Goal: Task Accomplishment & Management: Use online tool/utility

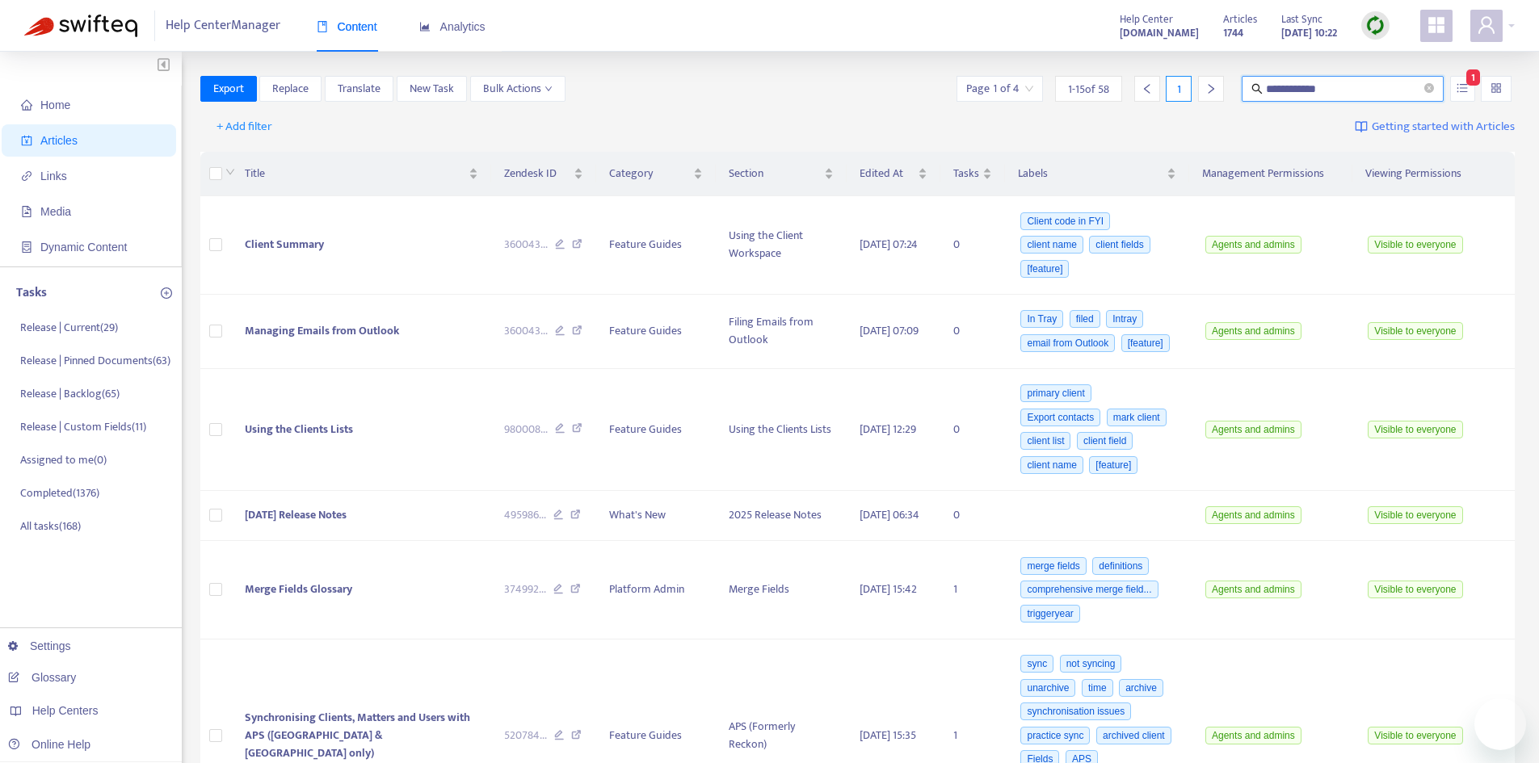
click at [1201, 100] on div "**********" at bounding box center [1234, 89] width 562 height 26
type input "**********"
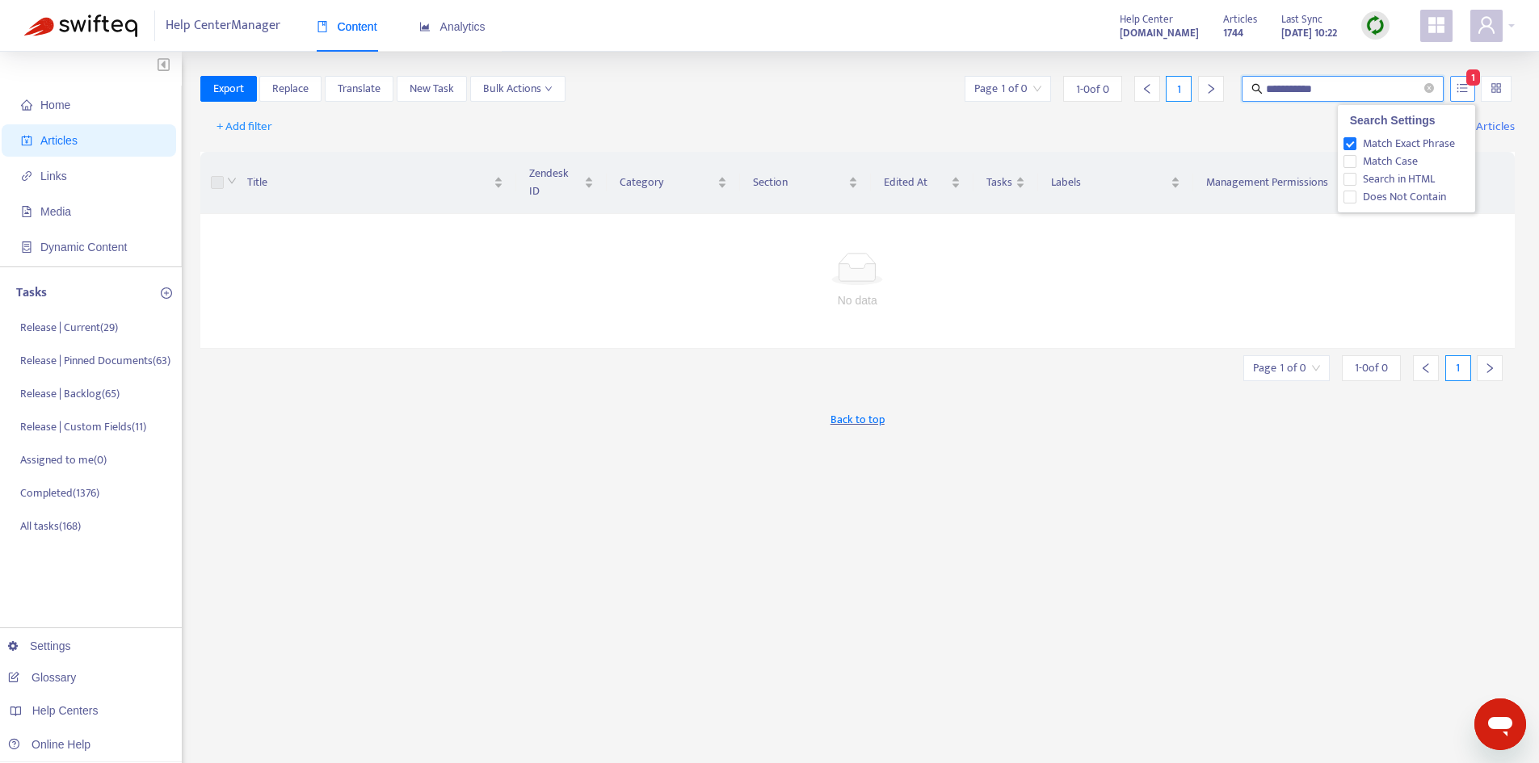
click at [1466, 88] on icon "unordered-list" at bounding box center [1462, 87] width 11 height 9
click at [1408, 146] on span "Match Exact Phrase" at bounding box center [1408, 144] width 105 height 18
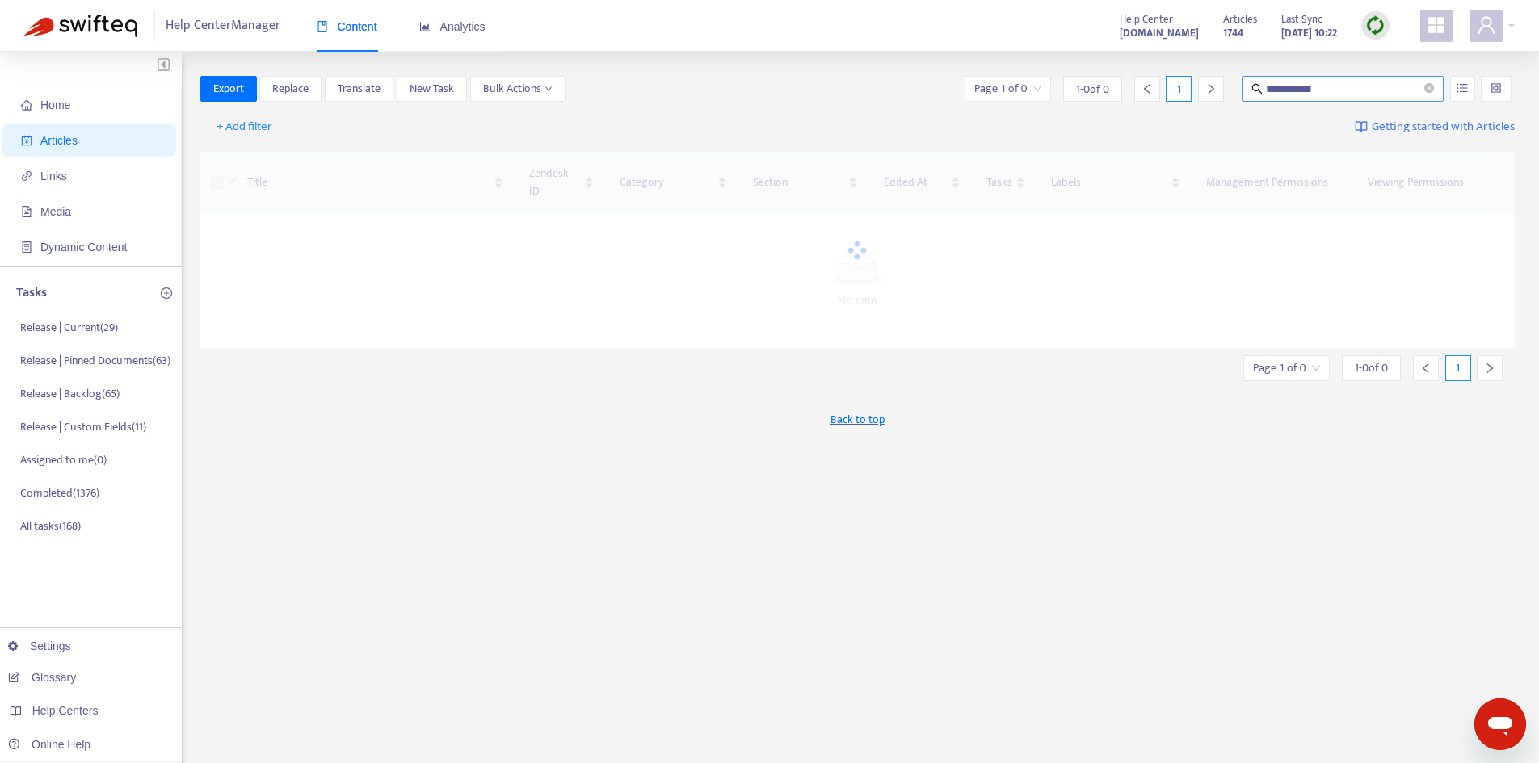
click at [1351, 94] on input "**********" at bounding box center [1343, 89] width 155 height 18
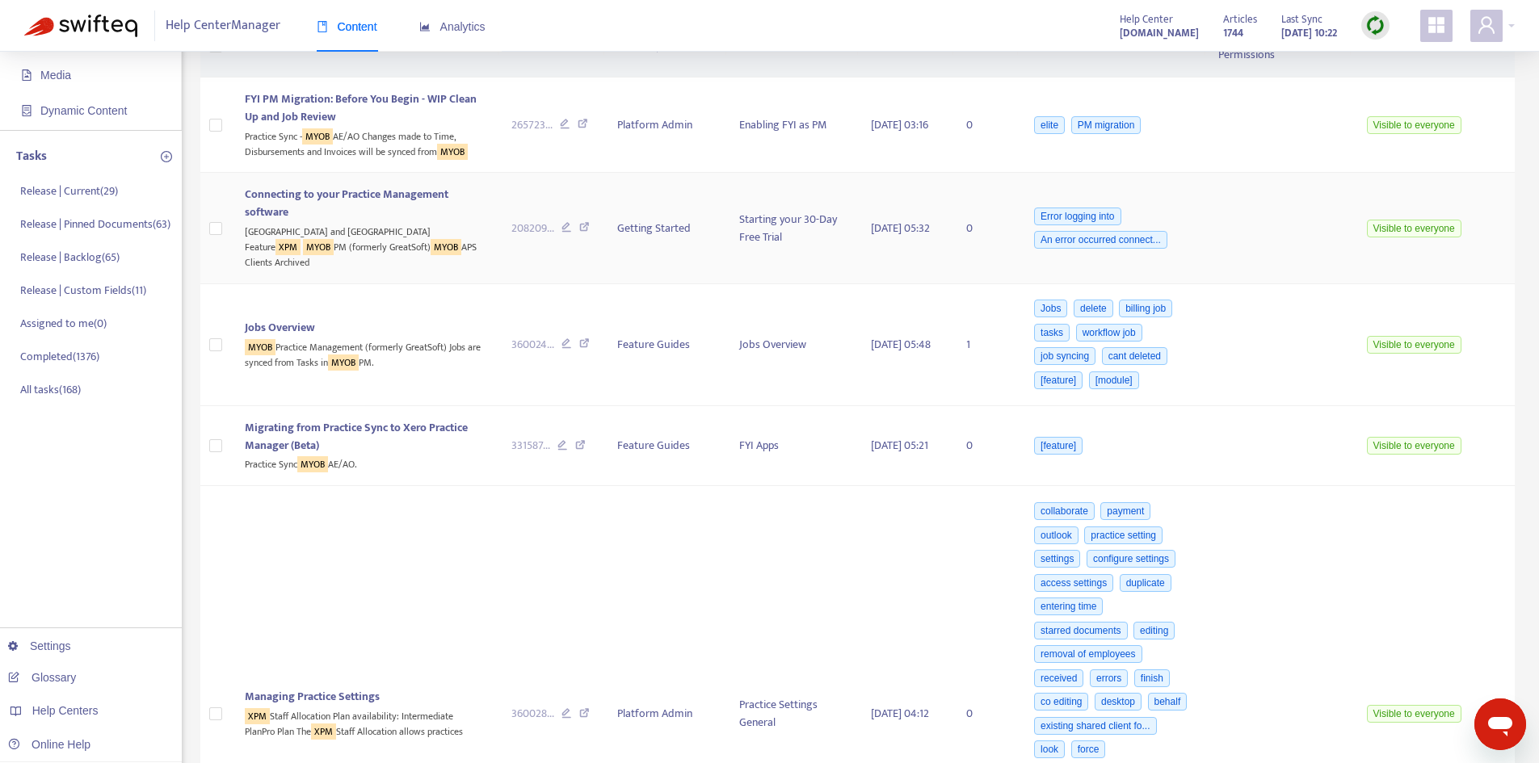
scroll to position [162, 0]
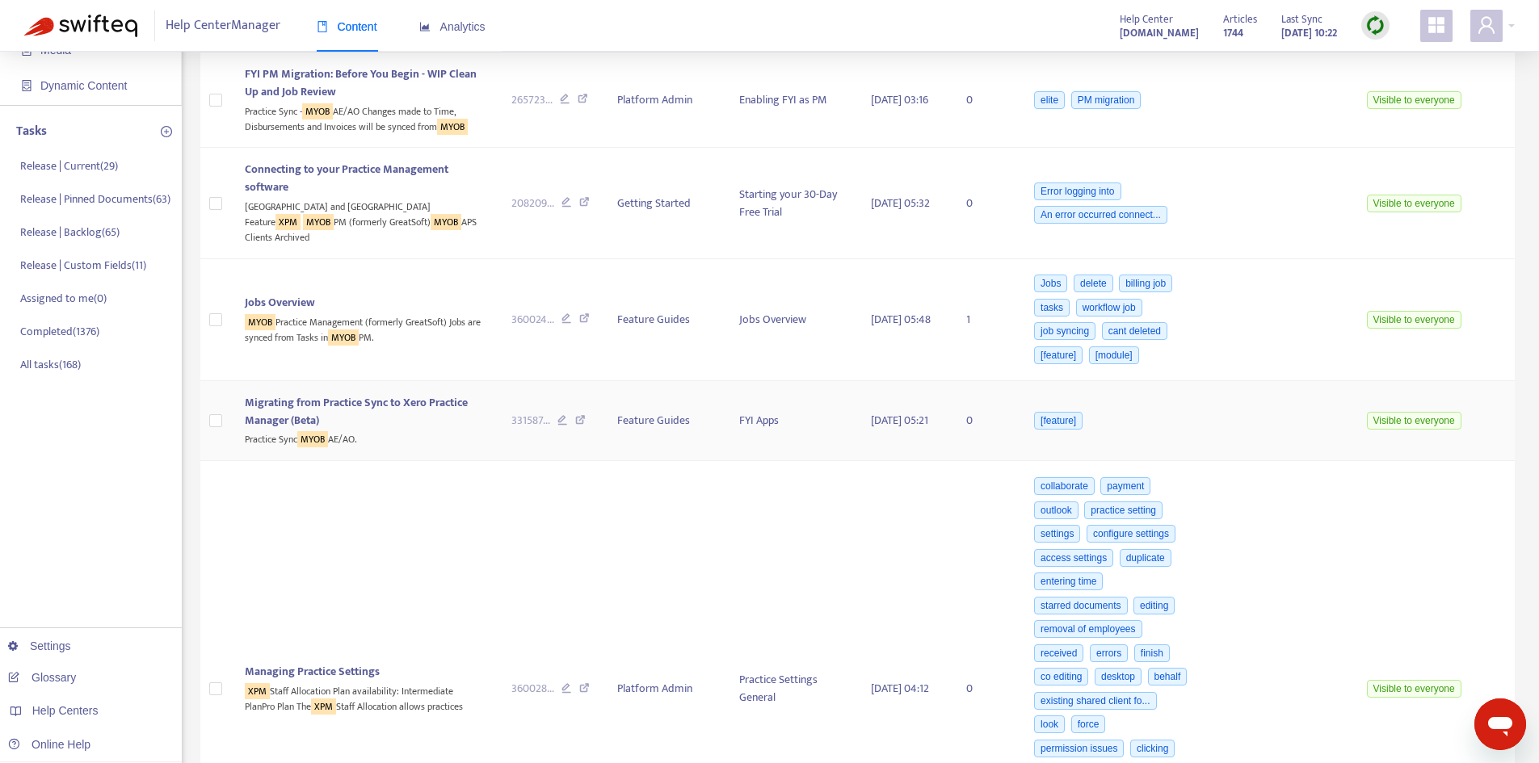
click at [388, 393] on span "Migrating from Practice Sync to Xero Practice Manager (Beta)" at bounding box center [356, 411] width 223 height 36
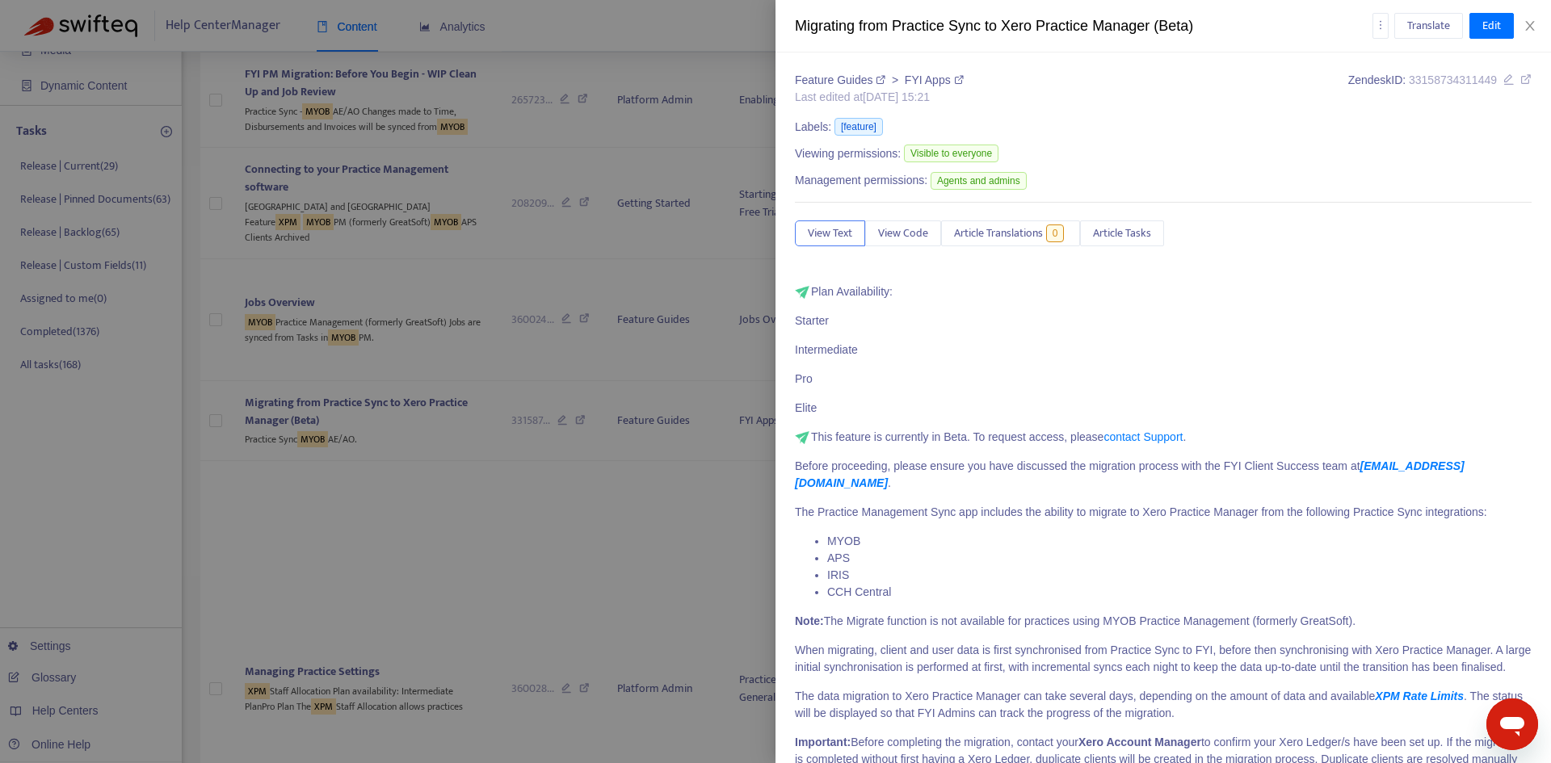
click at [1520, 82] on icon at bounding box center [1525, 79] width 11 height 11
click at [1526, 28] on icon "close" at bounding box center [1530, 25] width 13 height 13
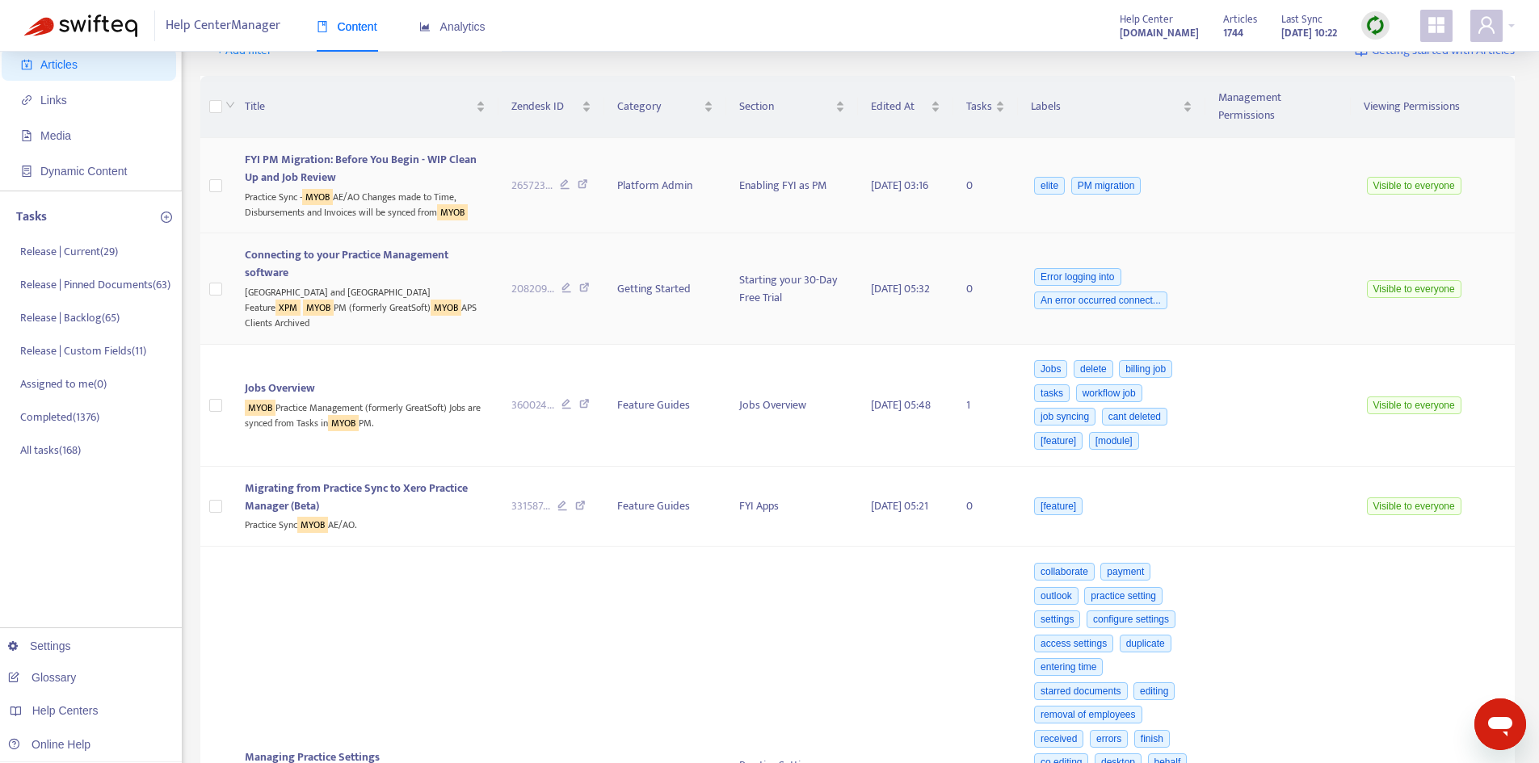
scroll to position [0, 0]
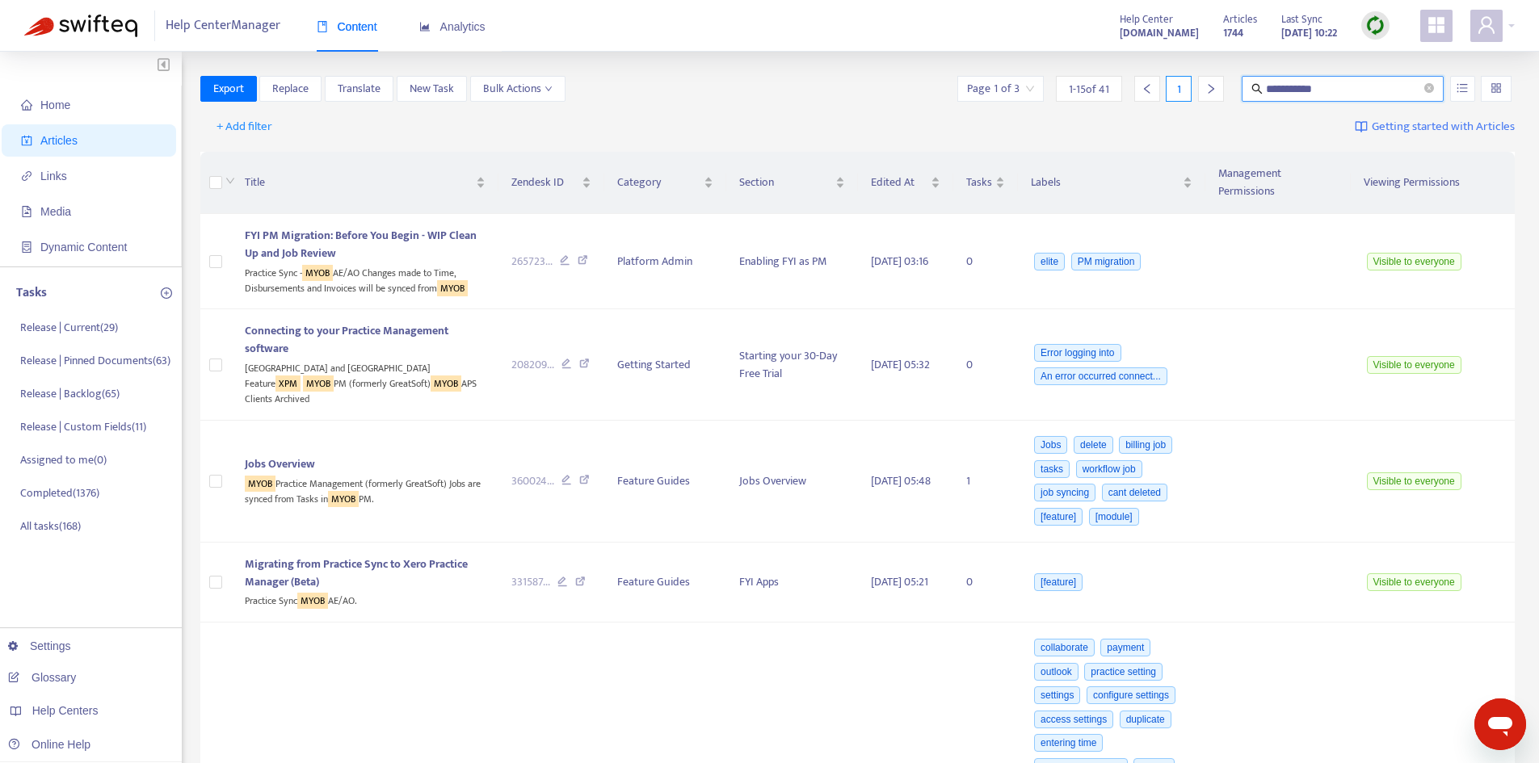
drag, startPoint x: 1170, startPoint y: 85, endPoint x: 1161, endPoint y: 85, distance: 8.9
click at [1163, 85] on div "**********" at bounding box center [1234, 89] width 561 height 26
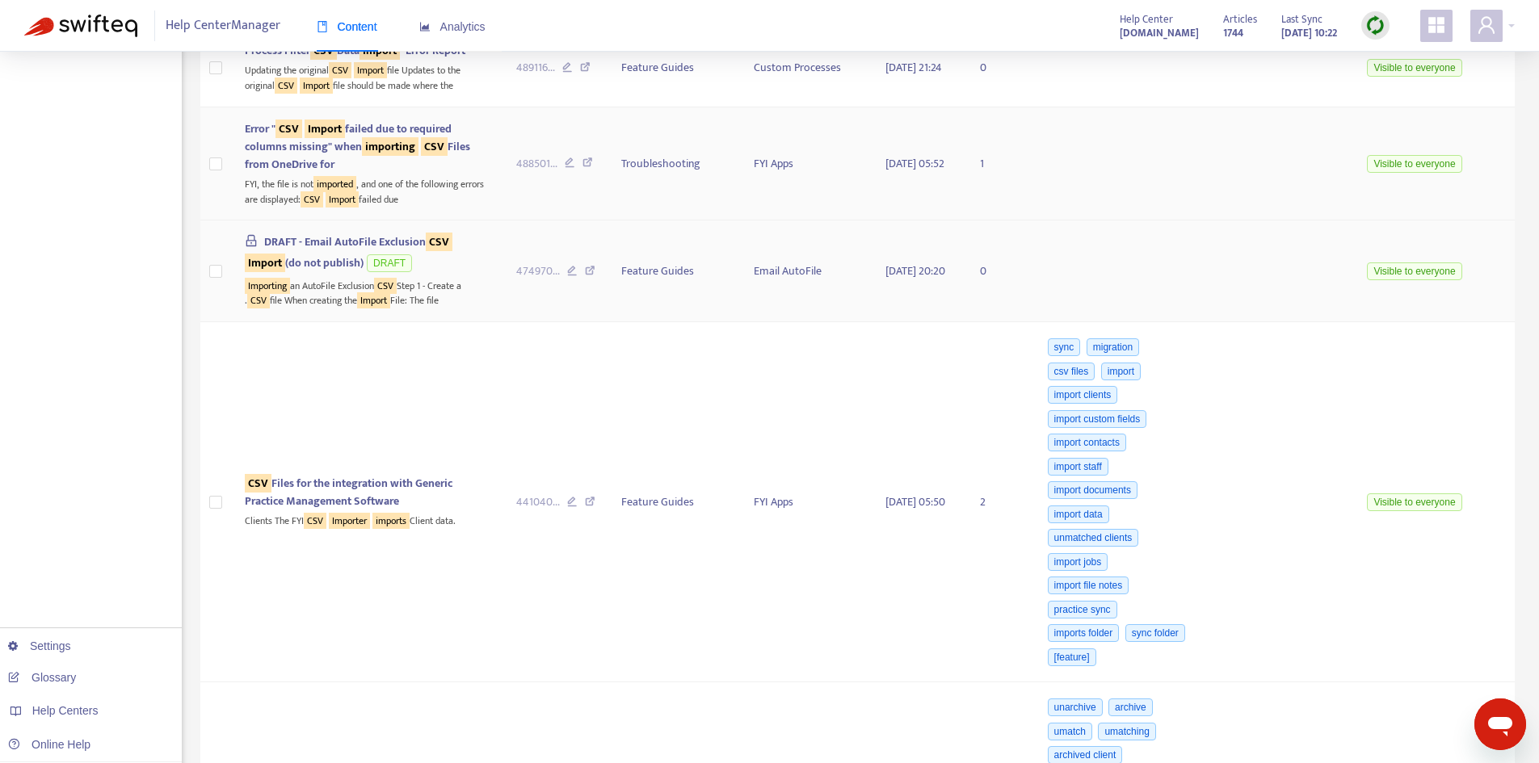
scroll to position [485, 0]
click at [323, 481] on span "CSV Files for the integration with Generic Practice Management Software" at bounding box center [349, 491] width 208 height 36
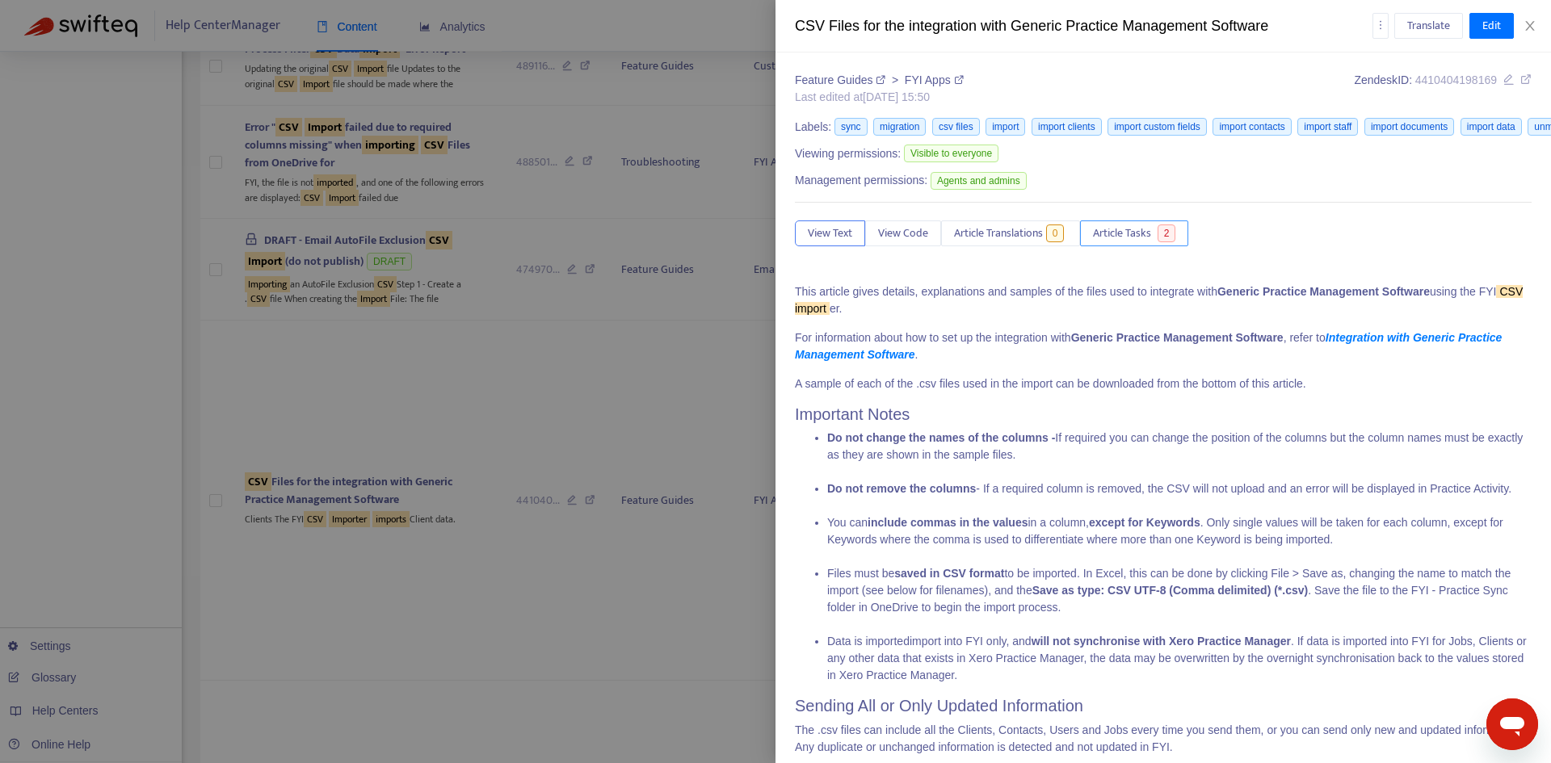
click at [1166, 238] on span "2" at bounding box center [1167, 234] width 19 height 18
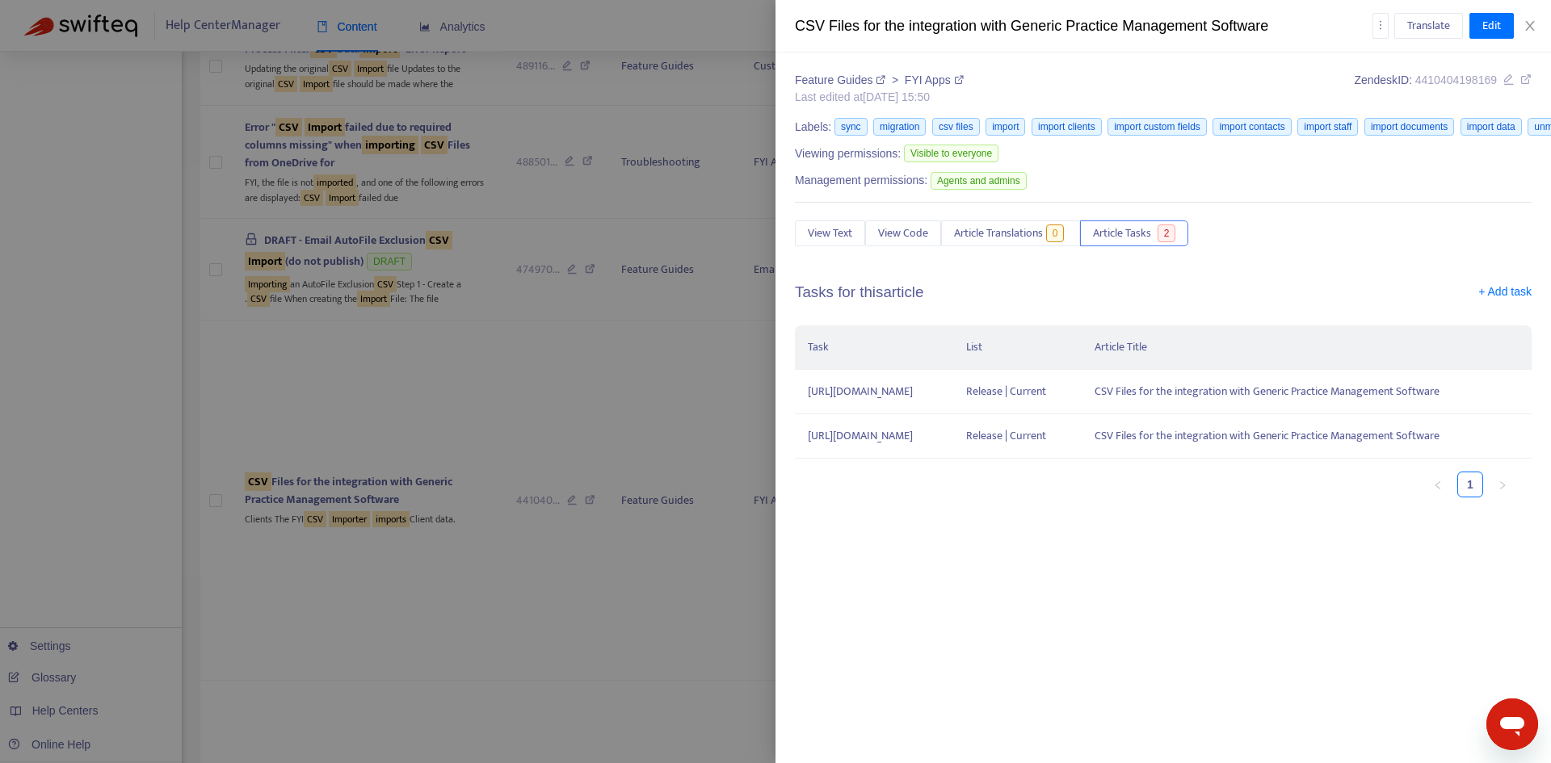
click at [1529, 33] on div "Translate Edit" at bounding box center [1453, 26] width 160 height 26
click at [1530, 26] on icon "close" at bounding box center [1529, 26] width 9 height 10
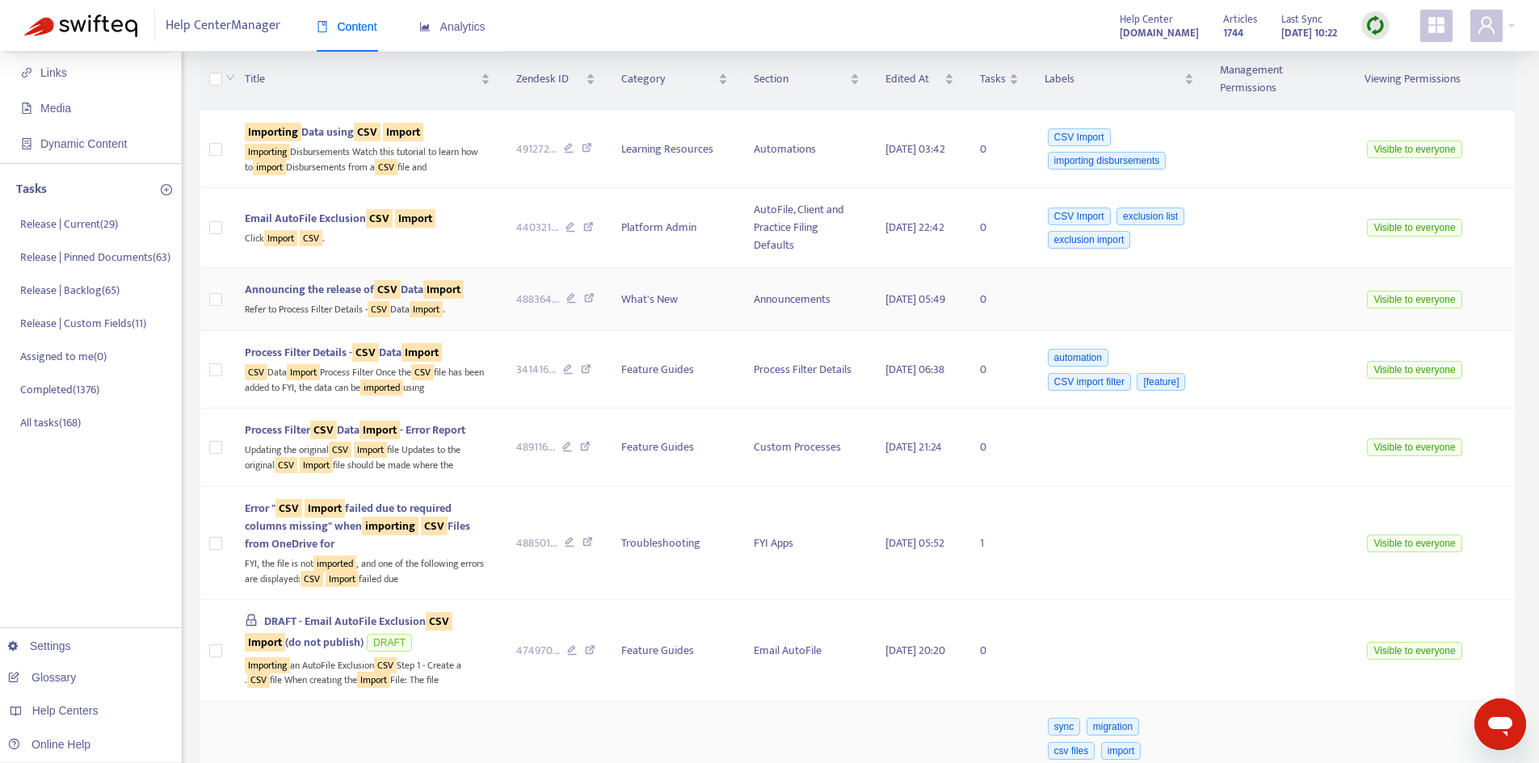
scroll to position [0, 0]
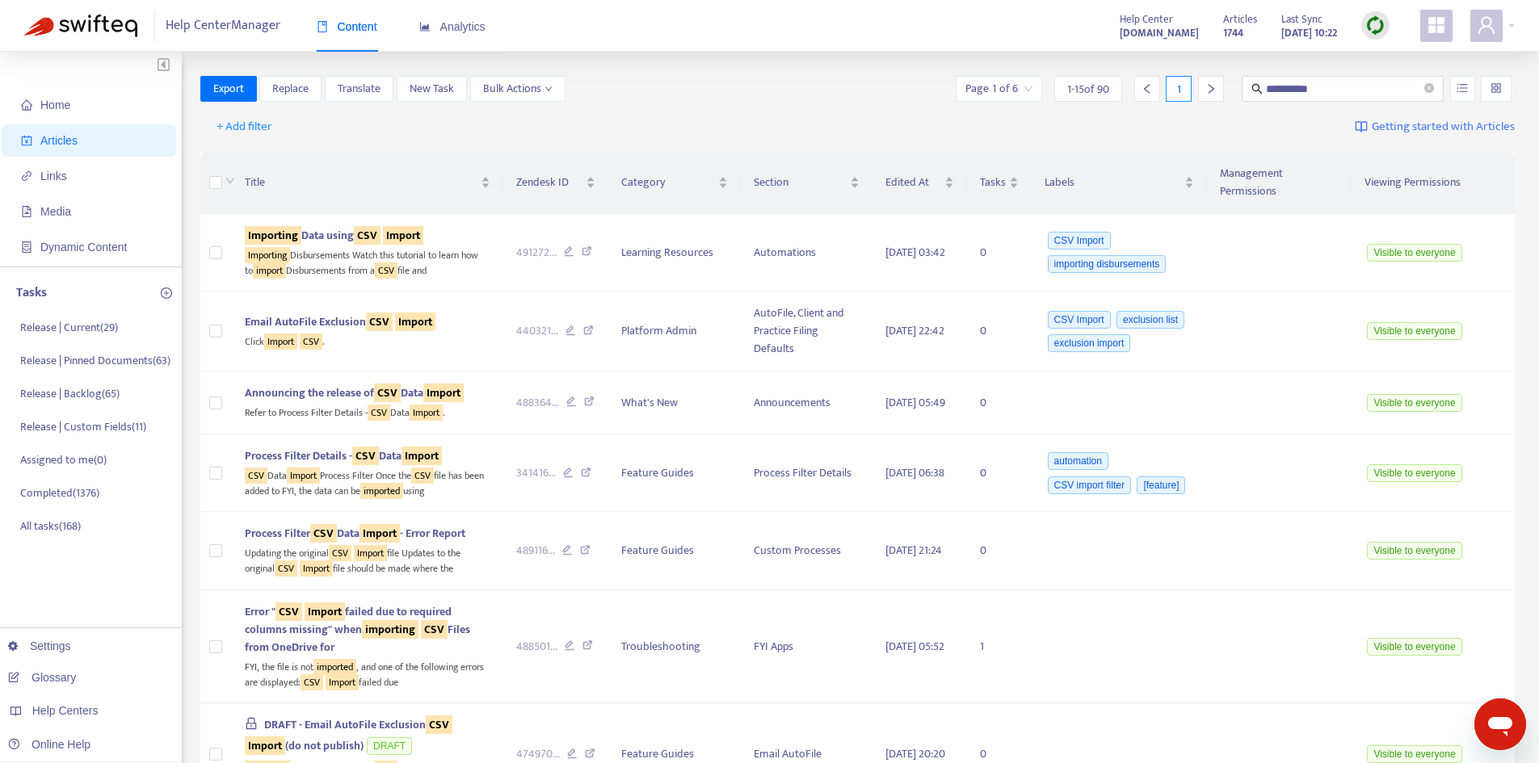
drag, startPoint x: 1335, startPoint y: 90, endPoint x: 1218, endPoint y: 90, distance: 118.0
click at [1218, 90] on div "**********" at bounding box center [1234, 89] width 562 height 26
type input "**********"
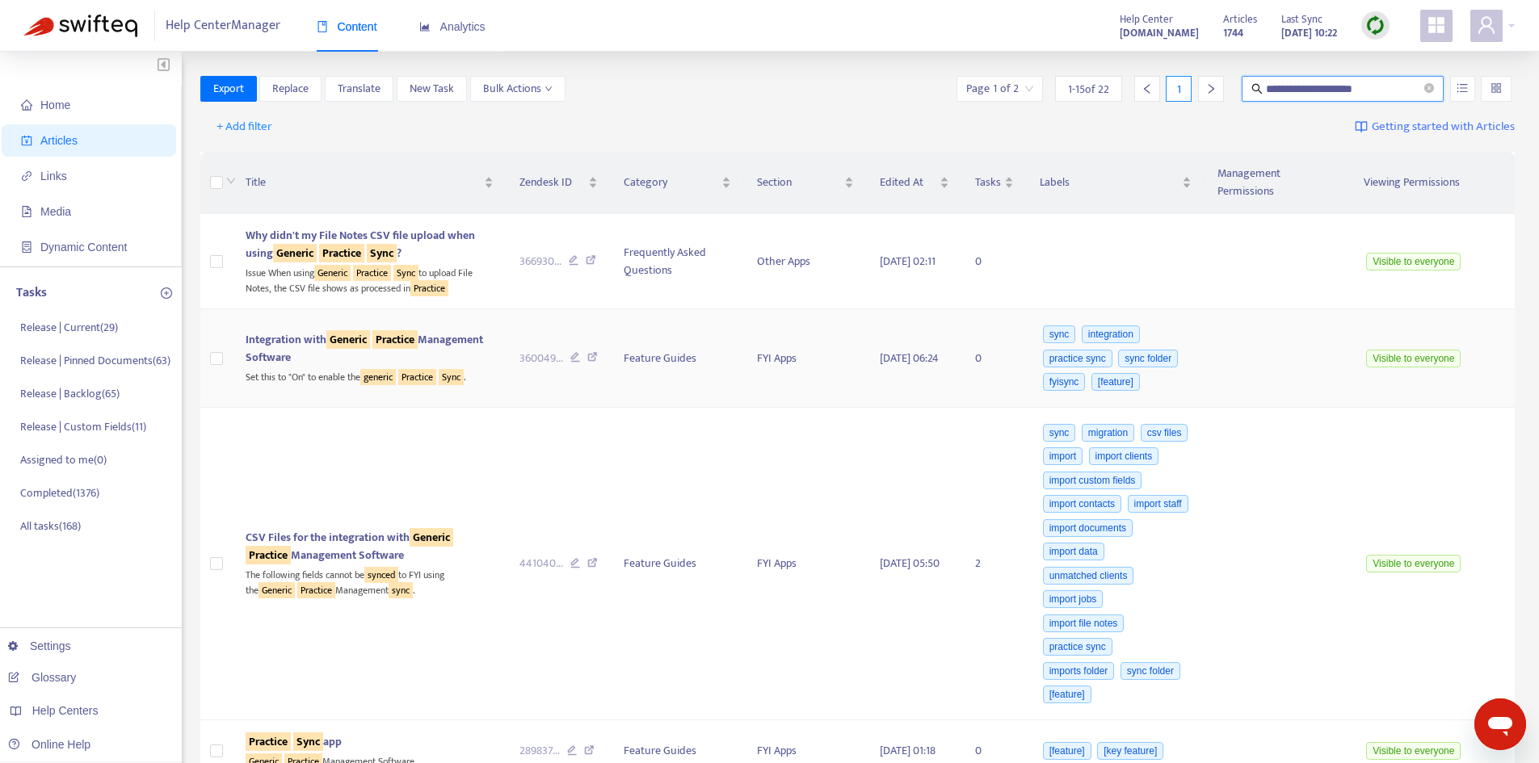
click at [299, 330] on span "Integration with Generic Practice Management Software" at bounding box center [365, 348] width 238 height 36
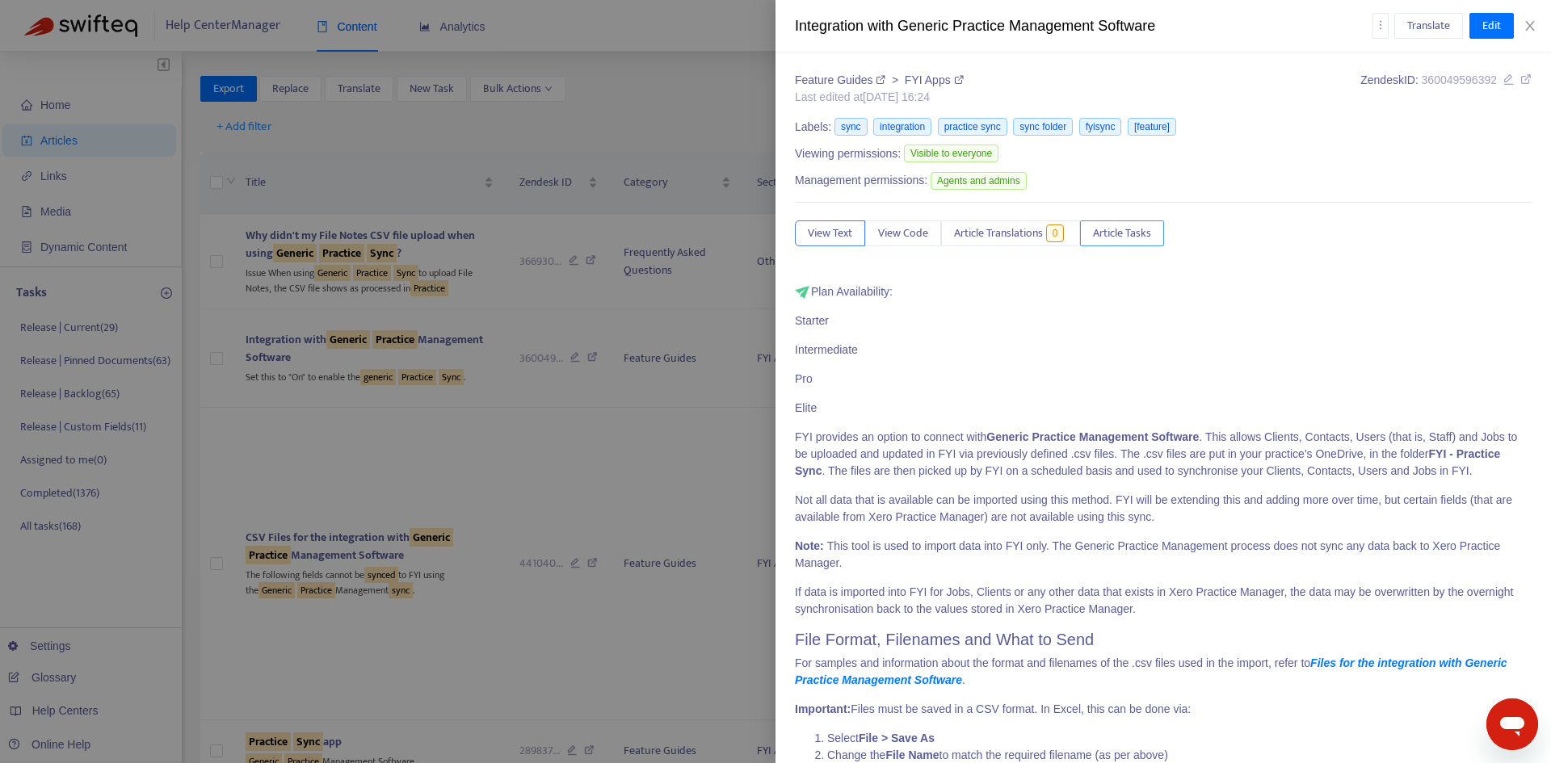
click at [1118, 236] on span "Article Tasks" at bounding box center [1122, 234] width 58 height 18
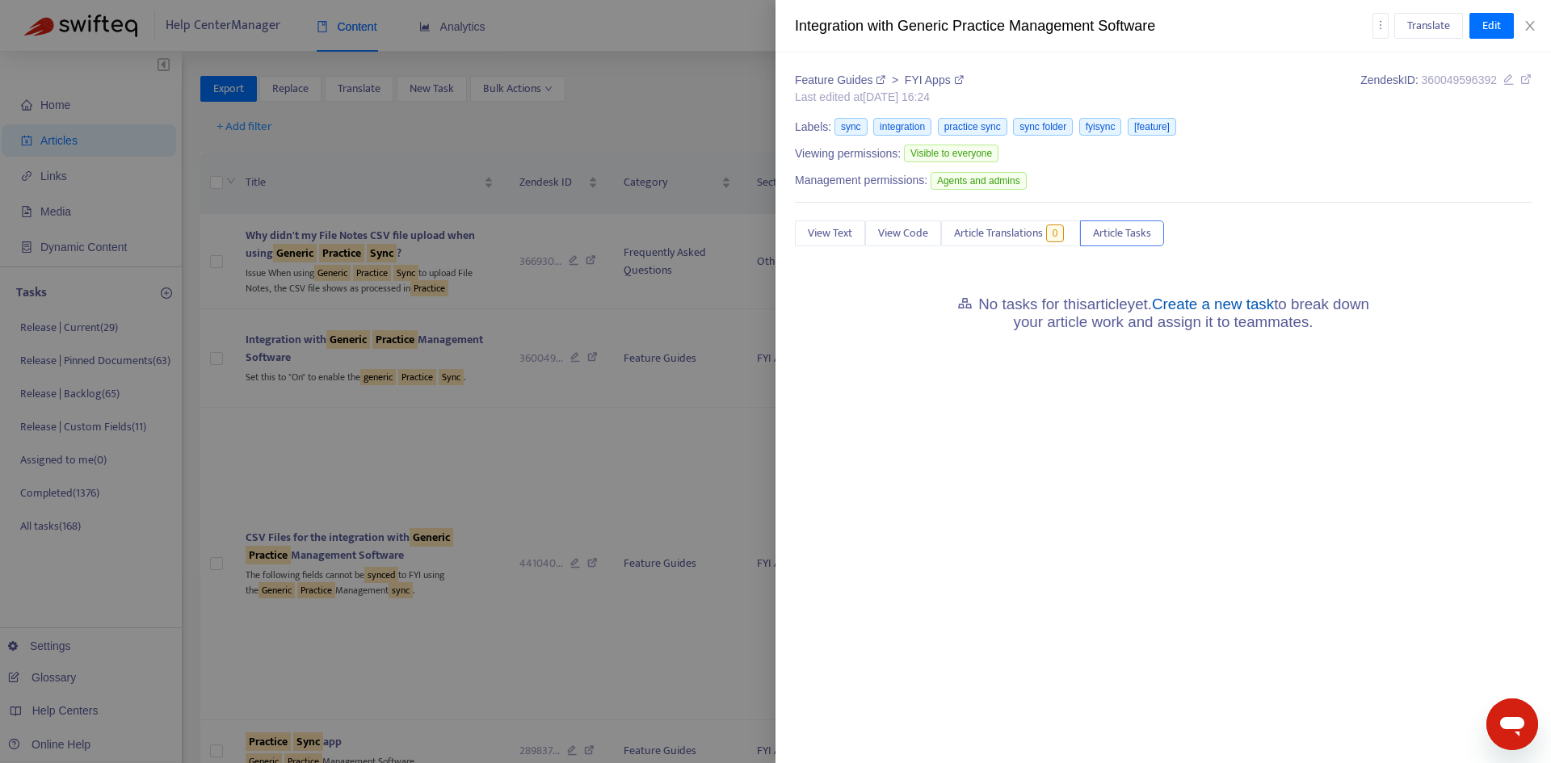
click at [1199, 308] on link "Create a new task" at bounding box center [1213, 304] width 122 height 17
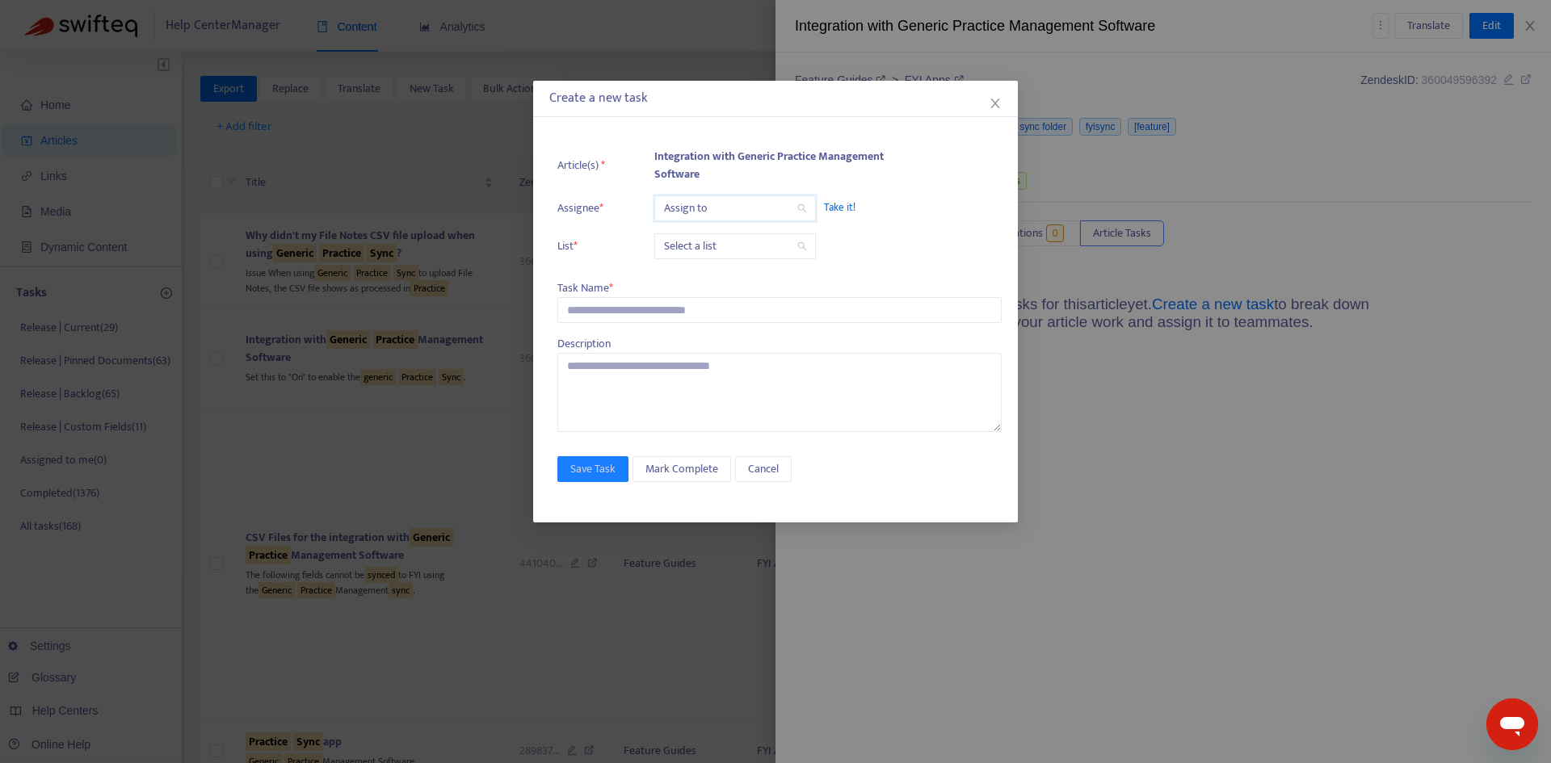
click at [685, 204] on input "search" at bounding box center [735, 208] width 142 height 24
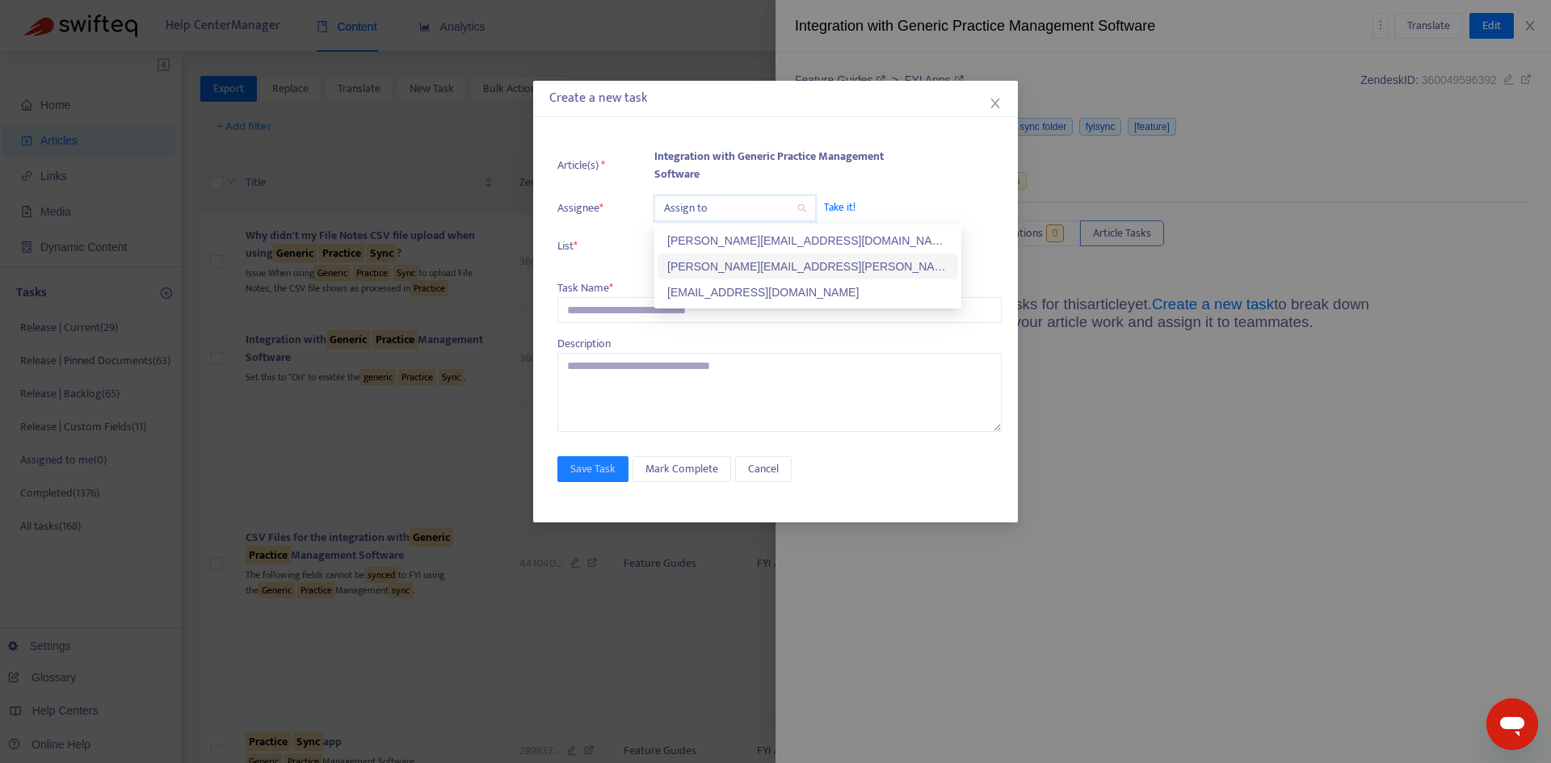
click at [705, 270] on div "[PERSON_NAME][EMAIL_ADDRESS][PERSON_NAME][DOMAIN_NAME]" at bounding box center [807, 267] width 281 height 18
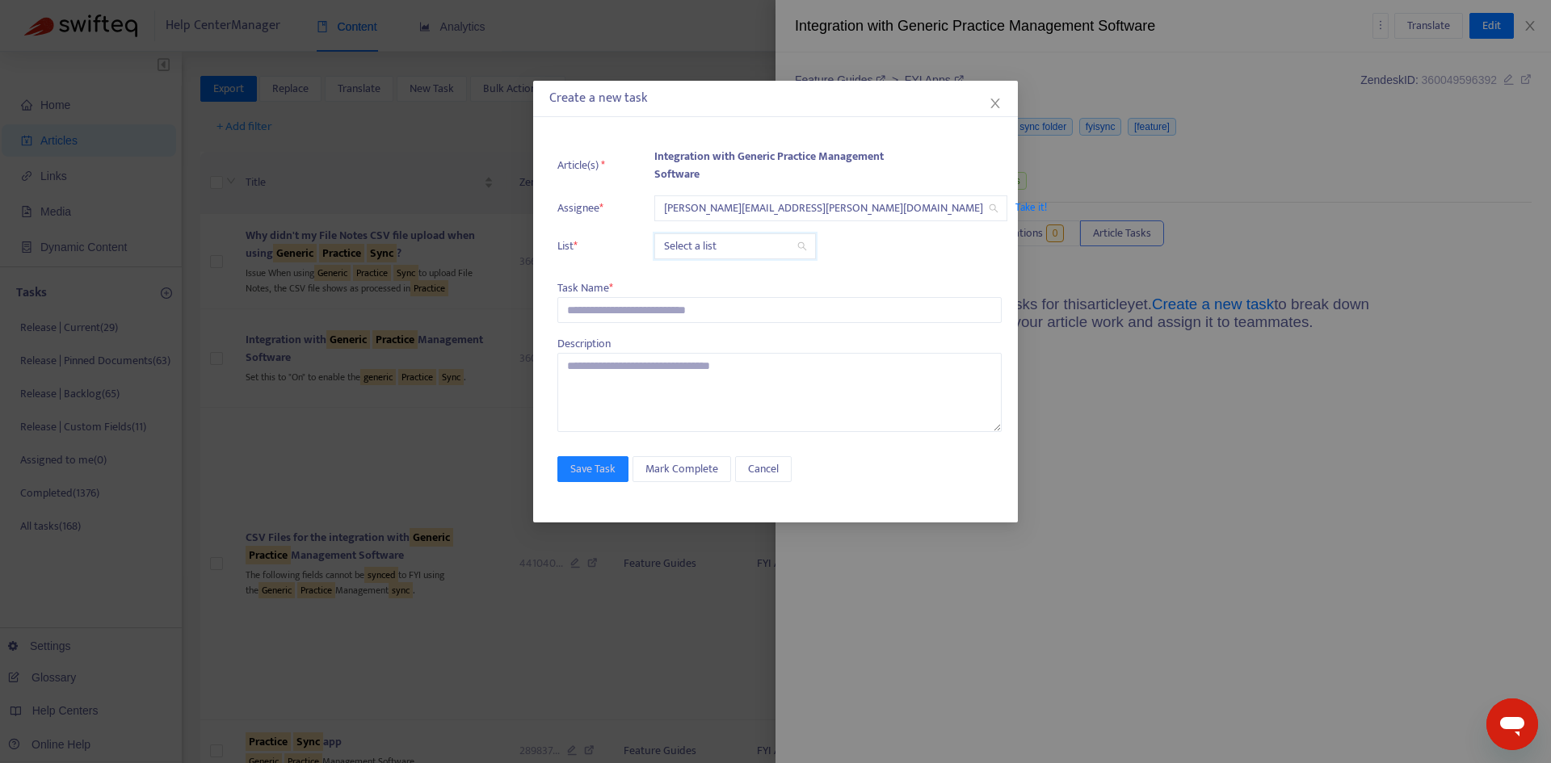
click at [701, 245] on input "search" at bounding box center [735, 246] width 142 height 24
click at [707, 268] on div "Release | Current" at bounding box center [808, 279] width 301 height 26
click at [636, 315] on input "text" at bounding box center [779, 310] width 444 height 26
paste input "**********"
type input "**********"
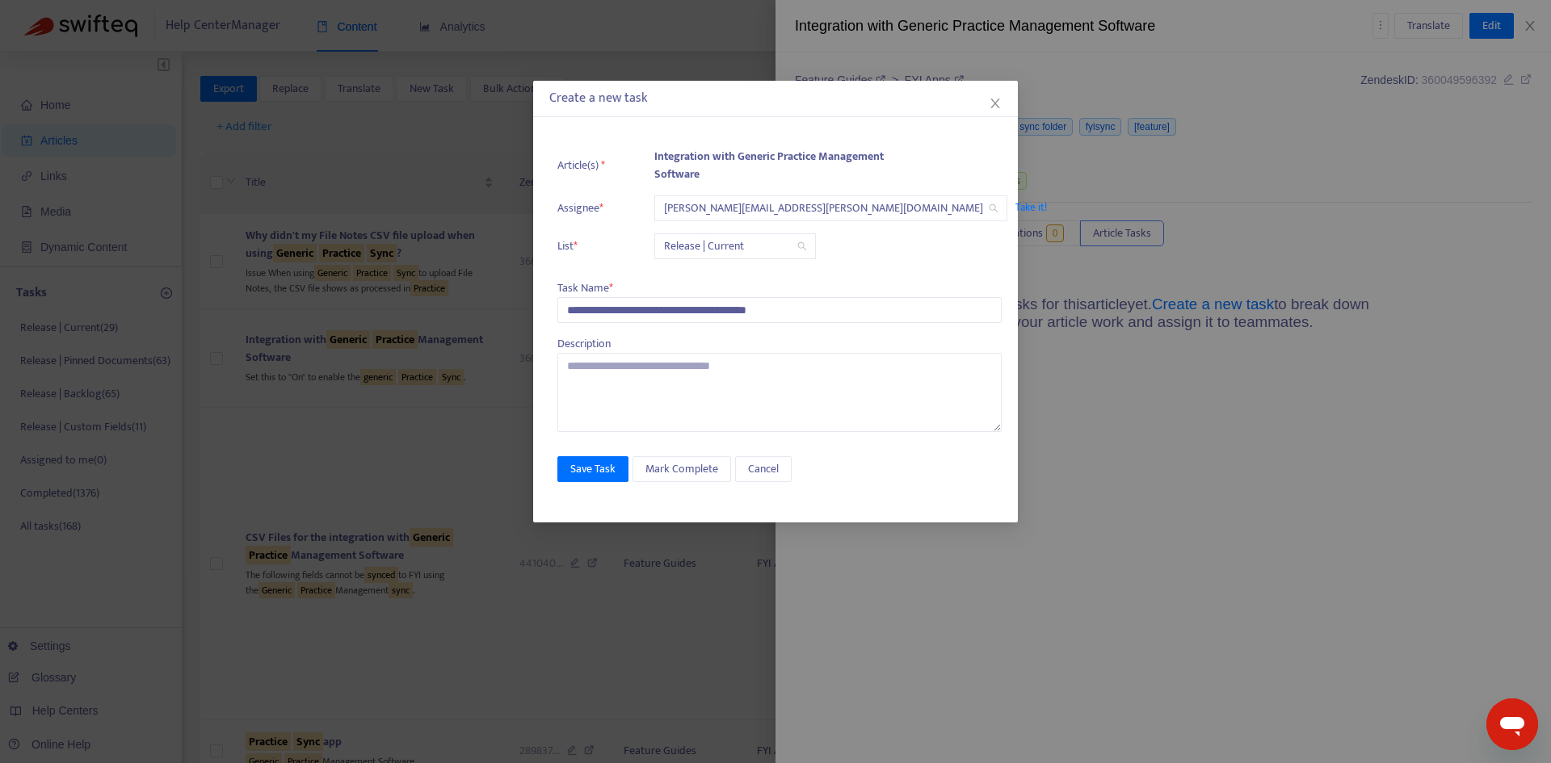
click at [590, 455] on div "**********" at bounding box center [775, 323] width 485 height 399
click at [595, 472] on span "Save Task" at bounding box center [592, 470] width 45 height 18
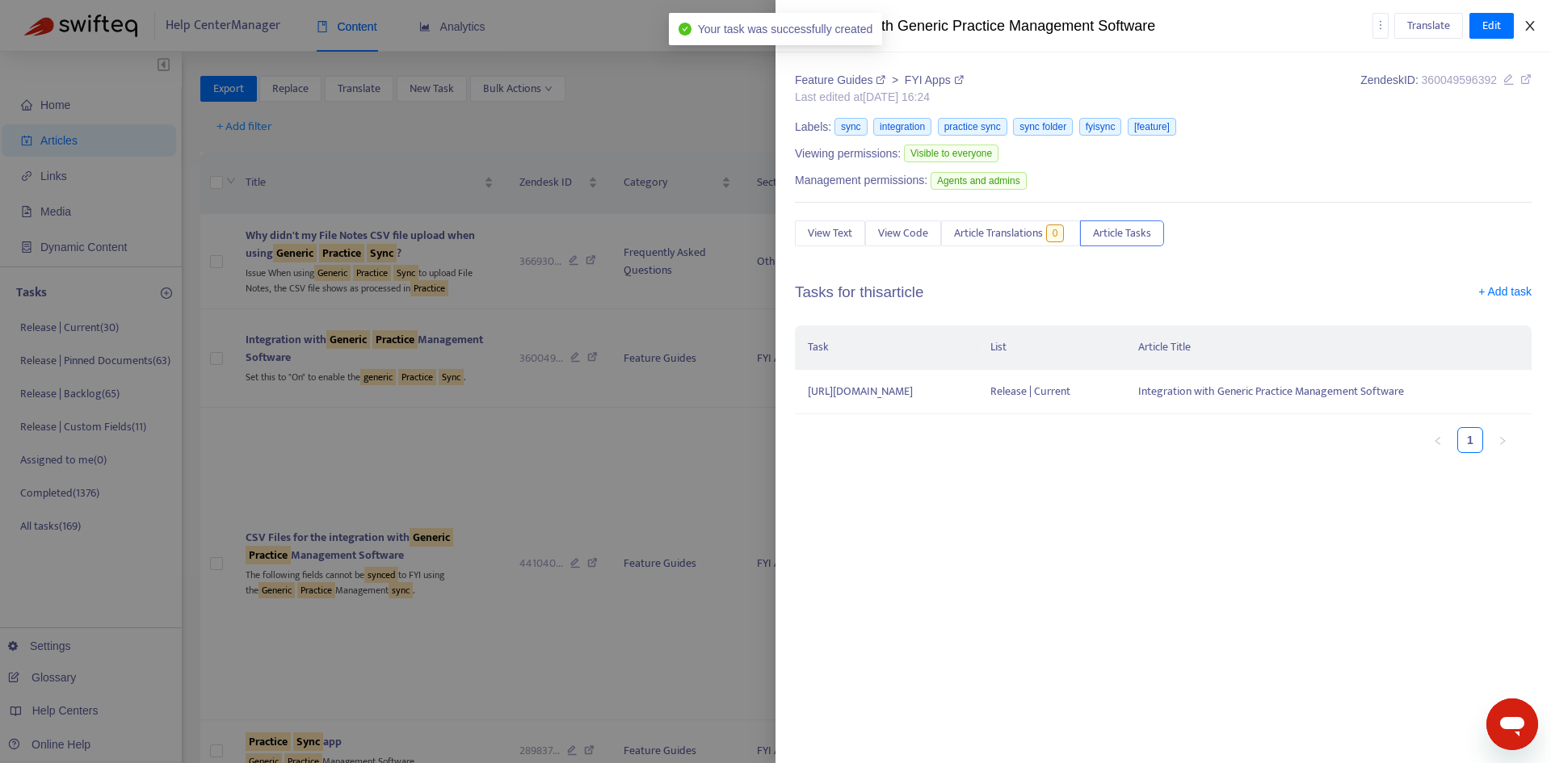
click at [1529, 28] on icon "close" at bounding box center [1530, 25] width 13 height 13
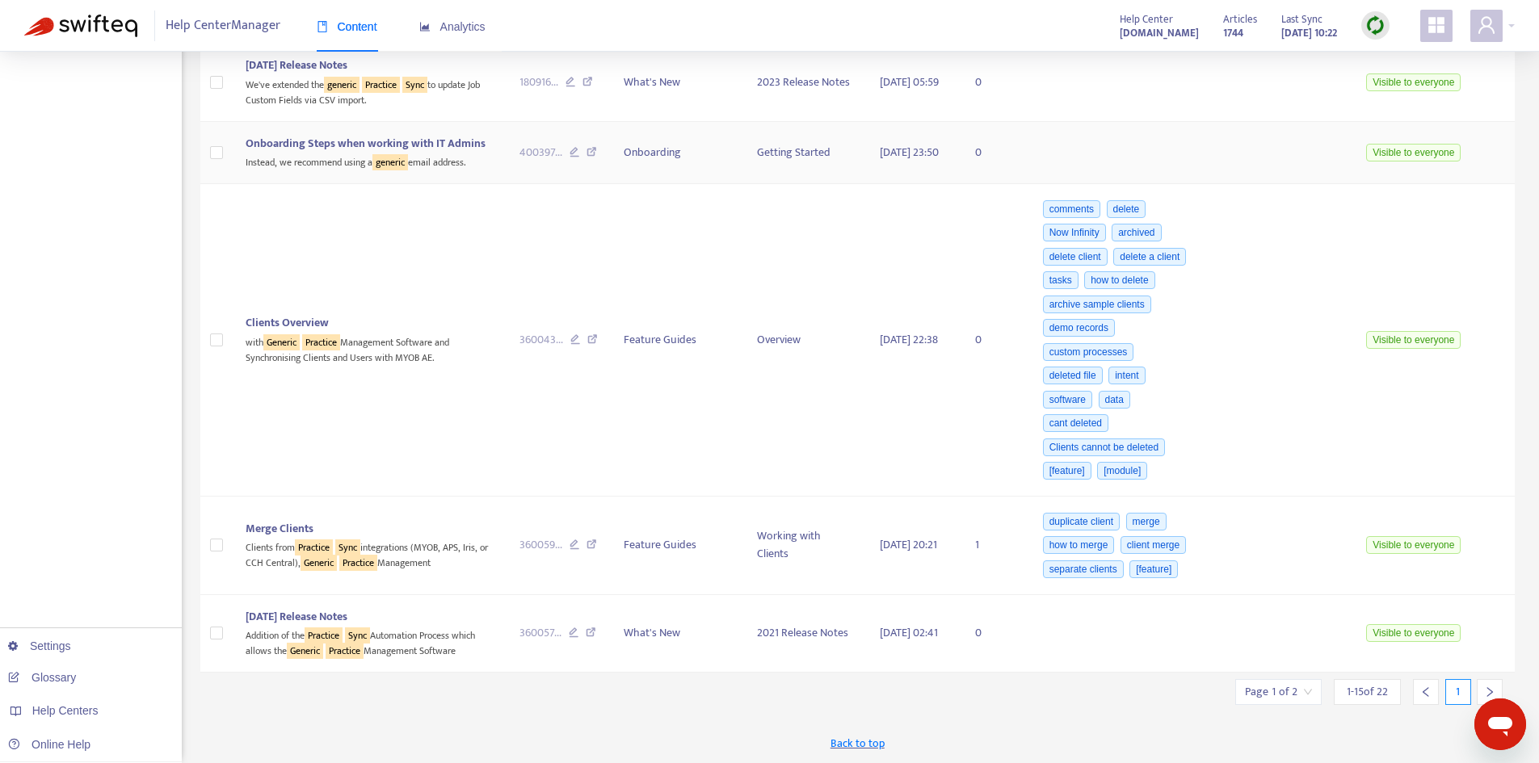
scroll to position [1374, 0]
click at [1301, 687] on input "search" at bounding box center [1278, 692] width 67 height 24
click at [1271, 683] on span "15" at bounding box center [1239, 695] width 102 height 24
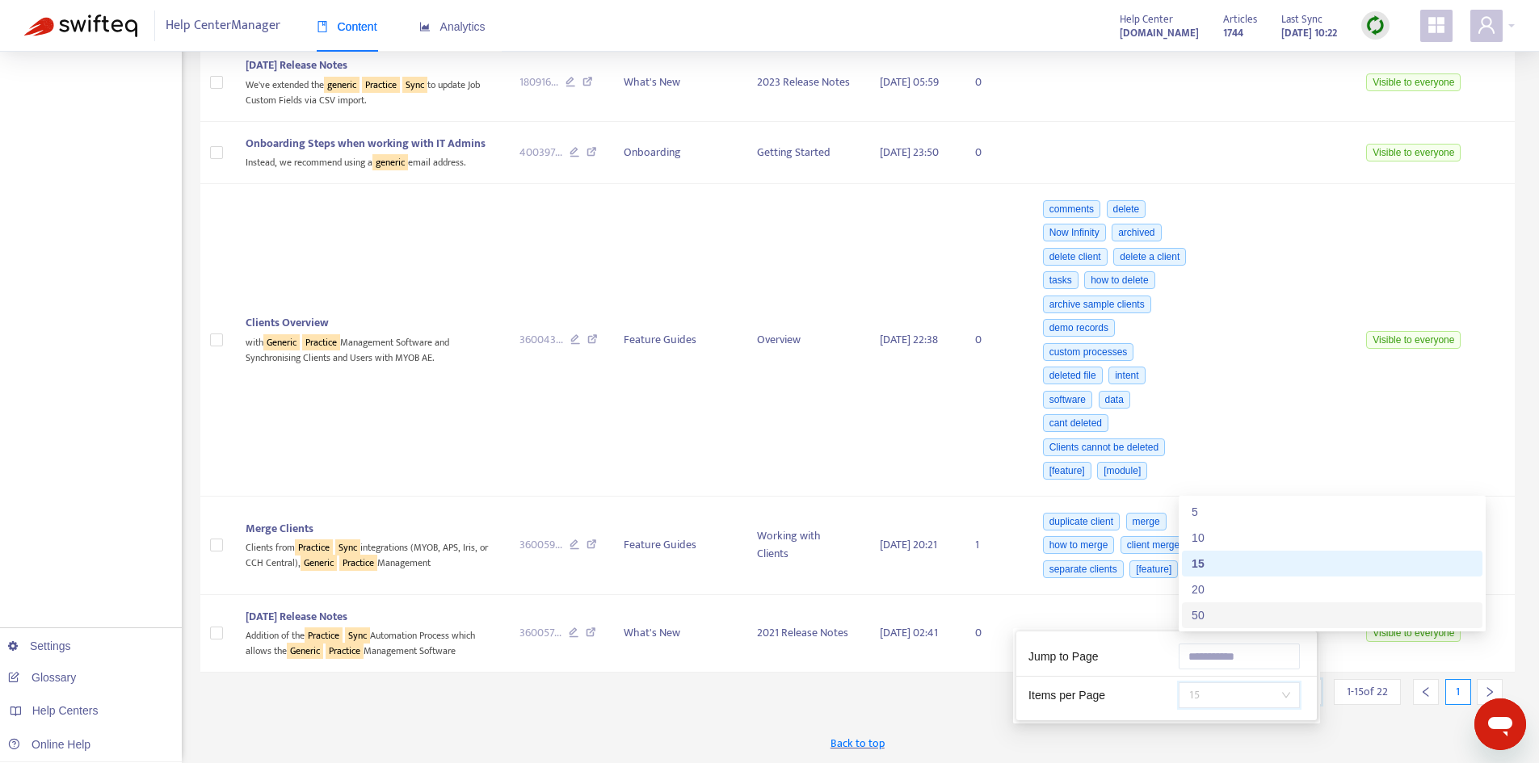
click at [1219, 616] on div "50" at bounding box center [1332, 616] width 281 height 18
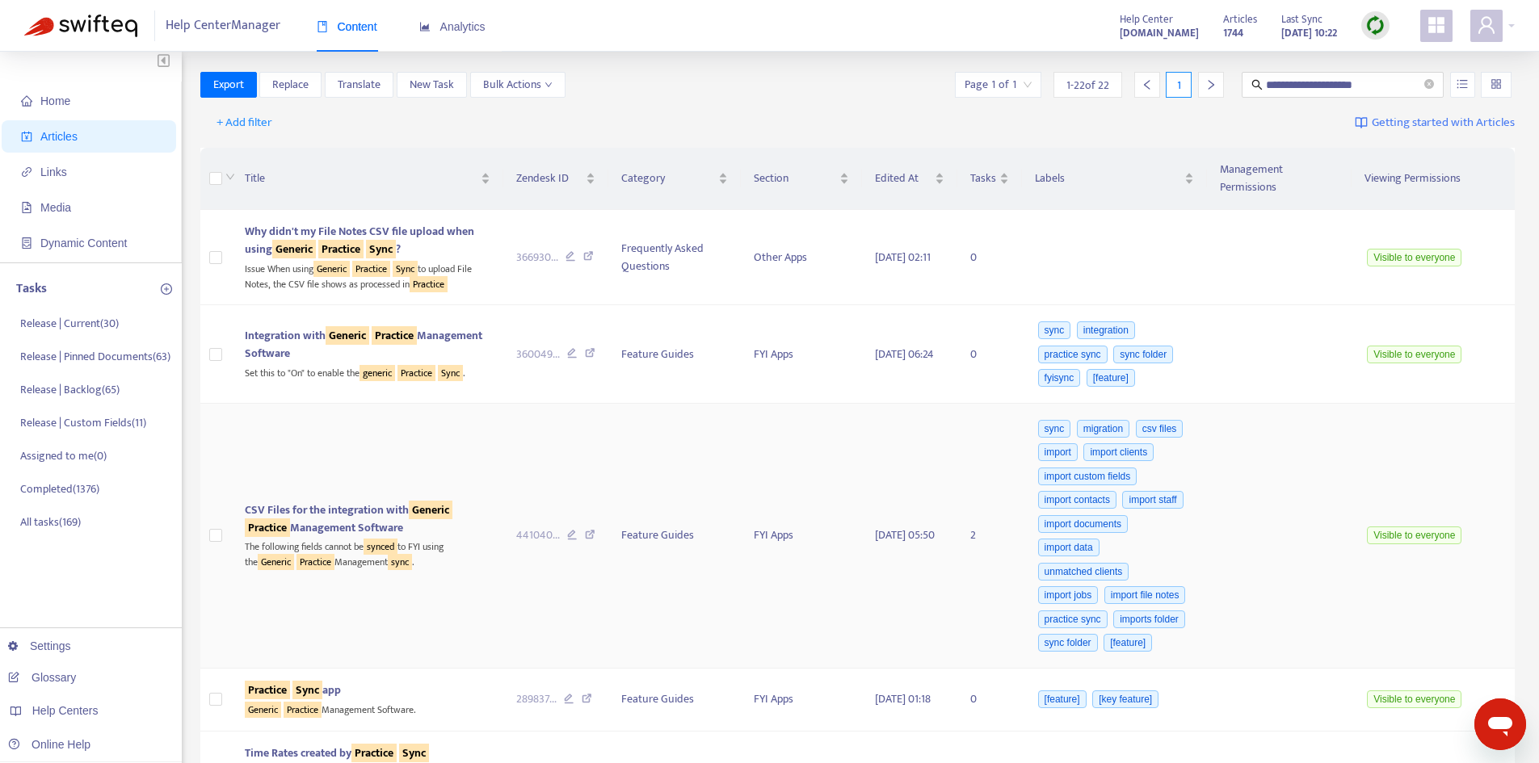
scroll to position [0, 0]
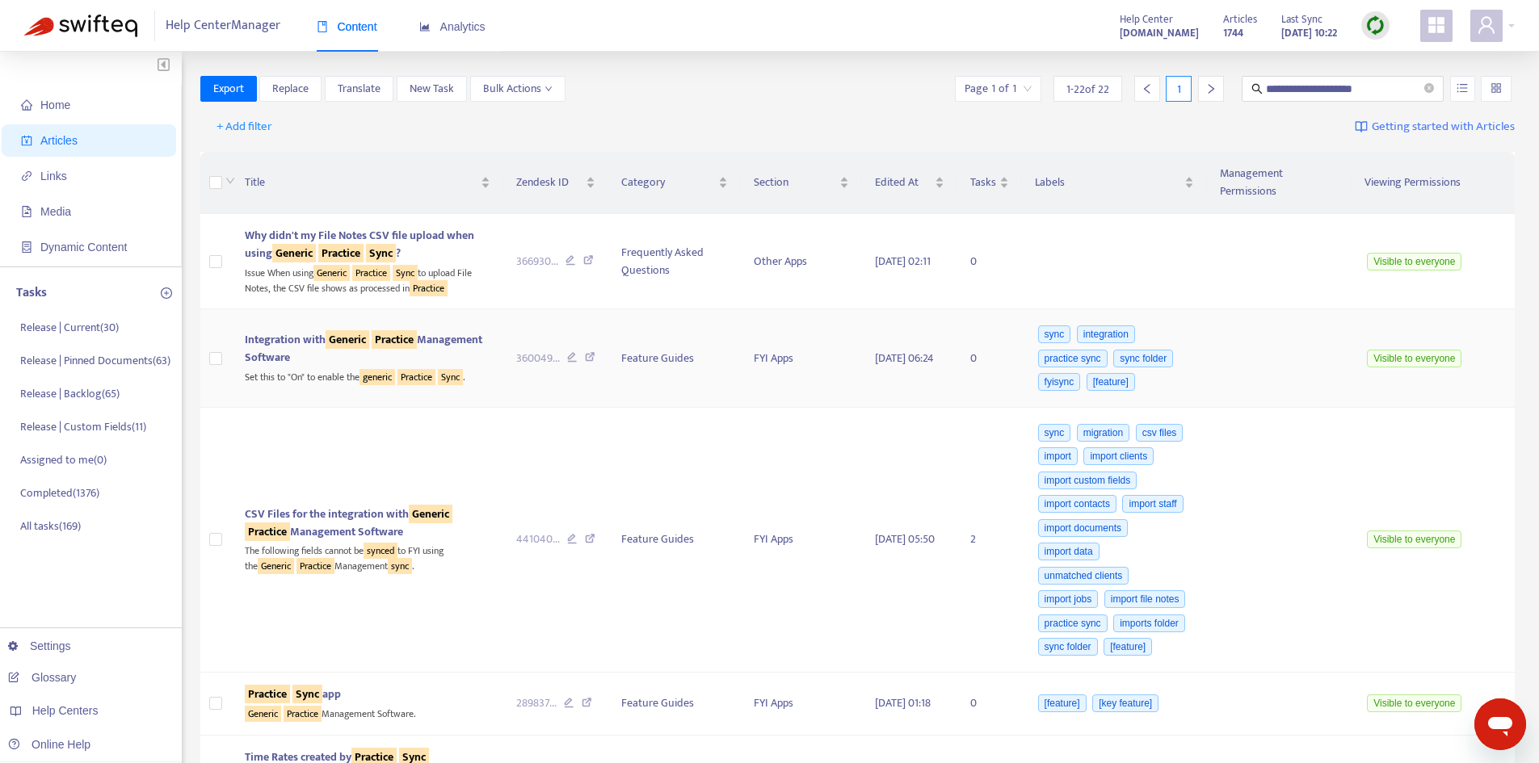
click at [306, 330] on span "Integration with Generic Practice Management Software" at bounding box center [364, 348] width 238 height 36
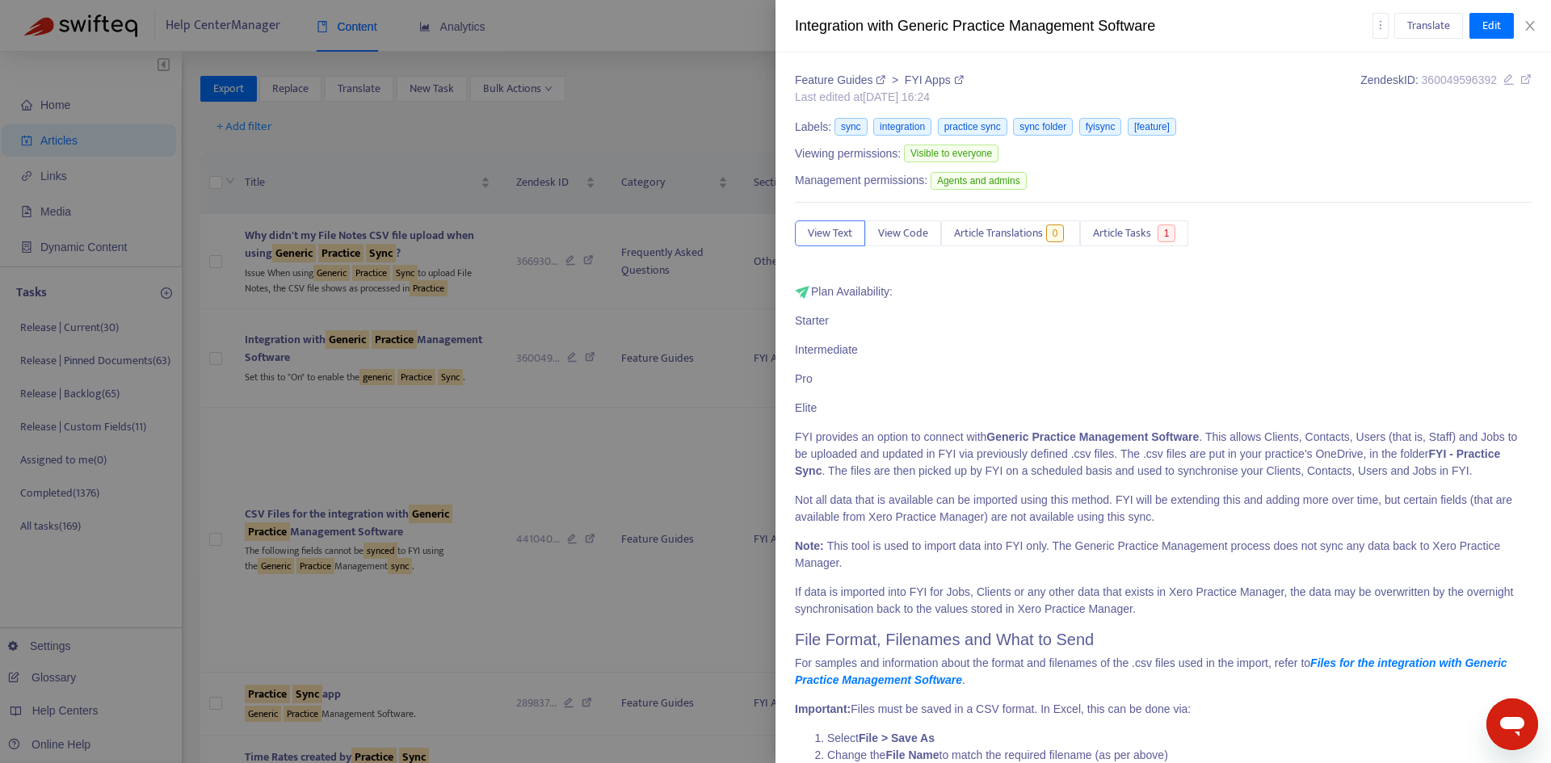
click at [1148, 228] on span "Article Tasks" at bounding box center [1122, 234] width 58 height 18
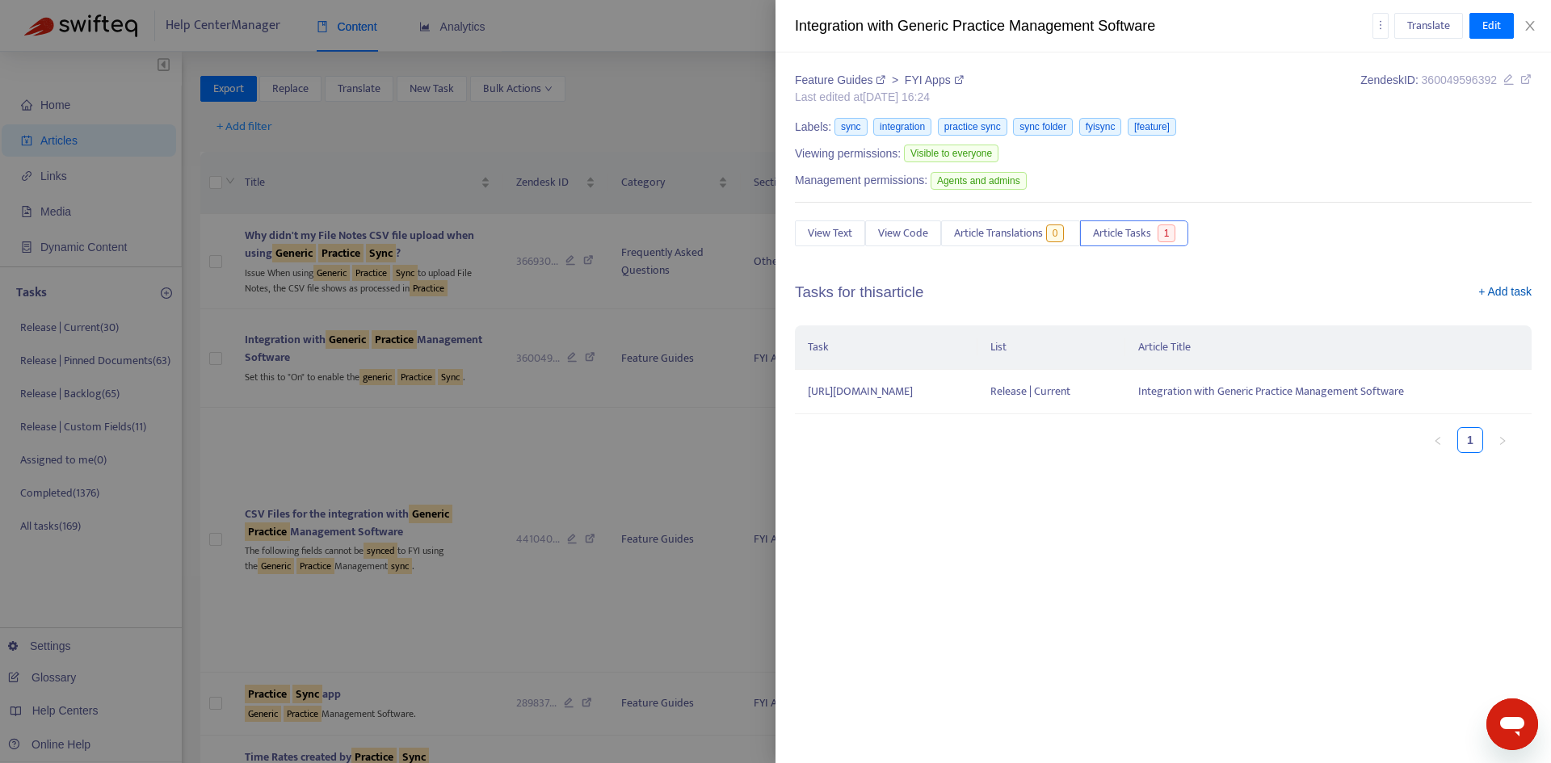
click at [1520, 295] on link "+ Add task" at bounding box center [1504, 296] width 53 height 24
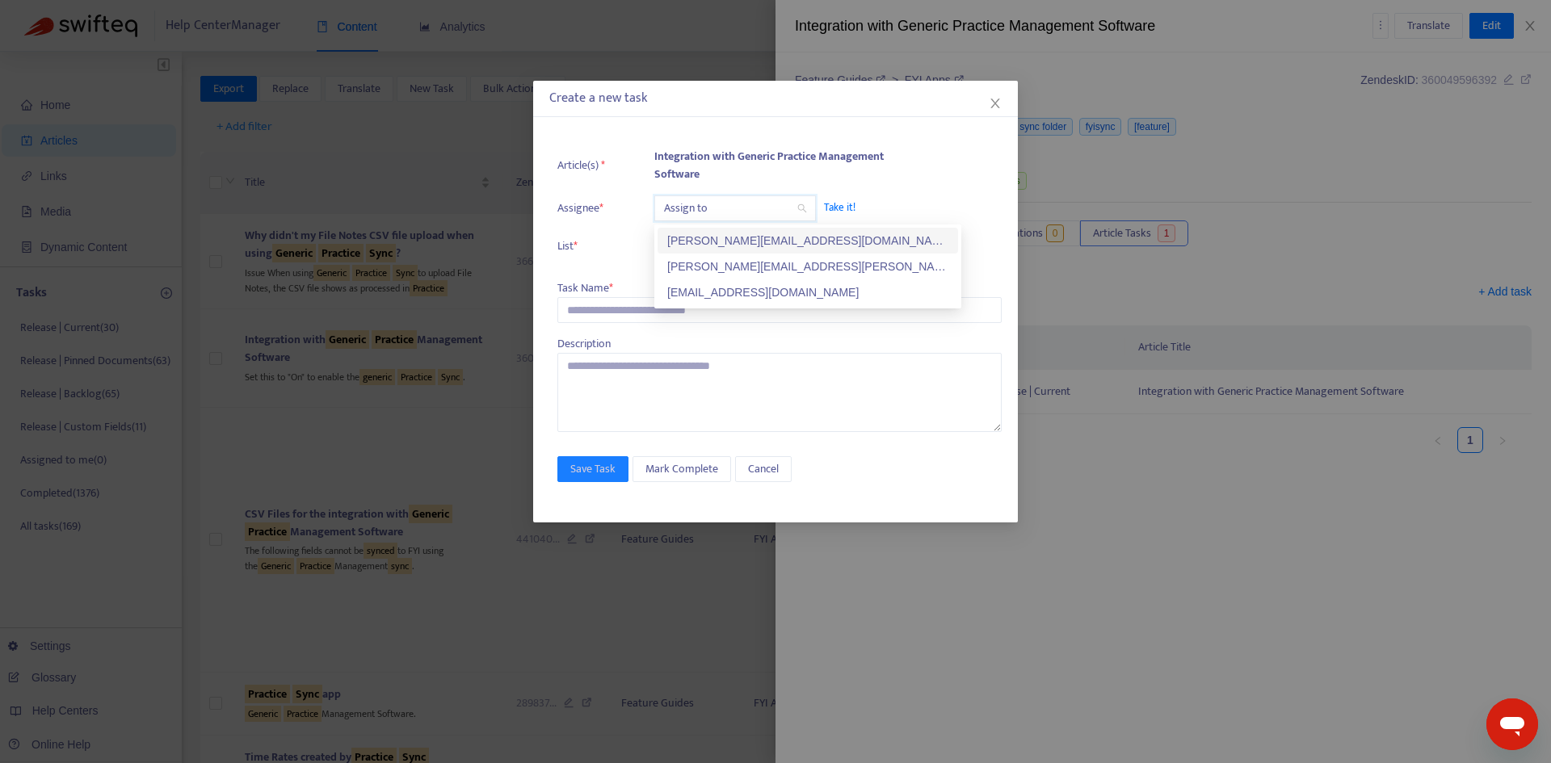
click at [711, 212] on input "search" at bounding box center [735, 208] width 142 height 24
click at [715, 259] on div "[PERSON_NAME][EMAIL_ADDRESS][PERSON_NAME][DOMAIN_NAME]" at bounding box center [807, 267] width 281 height 18
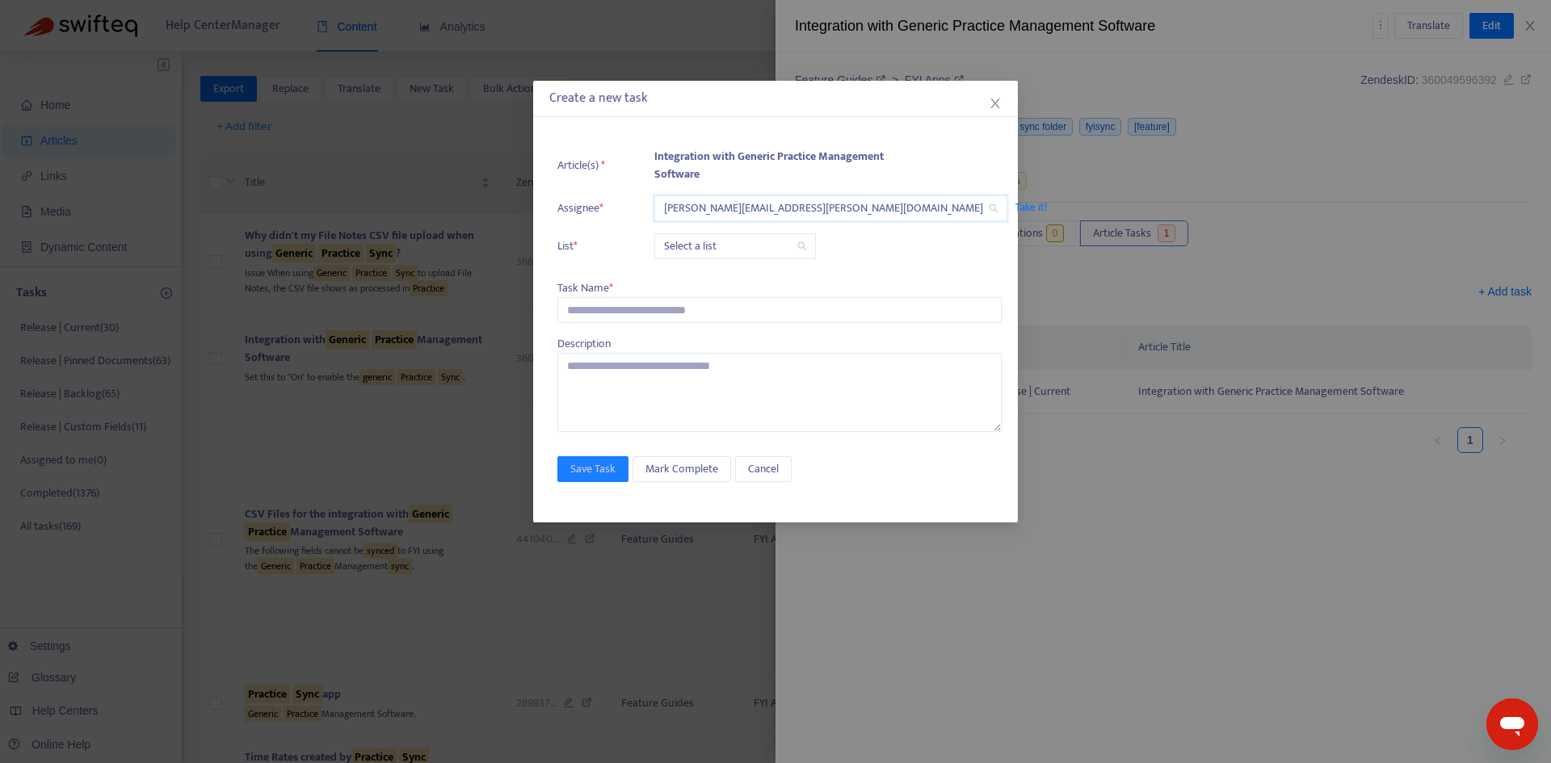
click at [723, 247] on input "search" at bounding box center [735, 246] width 142 height 24
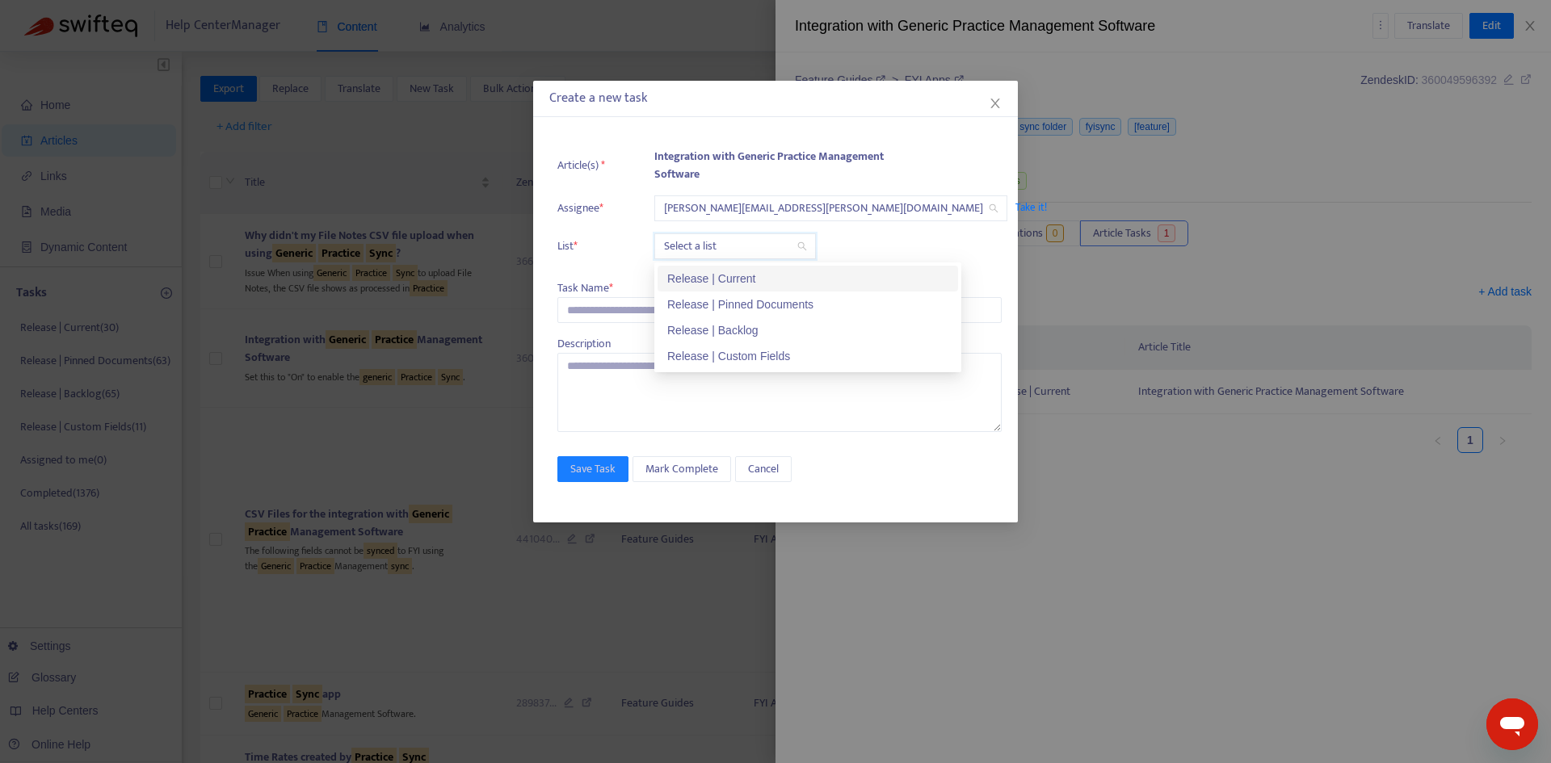
click at [717, 271] on div "Release | Current" at bounding box center [807, 279] width 281 height 18
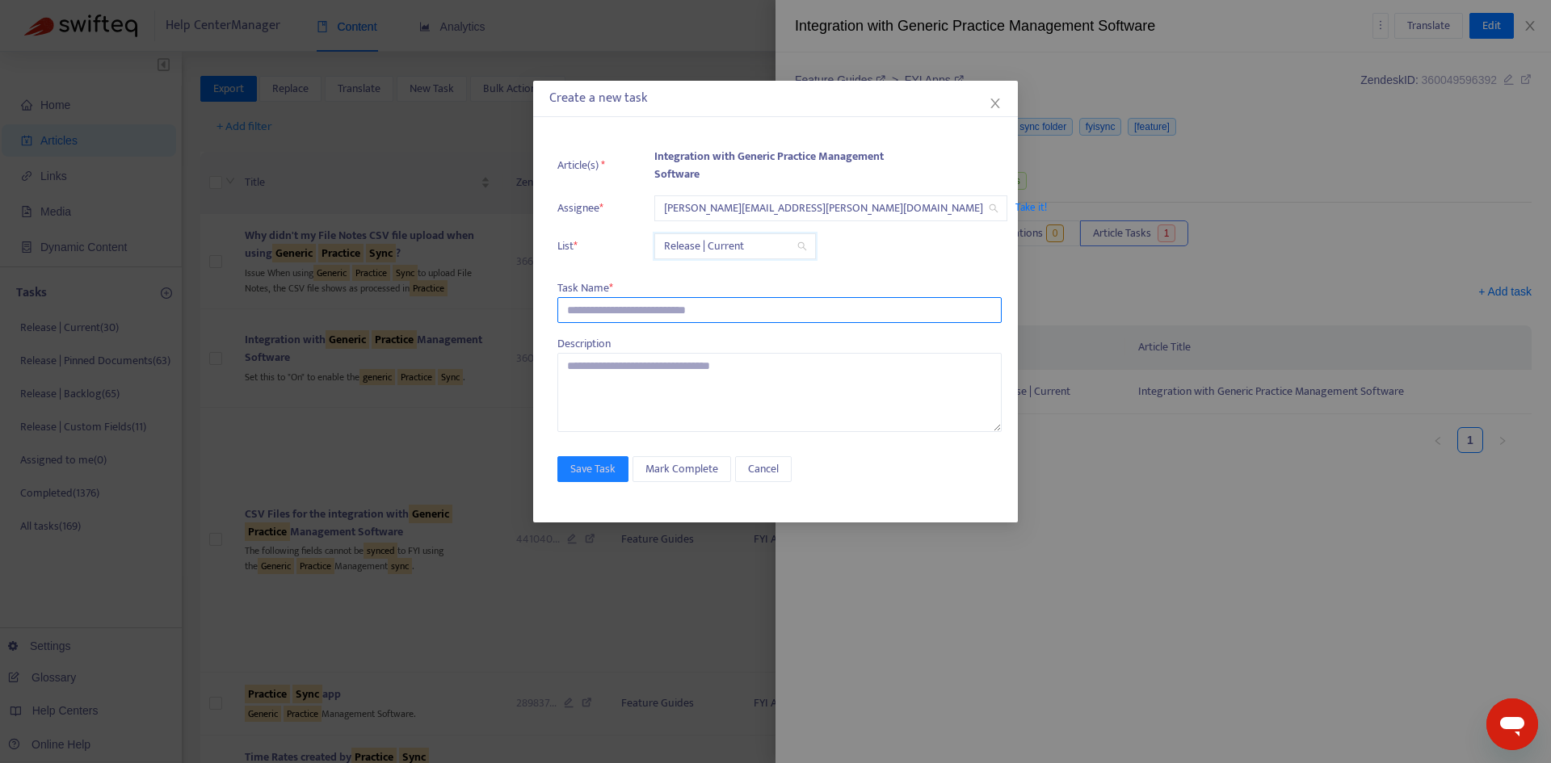
click at [608, 319] on input "text" at bounding box center [779, 310] width 444 height 26
paste input "**********"
type input "**********"
click at [601, 465] on span "Save Task" at bounding box center [592, 470] width 45 height 18
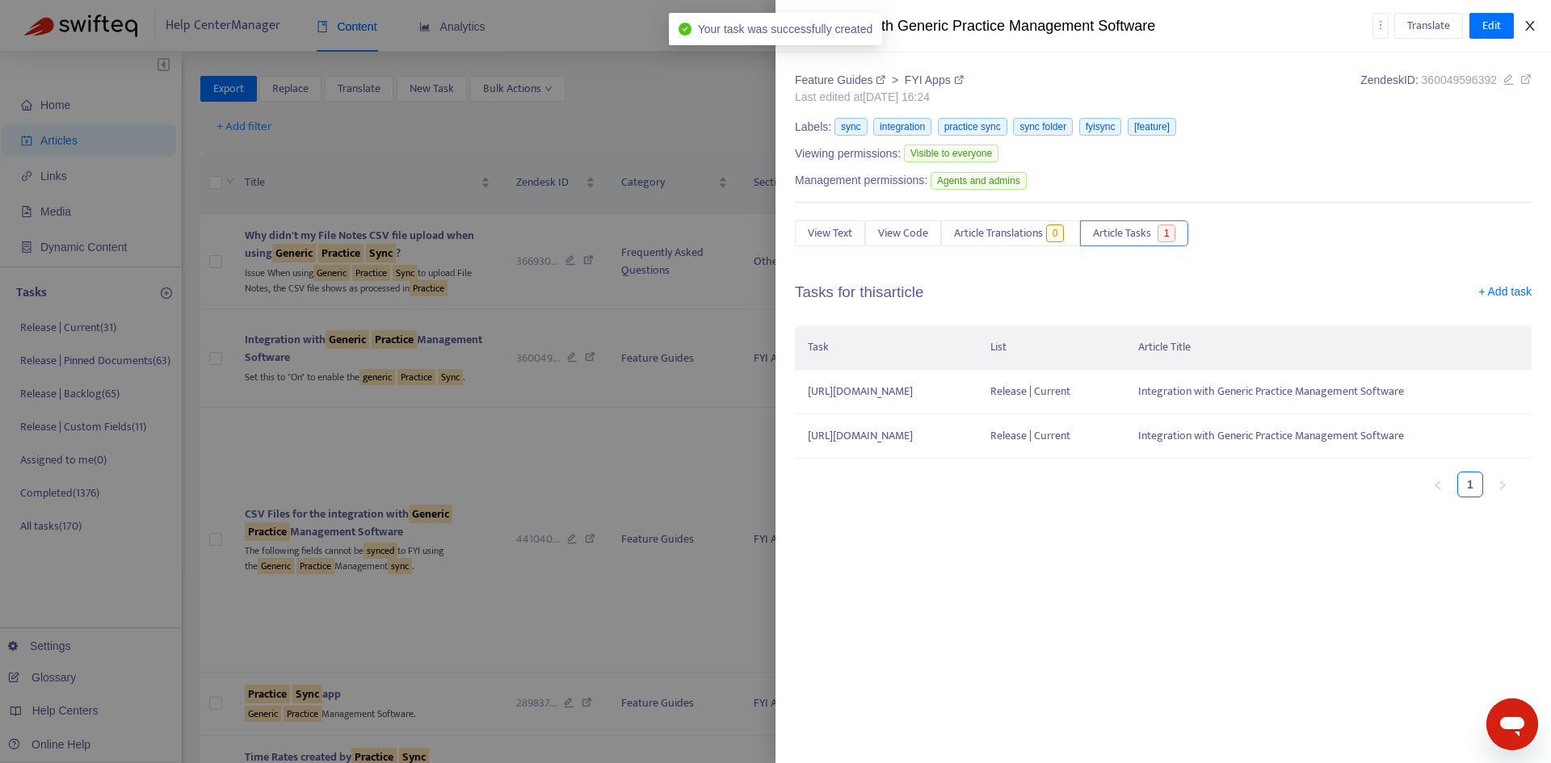
click at [1531, 20] on icon "close" at bounding box center [1530, 25] width 13 height 13
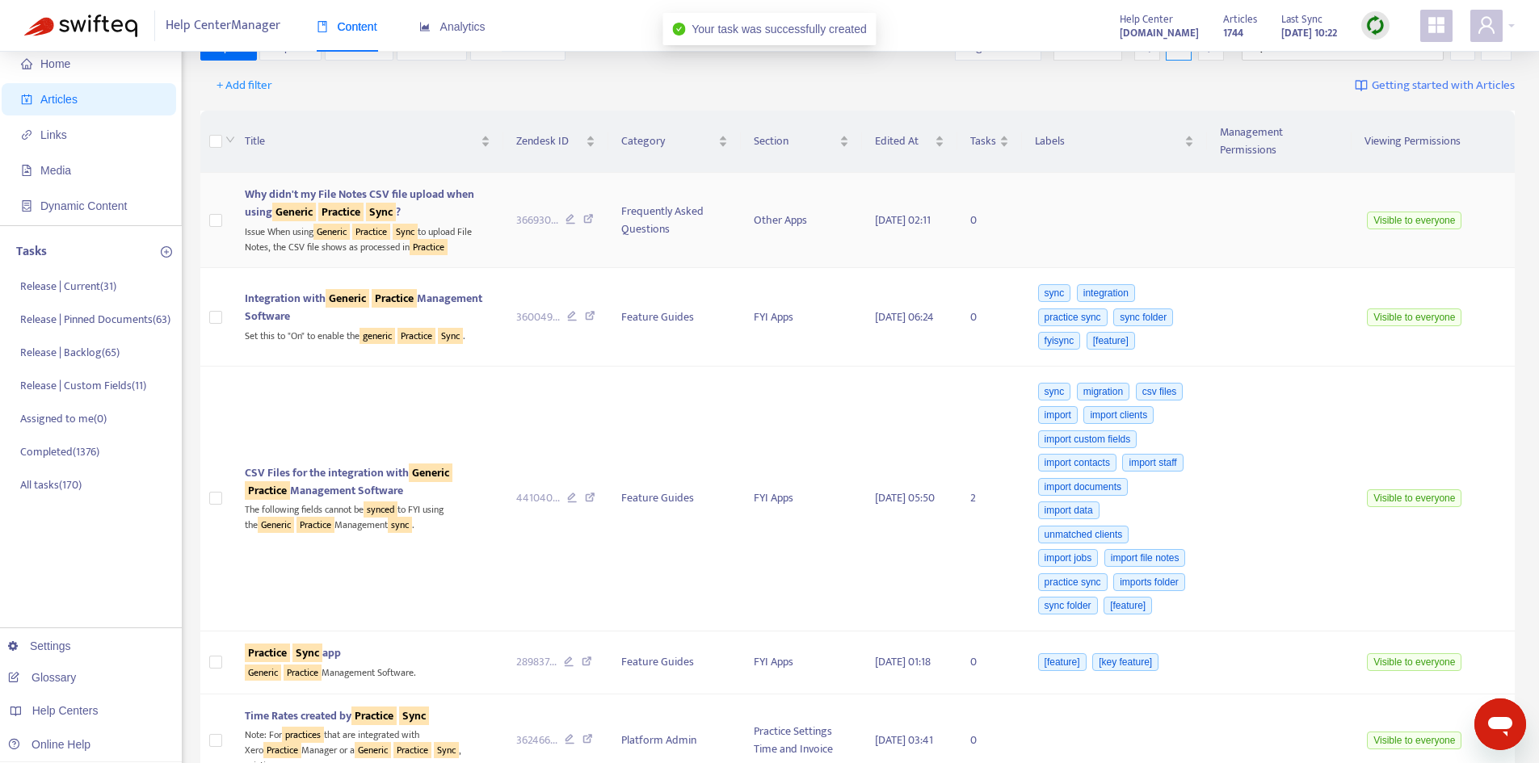
scroll to position [81, 0]
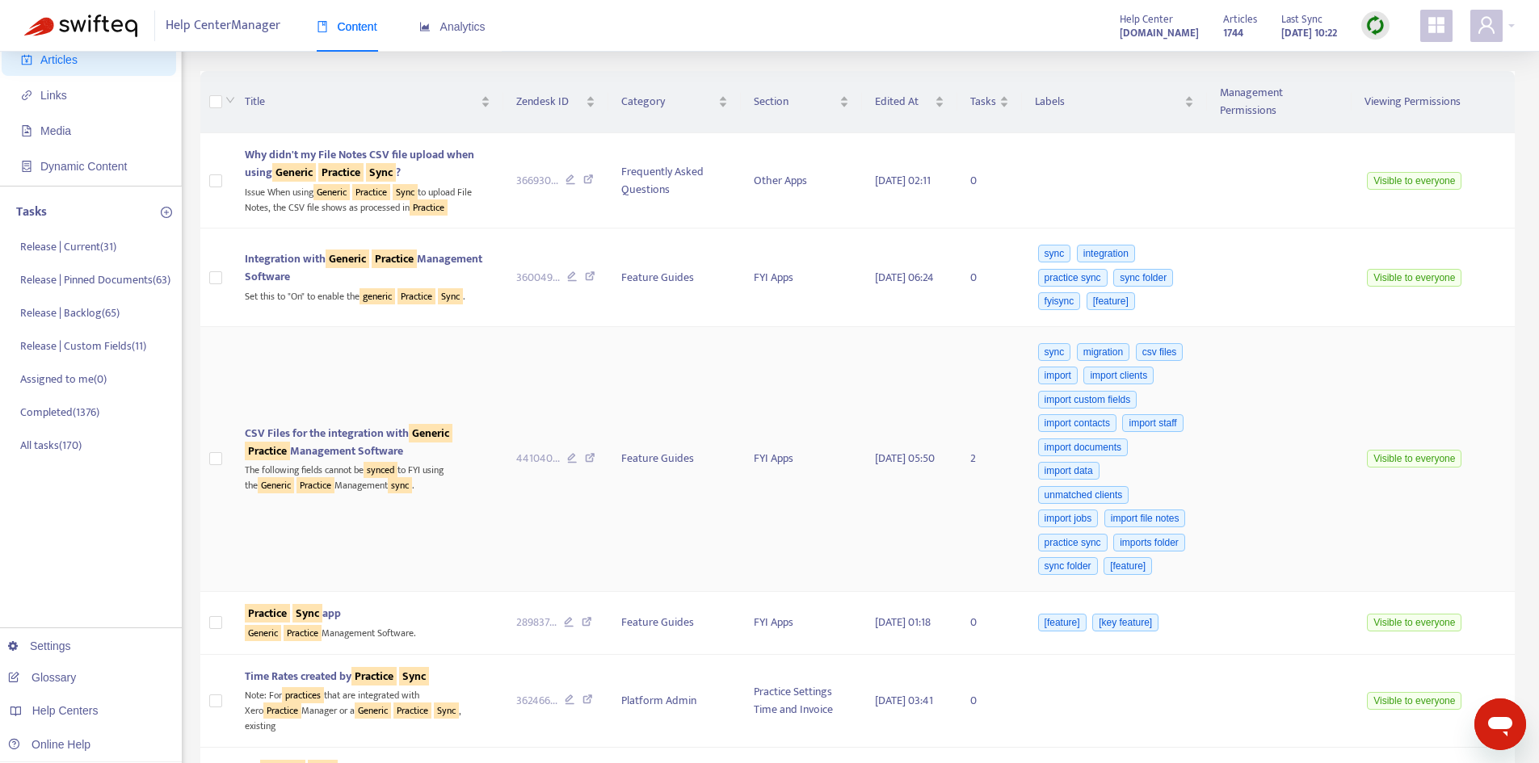
click at [398, 424] on span "CSV Files for the integration with Generic Practice Management Software" at bounding box center [349, 442] width 208 height 36
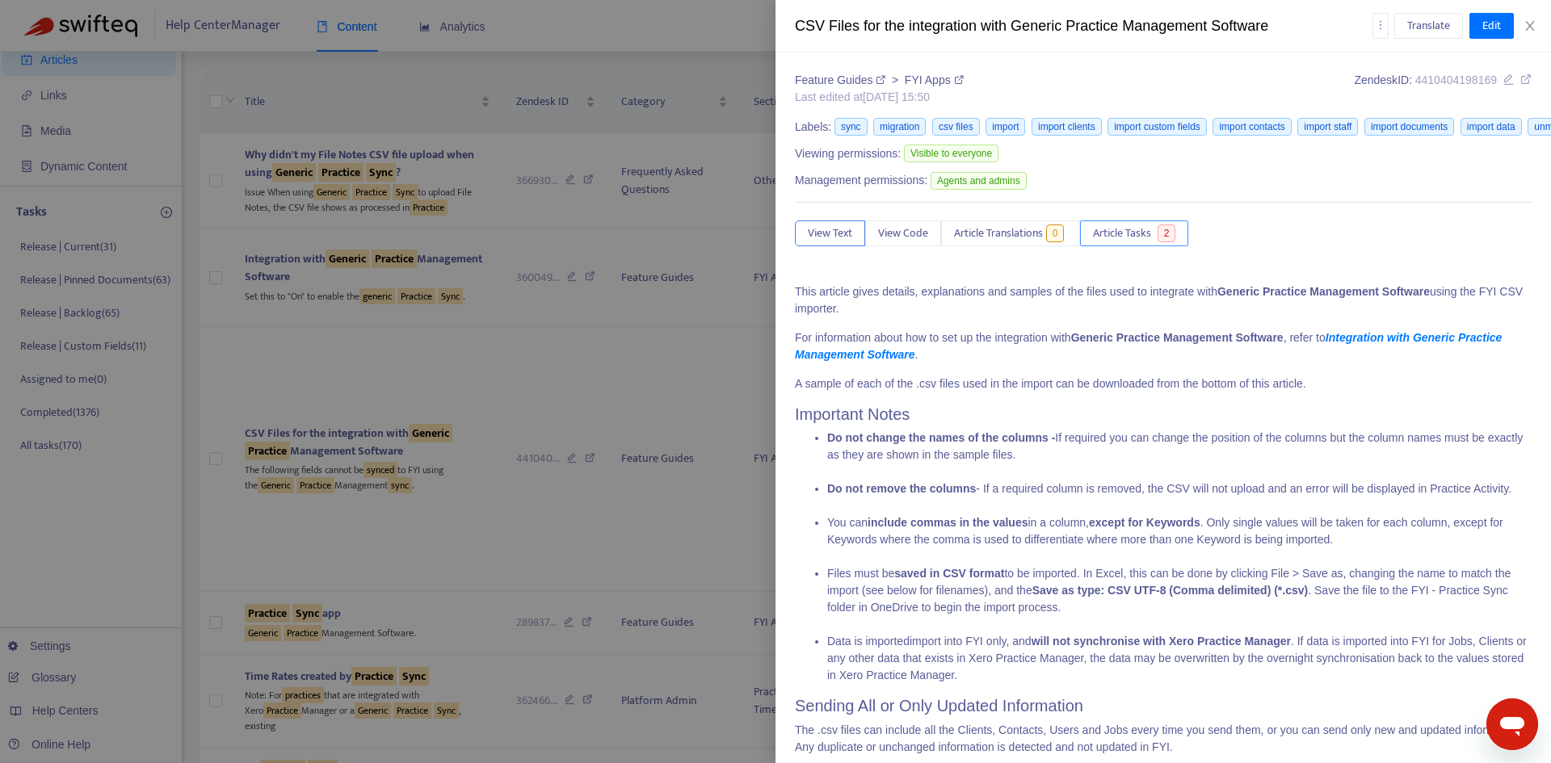
click at [1157, 241] on button "Article Tasks 2" at bounding box center [1134, 234] width 108 height 26
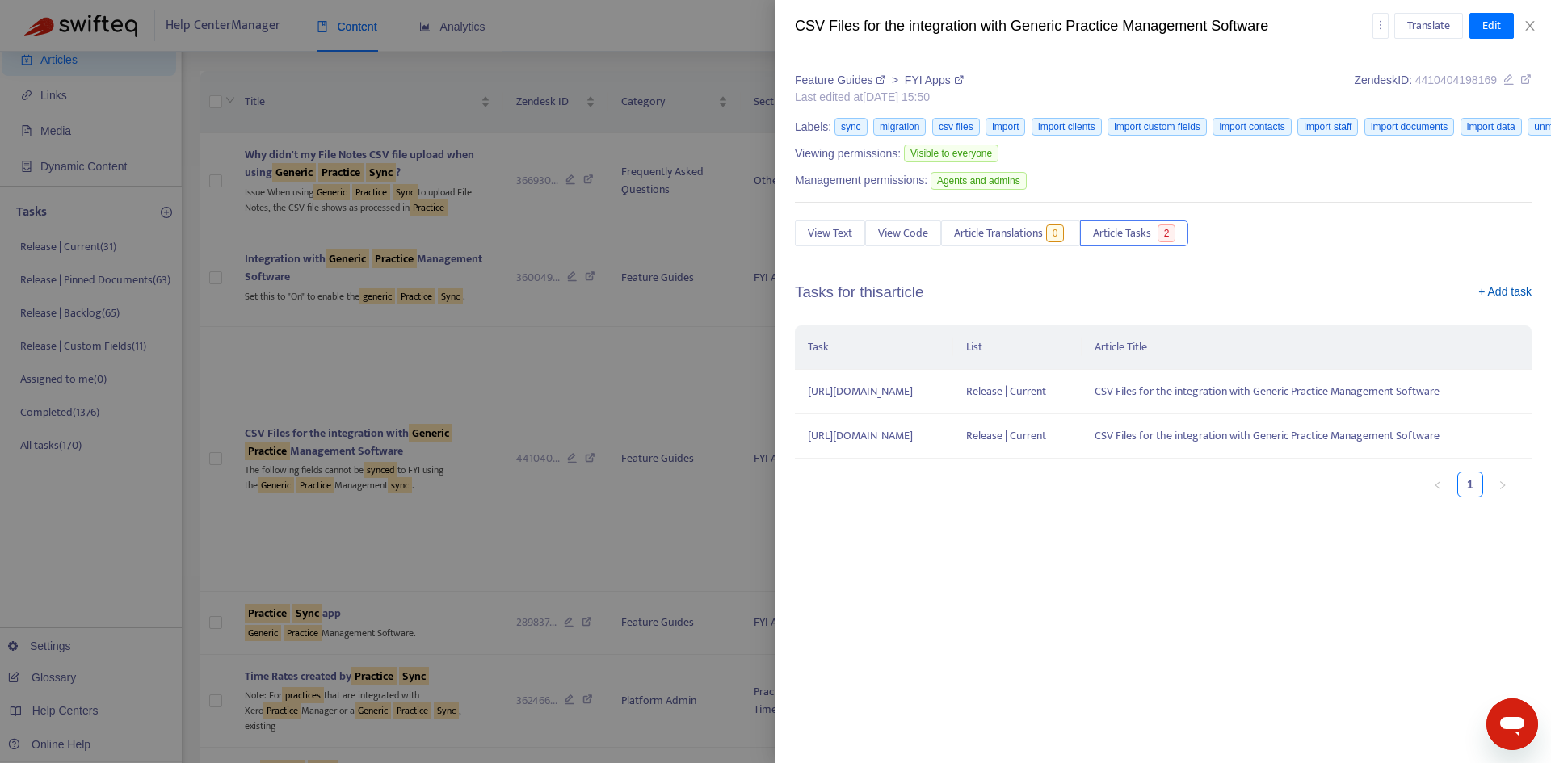
click at [1489, 290] on link "+ Add task" at bounding box center [1504, 296] width 53 height 24
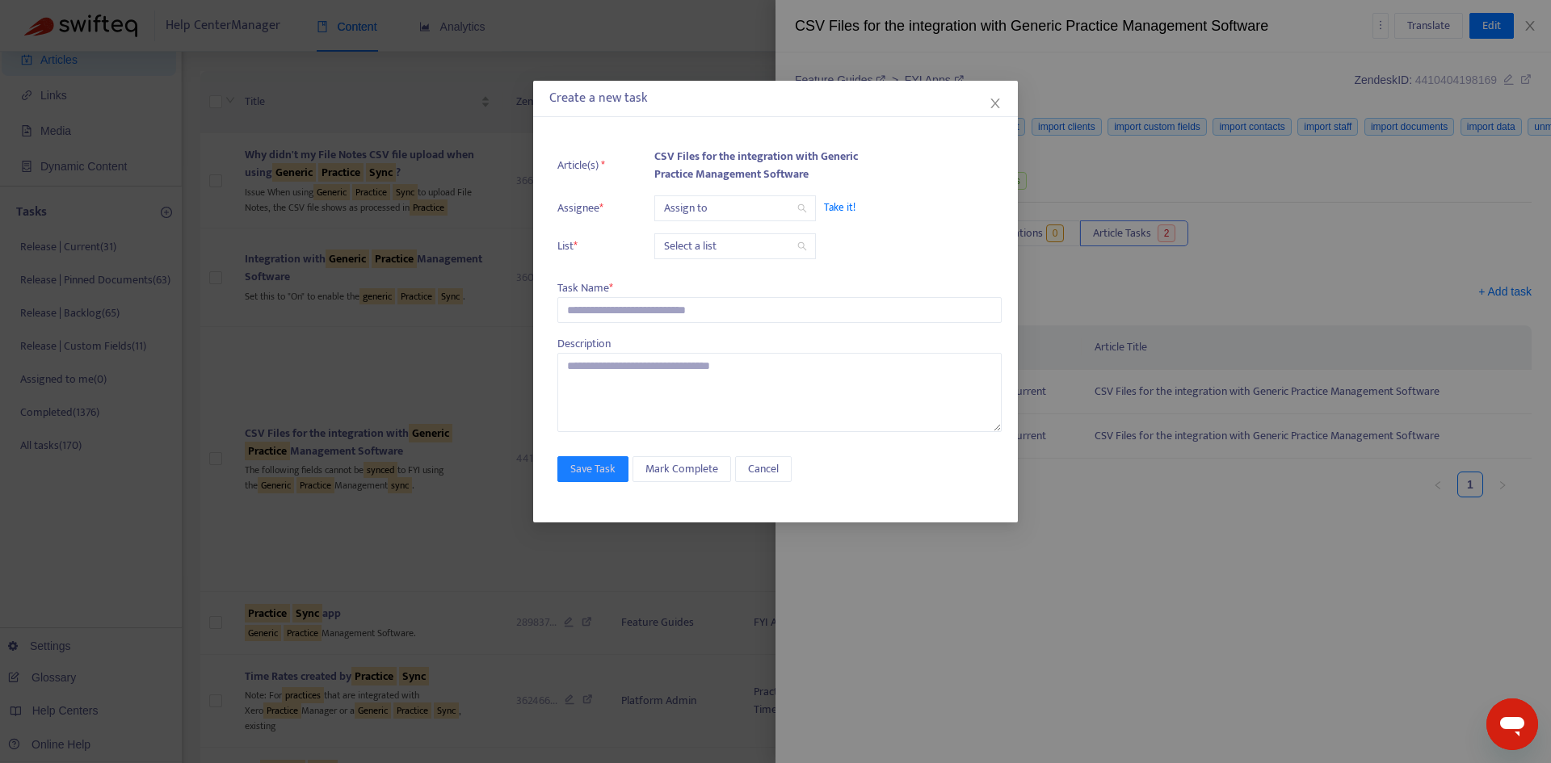
click at [678, 208] on input "search" at bounding box center [735, 208] width 142 height 24
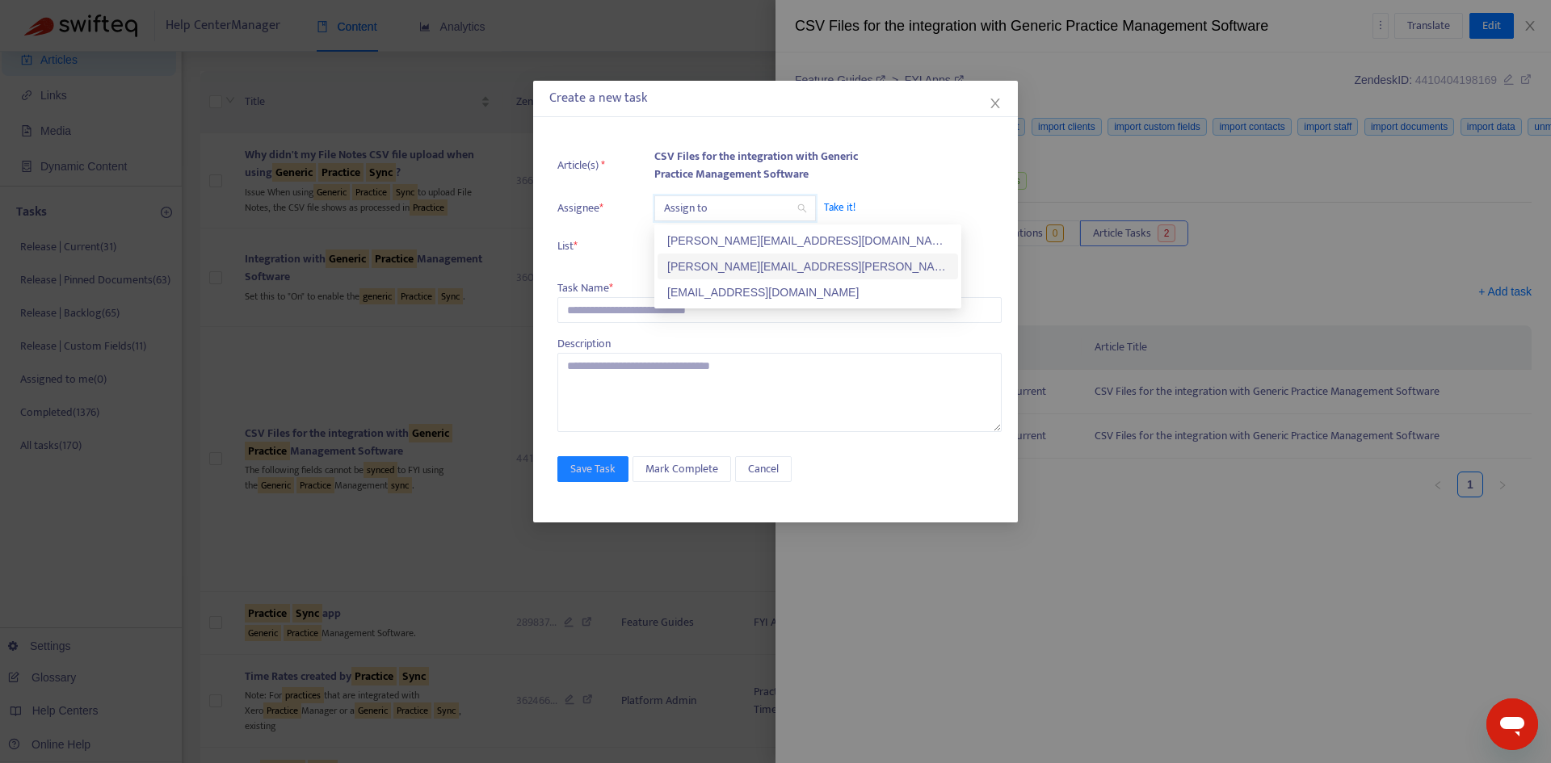
click at [696, 268] on div "[PERSON_NAME][EMAIL_ADDRESS][PERSON_NAME][DOMAIN_NAME]" at bounding box center [807, 267] width 281 height 18
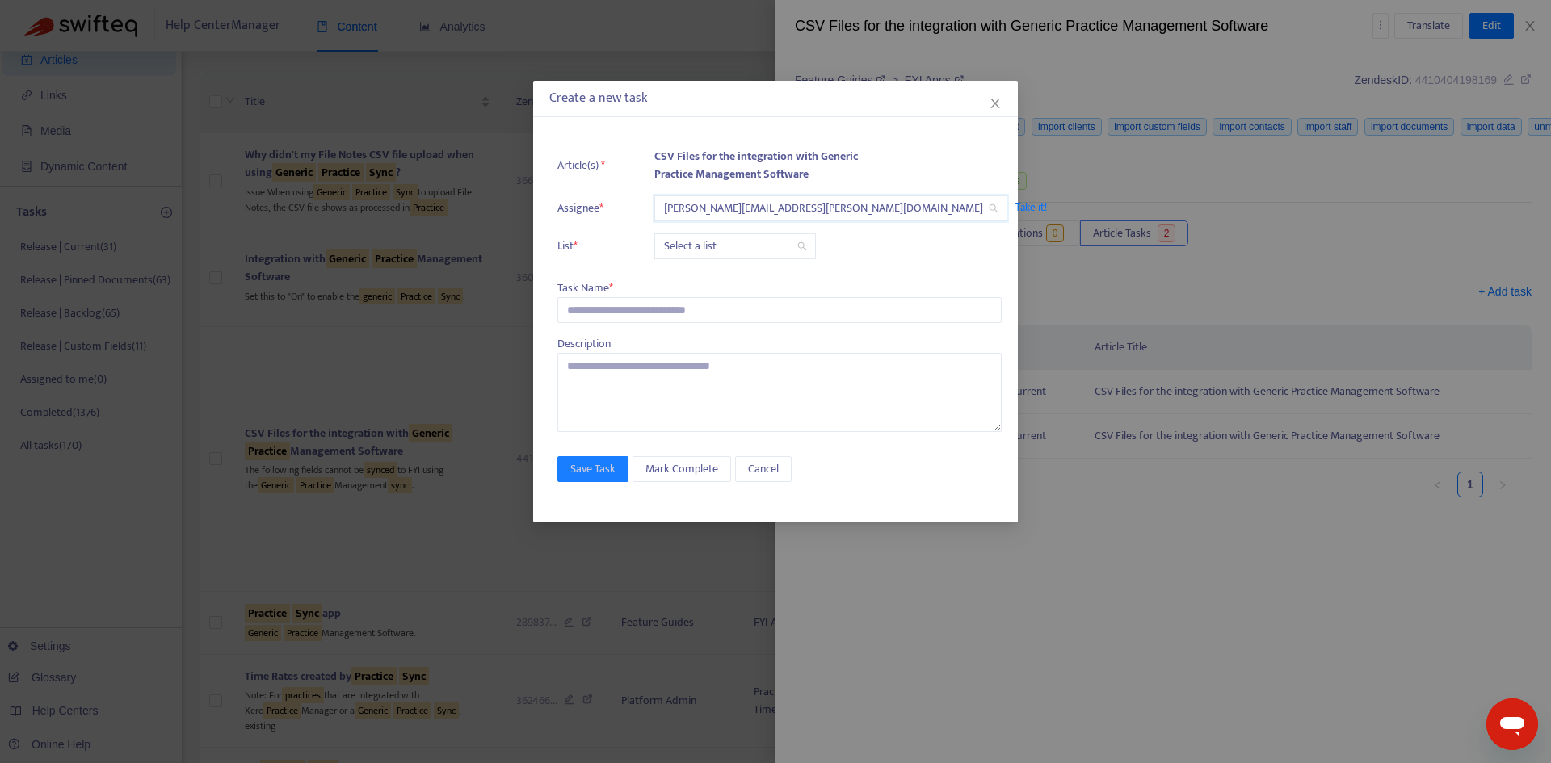
click at [695, 242] on input "search" at bounding box center [735, 246] width 142 height 24
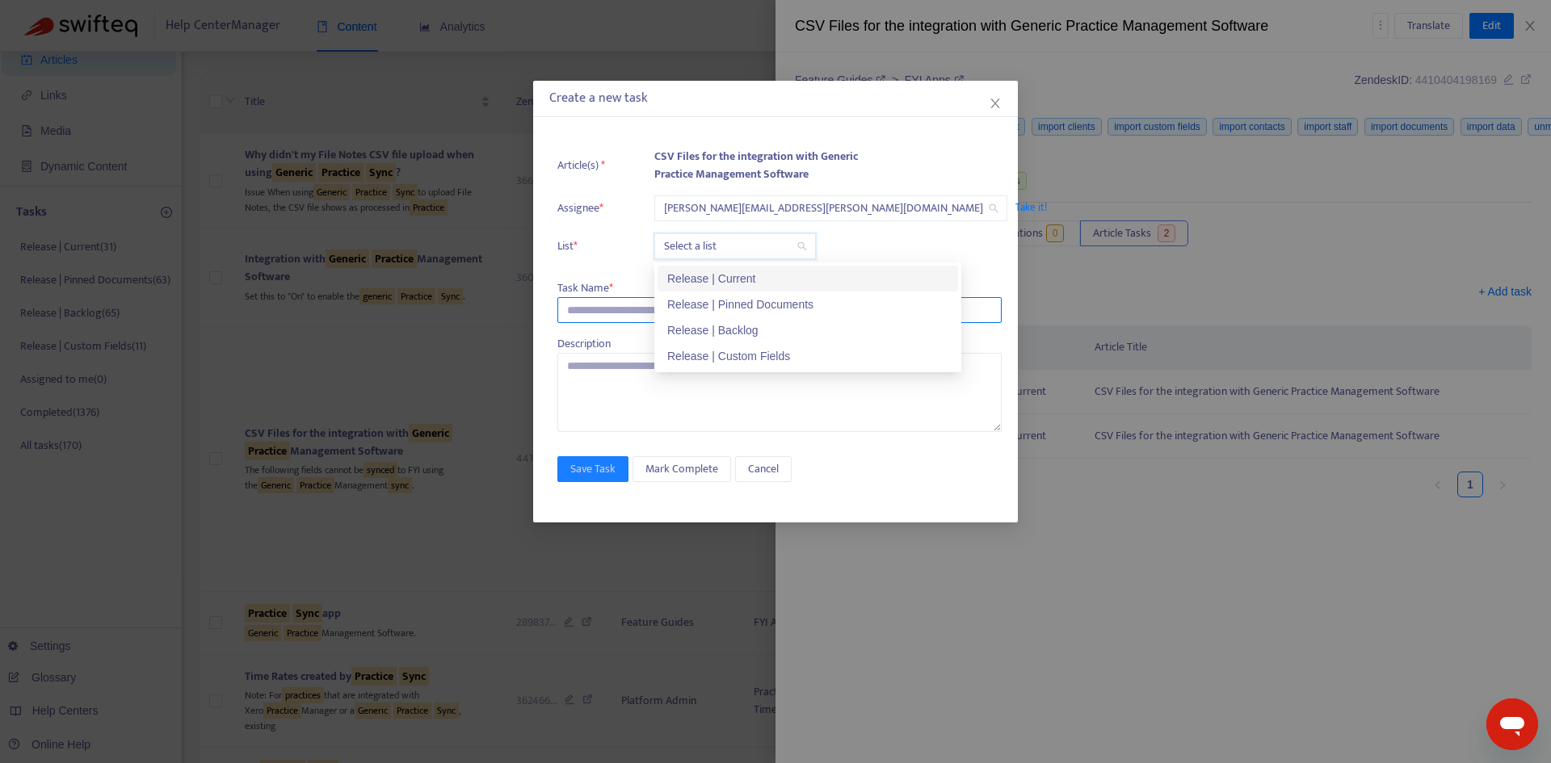
drag, startPoint x: 697, startPoint y: 271, endPoint x: 623, endPoint y: 303, distance: 80.7
click at [694, 272] on div "Release | Current" at bounding box center [807, 279] width 281 height 18
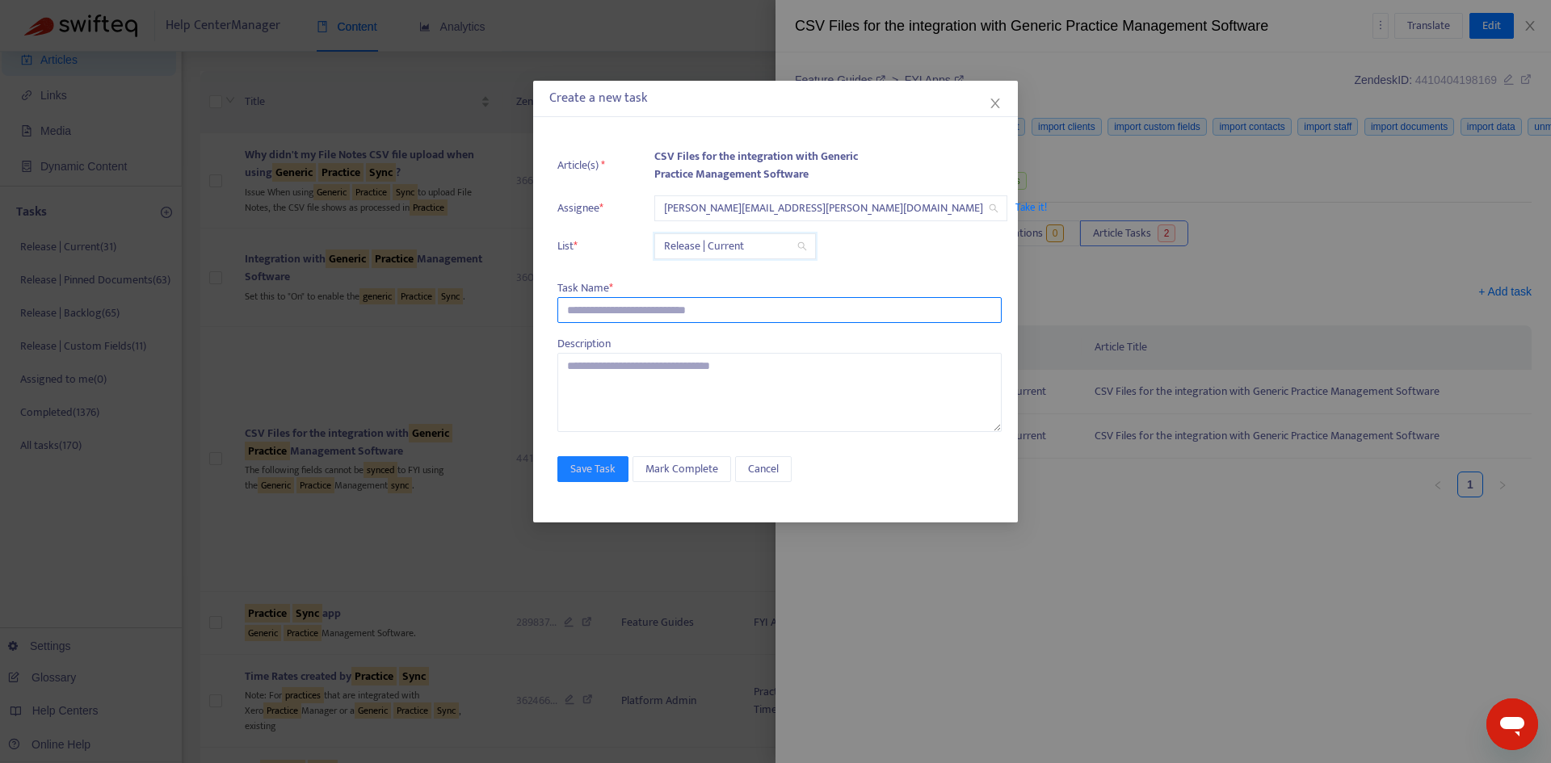
click at [606, 314] on input "text" at bounding box center [779, 310] width 444 height 26
paste input "**********"
type input "**********"
click at [591, 469] on span "Save Task" at bounding box center [592, 470] width 45 height 18
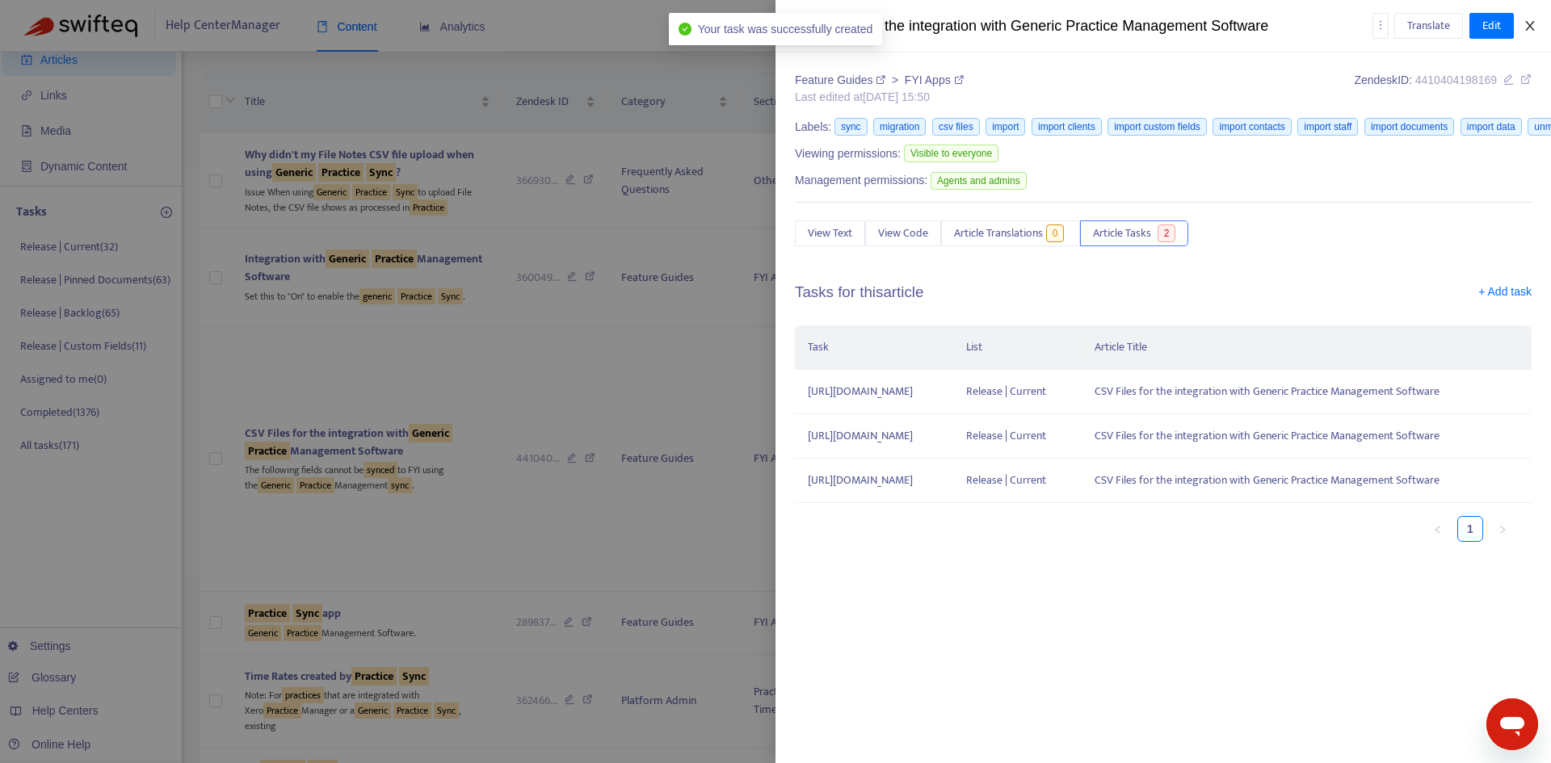
click at [1538, 31] on button "Close" at bounding box center [1530, 26] width 23 height 15
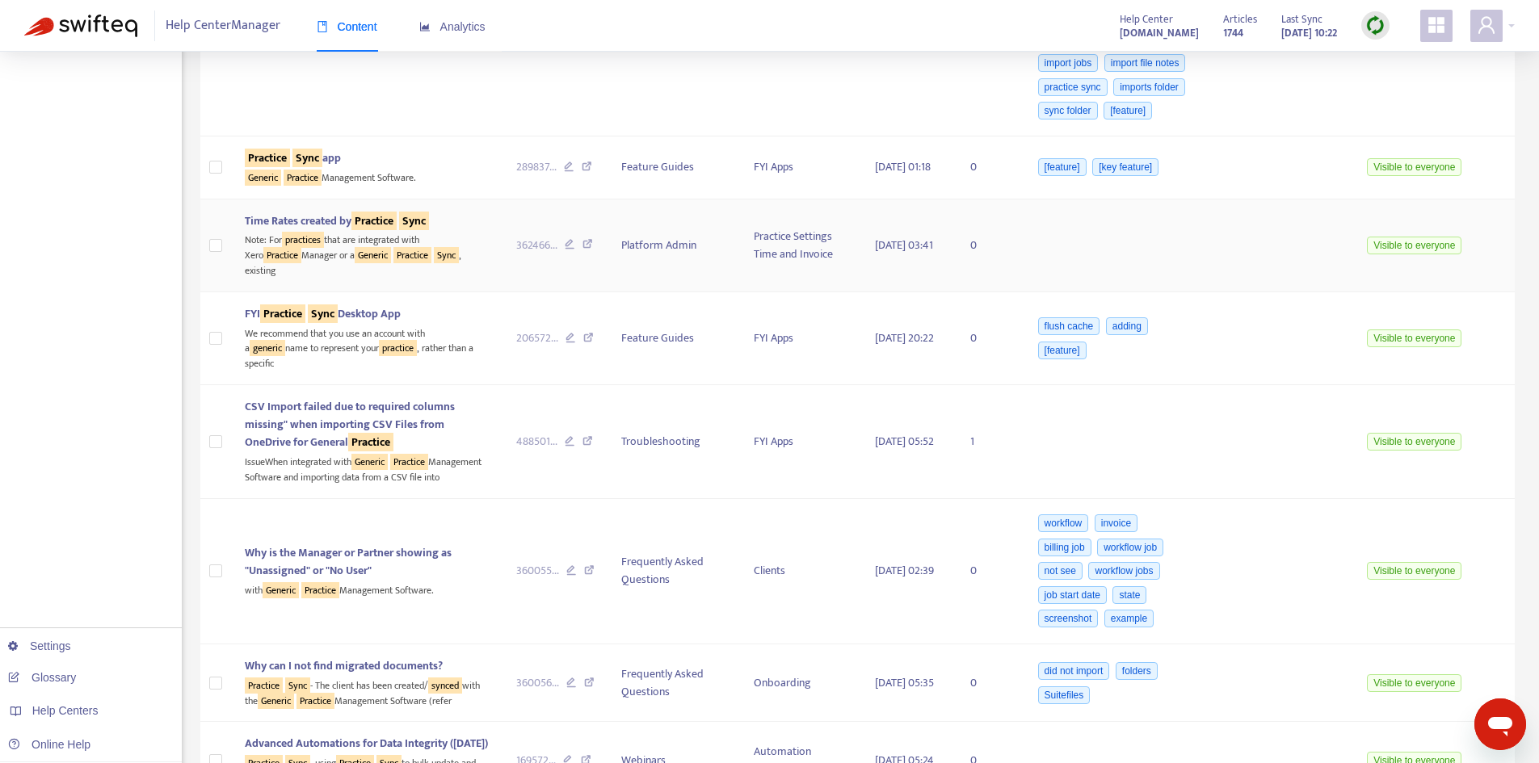
scroll to position [566, 0]
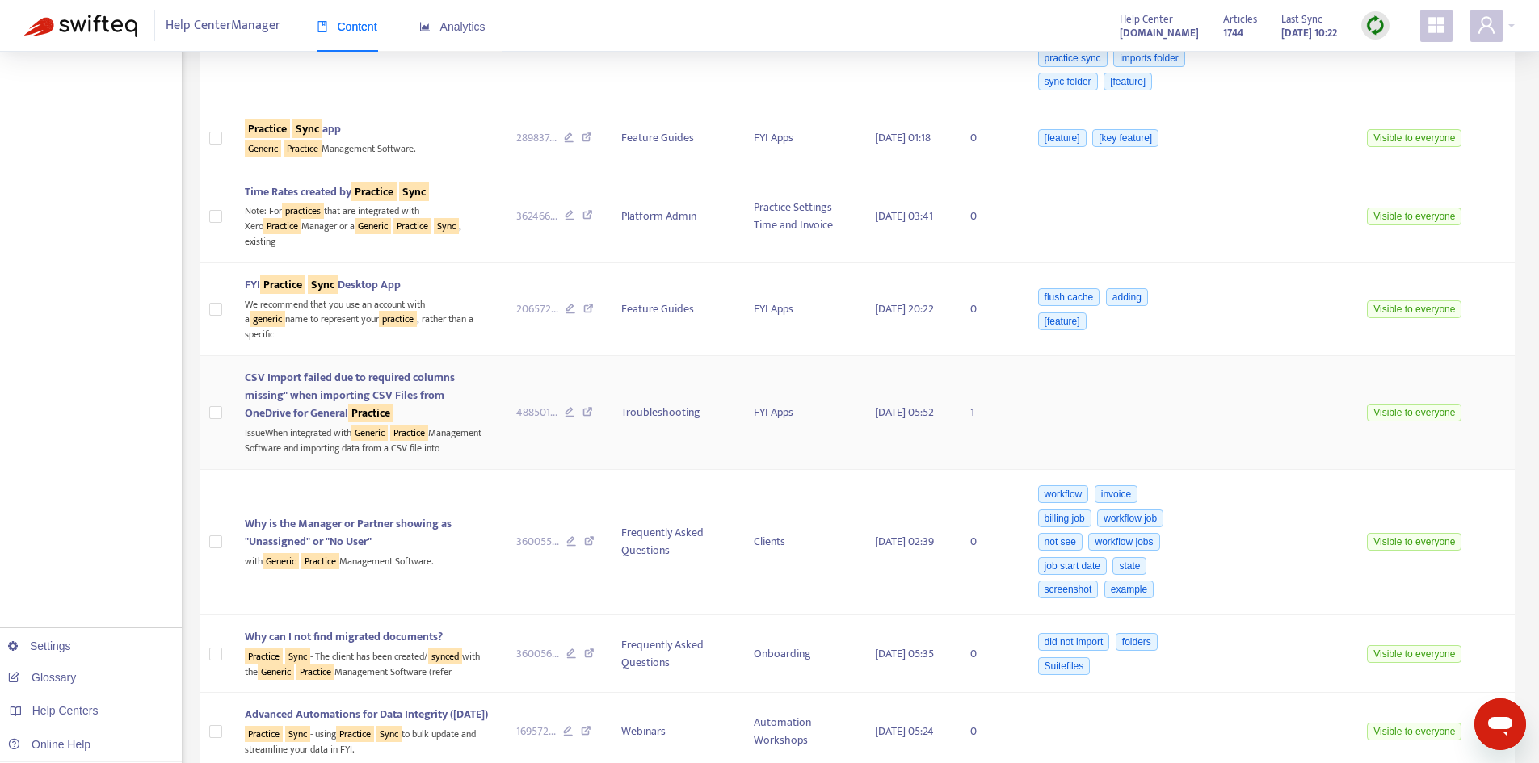
click at [308, 368] on span "CSV Import failed due to required columns missing" when importing CSV Files fro…" at bounding box center [350, 395] width 210 height 54
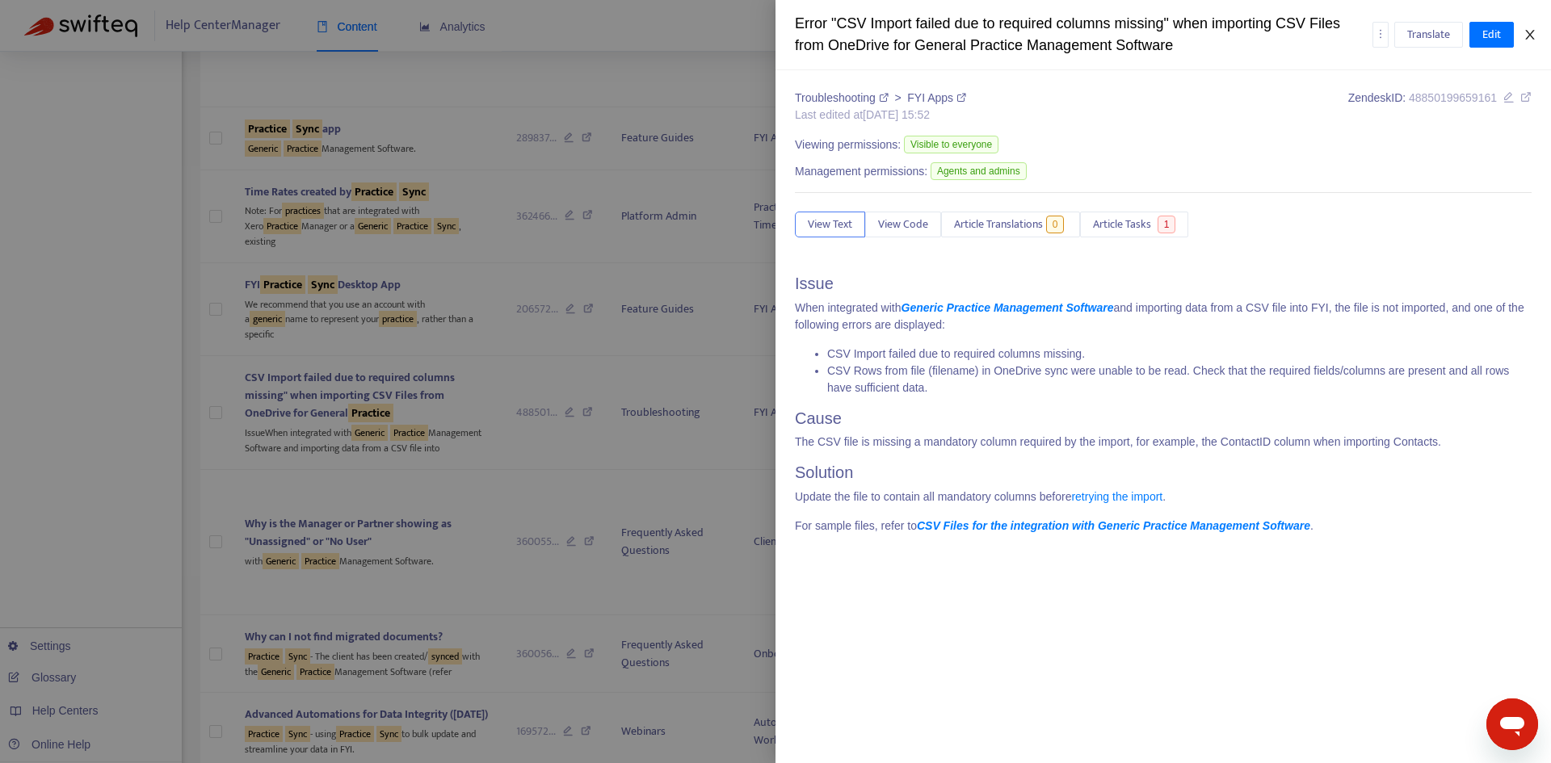
click at [1533, 40] on icon "close" at bounding box center [1530, 34] width 13 height 13
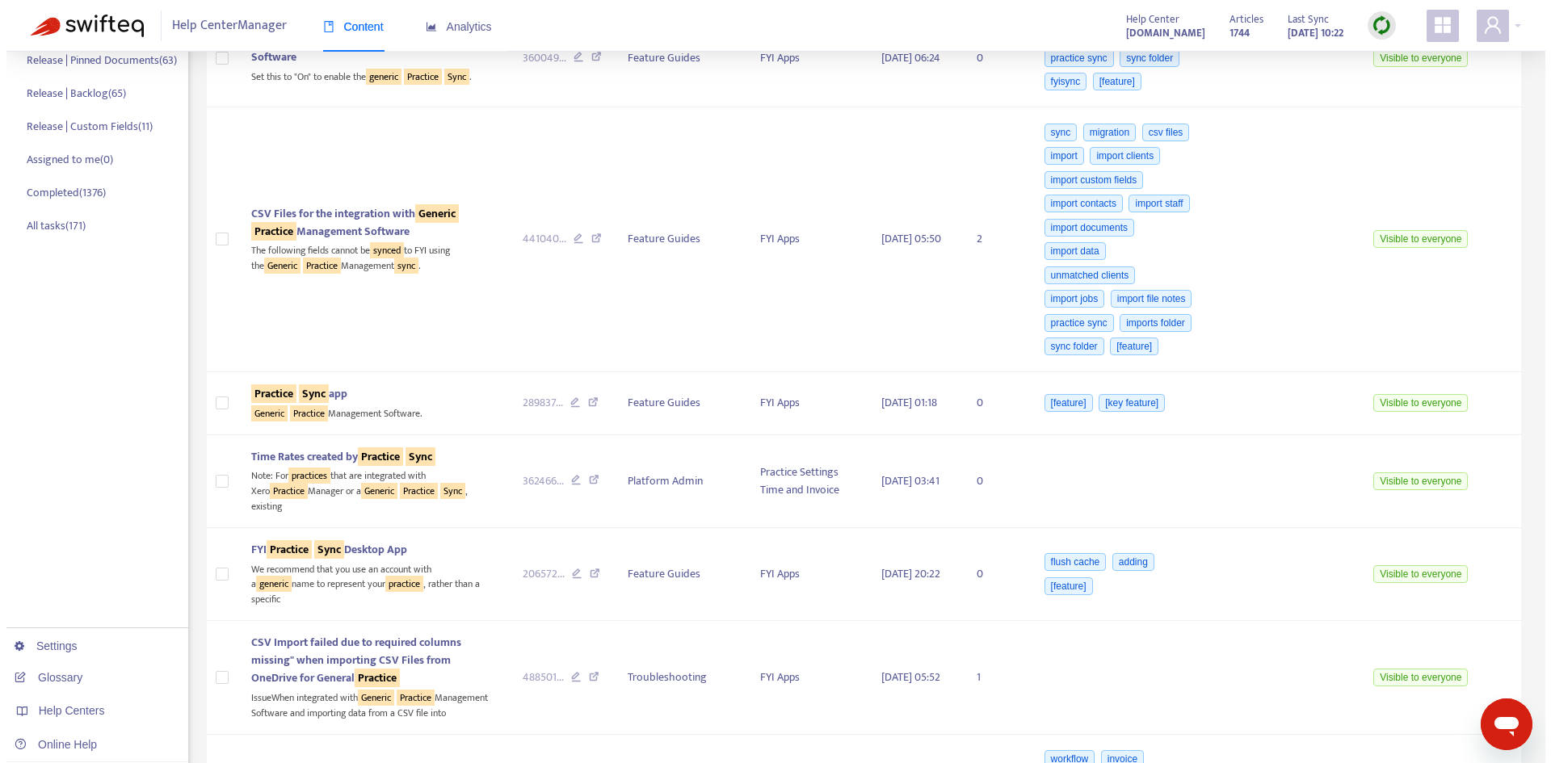
scroll to position [0, 0]
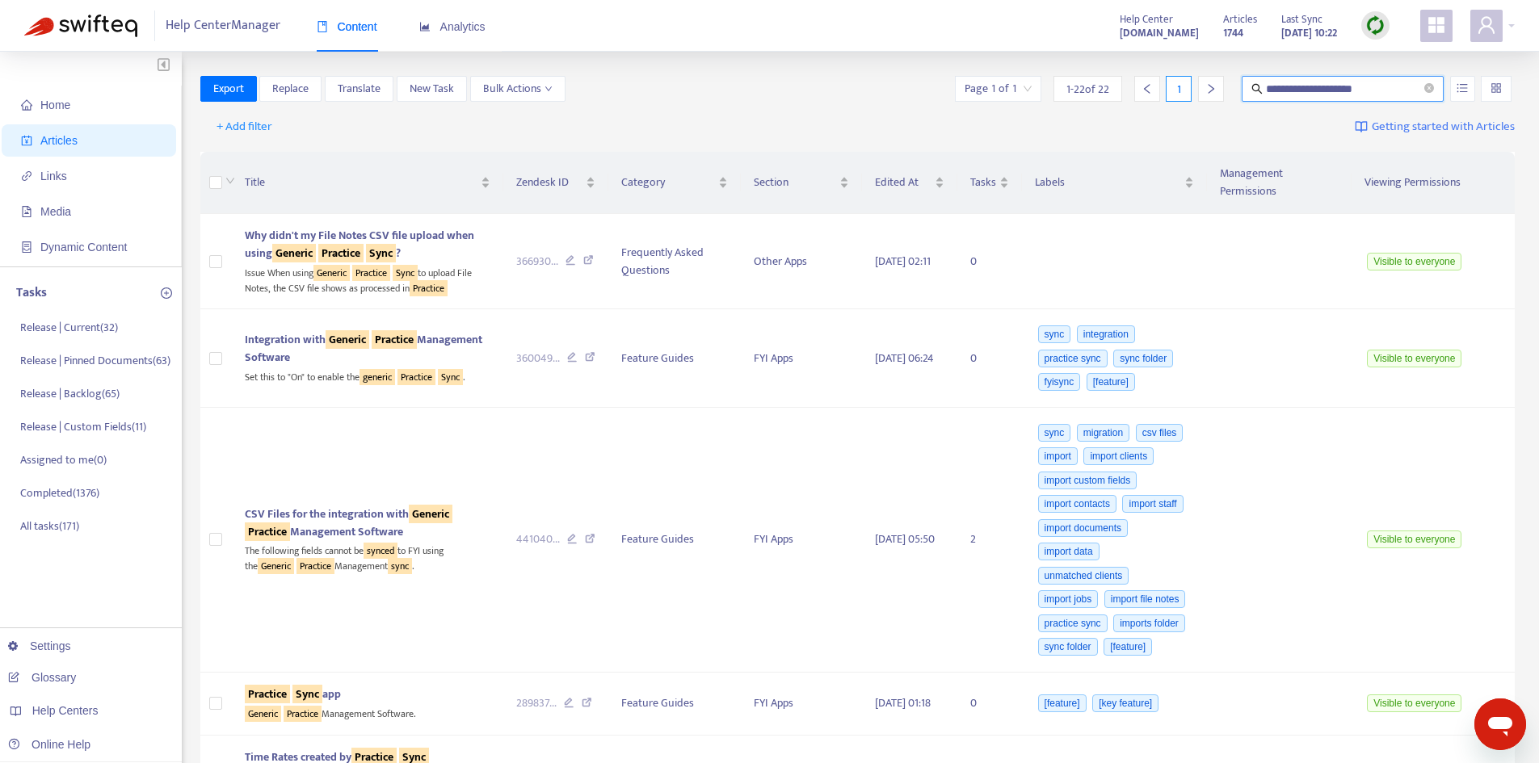
drag, startPoint x: 1389, startPoint y: 83, endPoint x: 1164, endPoint y: 92, distance: 224.8
click at [1164, 92] on div "**********" at bounding box center [1233, 89] width 563 height 26
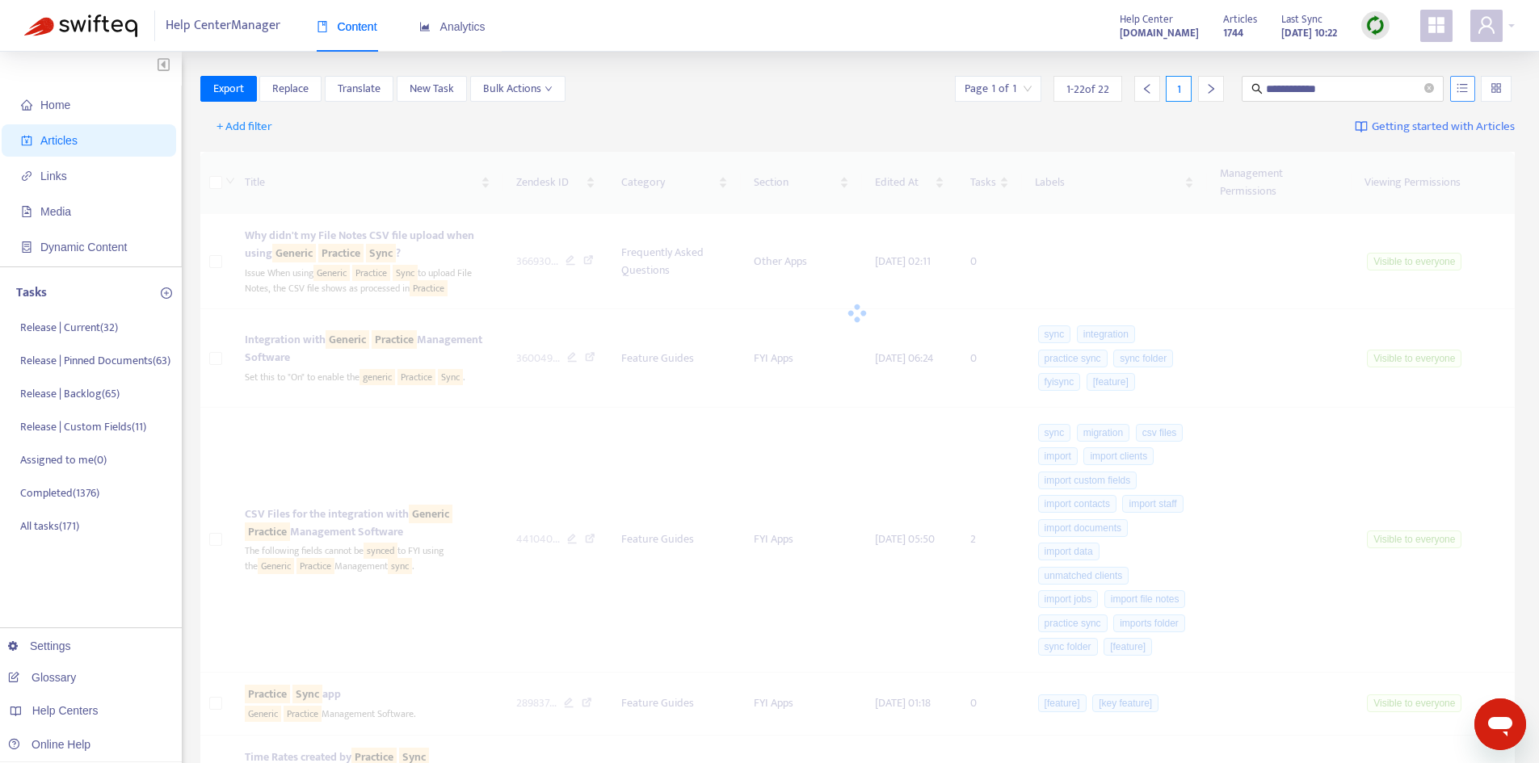
click at [1459, 90] on icon "unordered-list" at bounding box center [1462, 87] width 11 height 11
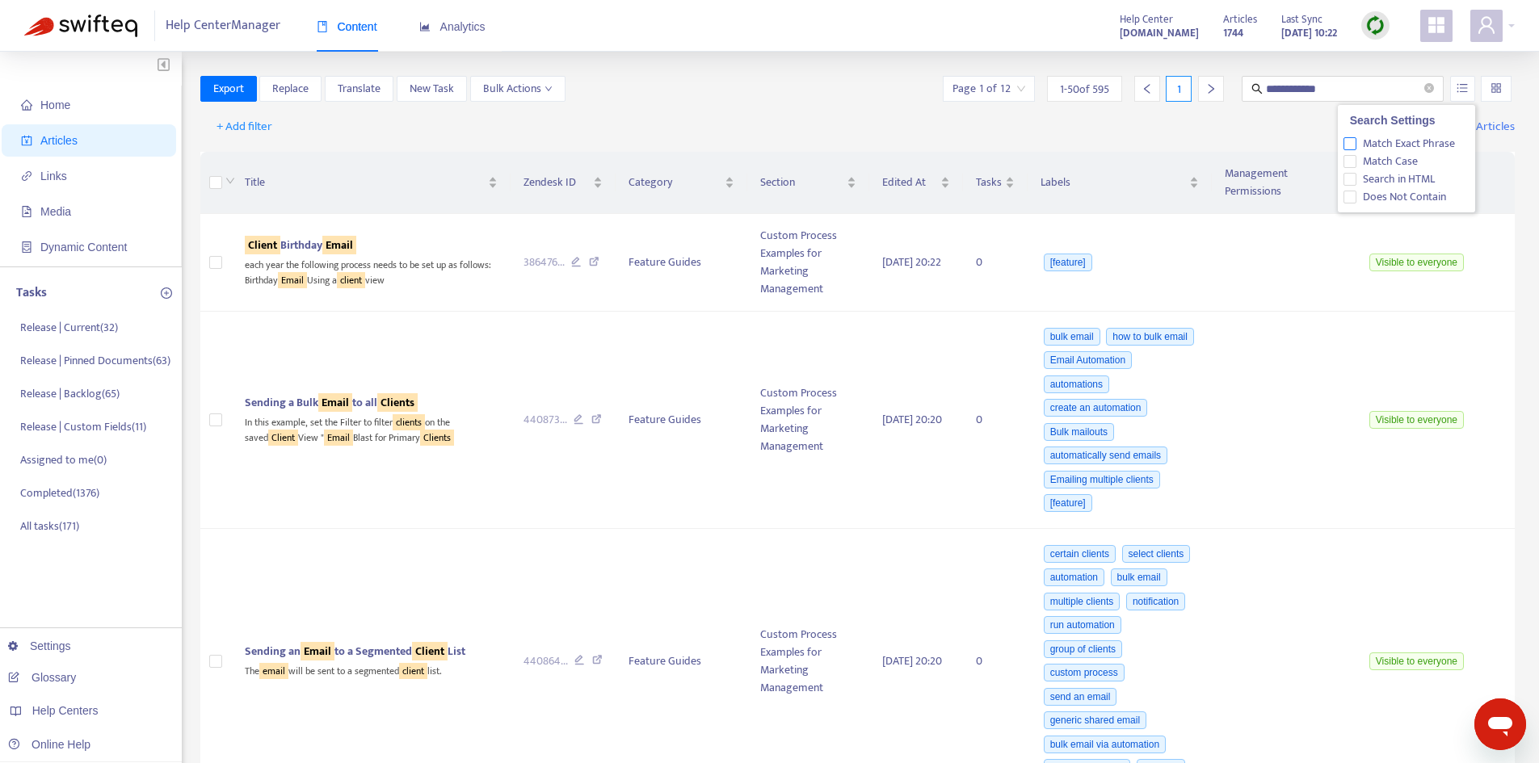
click at [1389, 144] on span "Match Exact Phrase" at bounding box center [1408, 144] width 105 height 18
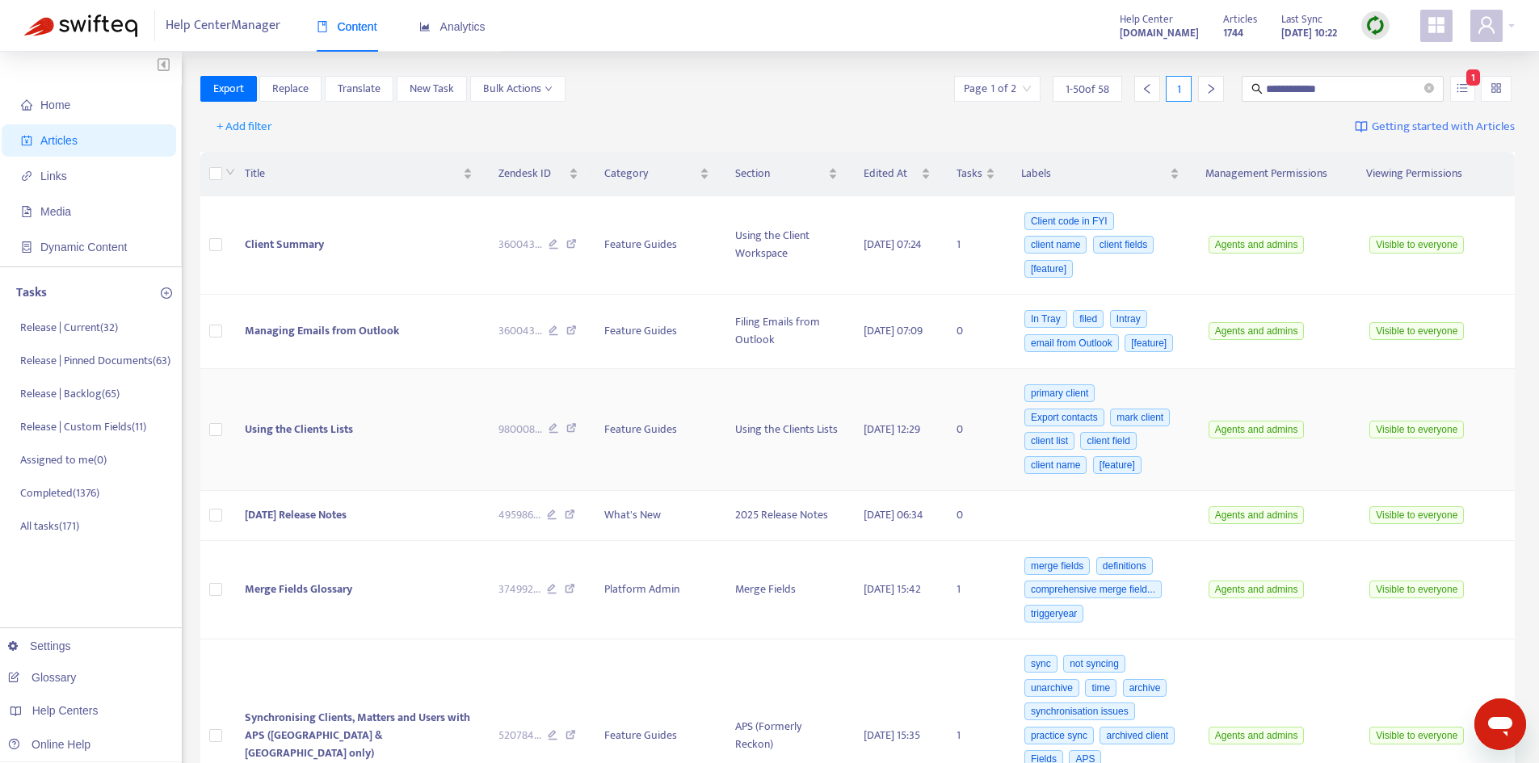
click at [349, 418] on td "Using the Clients Lists" at bounding box center [359, 430] width 254 height 122
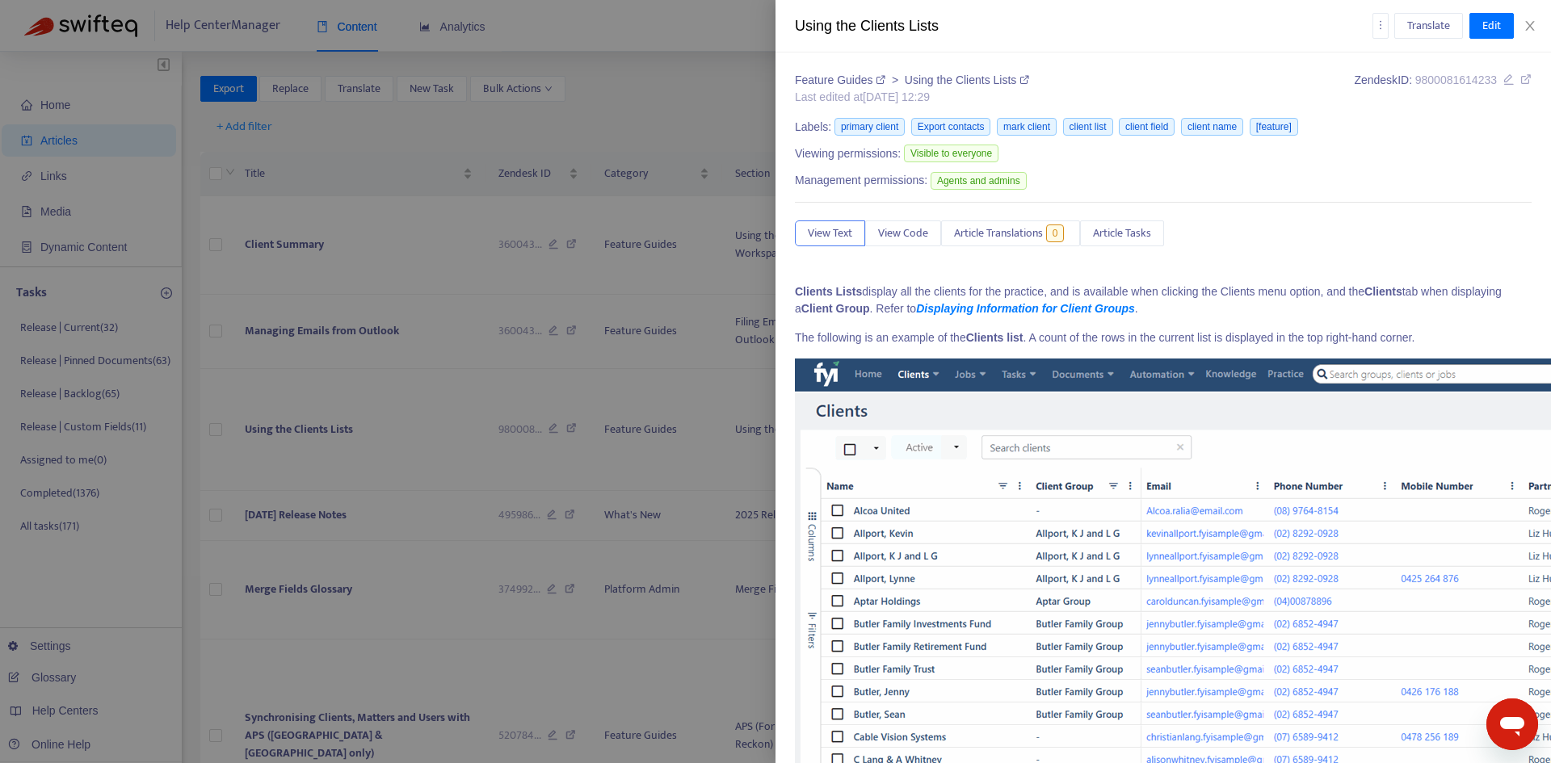
scroll to position [4292, 0]
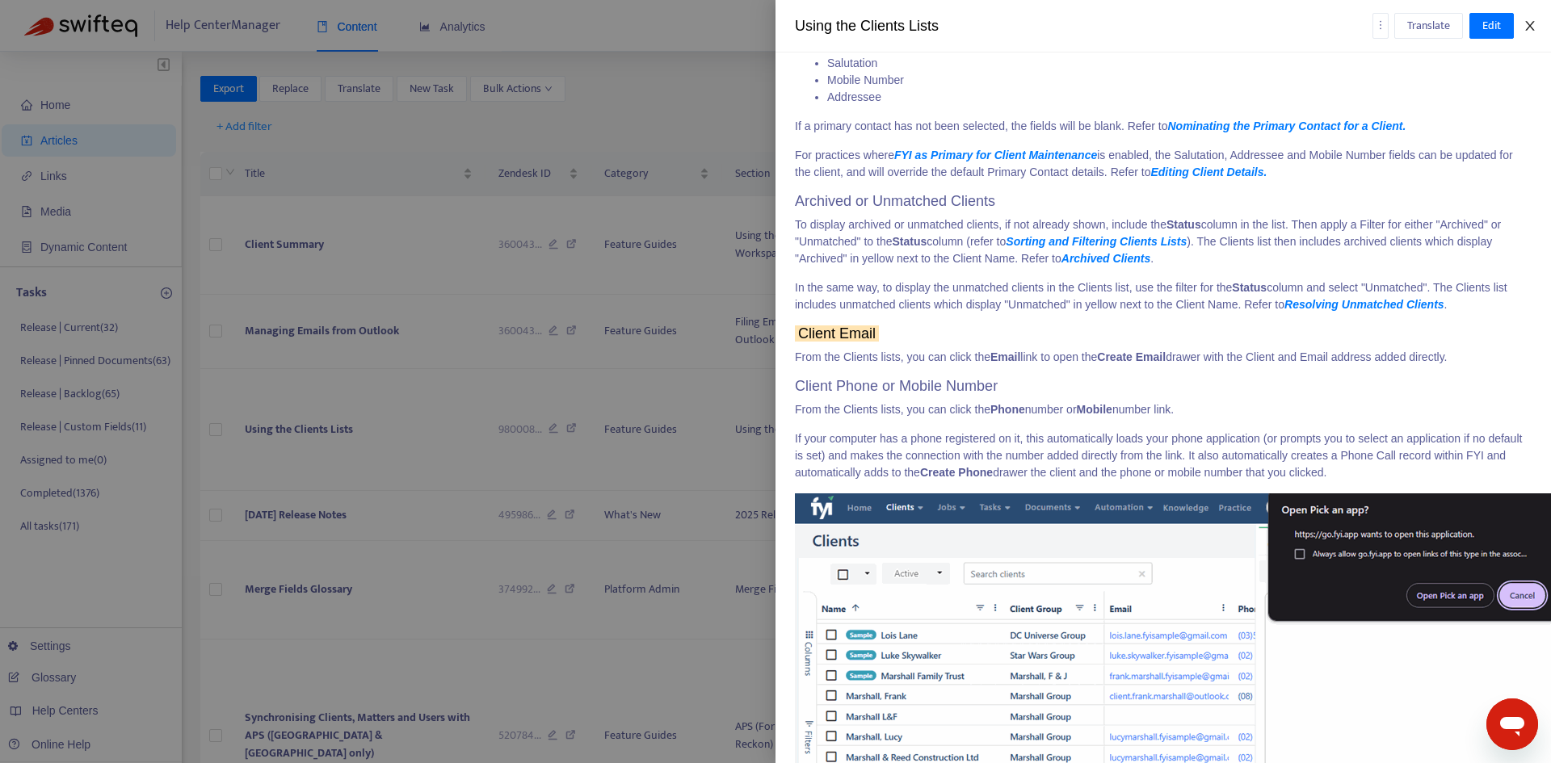
click at [1531, 30] on icon "close" at bounding box center [1530, 25] width 13 height 13
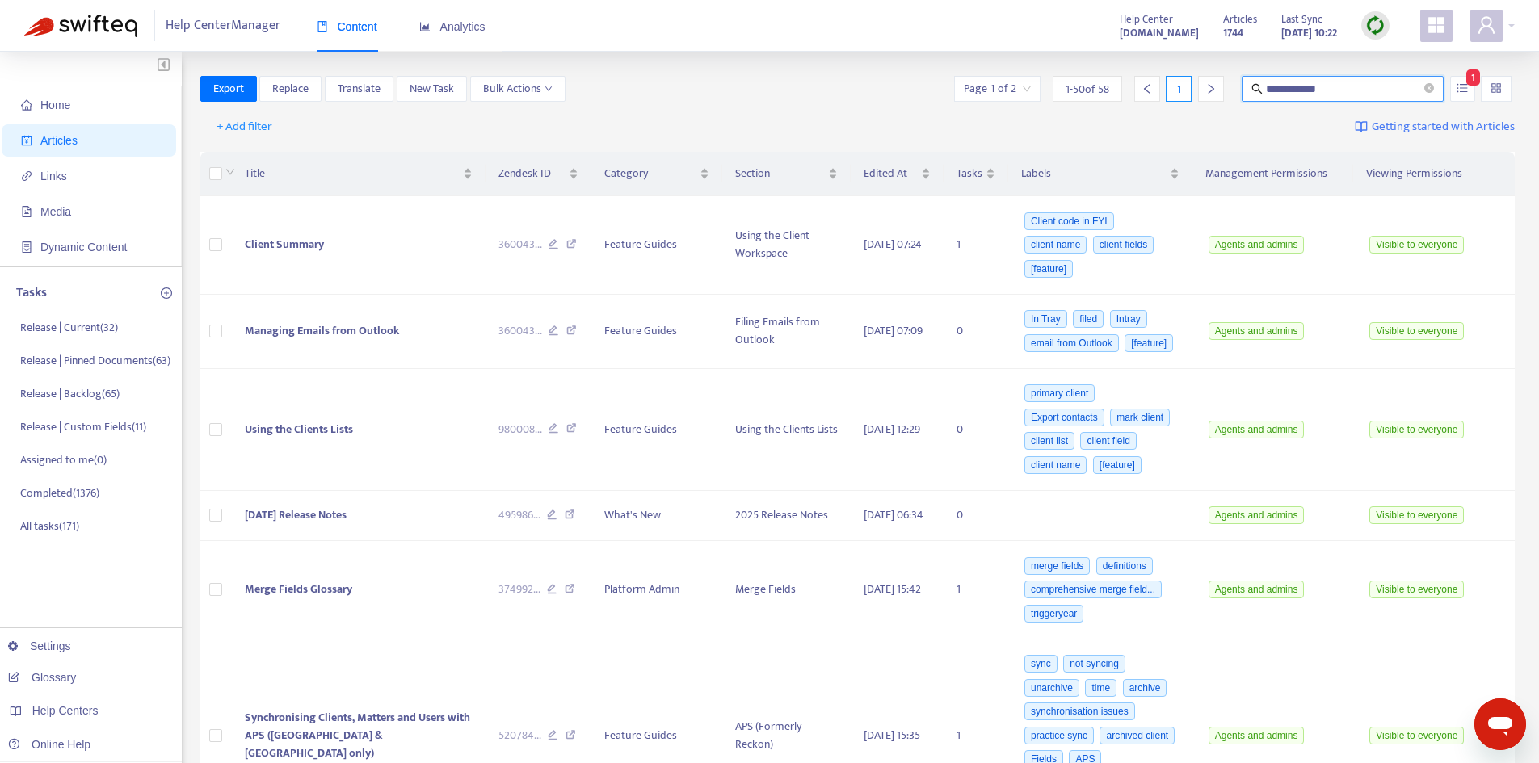
click at [1332, 87] on input "**********" at bounding box center [1343, 89] width 155 height 18
drag, startPoint x: 1343, startPoint y: 87, endPoint x: 1234, endPoint y: 87, distance: 108.3
click at [1234, 87] on div "**********" at bounding box center [1233, 89] width 564 height 26
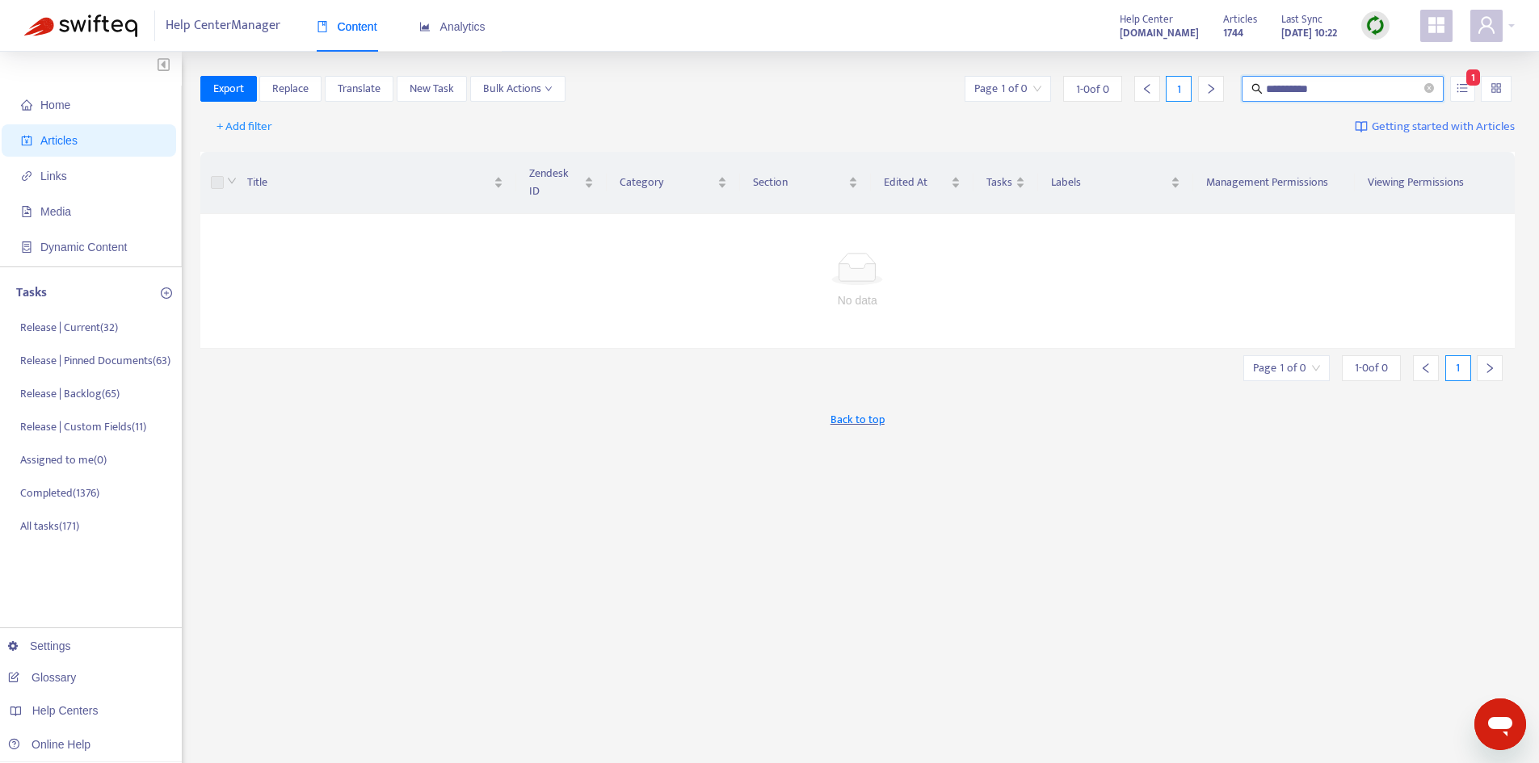
drag, startPoint x: 1281, startPoint y: 87, endPoint x: 1357, endPoint y: 86, distance: 76.8
click at [1356, 86] on input "**********" at bounding box center [1343, 89] width 155 height 18
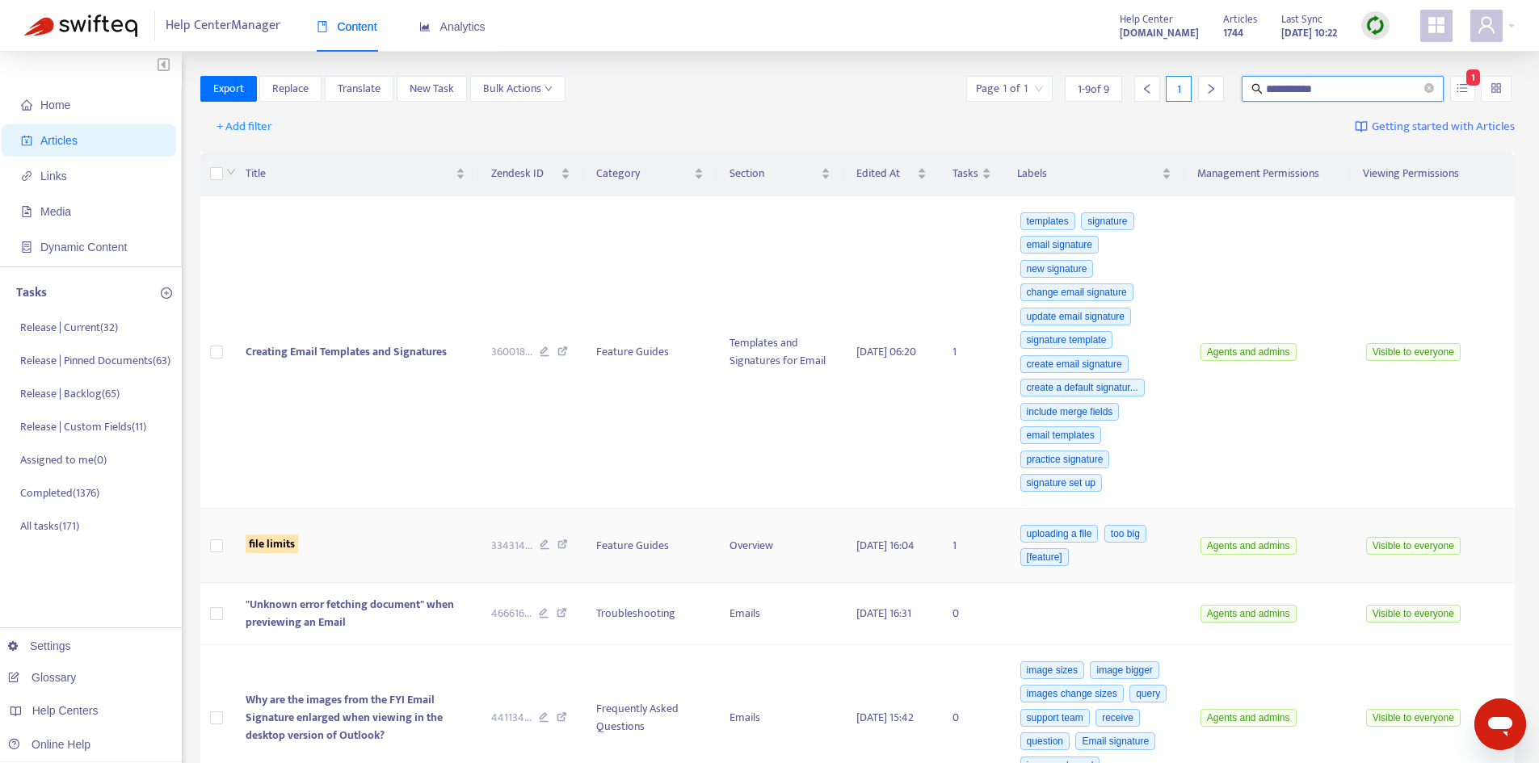
click at [292, 540] on sqkw "file limits" at bounding box center [272, 544] width 53 height 19
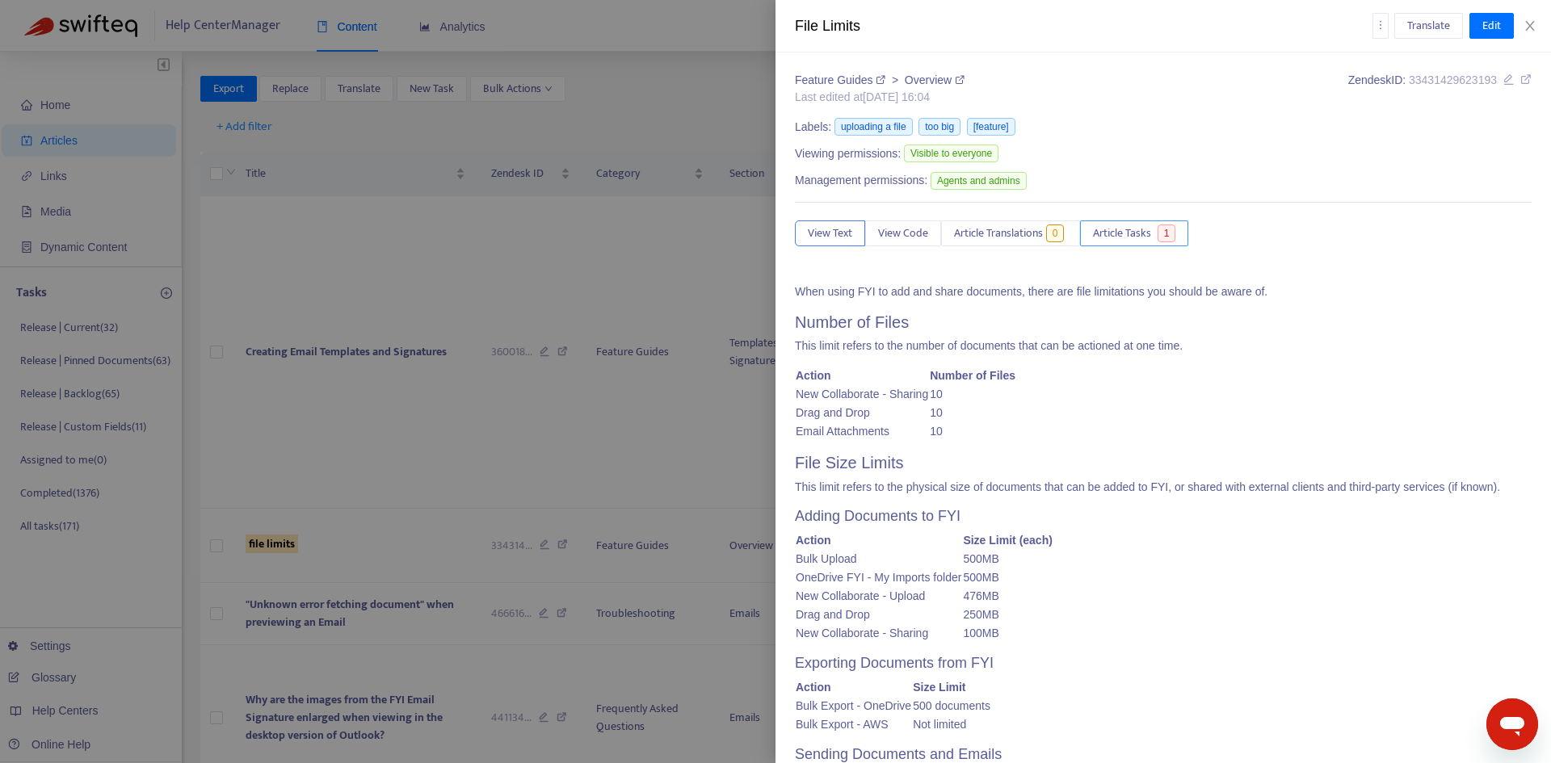
click at [1150, 229] on span "Article Tasks" at bounding box center [1122, 234] width 58 height 18
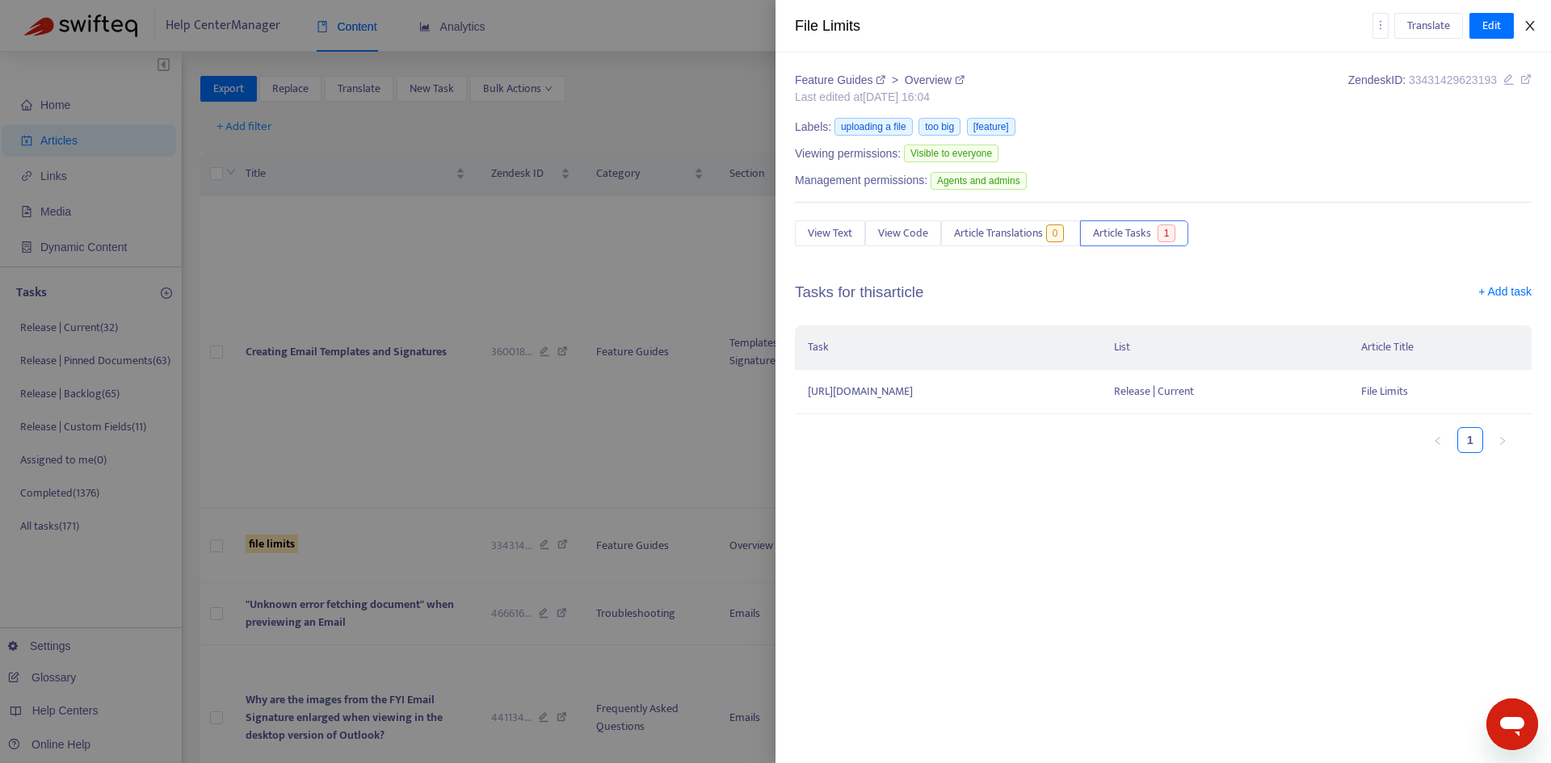
click at [1532, 26] on icon "close" at bounding box center [1530, 25] width 13 height 13
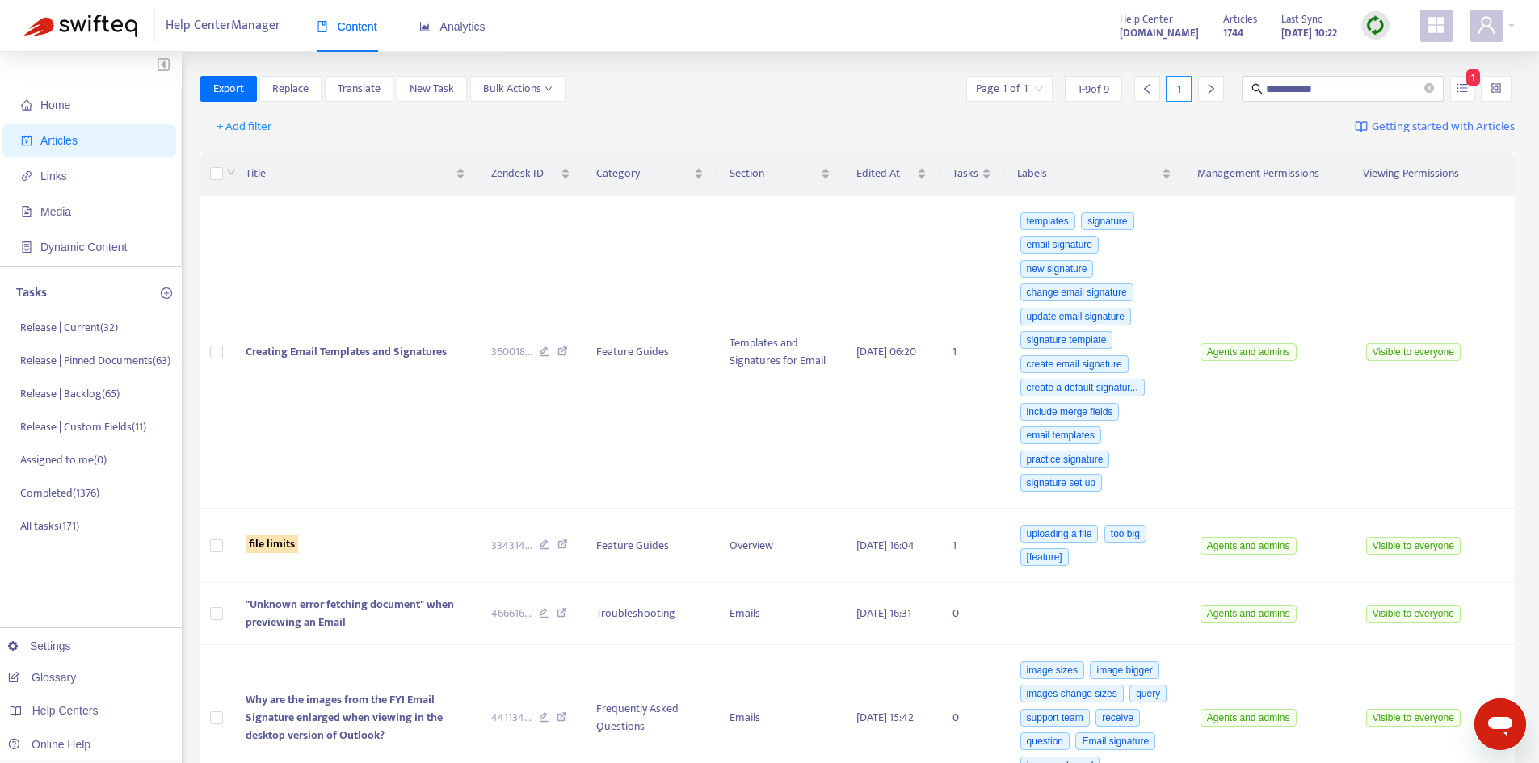
drag, startPoint x: 1220, startPoint y: 90, endPoint x: 1155, endPoint y: 95, distance: 64.8
click at [1155, 95] on div "**********" at bounding box center [1239, 89] width 552 height 26
type input "**********"
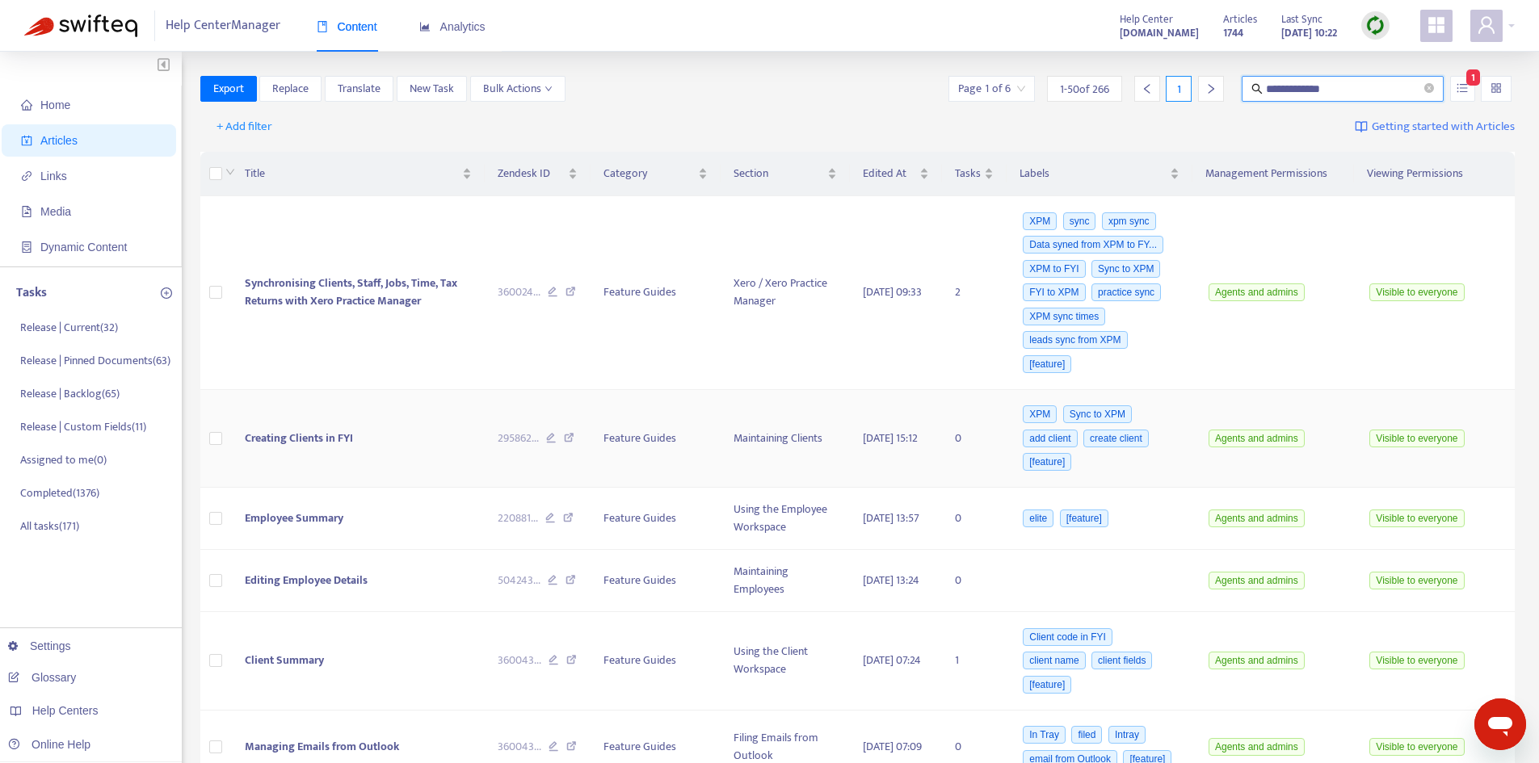
click at [309, 427] on td "Creating Clients in FYI" at bounding box center [359, 439] width 254 height 99
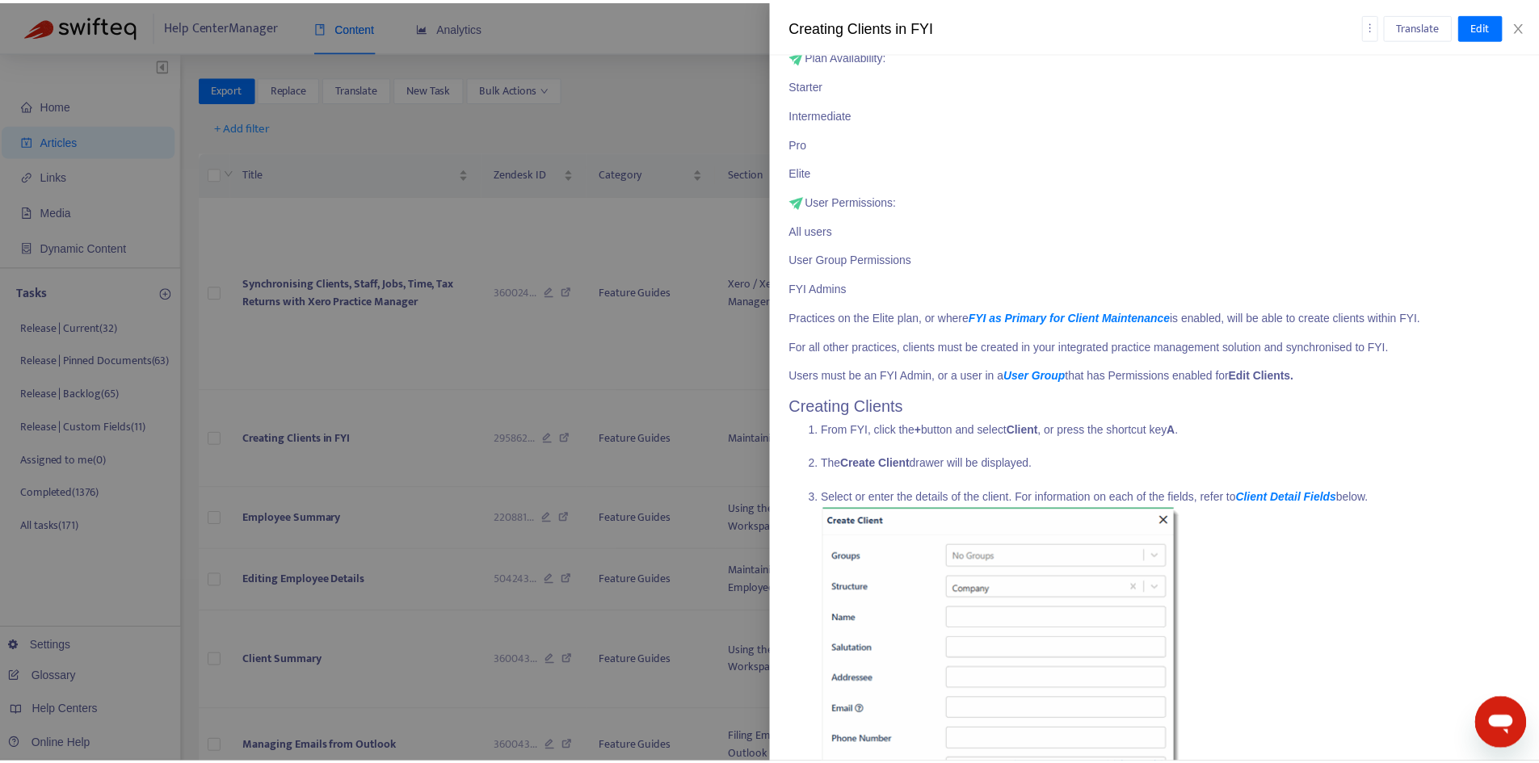
scroll to position [0, 0]
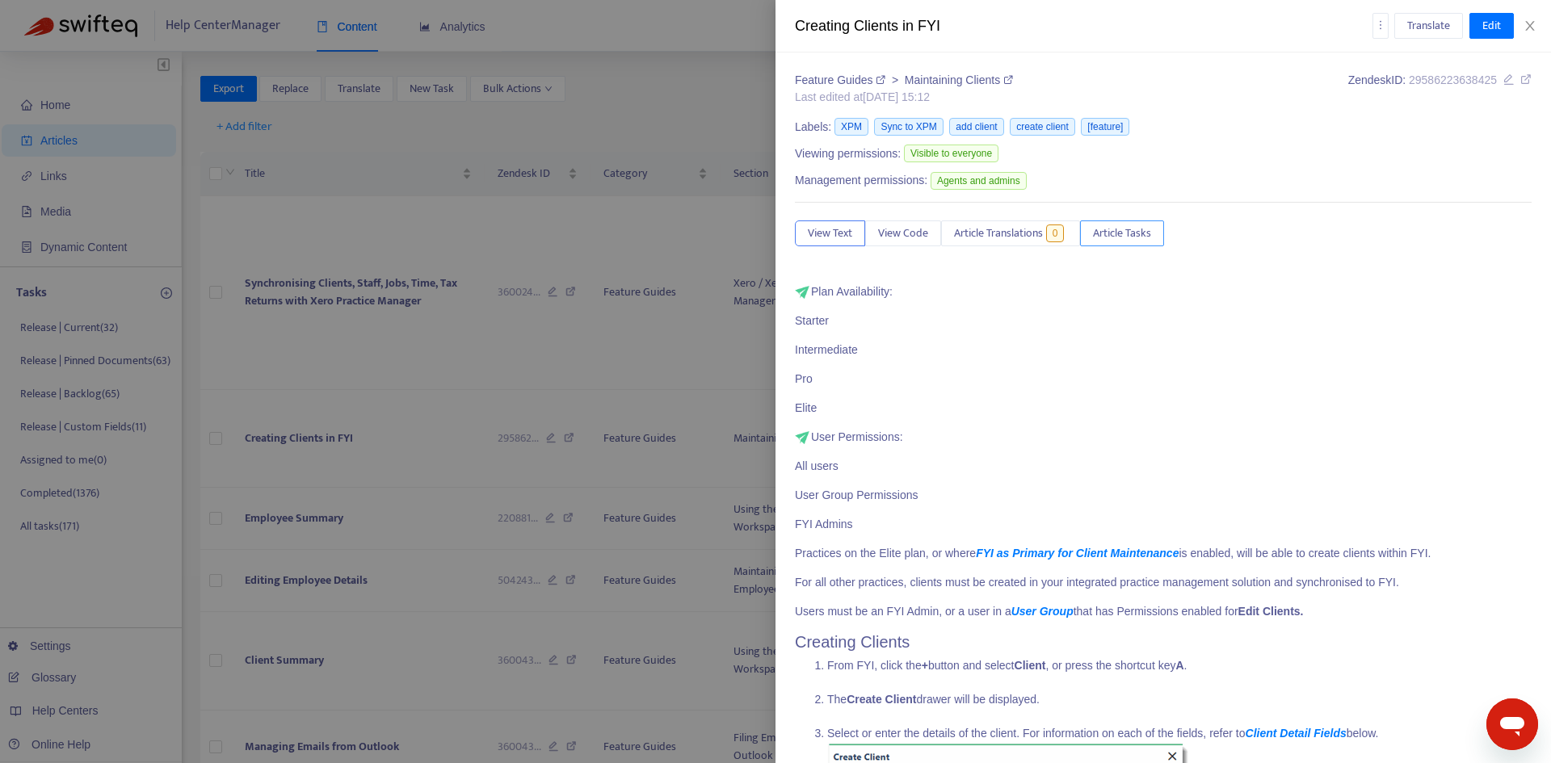
click at [1129, 237] on span "Article Tasks" at bounding box center [1122, 234] width 58 height 18
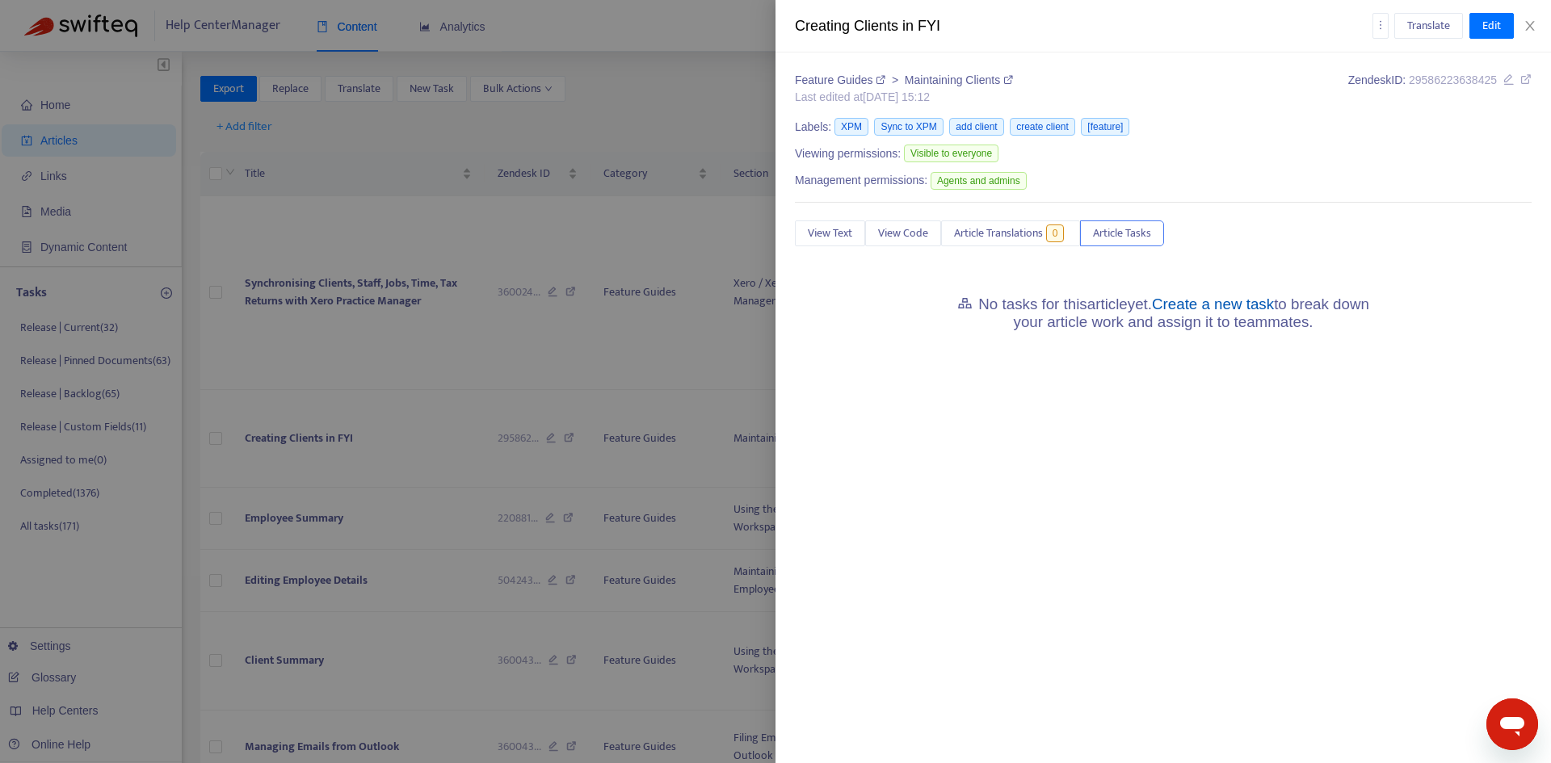
click at [1188, 300] on link "Create a new task" at bounding box center [1213, 304] width 122 height 17
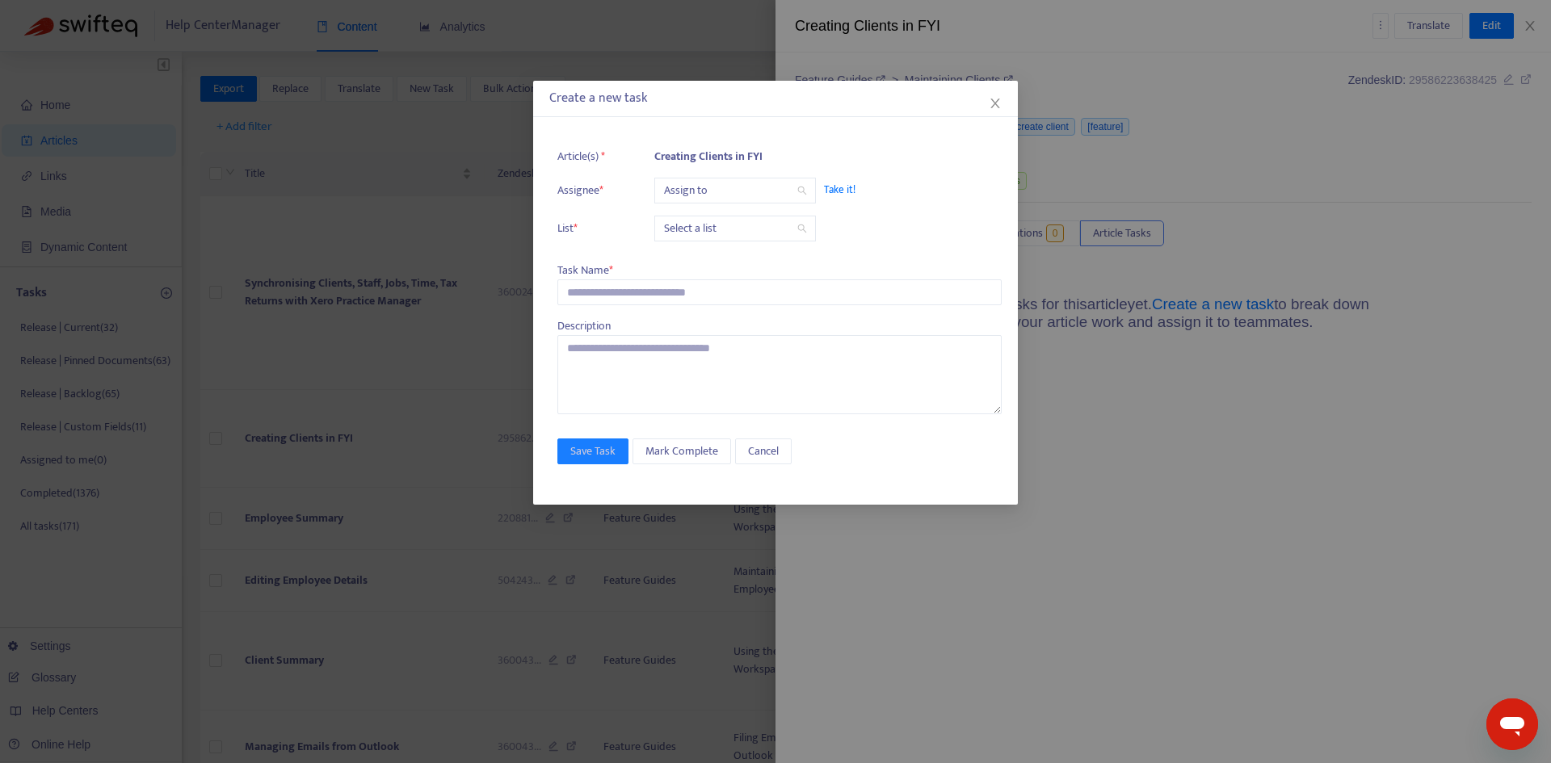
click at [716, 191] on input "search" at bounding box center [735, 191] width 142 height 24
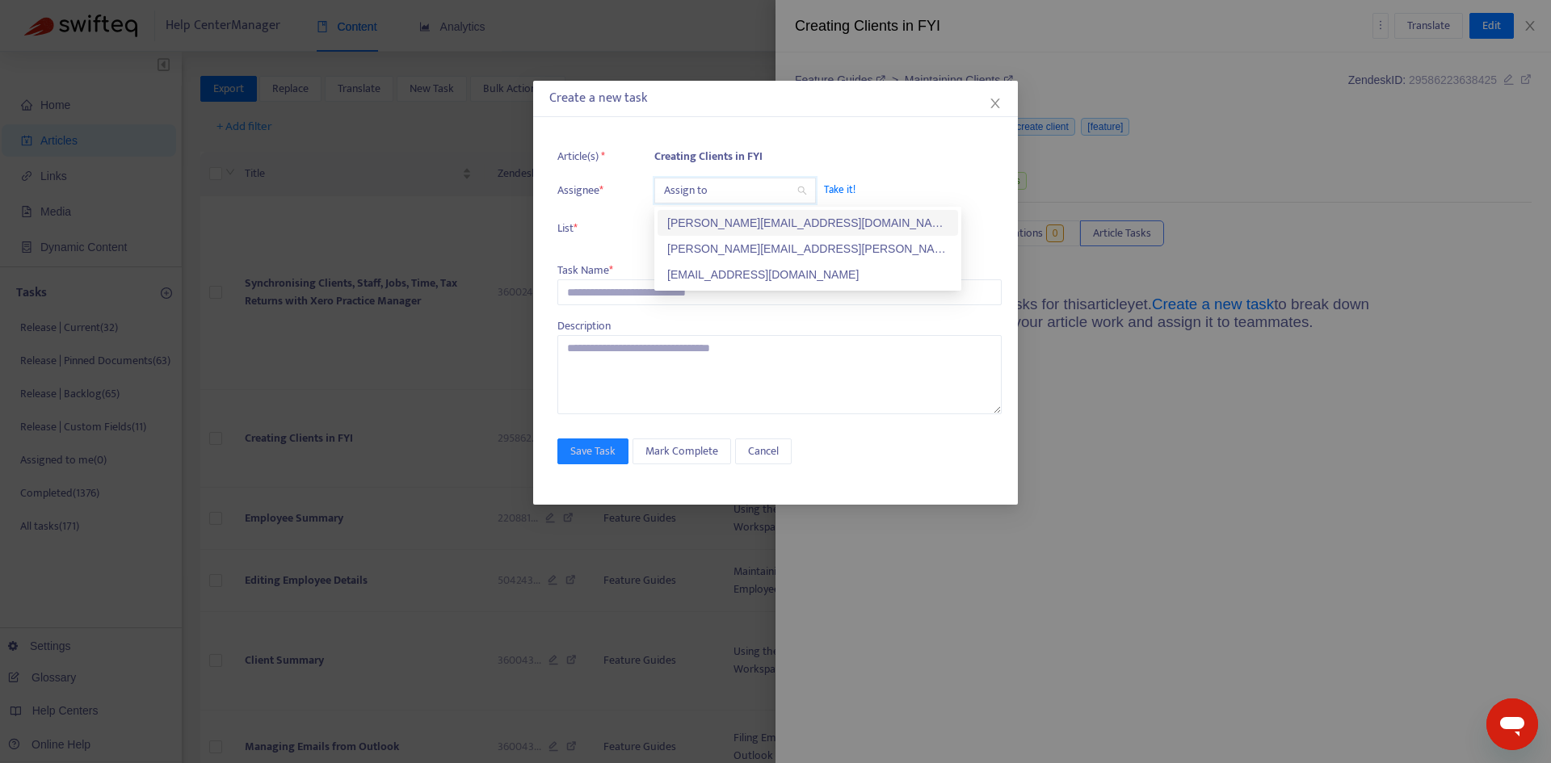
click at [711, 247] on div "[PERSON_NAME][EMAIL_ADDRESS][PERSON_NAME][DOMAIN_NAME]" at bounding box center [807, 249] width 281 height 18
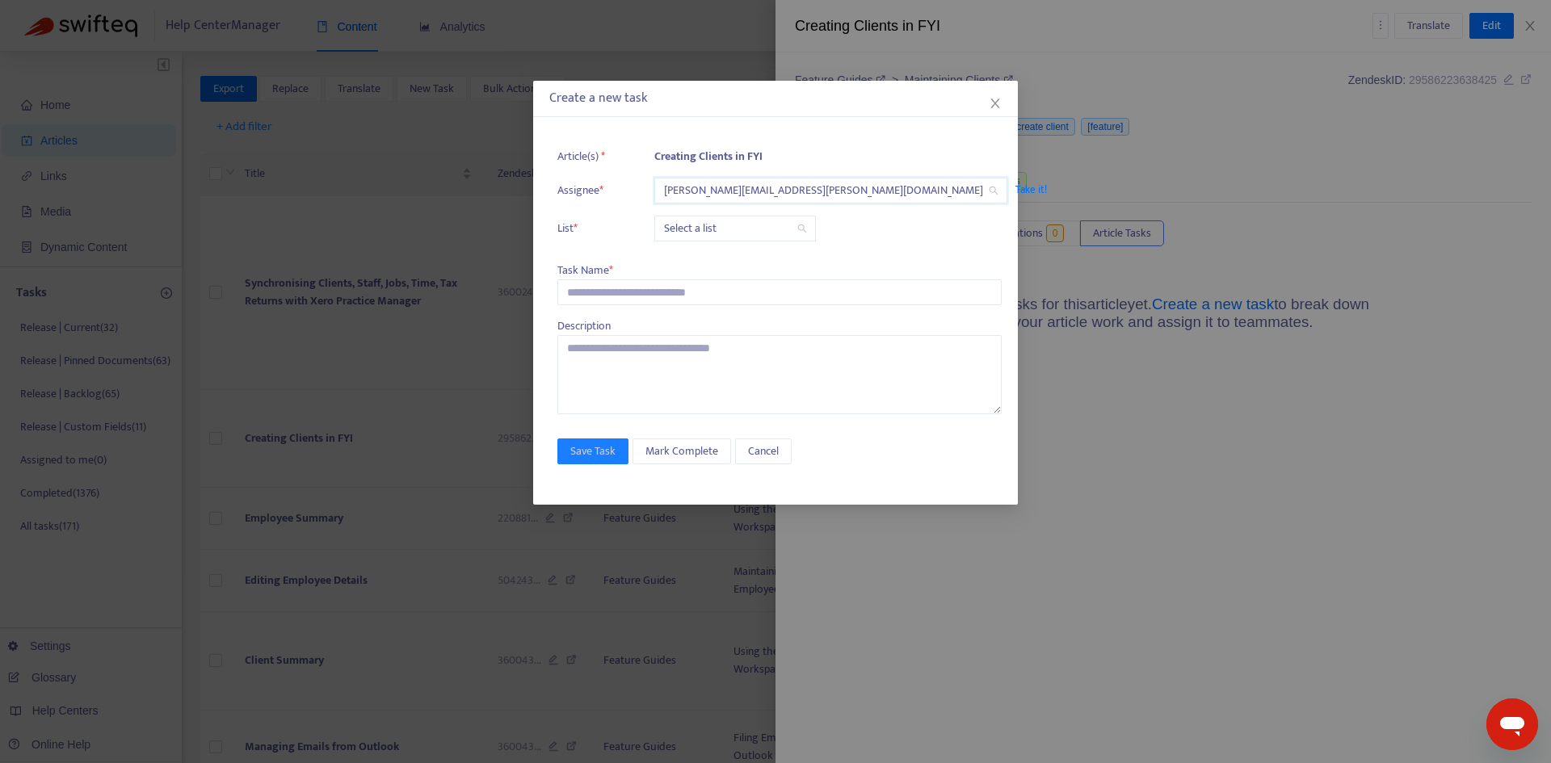
click at [702, 227] on input "search" at bounding box center [735, 229] width 142 height 24
click at [701, 258] on div "Release | Current" at bounding box center [807, 261] width 281 height 18
click at [620, 292] on input "text" at bounding box center [779, 293] width 444 height 26
paste input "**********"
type input "**********"
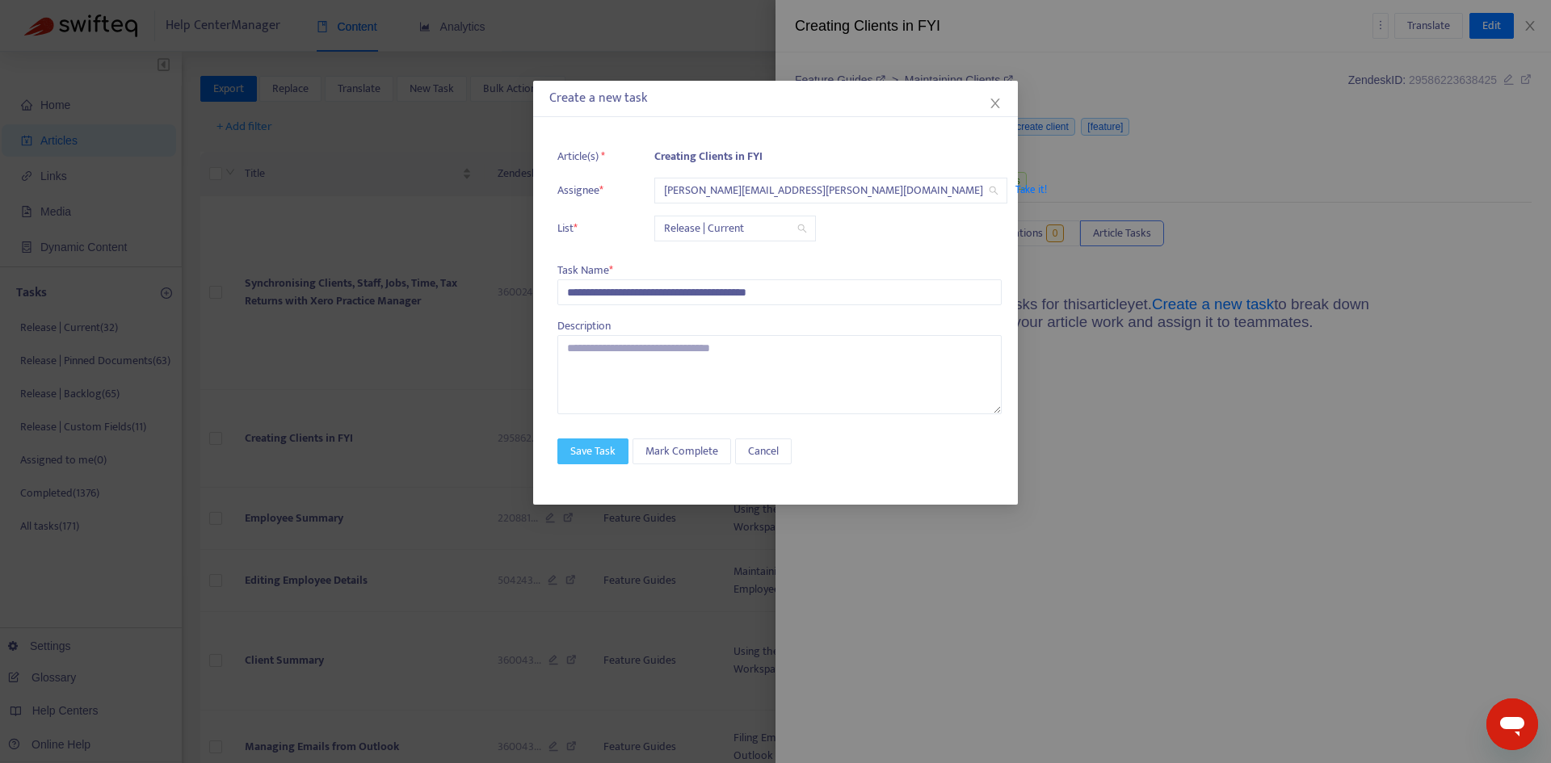
click at [586, 441] on button "Save Task" at bounding box center [592, 452] width 71 height 26
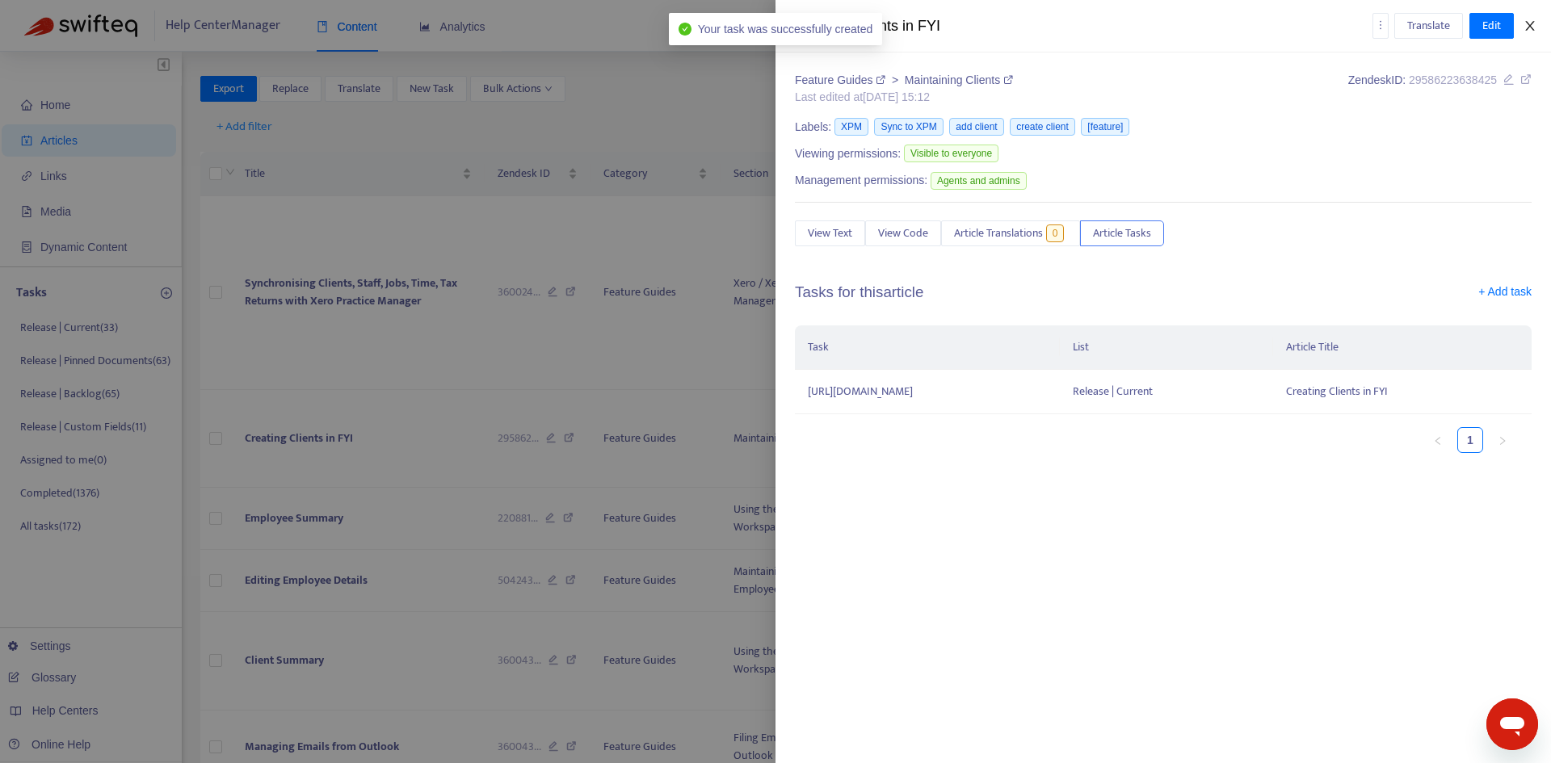
click at [1535, 31] on icon "close" at bounding box center [1530, 25] width 13 height 13
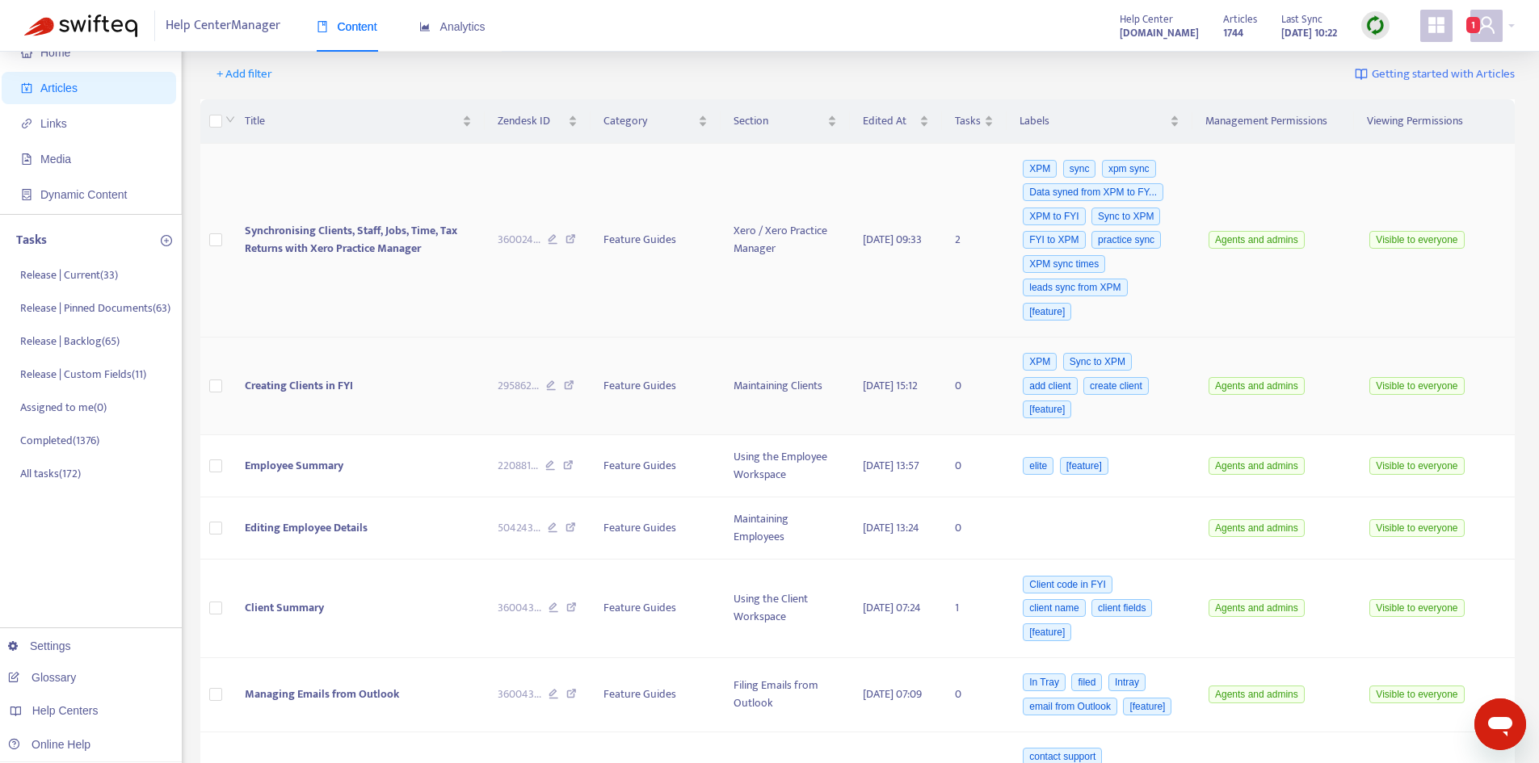
scroll to position [81, 0]
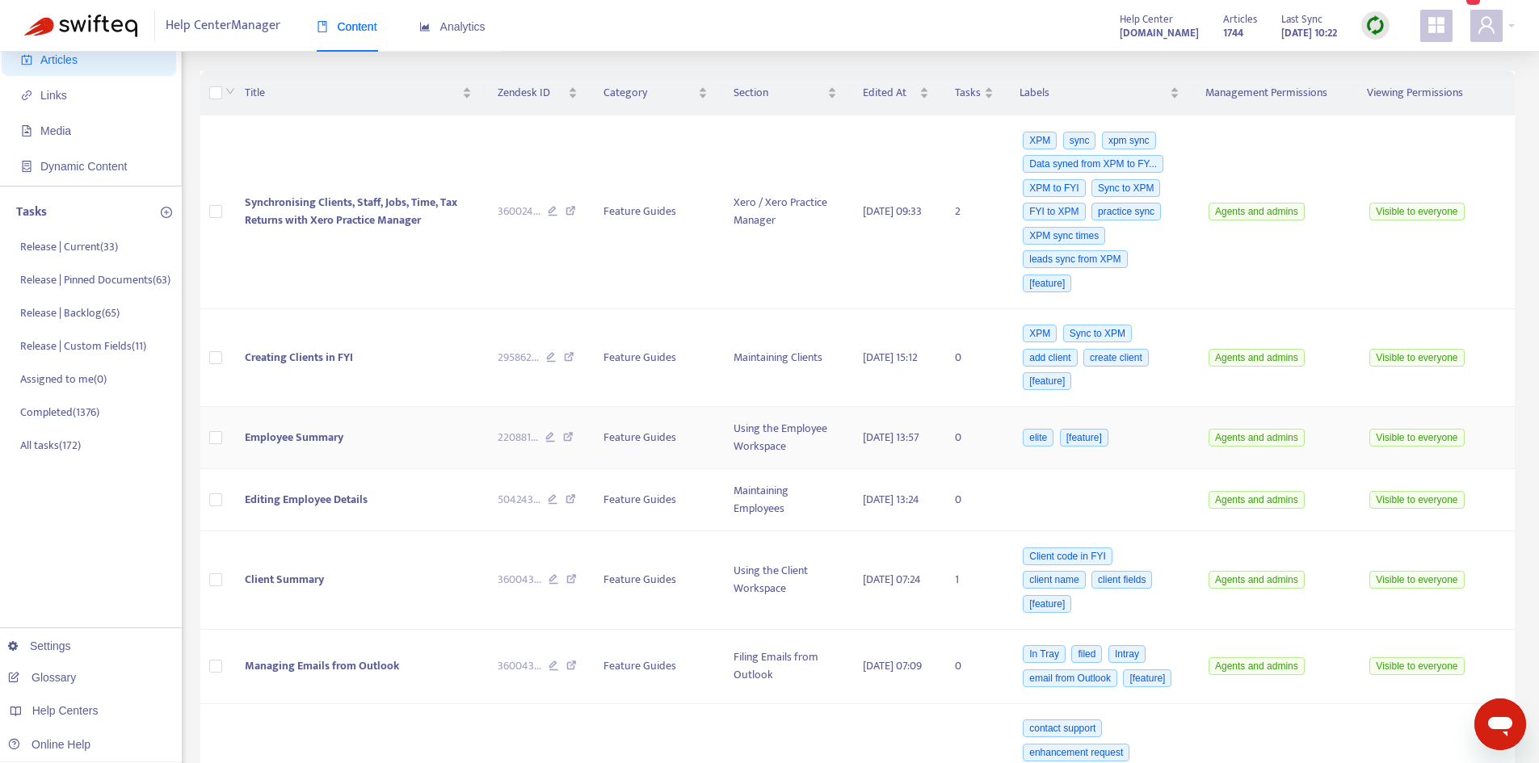
click at [346, 444] on td "Employee Summary" at bounding box center [359, 438] width 254 height 62
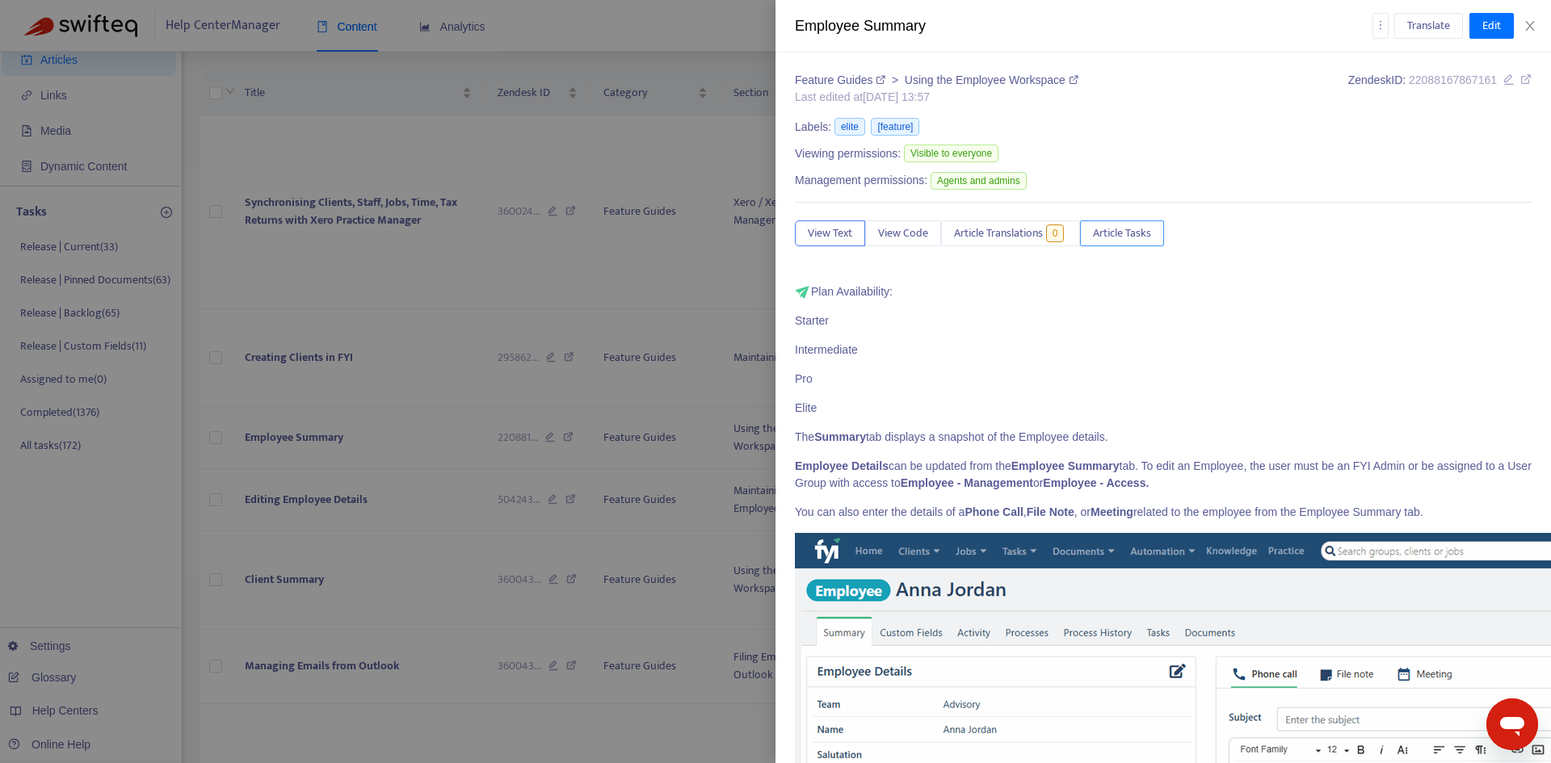
click at [1142, 239] on span "Article Tasks" at bounding box center [1122, 234] width 58 height 18
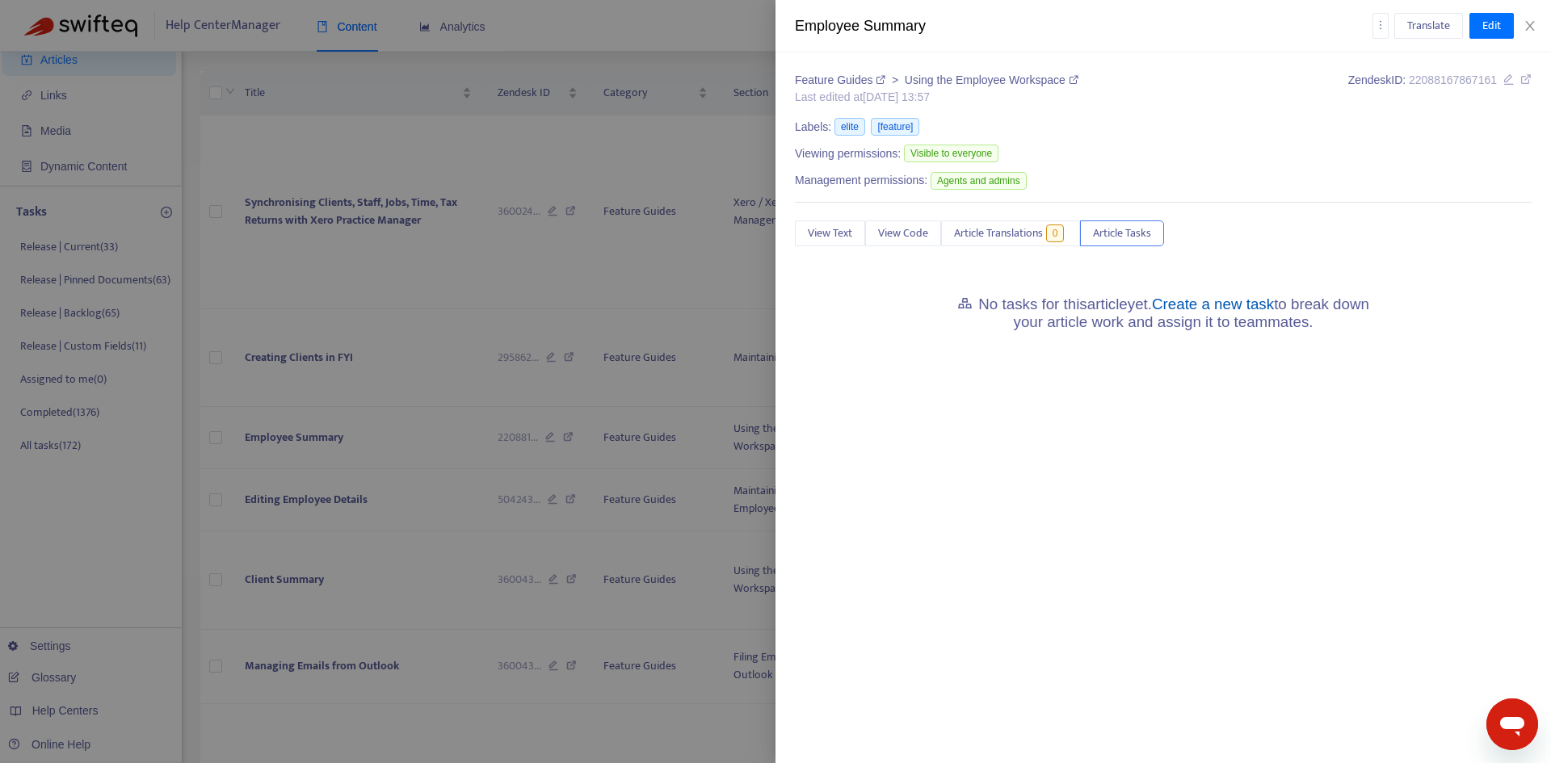
click at [1208, 298] on link "Create a new task" at bounding box center [1213, 304] width 122 height 17
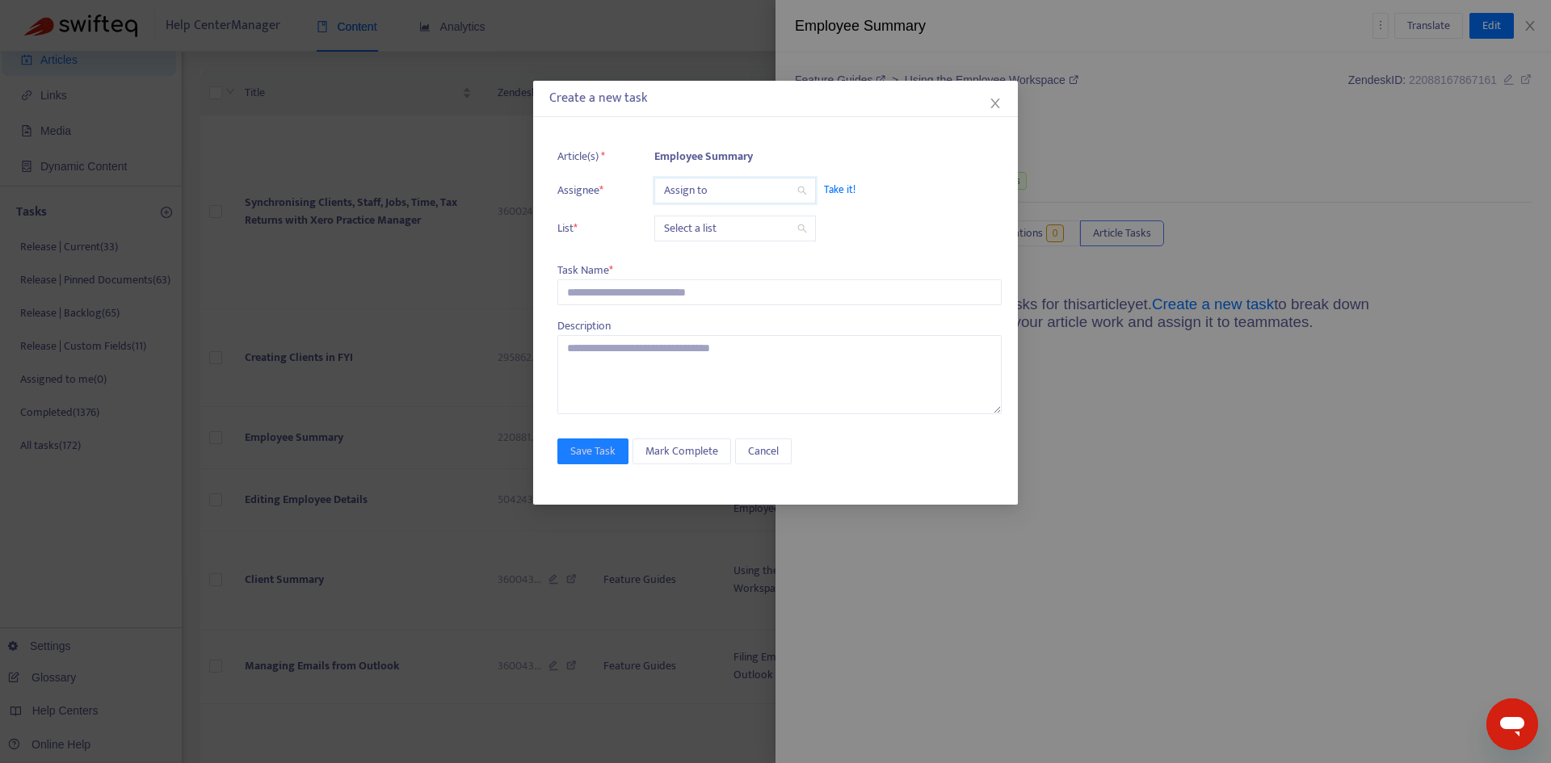
click at [698, 186] on input "search" at bounding box center [735, 191] width 142 height 24
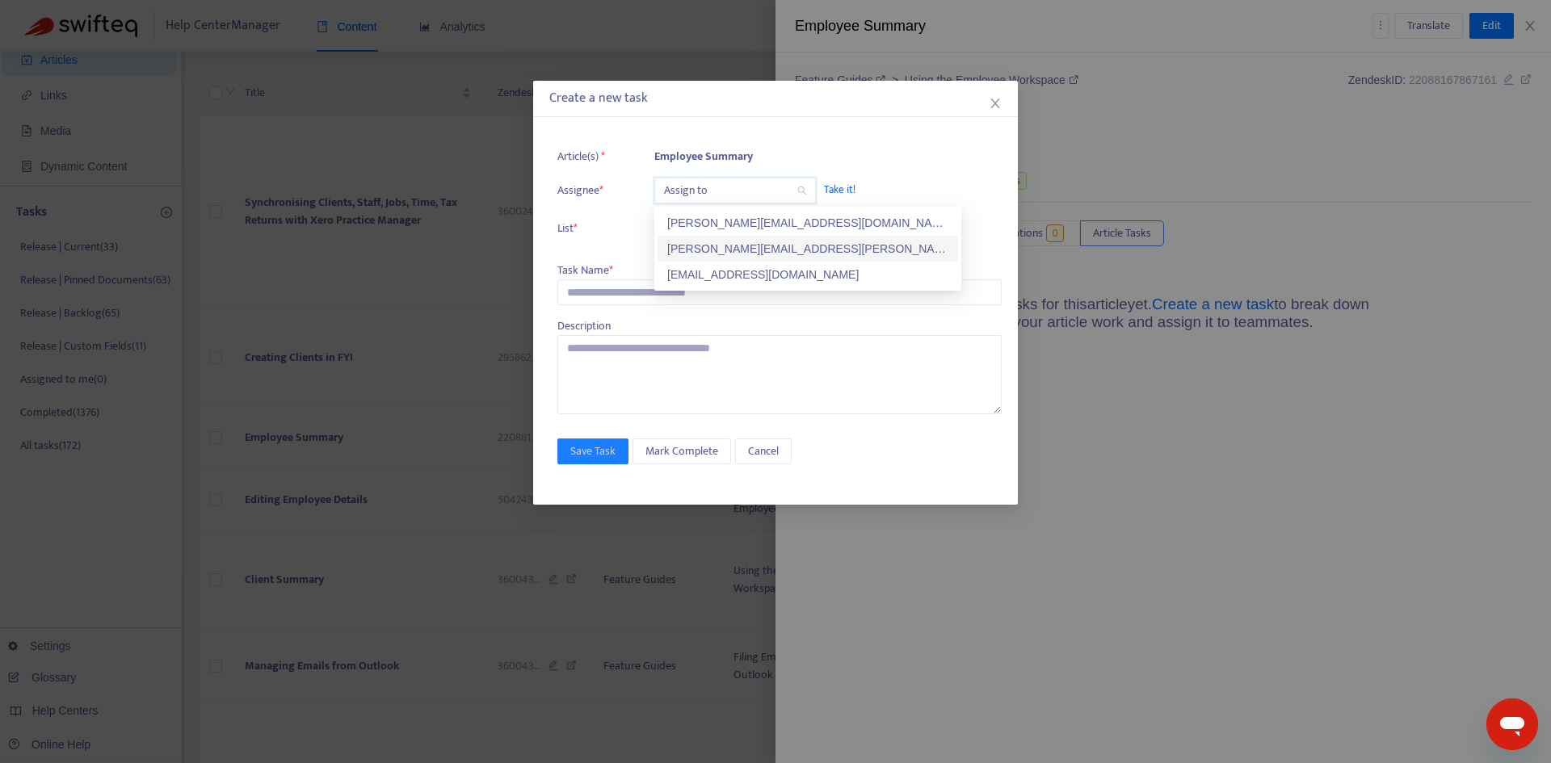
click at [700, 246] on div "[PERSON_NAME][EMAIL_ADDRESS][PERSON_NAME][DOMAIN_NAME]" at bounding box center [807, 249] width 281 height 18
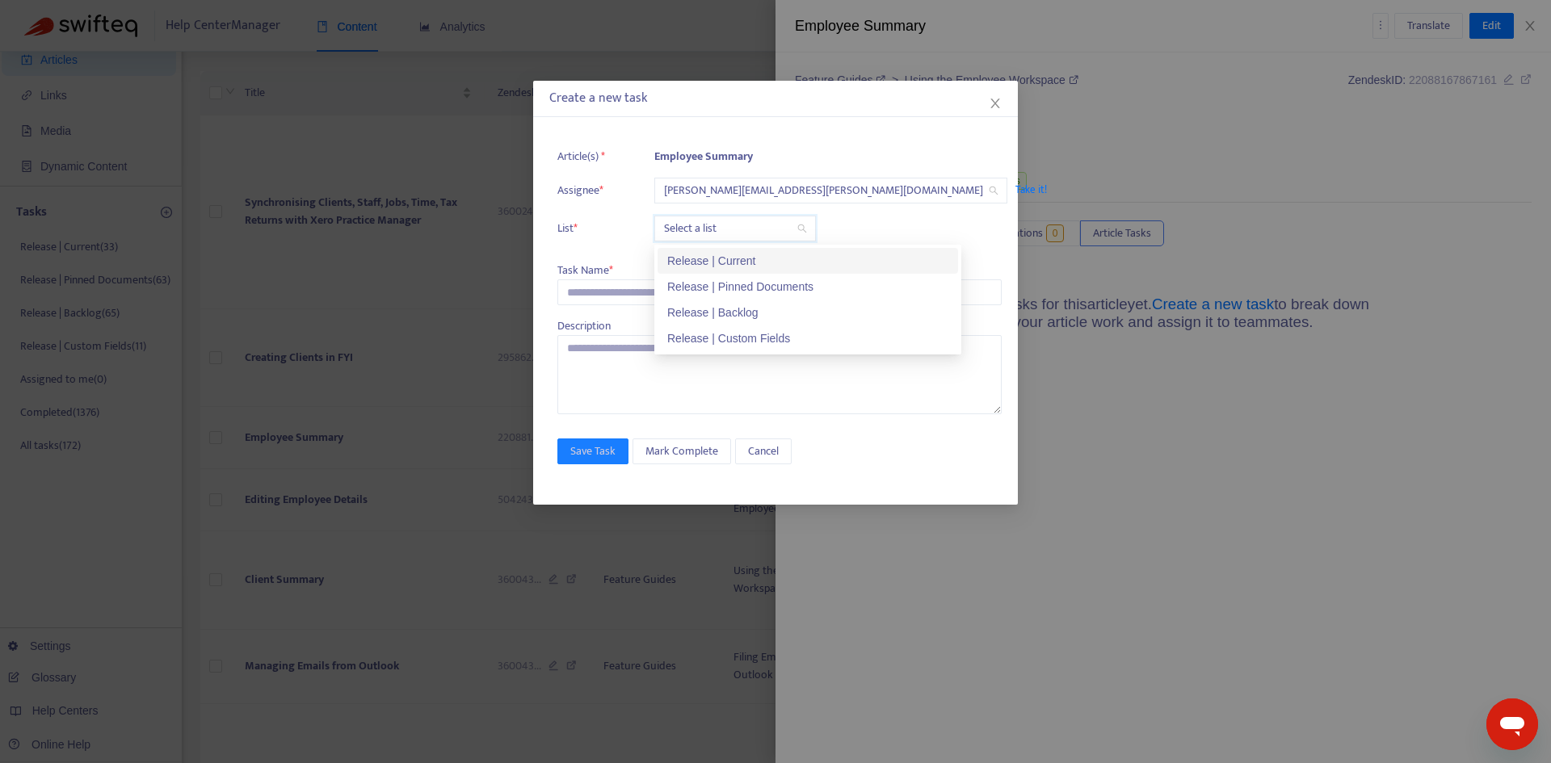
click at [691, 223] on input "search" at bounding box center [735, 229] width 142 height 24
click at [694, 254] on div "Release | Current" at bounding box center [807, 261] width 281 height 18
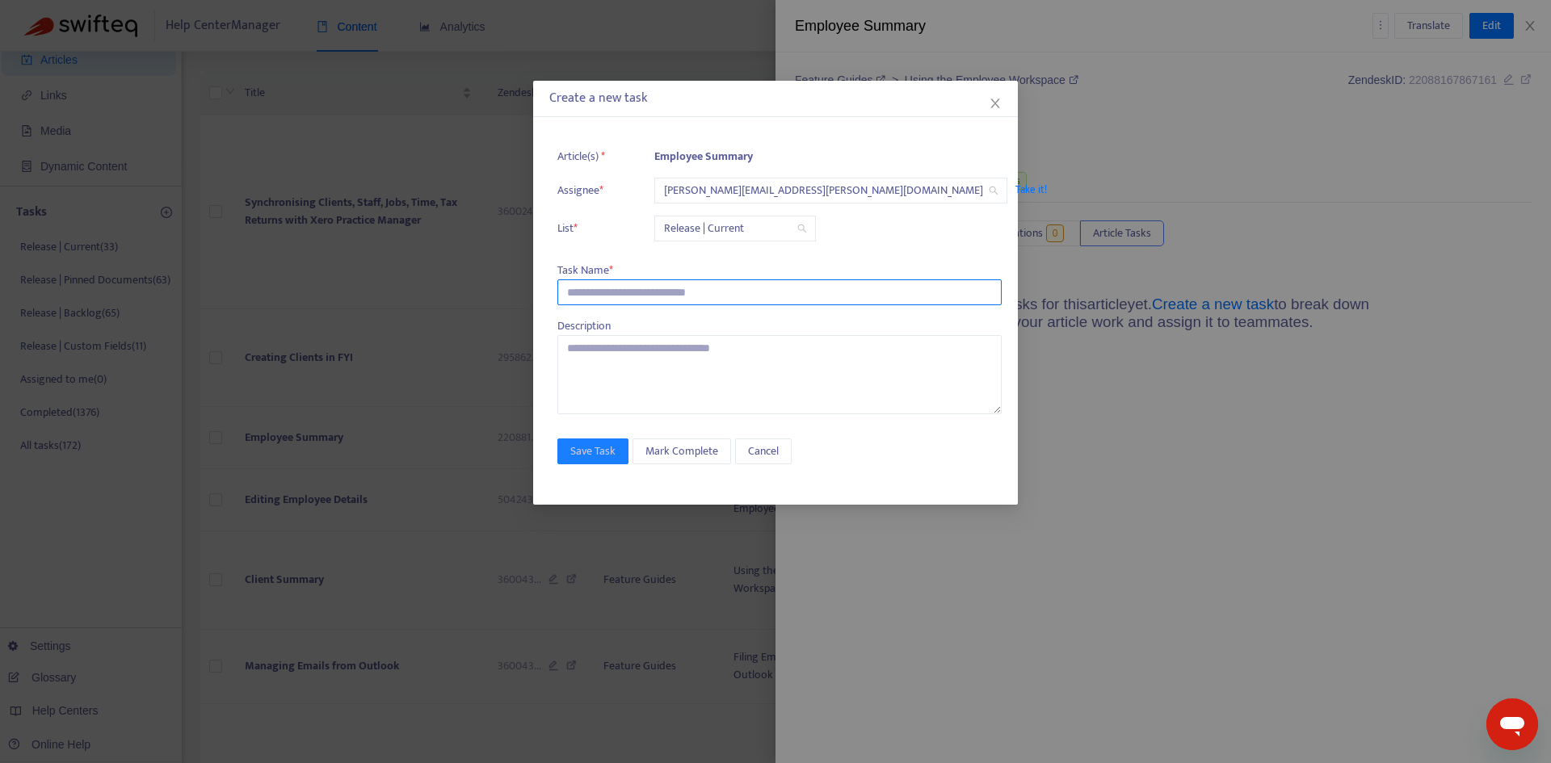
click at [609, 300] on input "text" at bounding box center [779, 293] width 444 height 26
paste input "**********"
type input "**********"
click at [578, 462] on button "Save Task" at bounding box center [592, 452] width 71 height 26
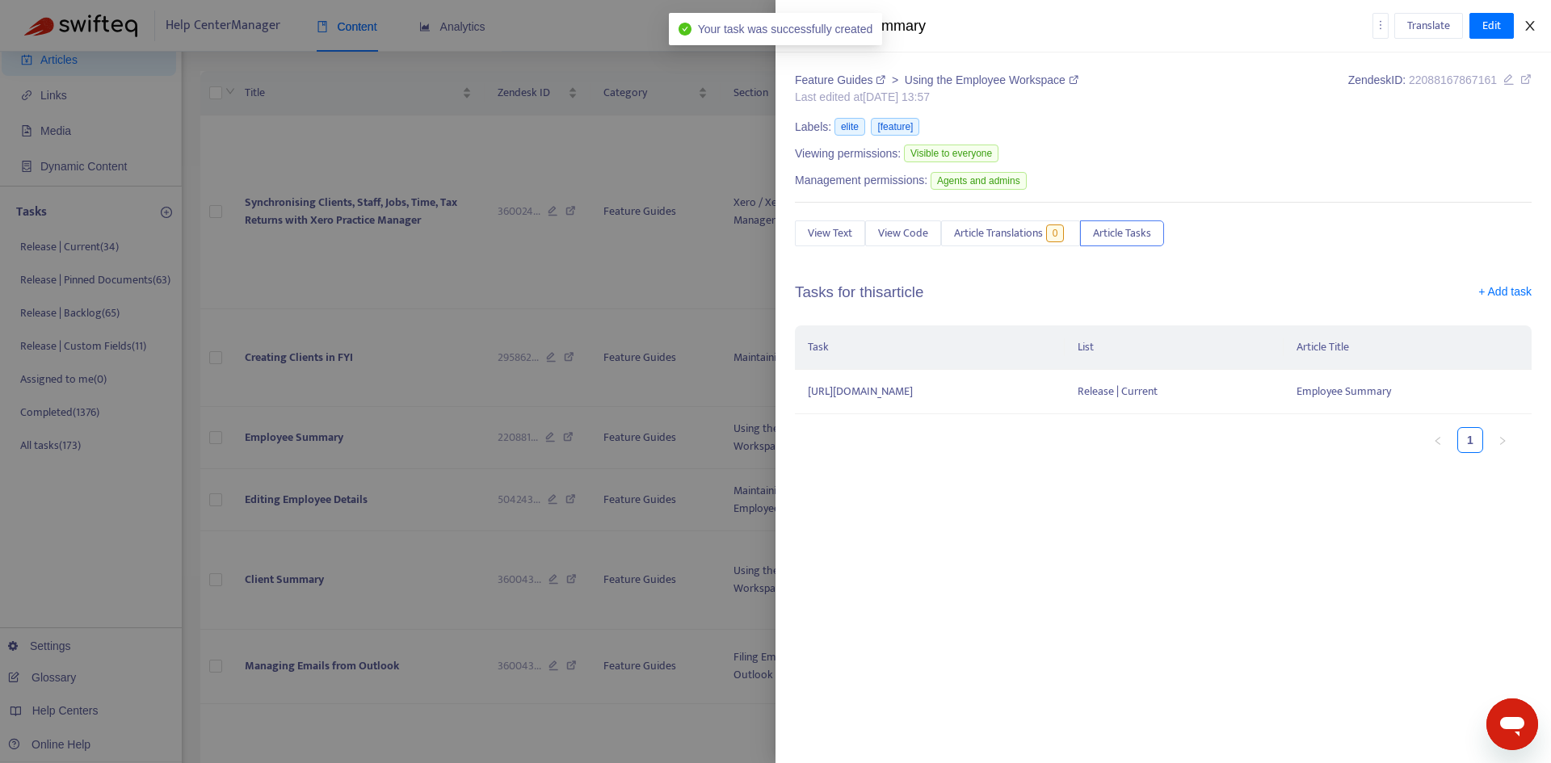
click at [1523, 22] on button "Close" at bounding box center [1530, 26] width 23 height 15
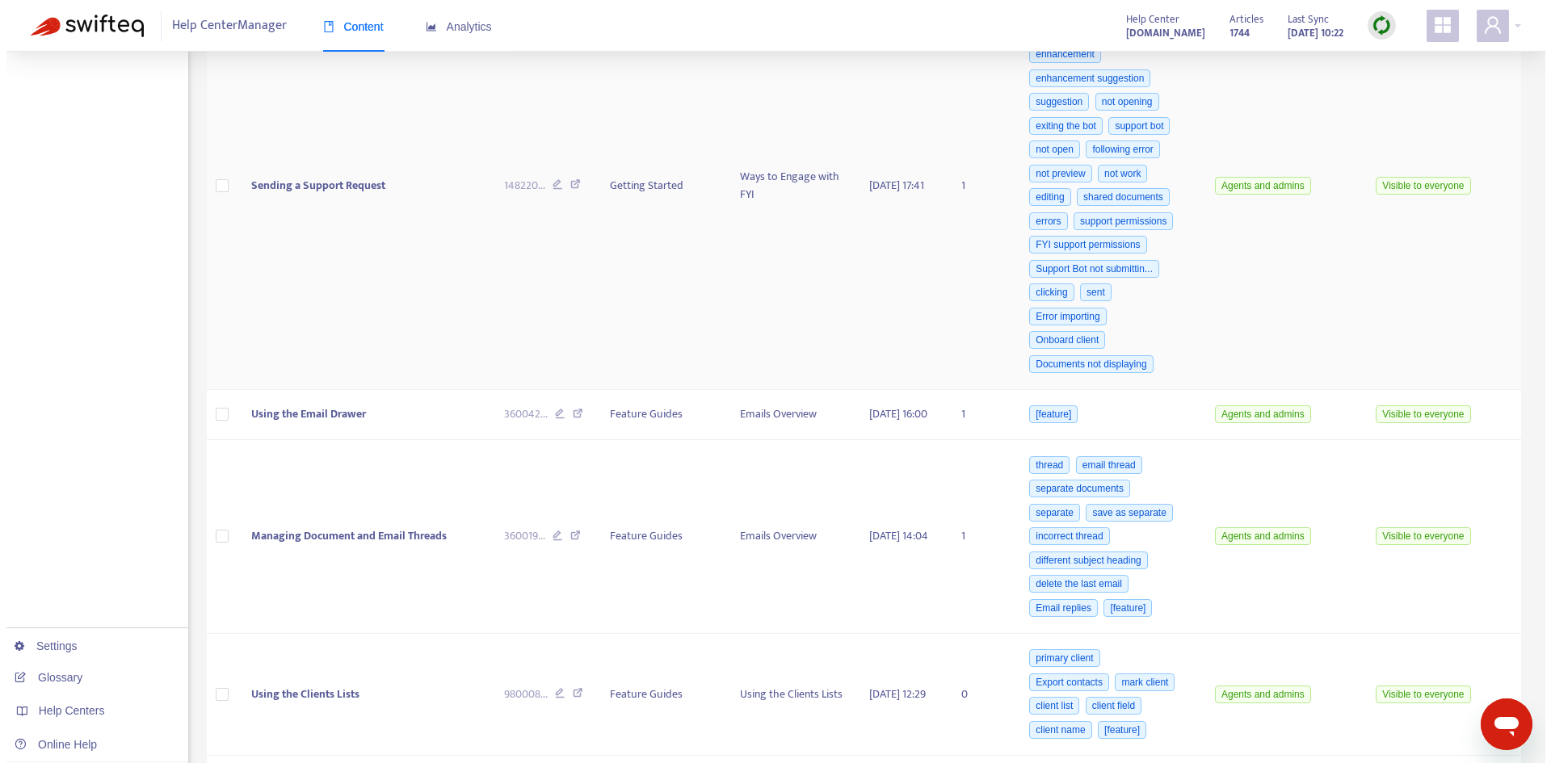
scroll to position [808, 0]
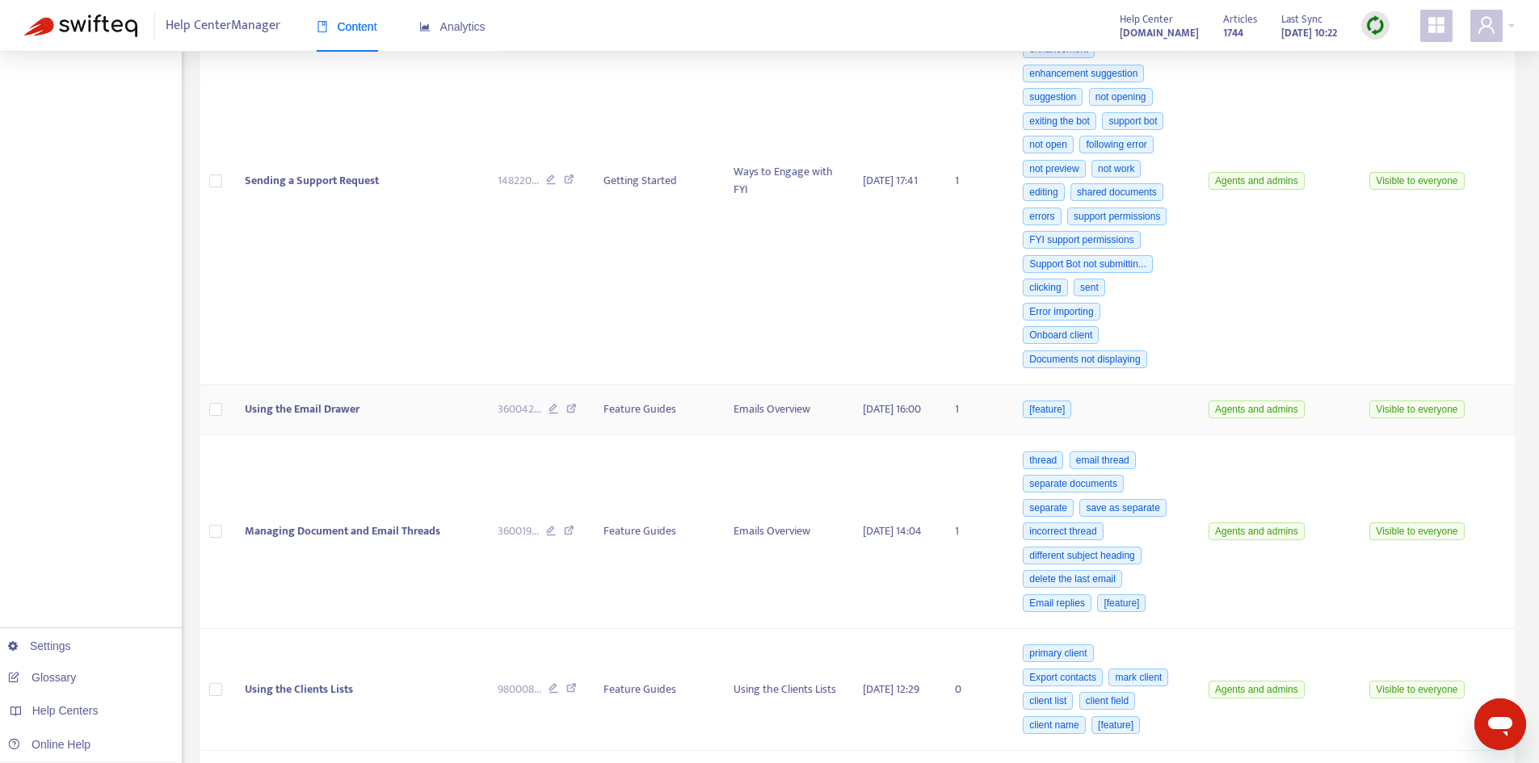
click at [347, 414] on span "Using the Email Drawer" at bounding box center [302, 409] width 115 height 19
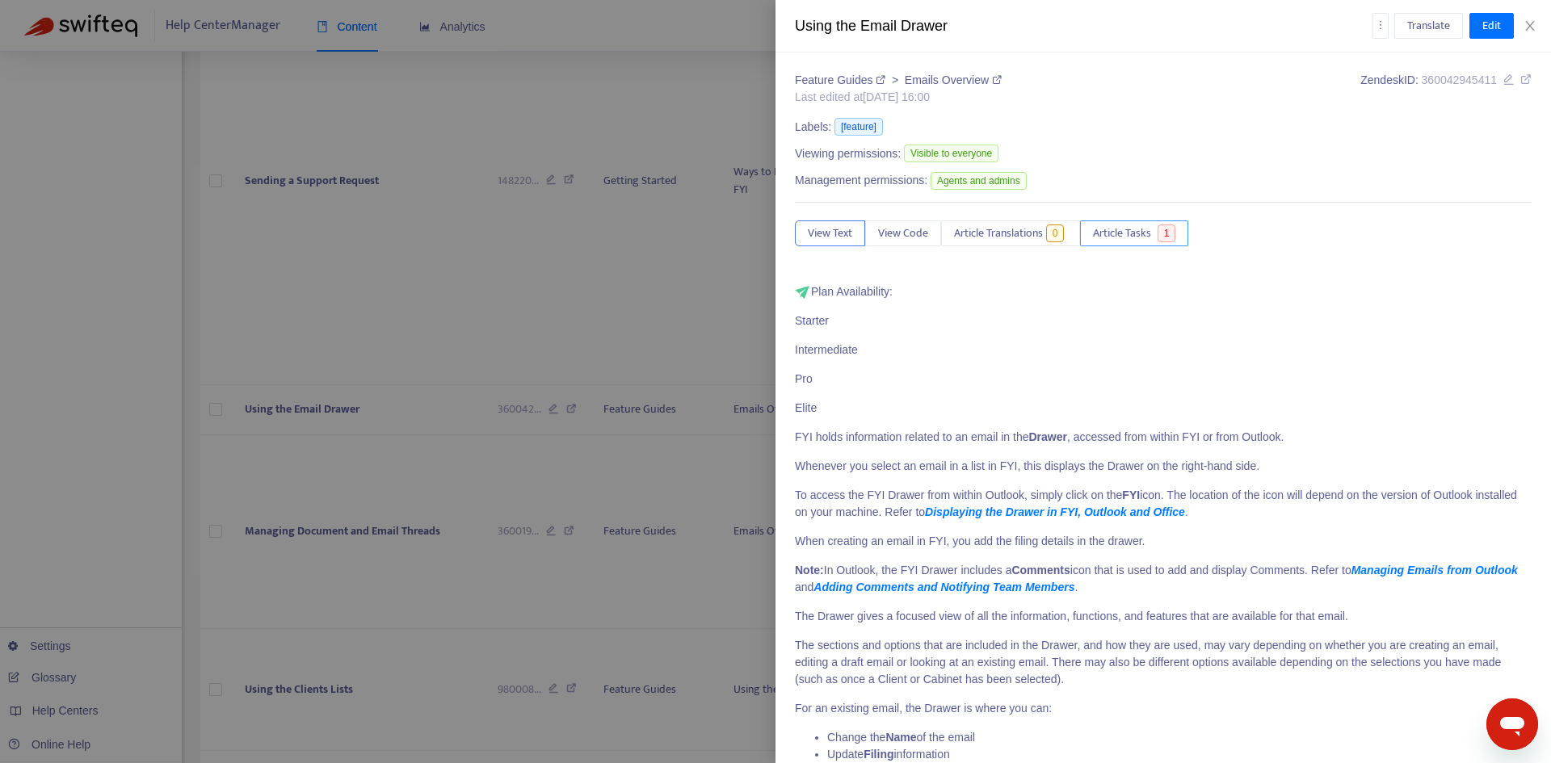
click at [1124, 240] on span "Article Tasks" at bounding box center [1122, 234] width 58 height 18
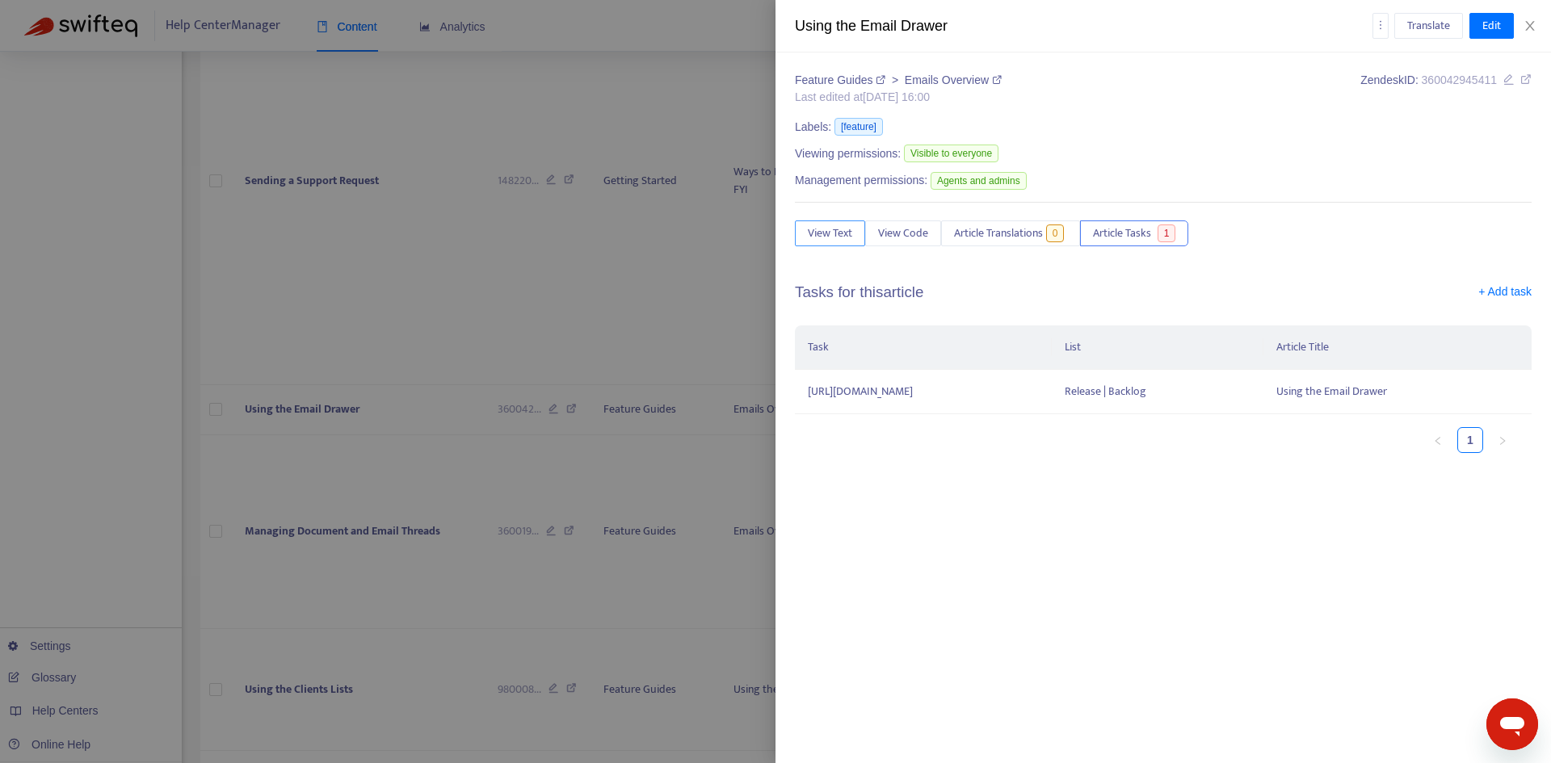
click at [816, 233] on span "View Text" at bounding box center [830, 234] width 44 height 18
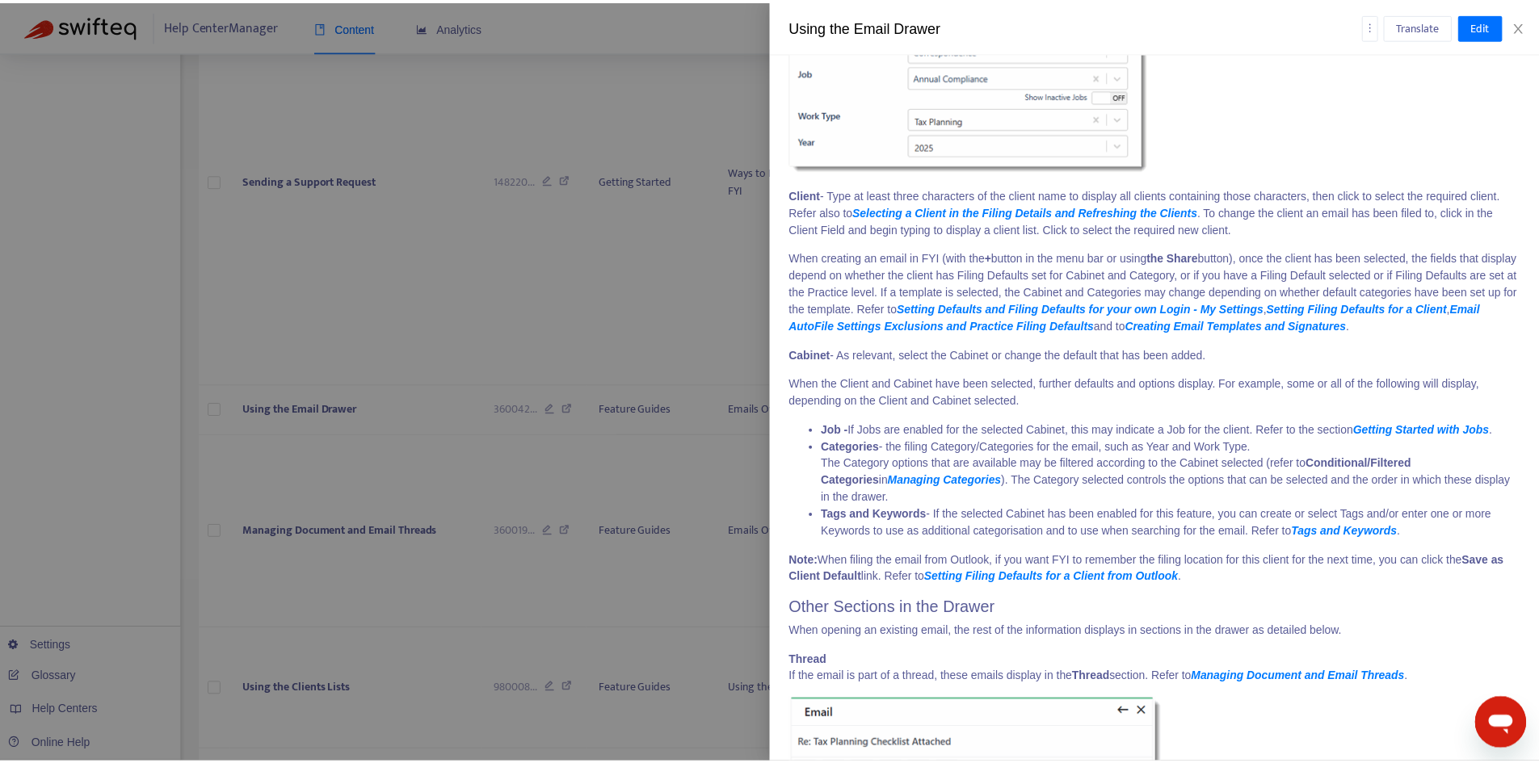
scroll to position [1939, 0]
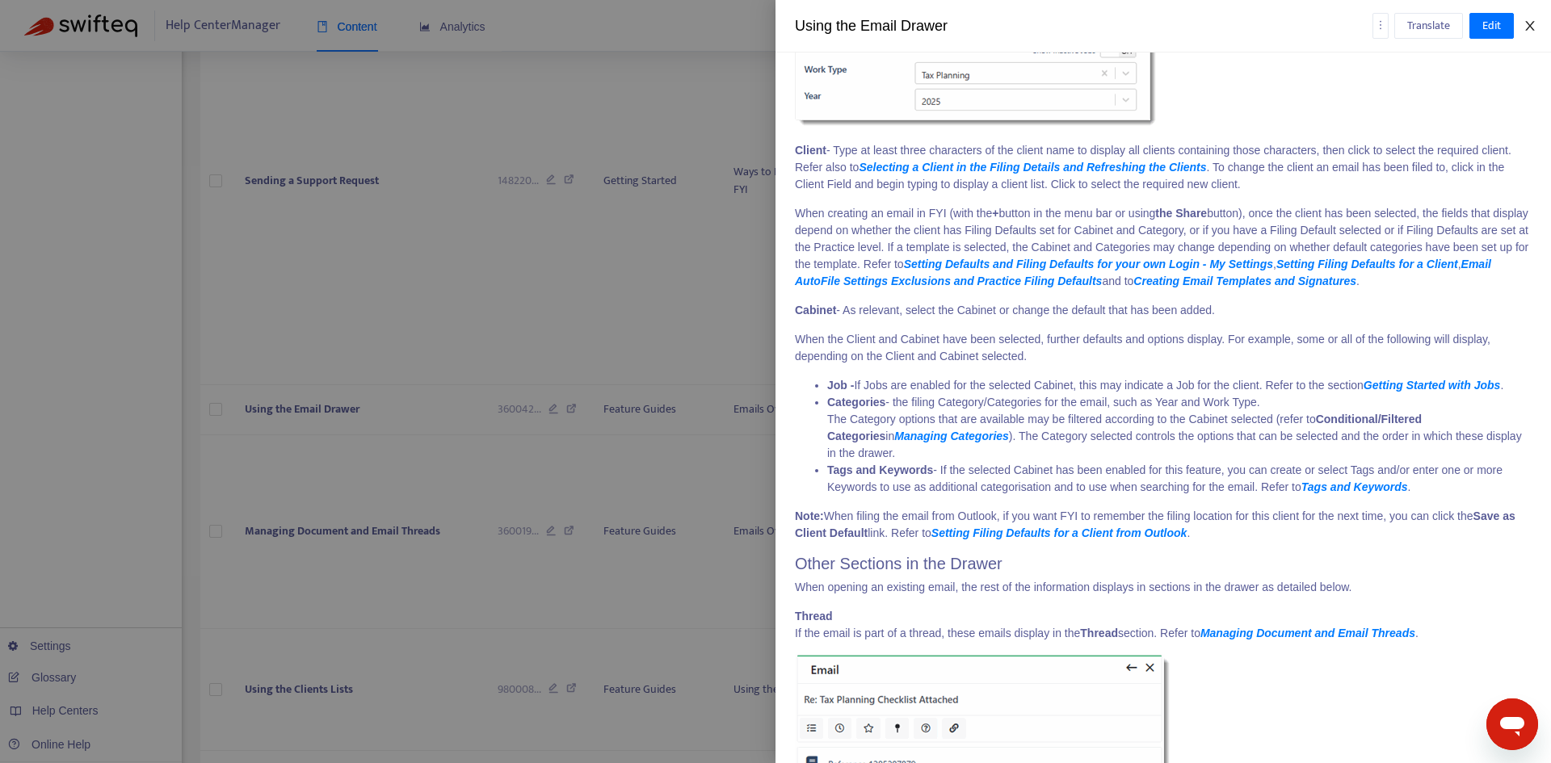
click at [1529, 28] on icon "close" at bounding box center [1529, 26] width 9 height 10
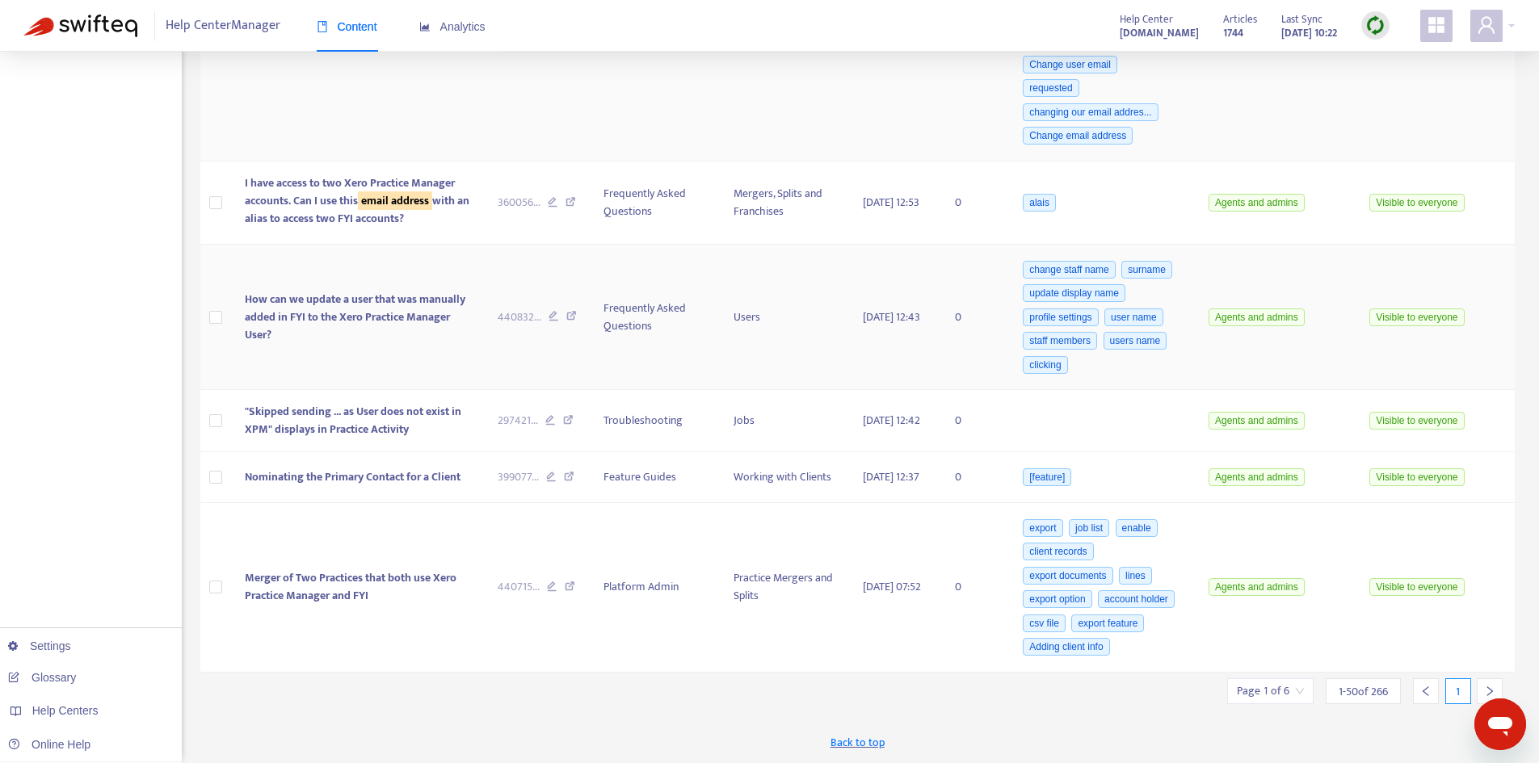
scroll to position [7481, 0]
click at [1295, 692] on input "search" at bounding box center [1270, 691] width 67 height 24
click at [1488, 691] on icon "right" at bounding box center [1489, 691] width 11 height 11
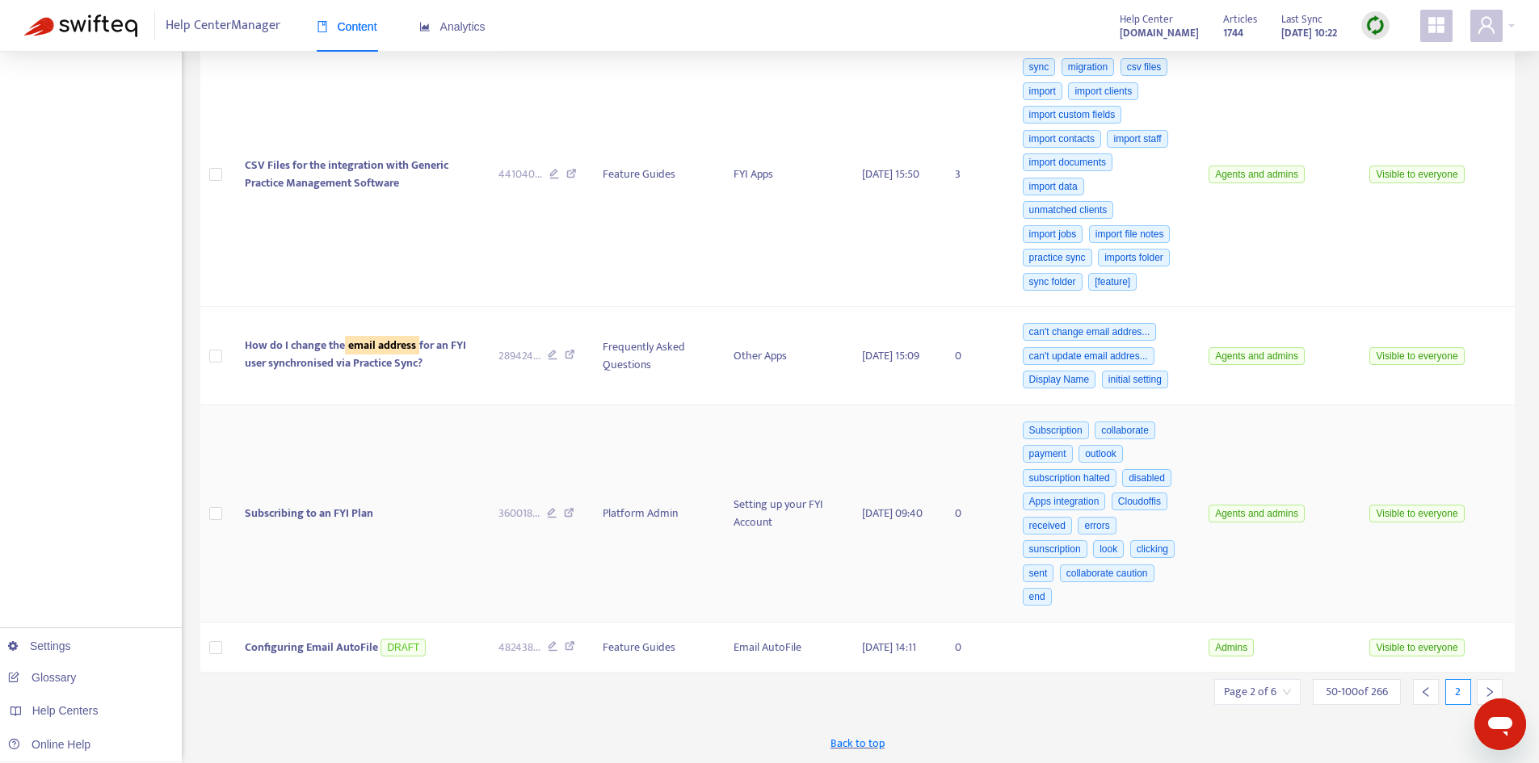
scroll to position [9030, 0]
click at [1486, 687] on icon "right" at bounding box center [1489, 692] width 11 height 11
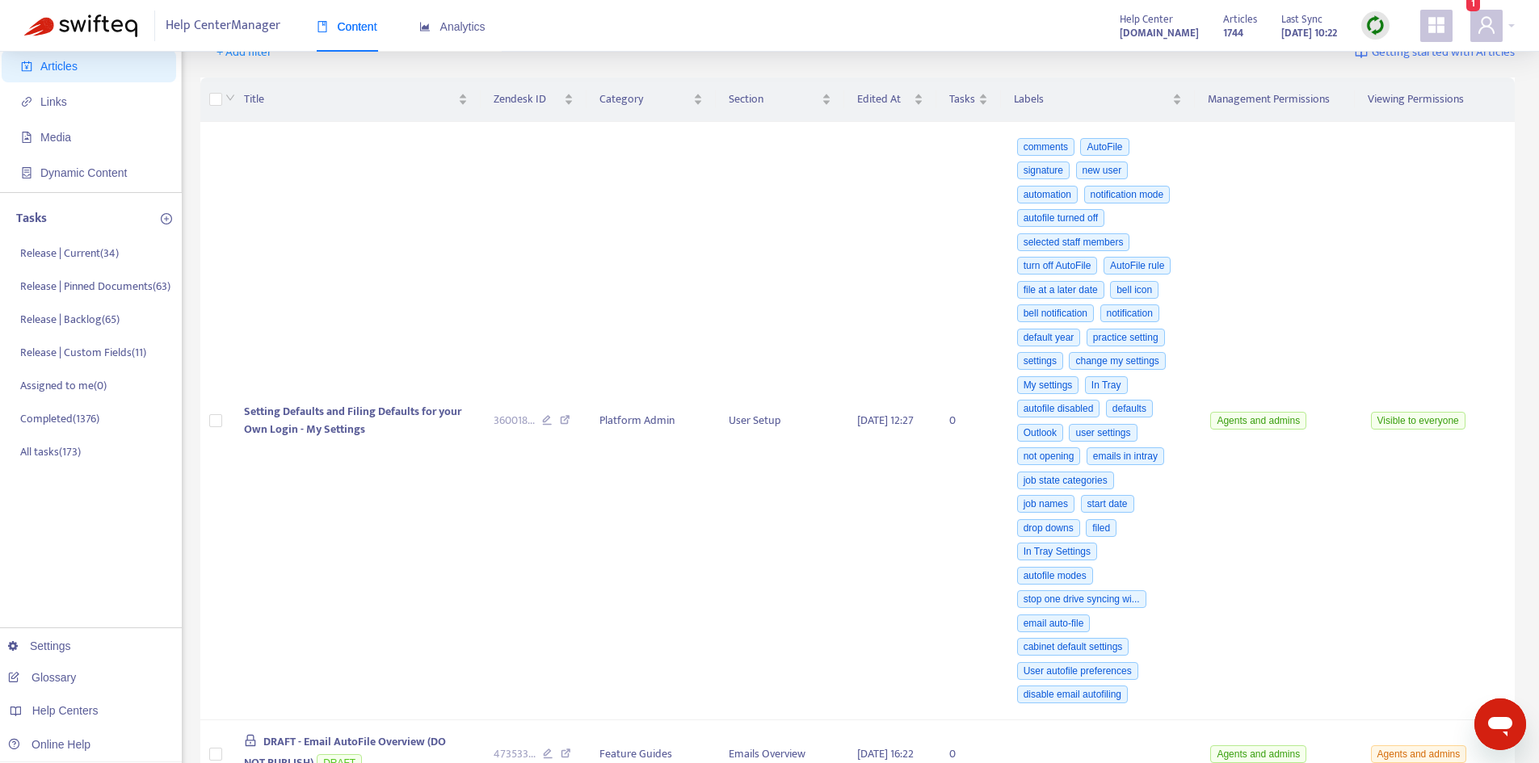
scroll to position [0, 0]
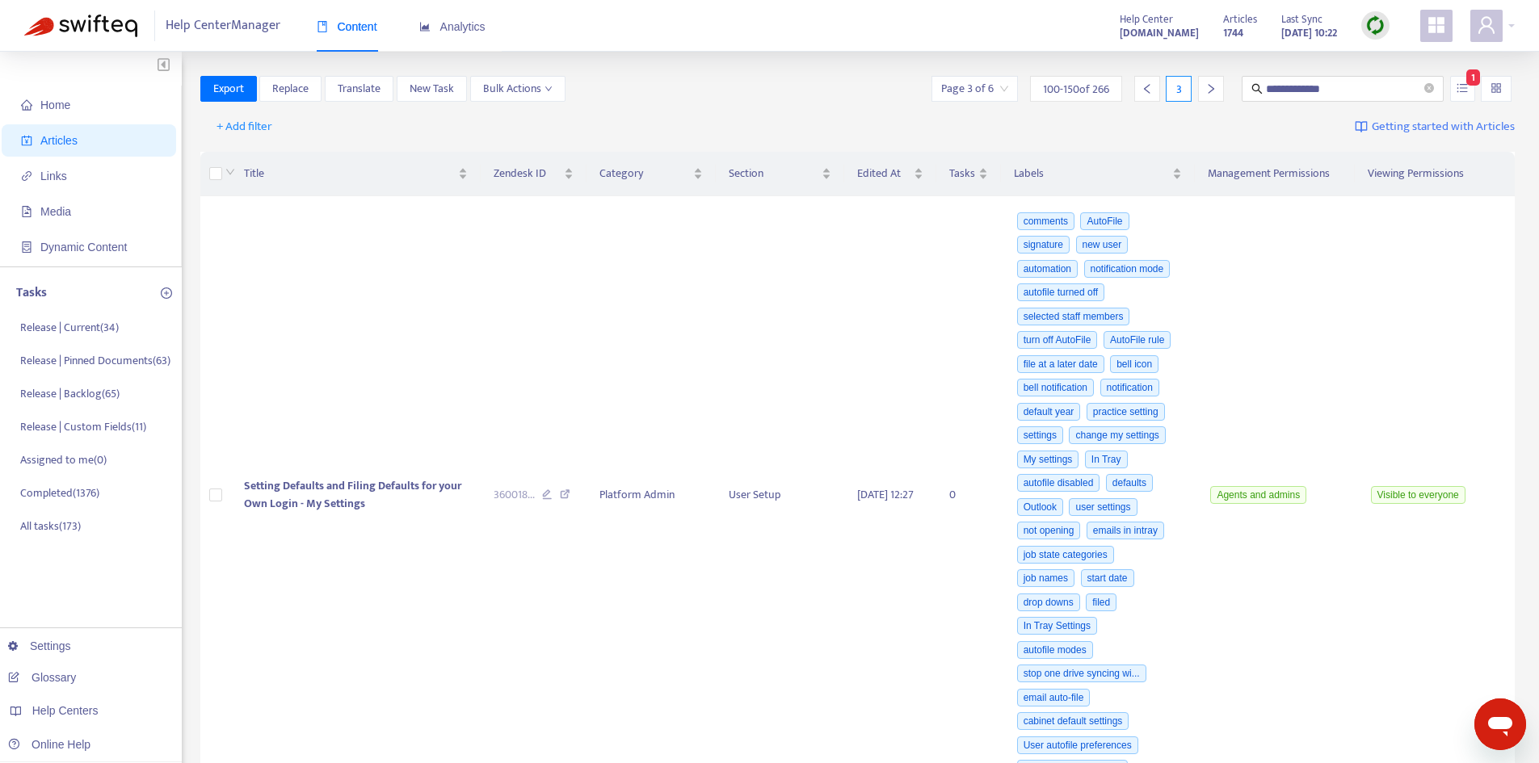
click at [1207, 90] on icon "right" at bounding box center [1210, 88] width 11 height 11
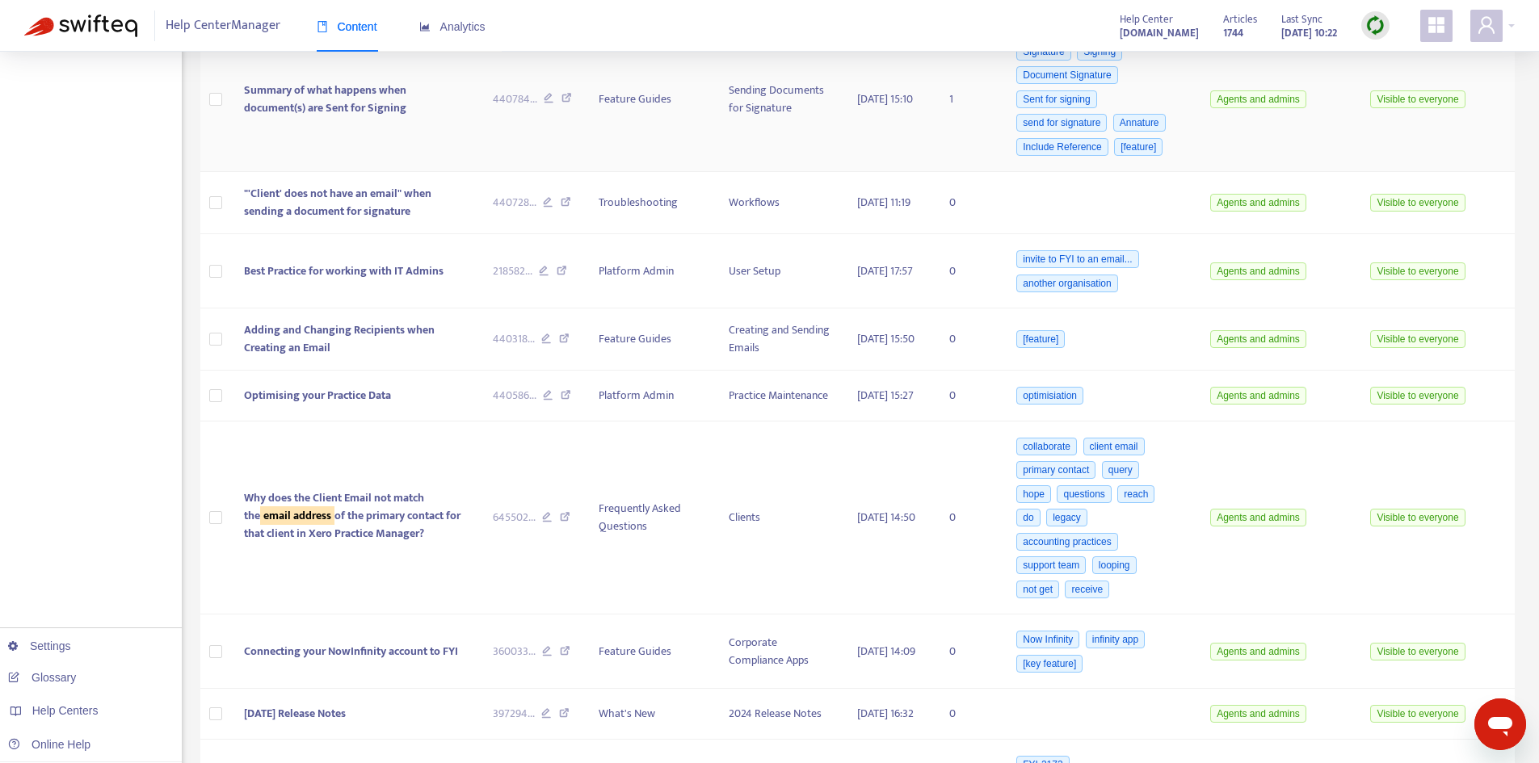
scroll to position [566, 0]
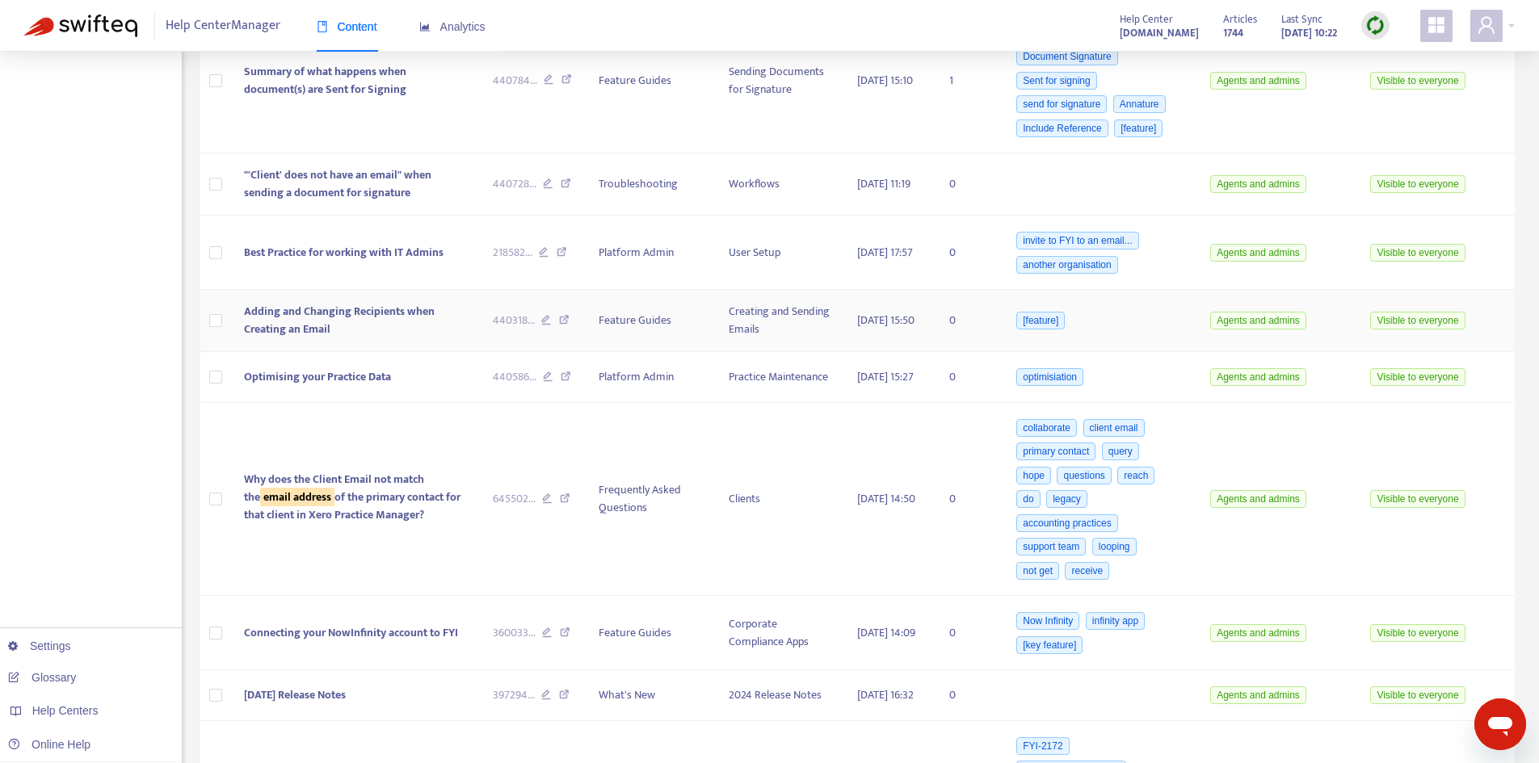
click at [414, 333] on span "Adding and Changing Recipients when Creating an Email" at bounding box center [339, 320] width 191 height 36
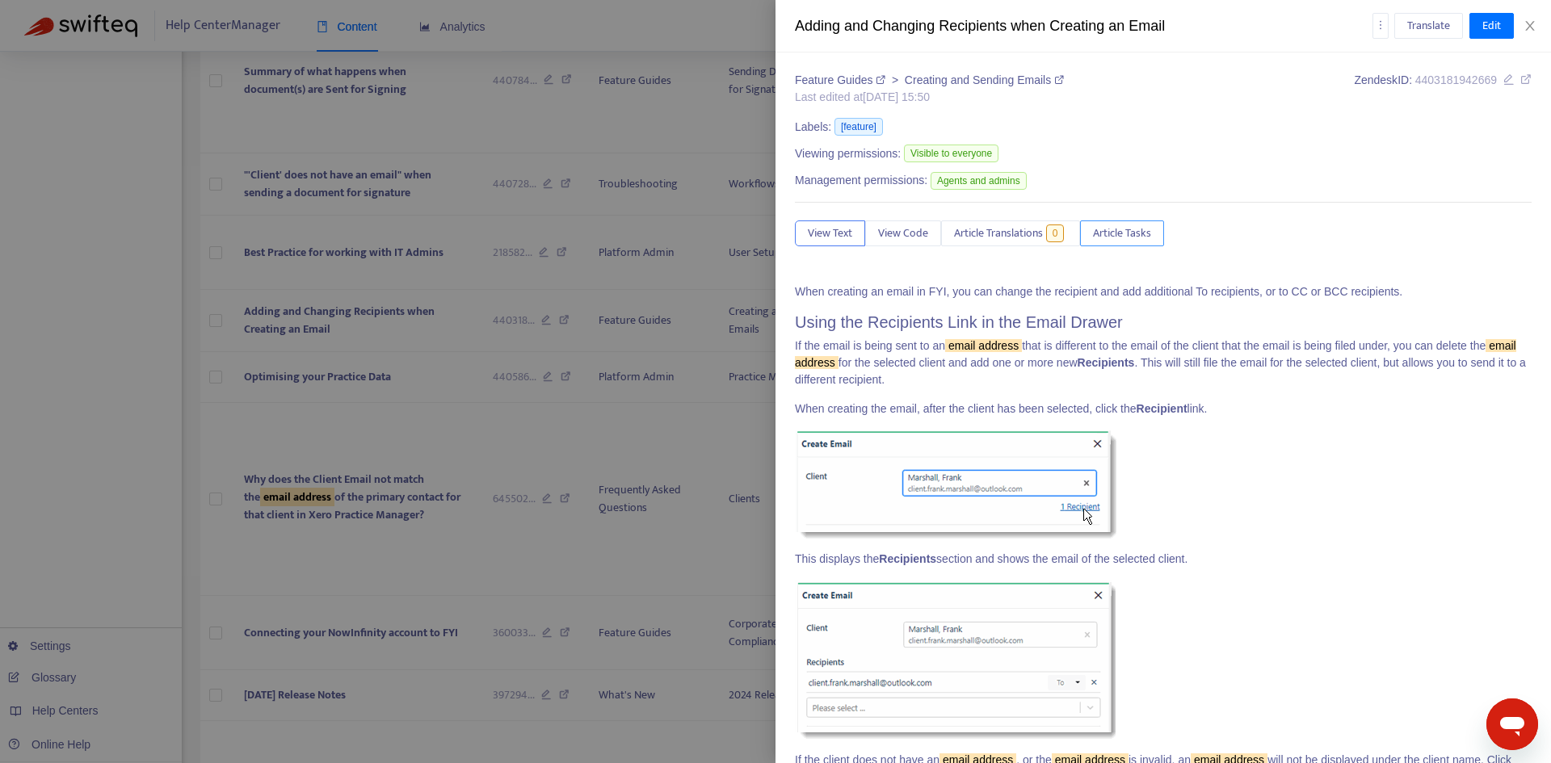
click at [1134, 232] on span "Article Tasks" at bounding box center [1122, 234] width 58 height 18
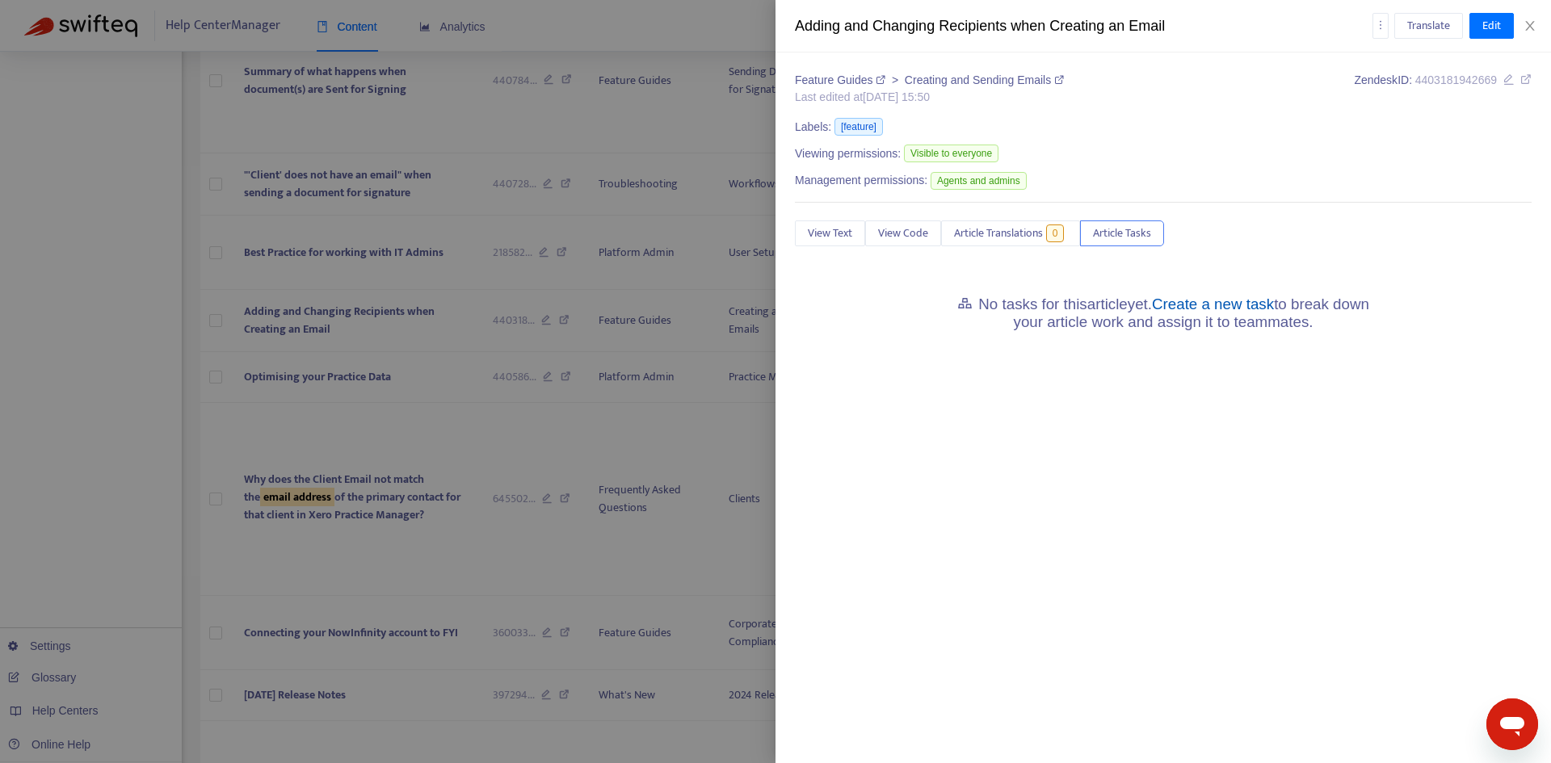
click at [1221, 297] on link "Create a new task" at bounding box center [1213, 304] width 122 height 17
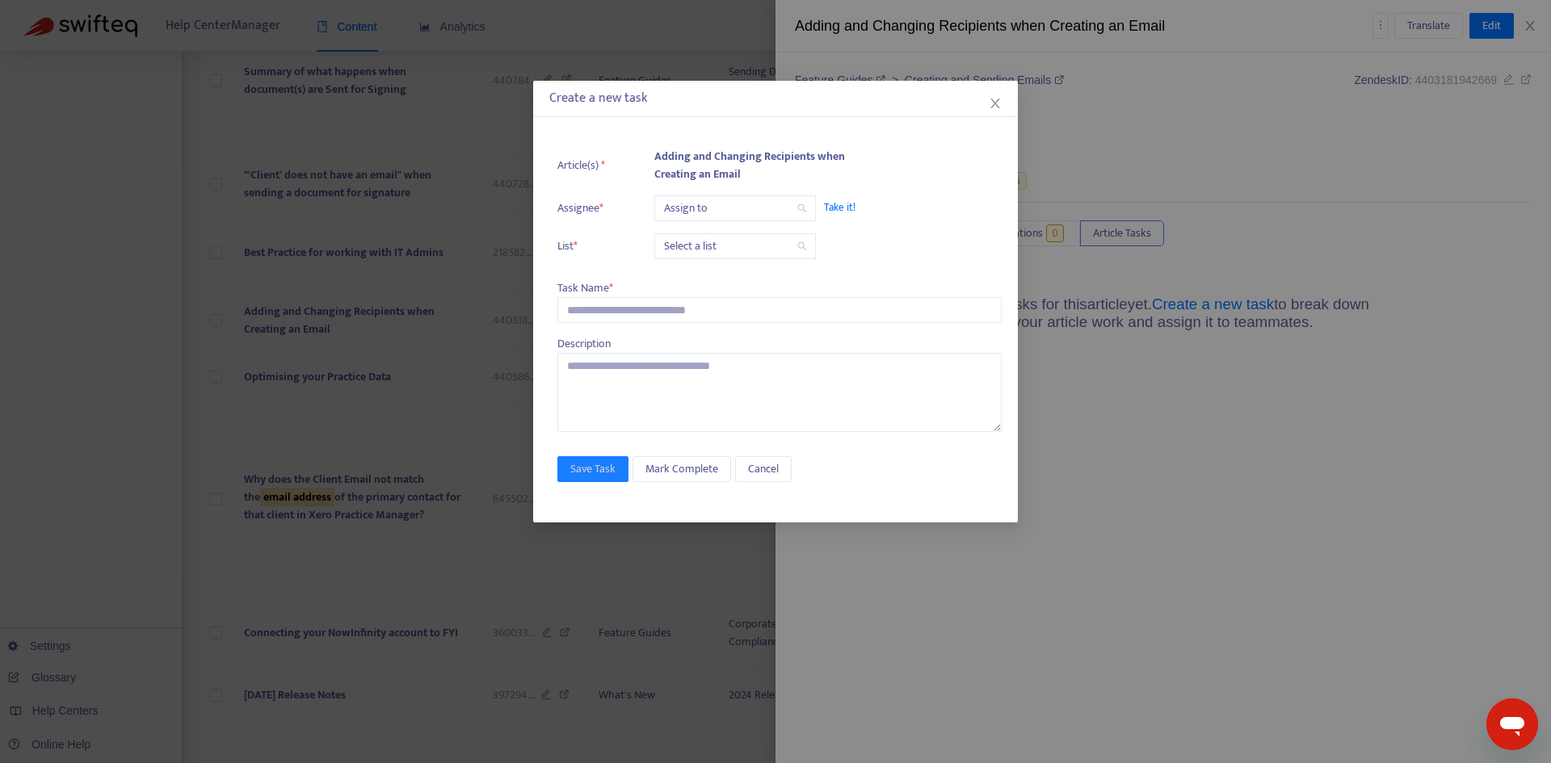
click at [774, 208] on input "search" at bounding box center [735, 208] width 142 height 24
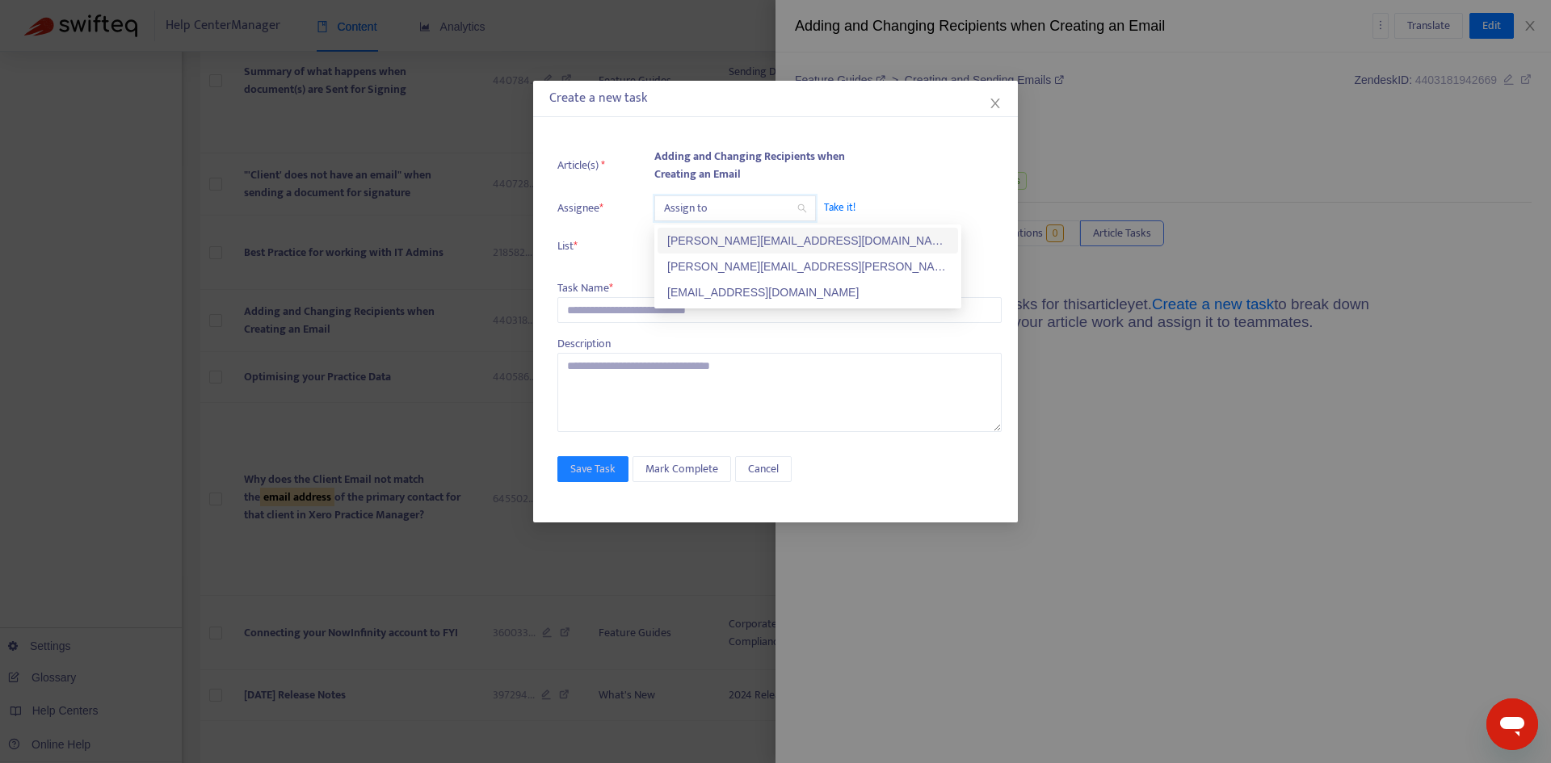
click at [735, 246] on div "[PERSON_NAME][EMAIL_ADDRESS][DOMAIN_NAME]" at bounding box center [807, 241] width 281 height 18
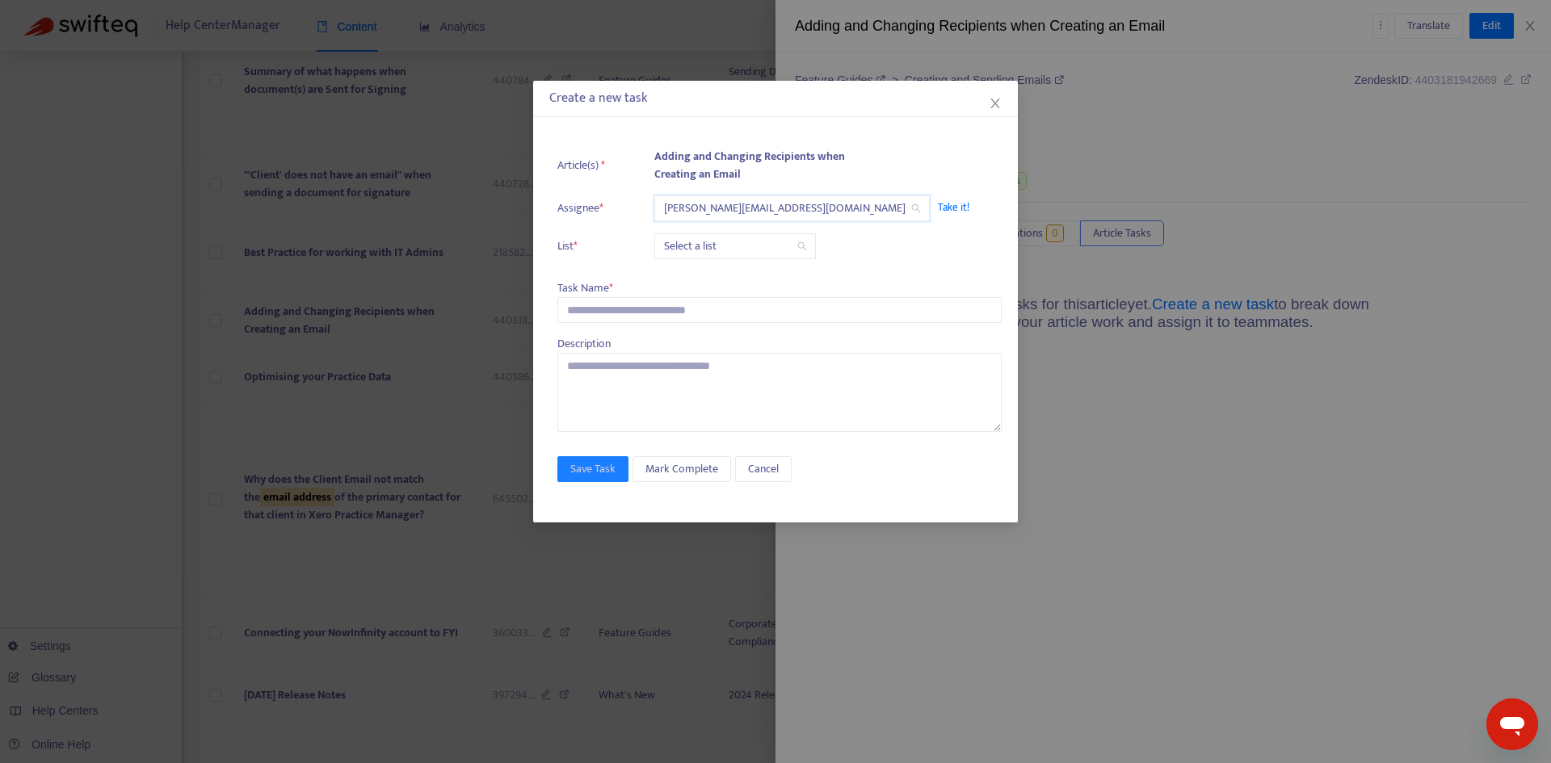
click at [730, 213] on span "[PERSON_NAME][EMAIL_ADDRESS][DOMAIN_NAME]" at bounding box center [792, 208] width 256 height 24
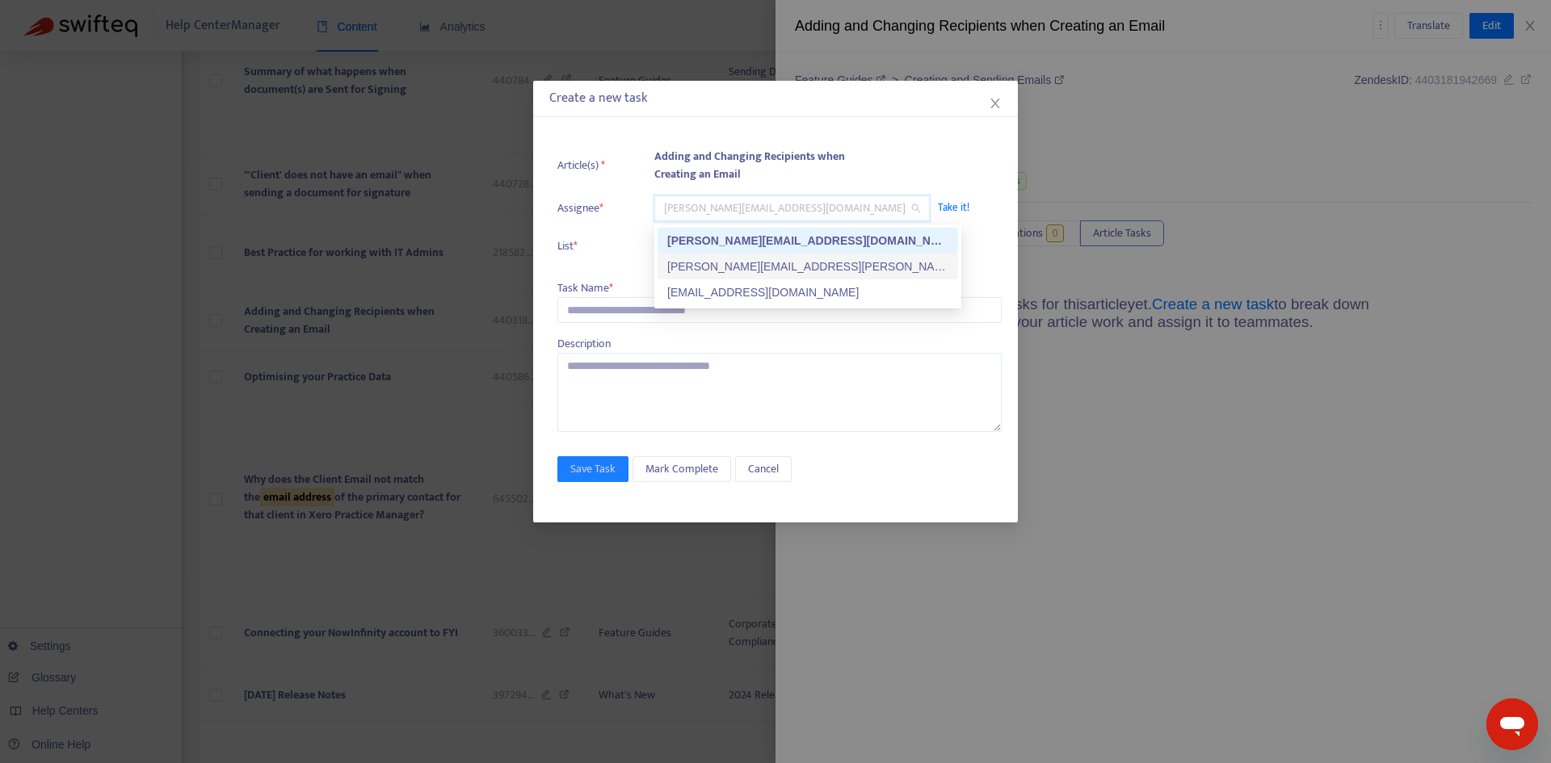
click at [730, 259] on div "[PERSON_NAME][EMAIL_ADDRESS][PERSON_NAME][DOMAIN_NAME]" at bounding box center [807, 267] width 281 height 18
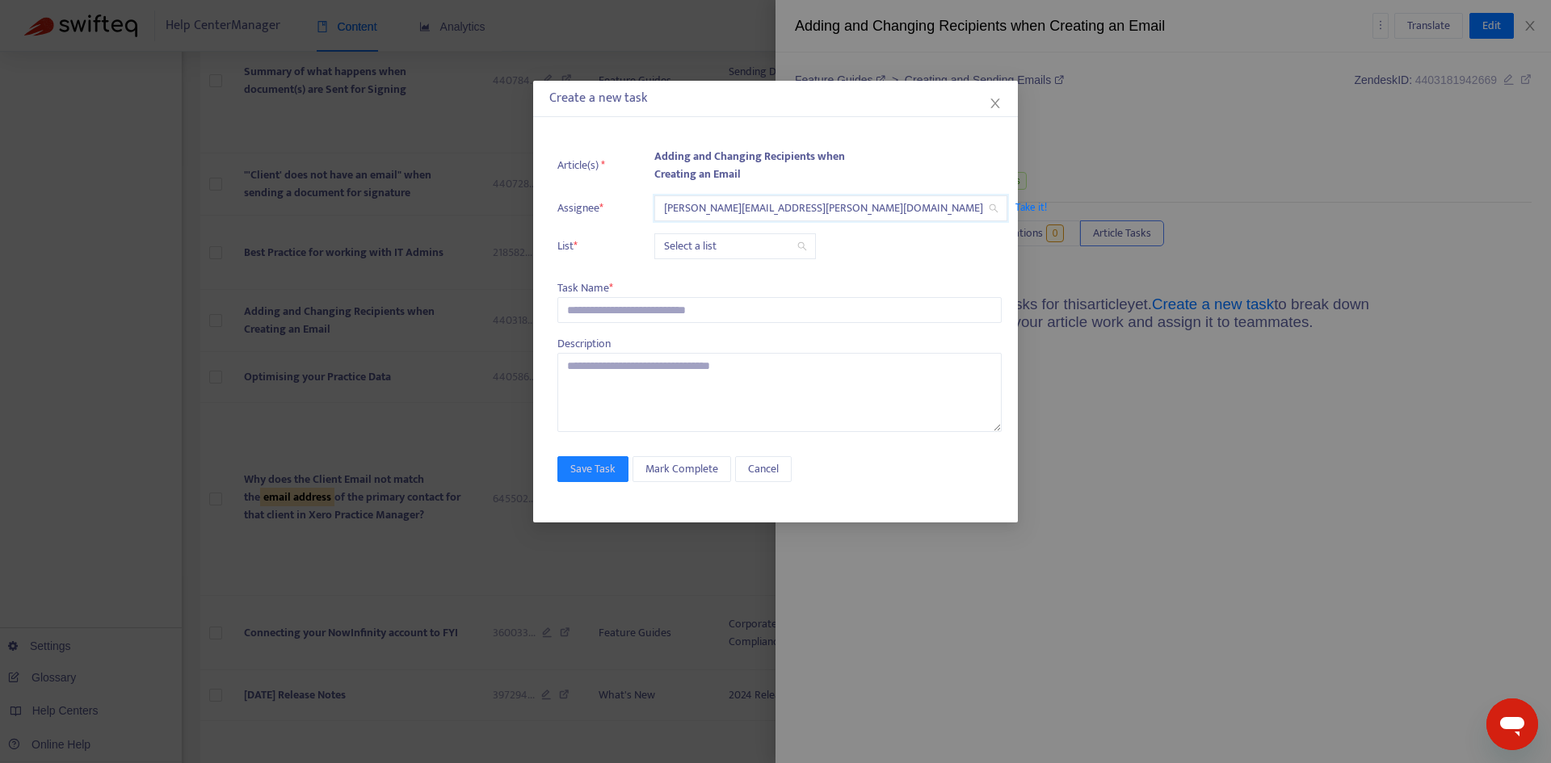
click at [721, 253] on input "search" at bounding box center [735, 246] width 142 height 24
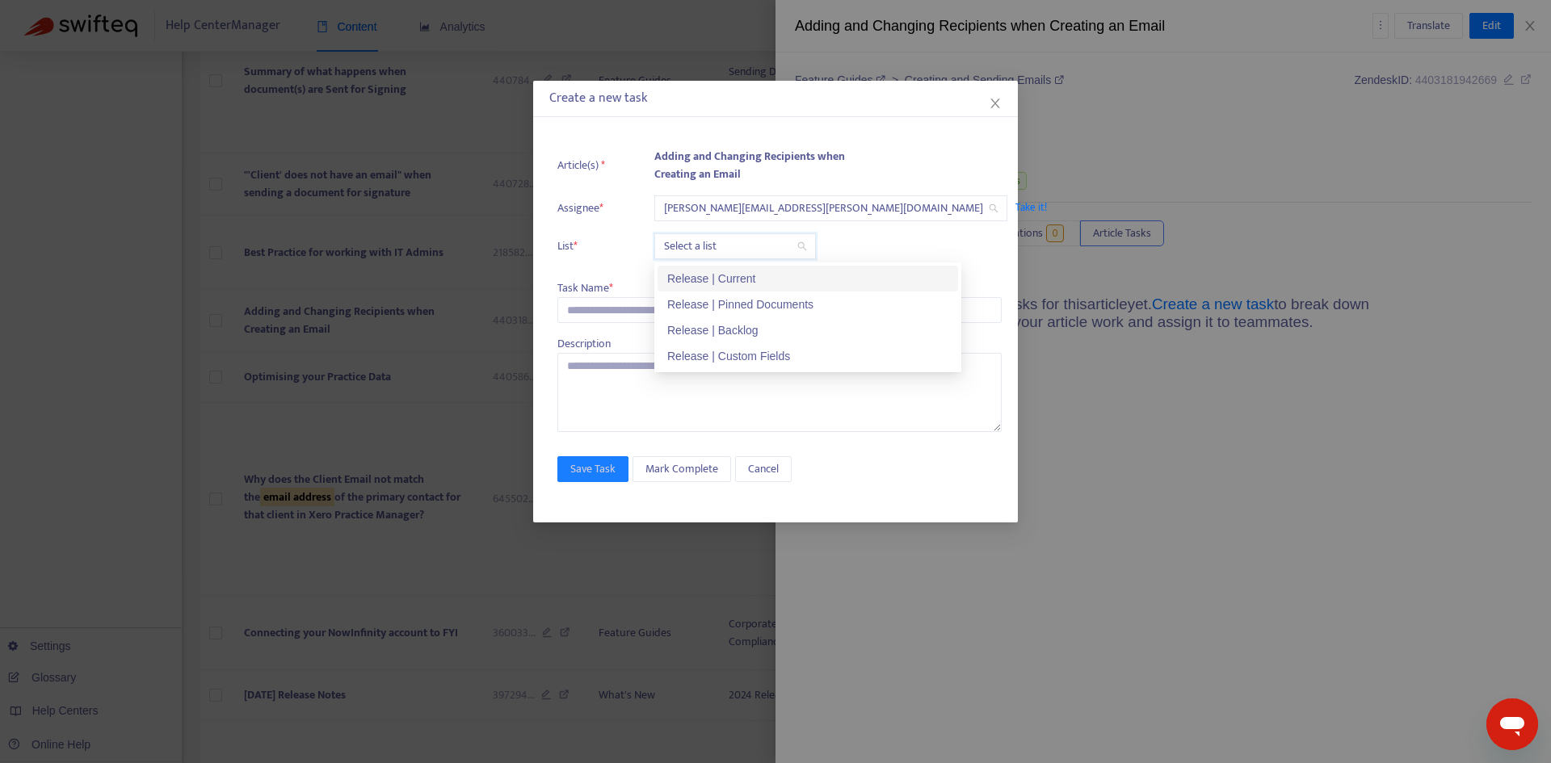
click at [723, 280] on div "Release | Current" at bounding box center [807, 279] width 281 height 18
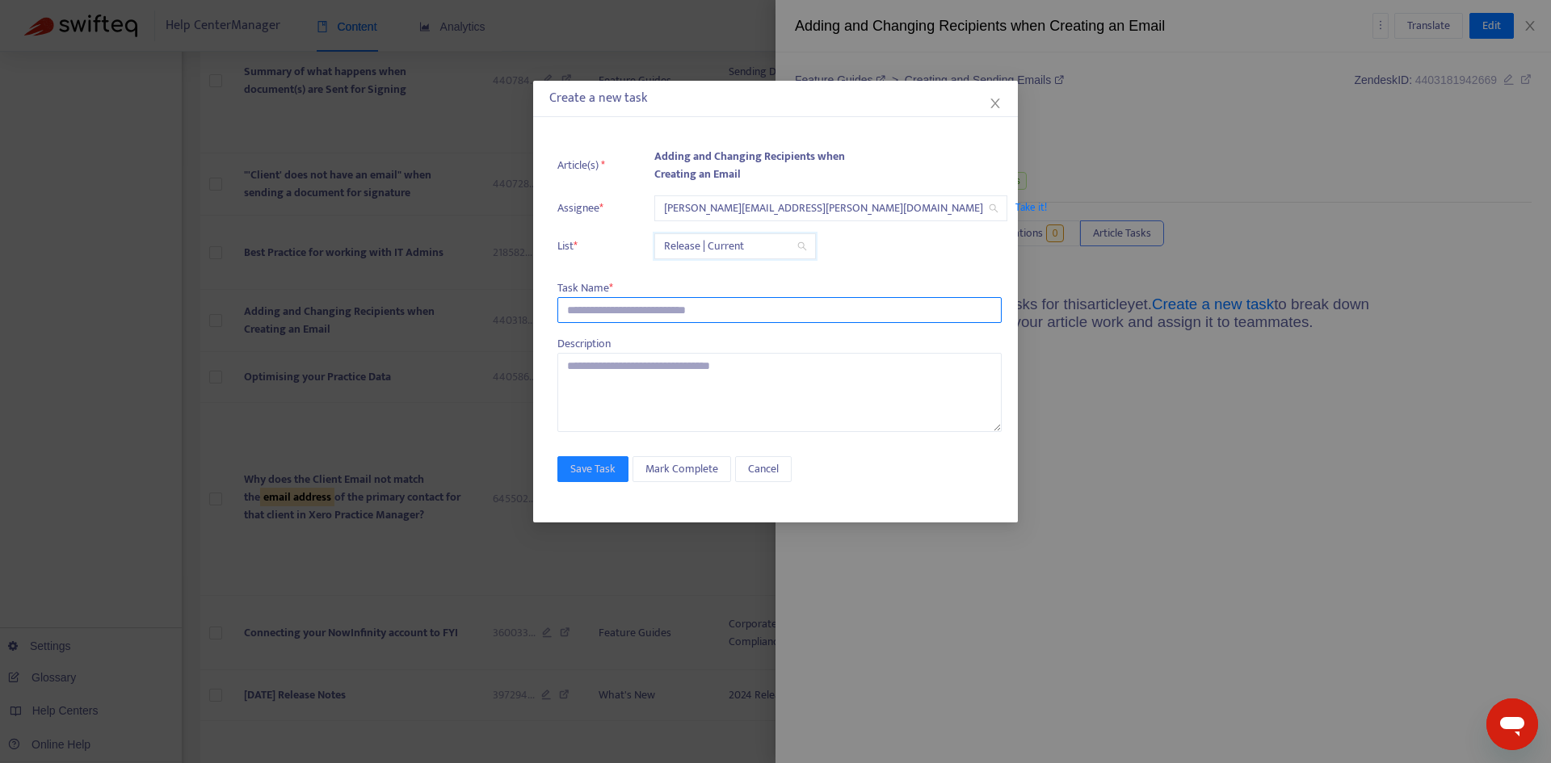
click at [671, 300] on input "text" at bounding box center [779, 310] width 444 height 26
paste input "**********"
type input "**********"
click at [598, 471] on span "Save Task" at bounding box center [592, 470] width 45 height 18
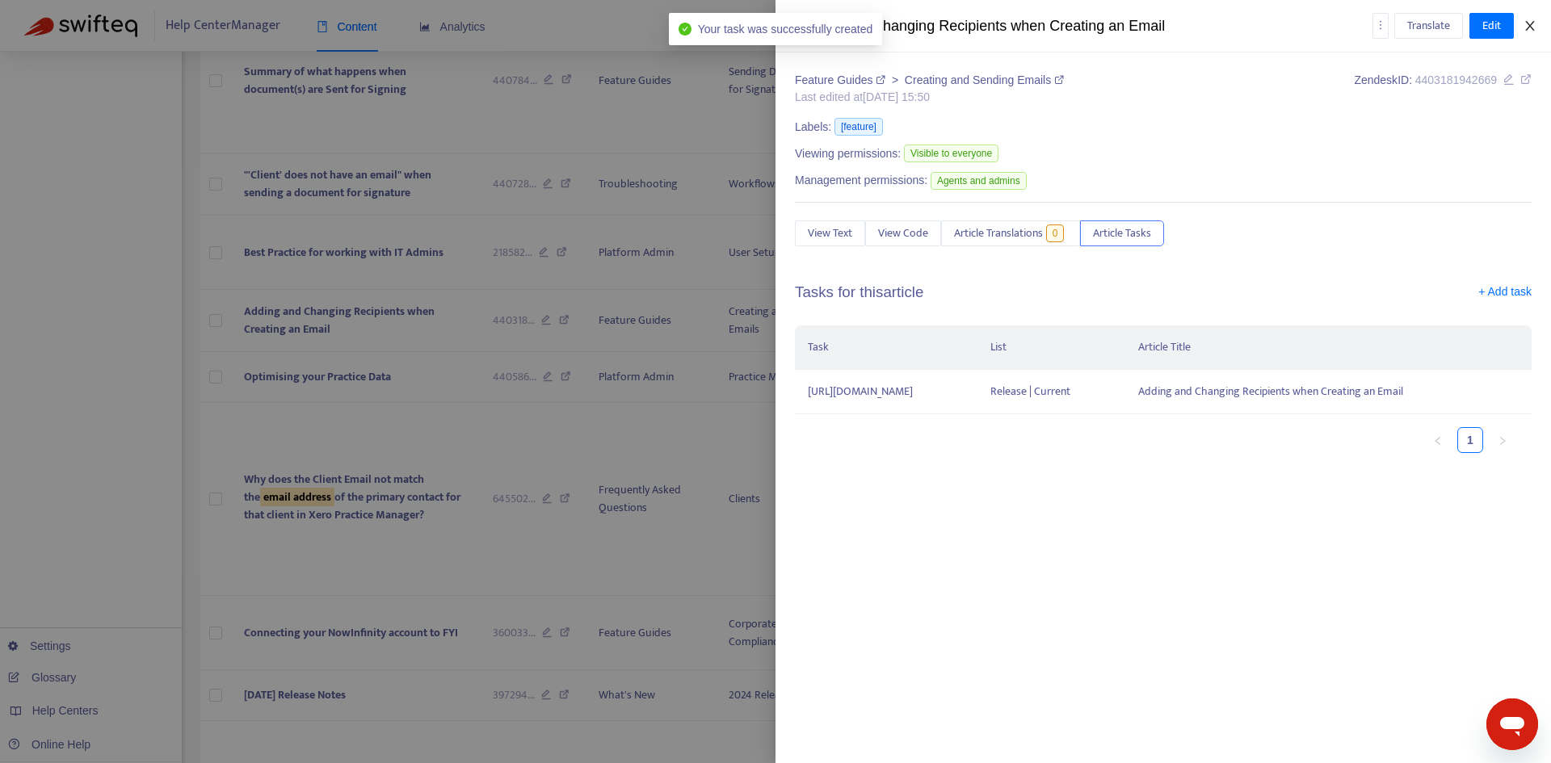
click at [1531, 23] on icon "close" at bounding box center [1530, 25] width 13 height 13
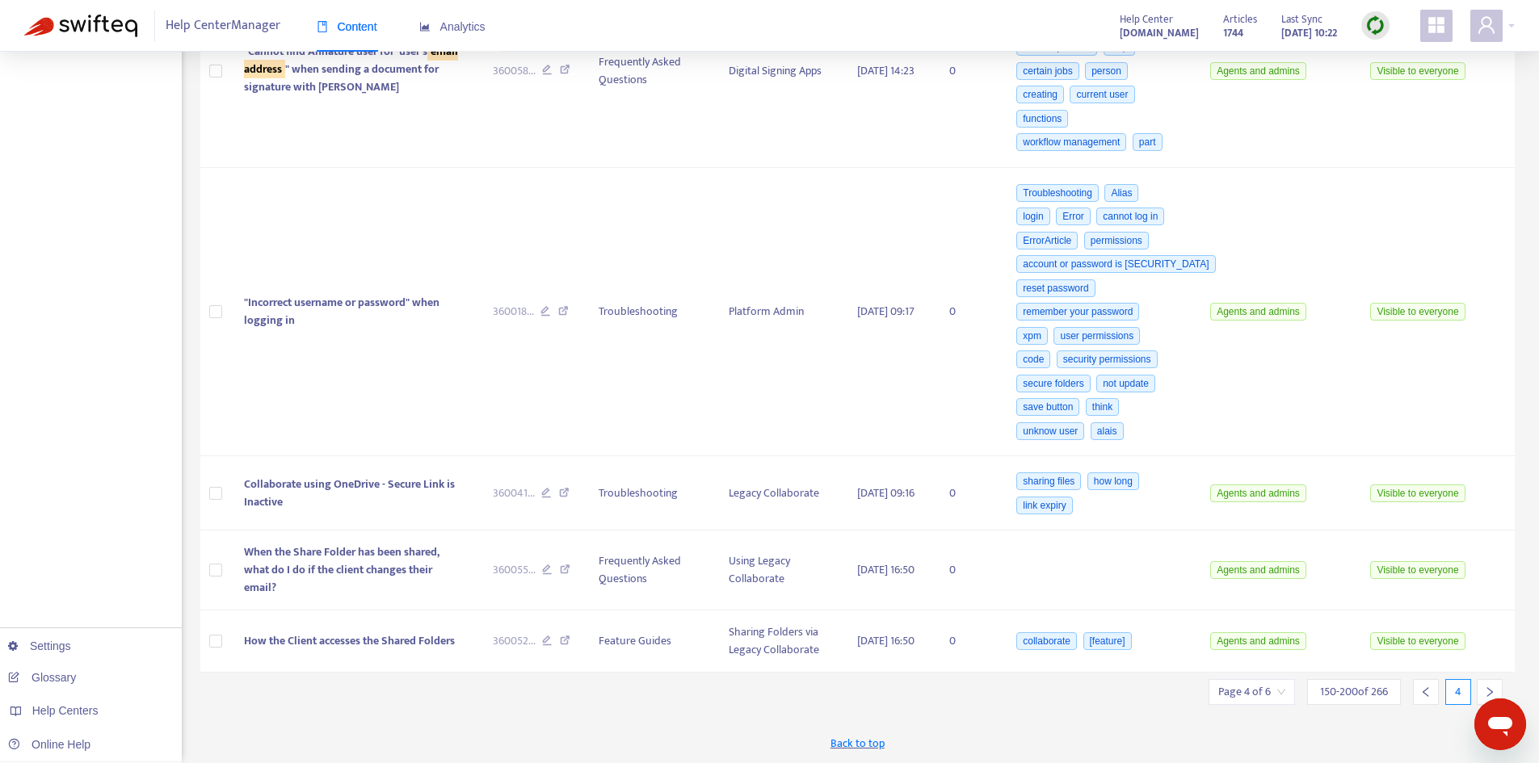
scroll to position [6413, 0]
click at [1488, 688] on icon "right" at bounding box center [1490, 693] width 6 height 10
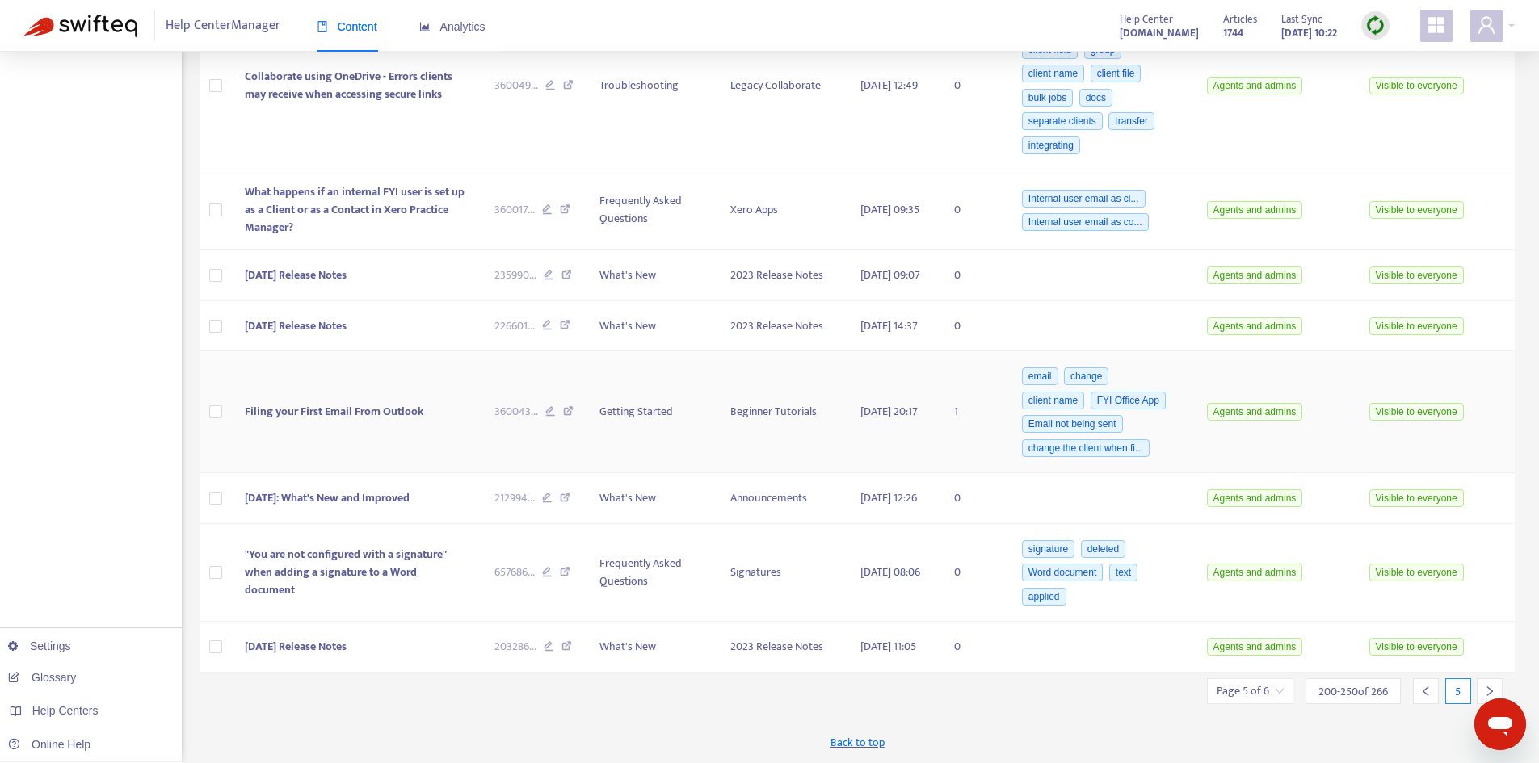
scroll to position [7283, 0]
click at [1483, 685] on div at bounding box center [1490, 692] width 26 height 26
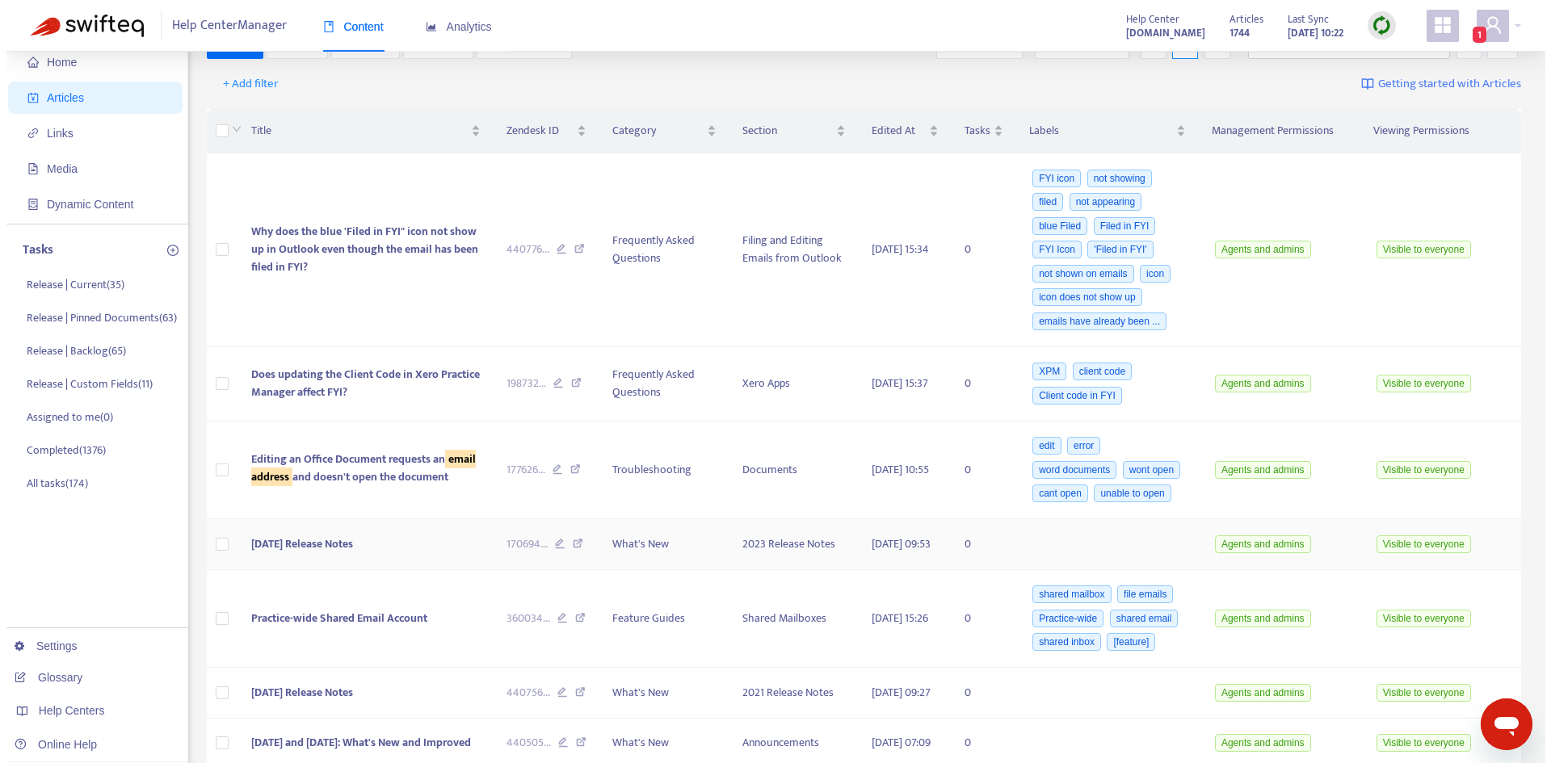
scroll to position [0, 0]
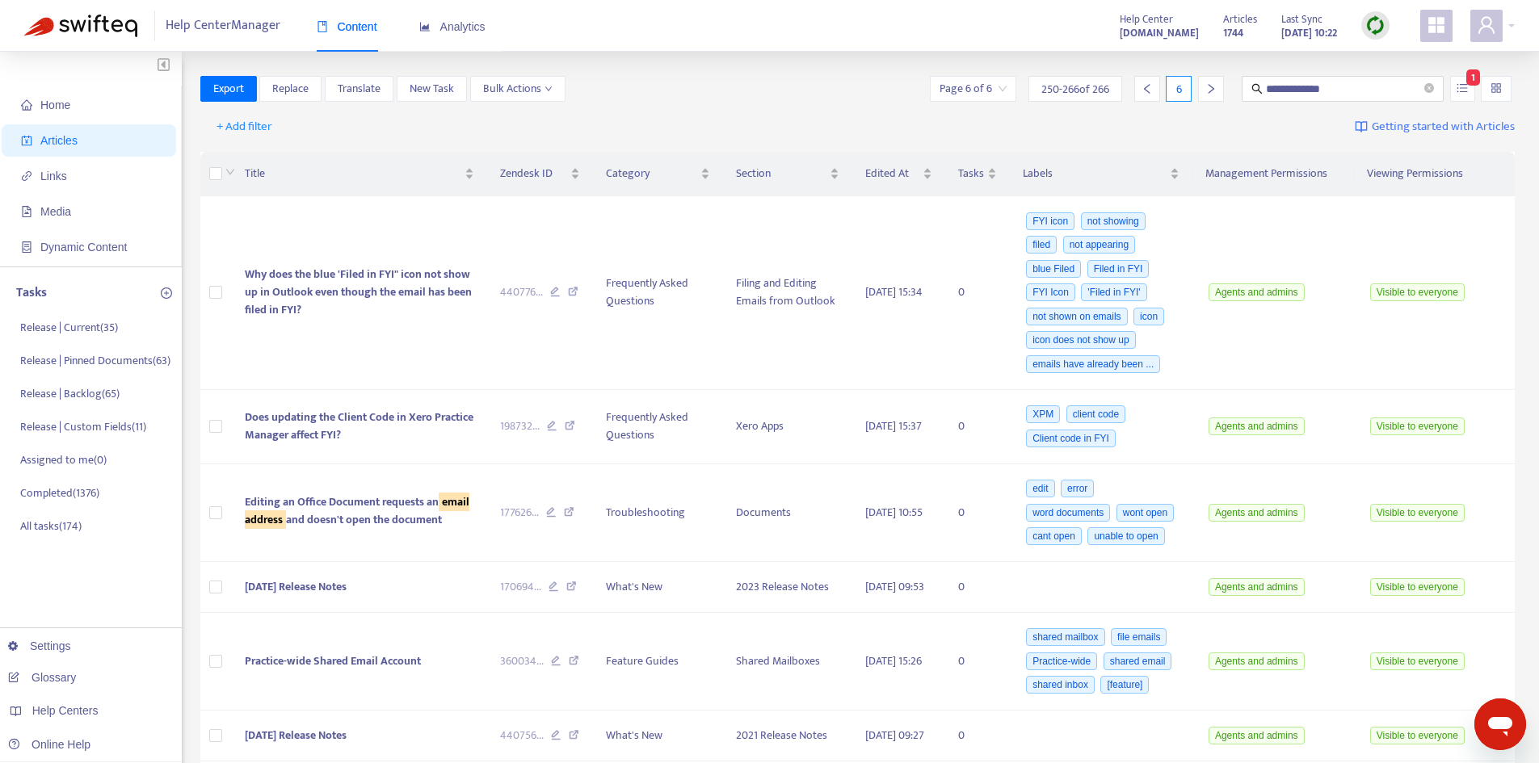
drag, startPoint x: 76, startPoint y: 140, endPoint x: 1121, endPoint y: 158, distance: 1045.6
click at [76, 140] on span "Articles" at bounding box center [58, 140] width 37 height 13
drag, startPoint x: 1340, startPoint y: 83, endPoint x: 1221, endPoint y: 83, distance: 118.8
click at [1221, 83] on div "**********" at bounding box center [1221, 89] width 588 height 26
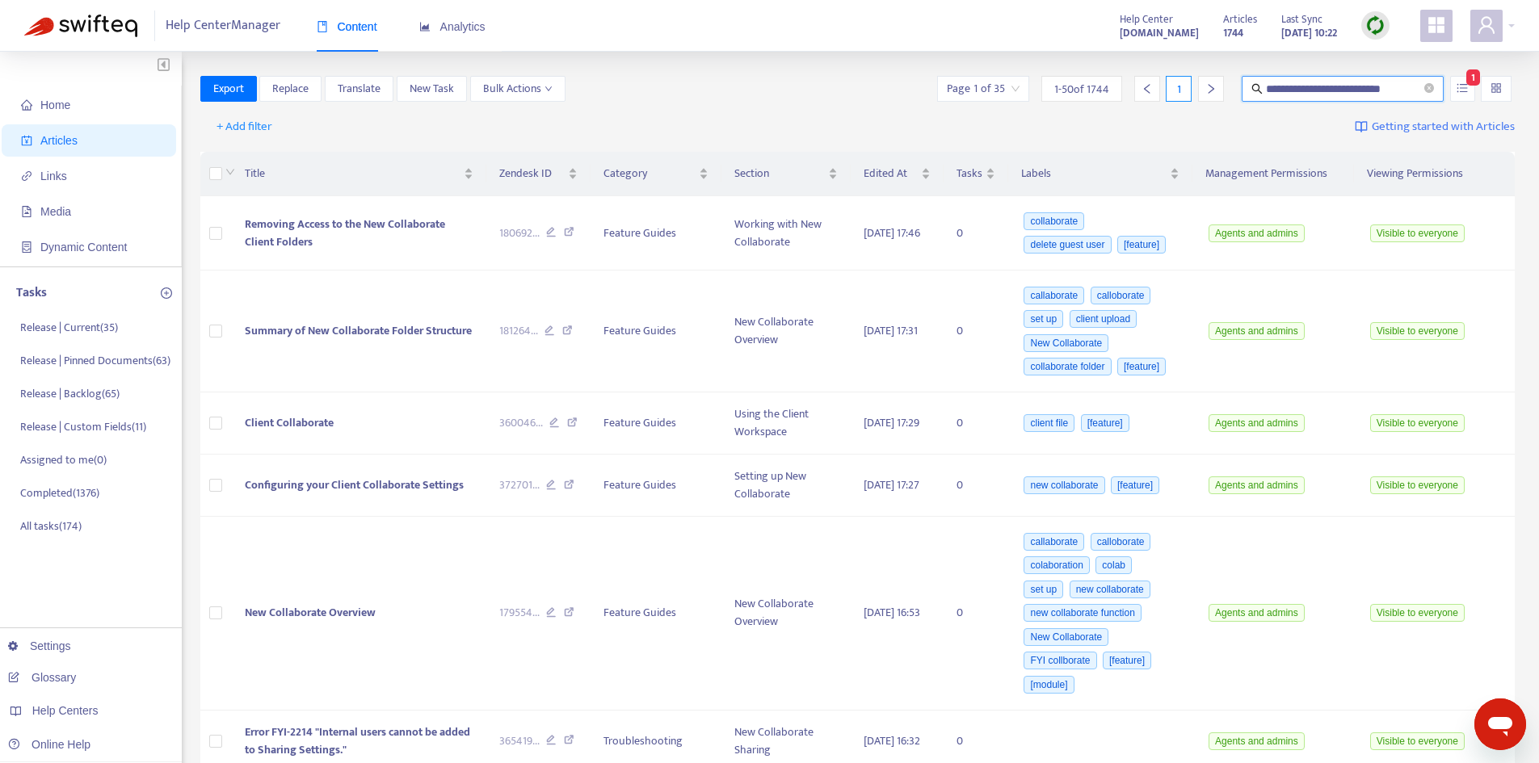
type input "**********"
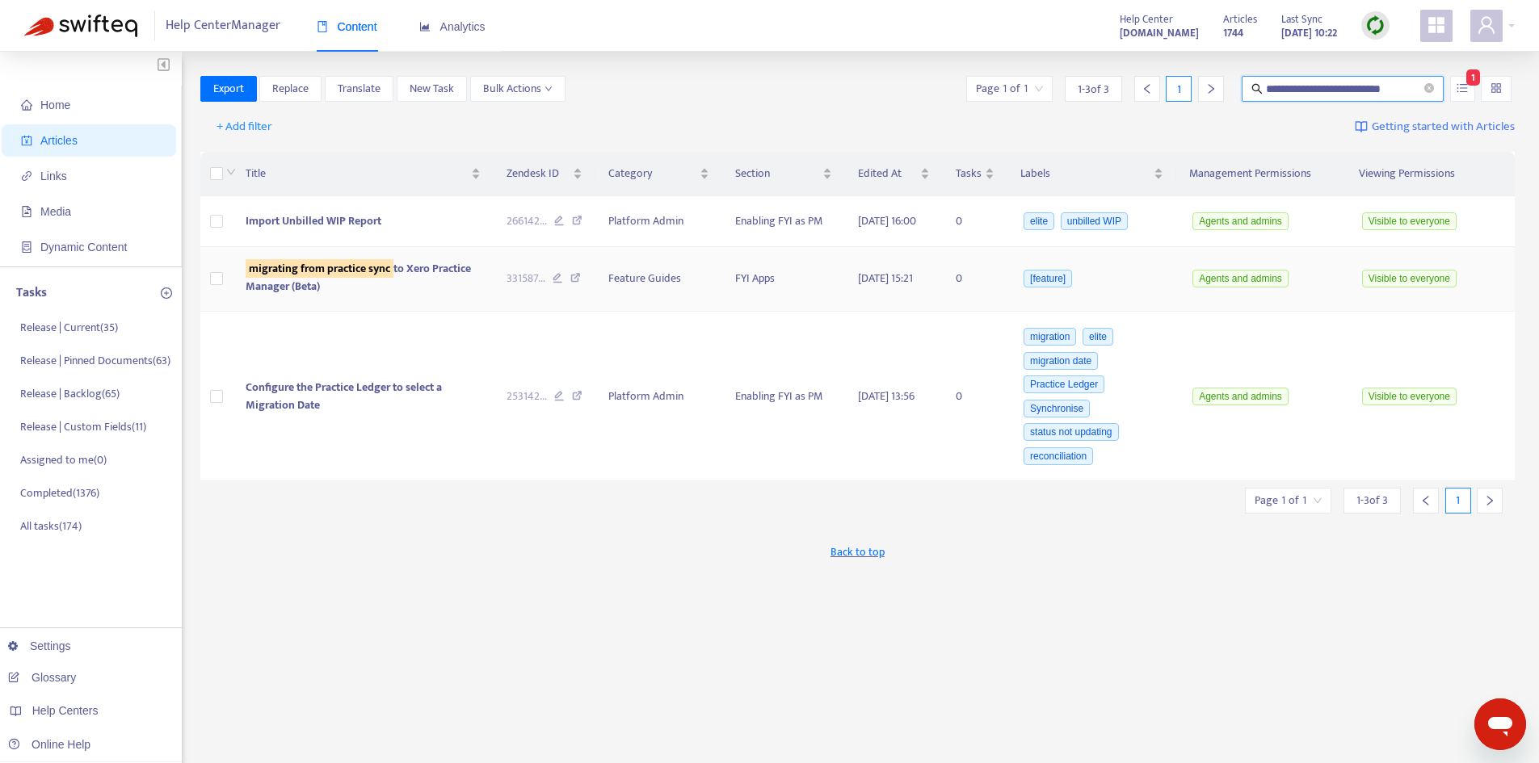
click at [337, 278] on sqkw "migrating from practice sync" at bounding box center [320, 268] width 148 height 19
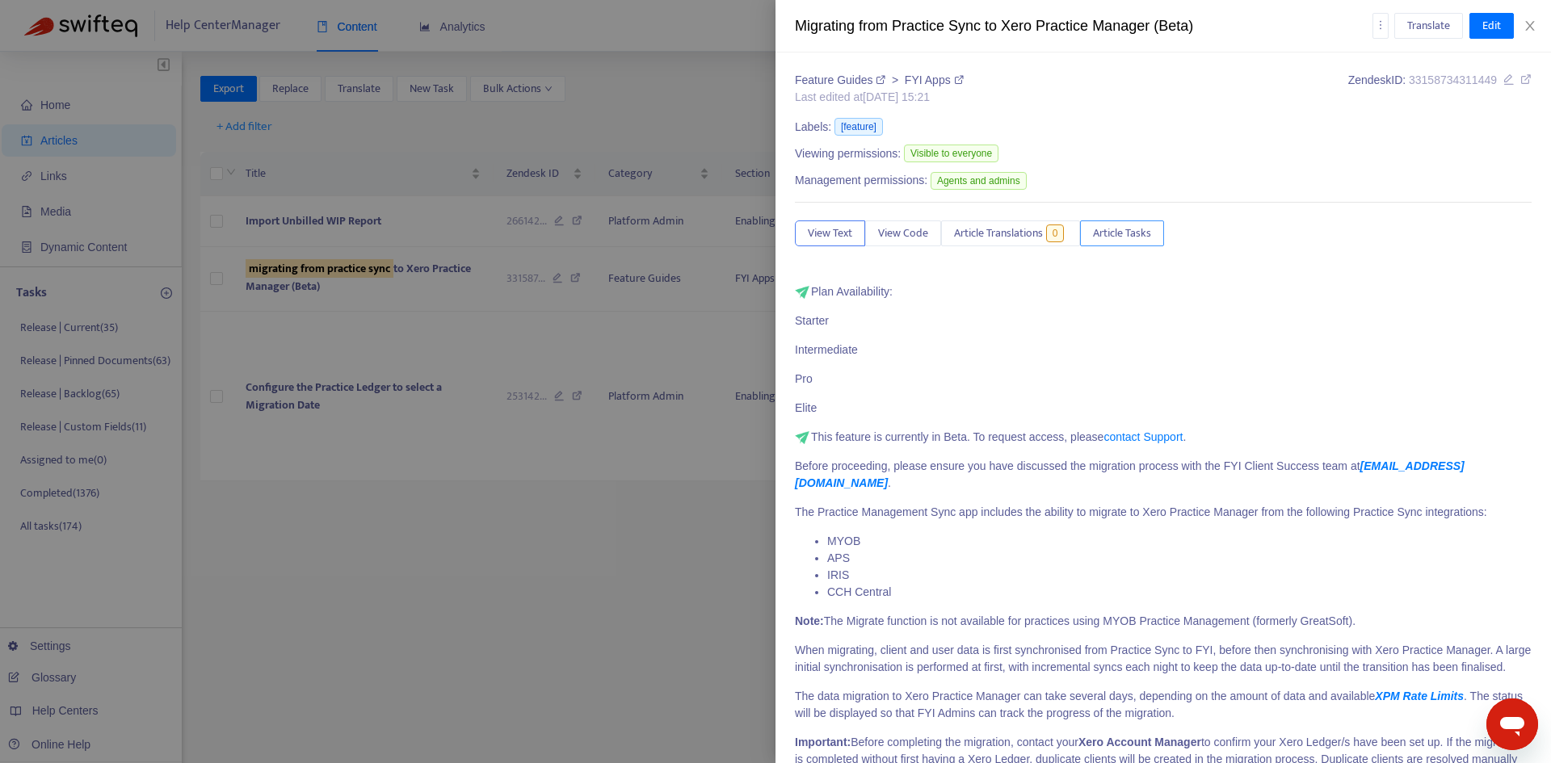
click at [1140, 233] on span "Article Tasks" at bounding box center [1122, 234] width 58 height 18
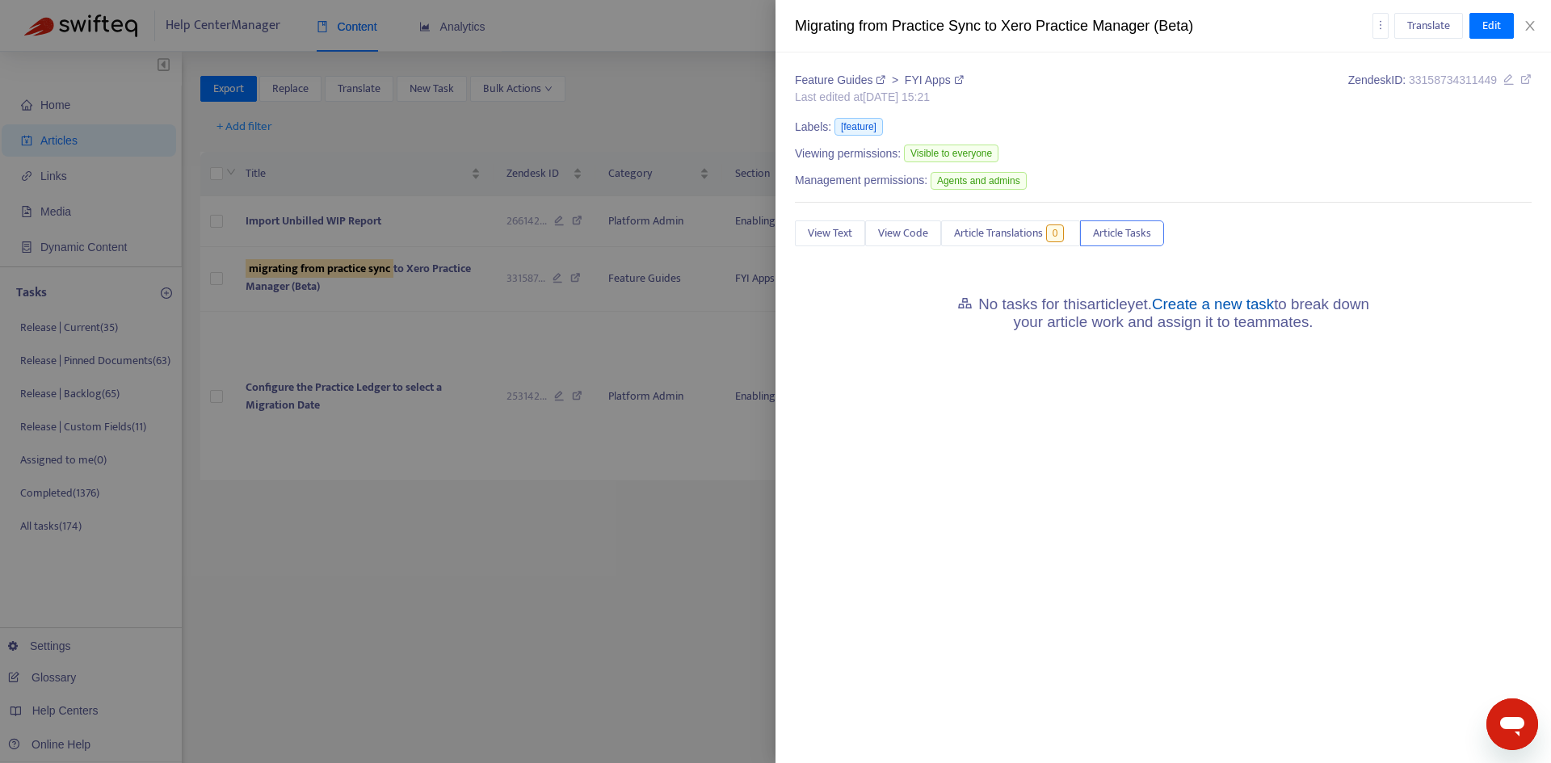
click at [1212, 312] on link "Create a new task" at bounding box center [1213, 304] width 122 height 17
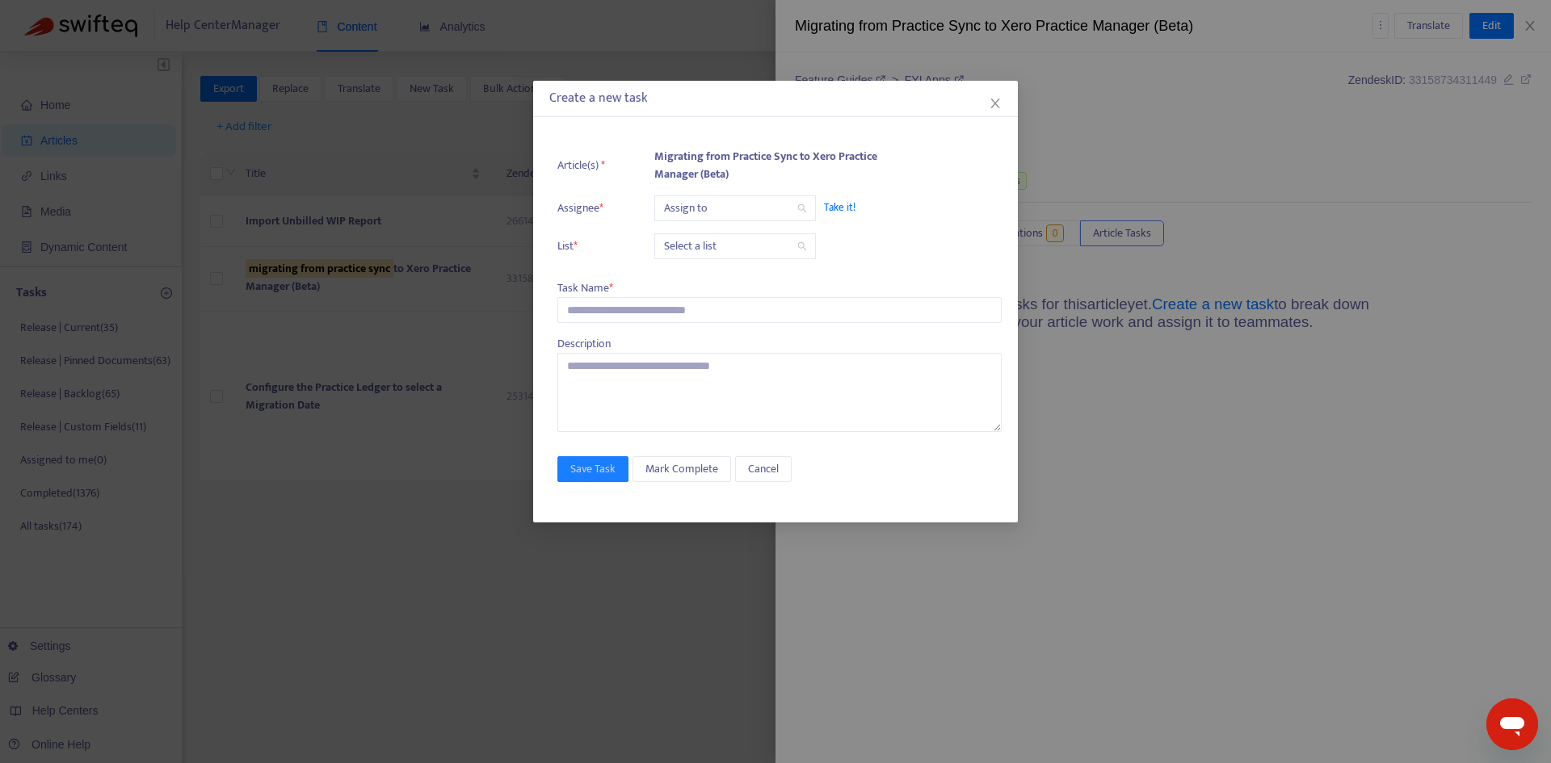
click at [691, 216] on input "search" at bounding box center [735, 208] width 142 height 24
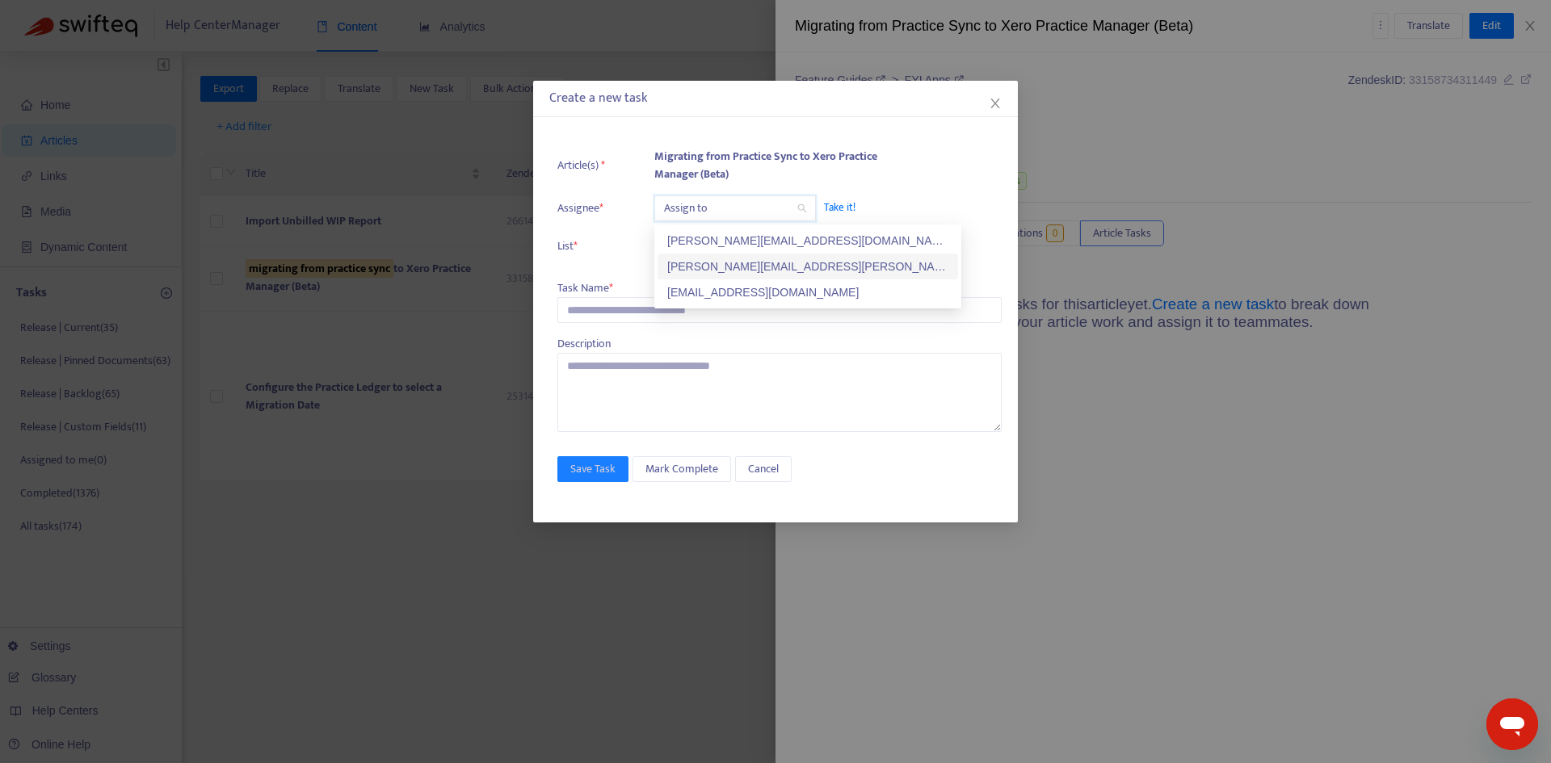
click at [713, 268] on div "[PERSON_NAME][EMAIL_ADDRESS][PERSON_NAME][DOMAIN_NAME]" at bounding box center [807, 267] width 281 height 18
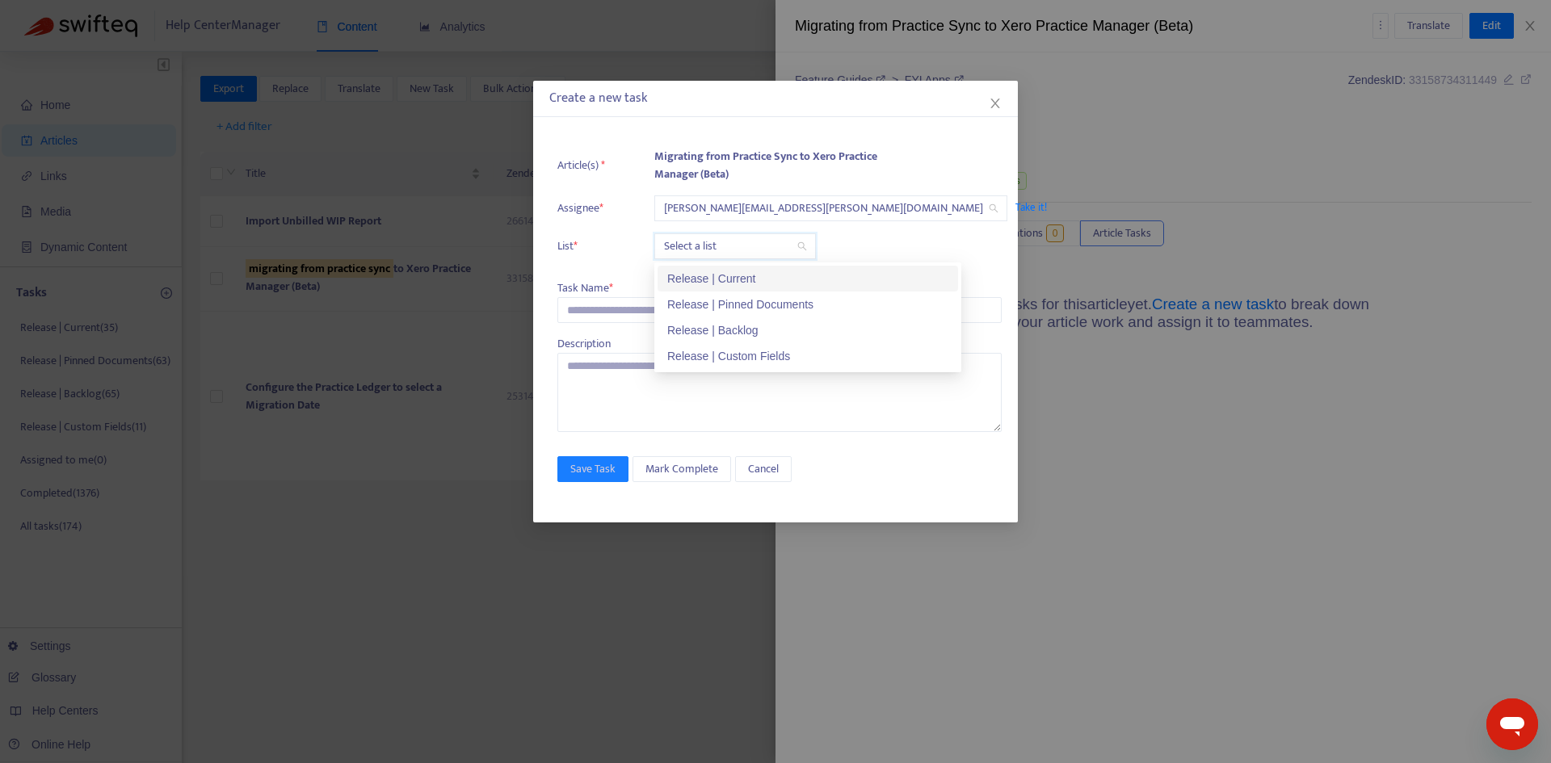
click at [684, 245] on input "search" at bounding box center [735, 246] width 142 height 24
click at [692, 273] on div "Release | Current" at bounding box center [807, 279] width 281 height 18
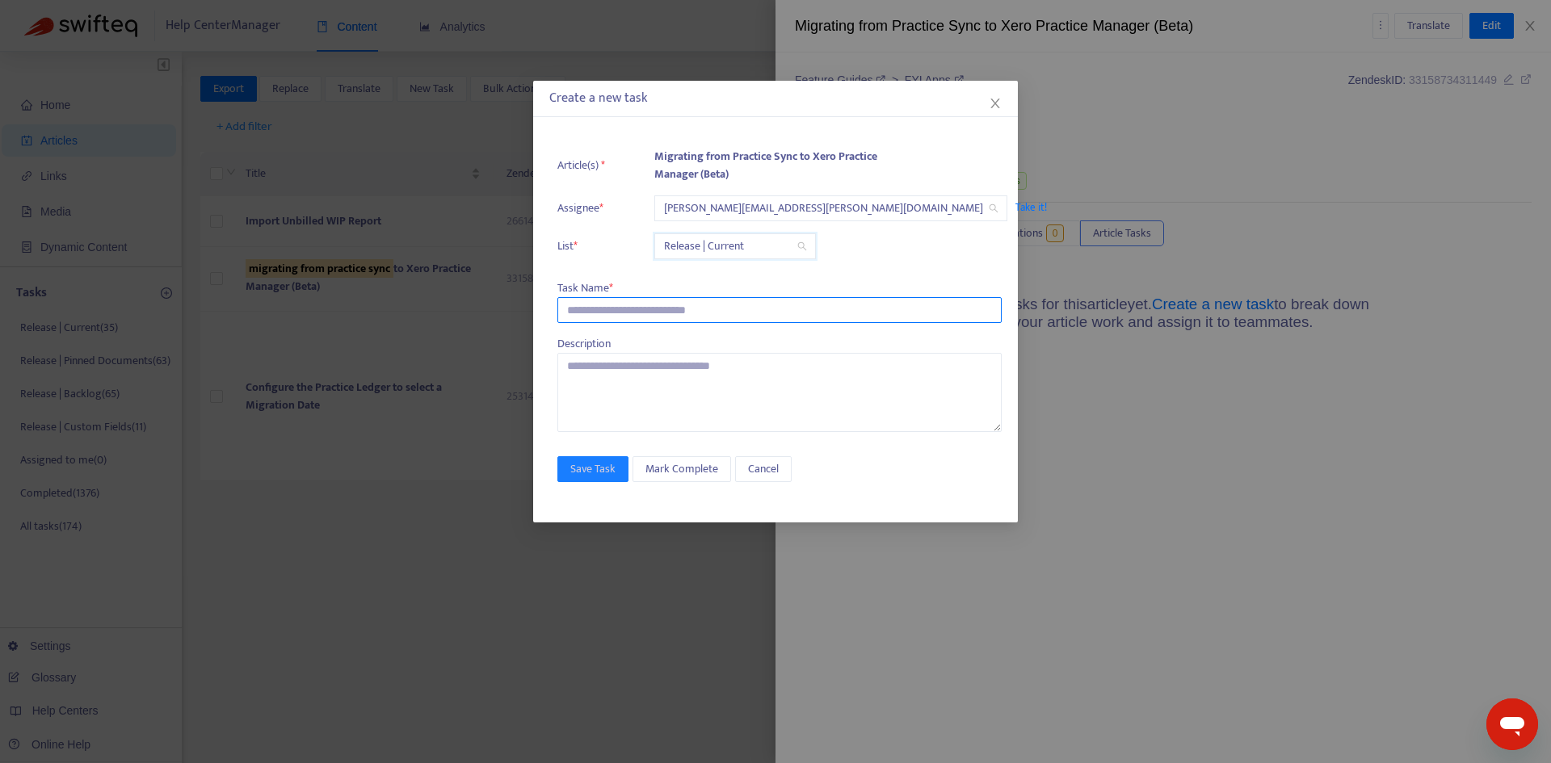
click at [613, 318] on input "text" at bounding box center [779, 310] width 444 height 26
paste input "**********"
type input "**********"
click at [591, 459] on button "Save Task" at bounding box center [592, 469] width 71 height 26
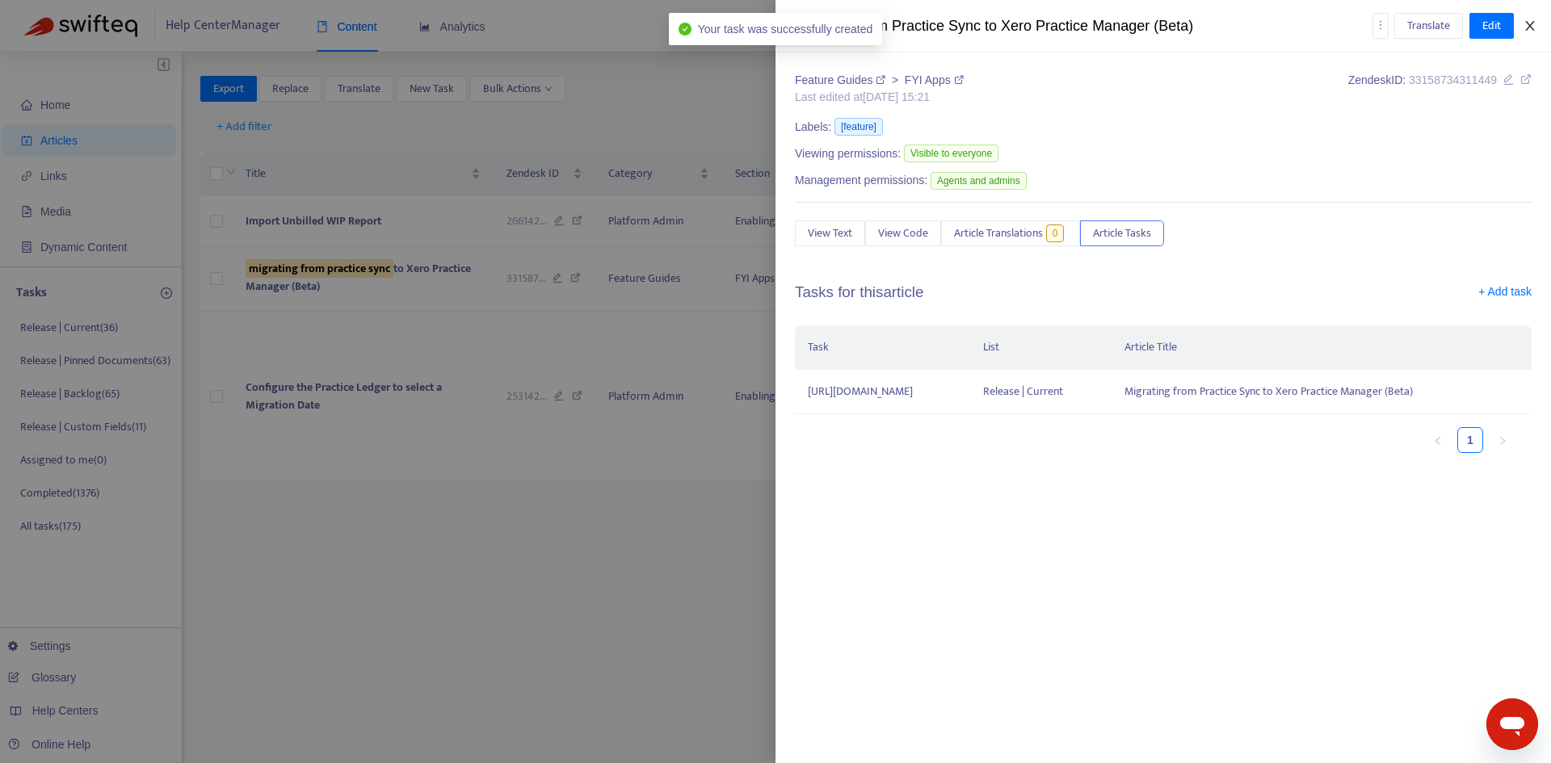
drag, startPoint x: 1529, startPoint y: 22, endPoint x: 1462, endPoint y: 37, distance: 68.8
click at [1529, 23] on icon "close" at bounding box center [1530, 25] width 13 height 13
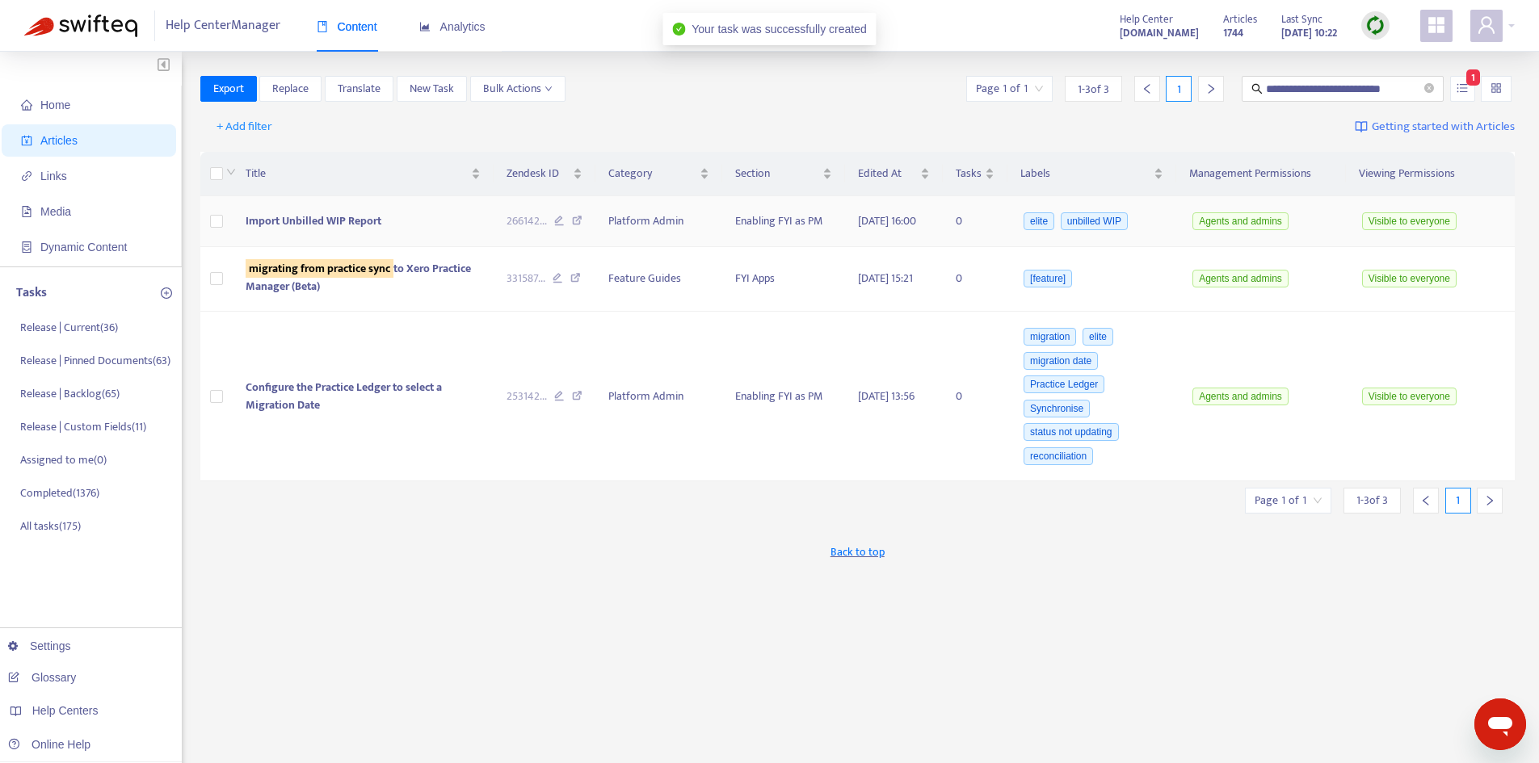
click at [335, 209] on td "Import Unbilled WIP Report" at bounding box center [363, 221] width 261 height 51
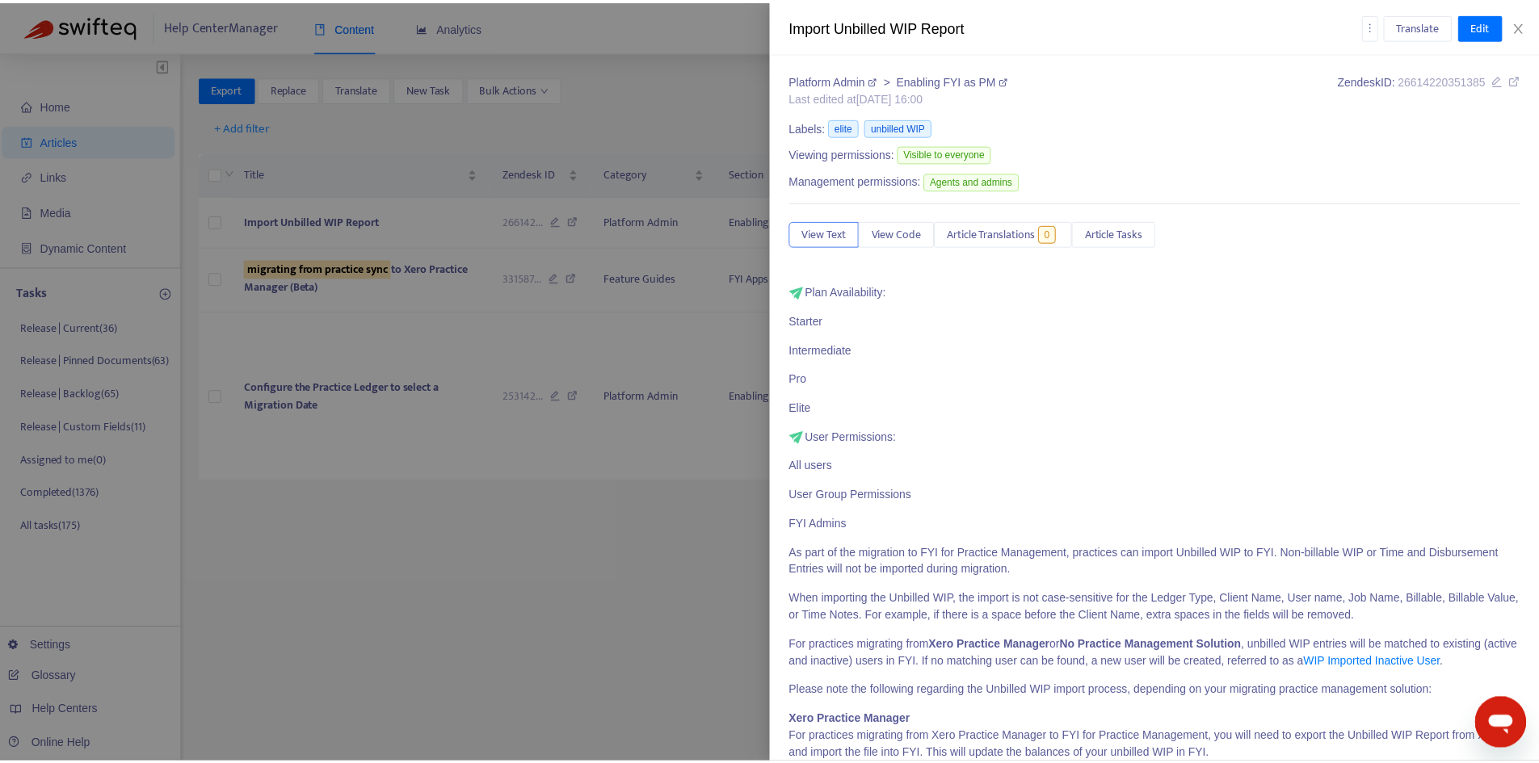
scroll to position [696, 0]
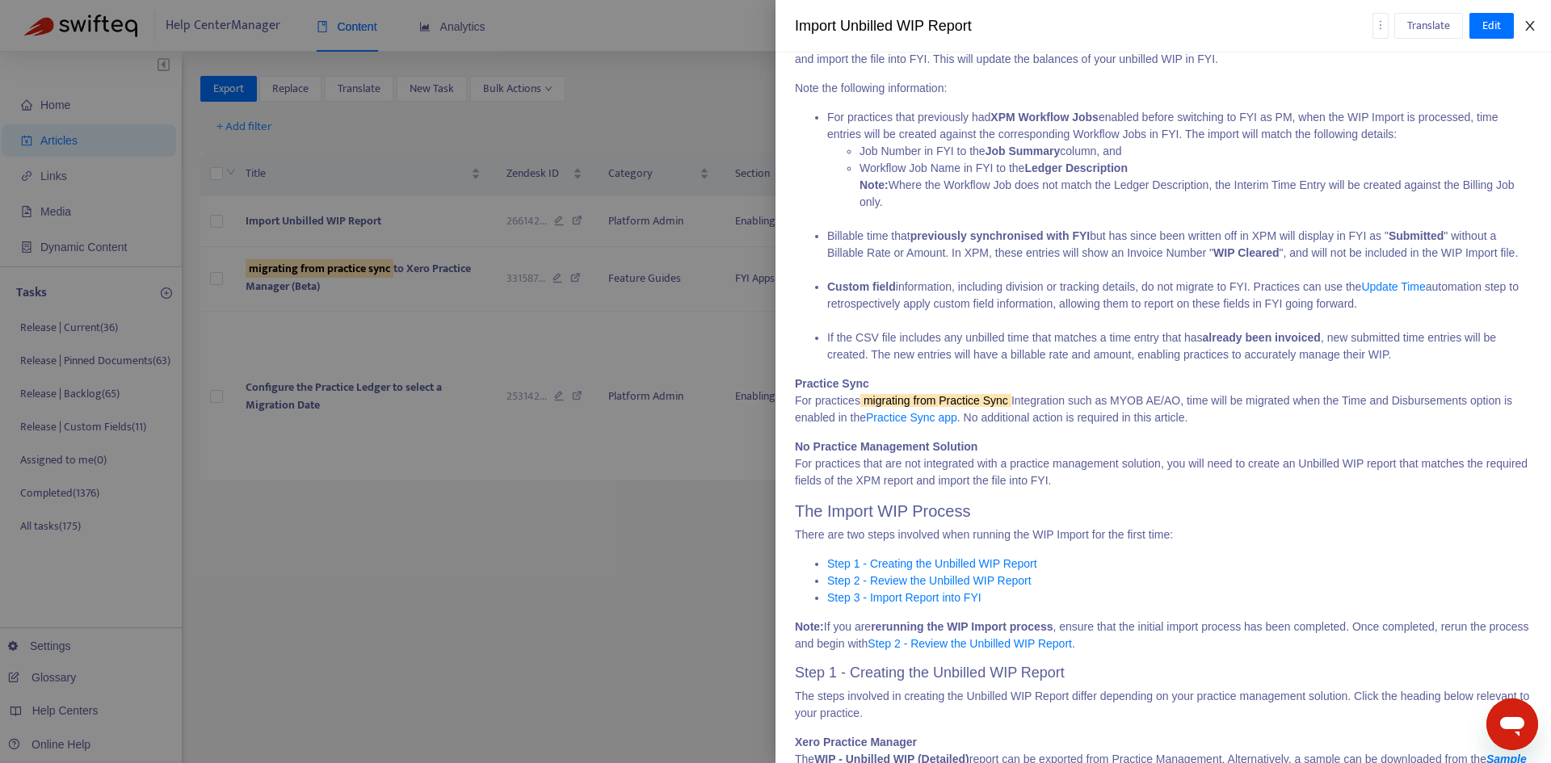
click at [1524, 23] on icon "close" at bounding box center [1530, 25] width 13 height 13
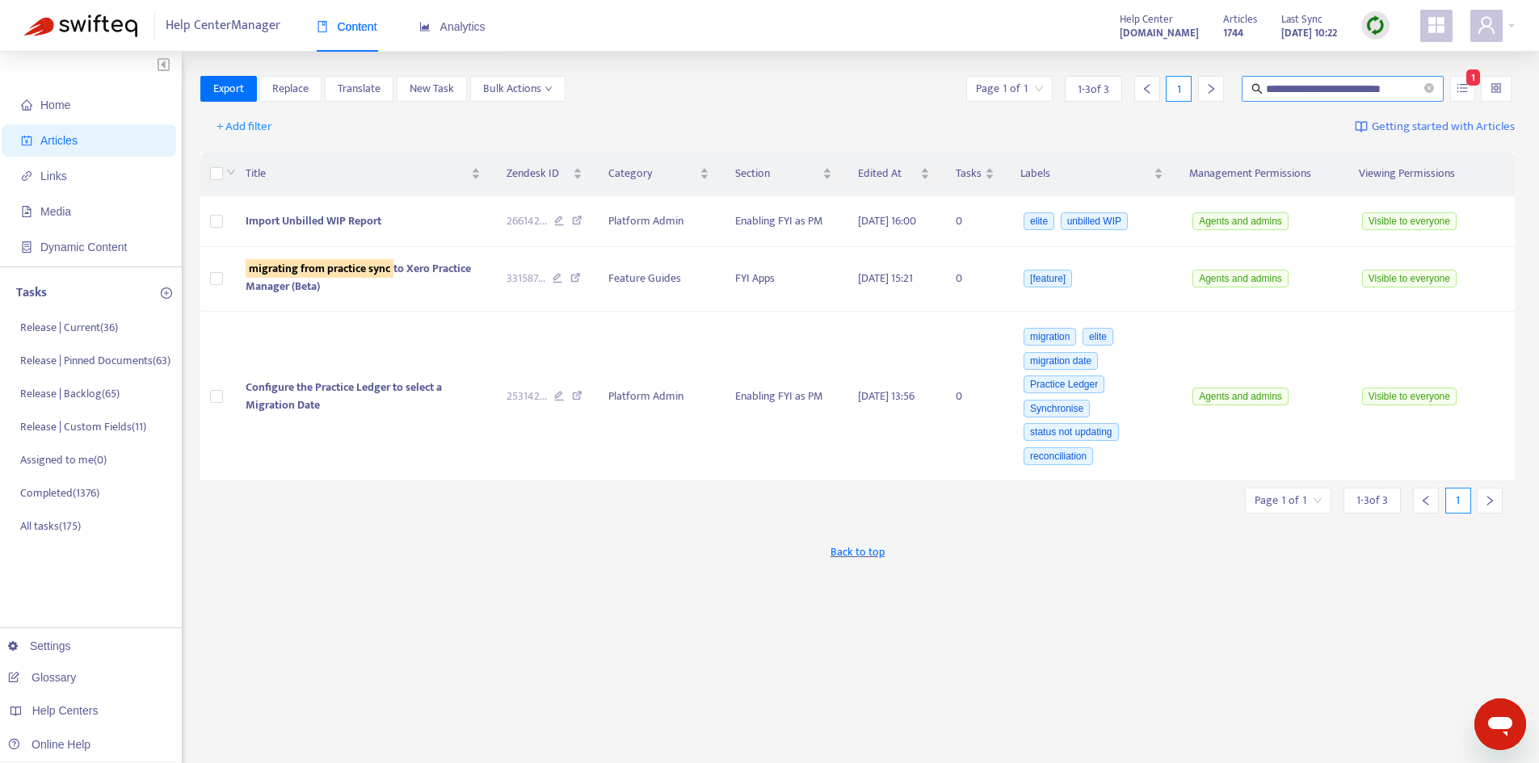
click at [1352, 95] on input "**********" at bounding box center [1343, 89] width 155 height 18
drag, startPoint x: 1370, startPoint y: 88, endPoint x: 1197, endPoint y: 88, distance: 173.7
click at [1197, 88] on div "**********" at bounding box center [1239, 89] width 552 height 26
type input "**********"
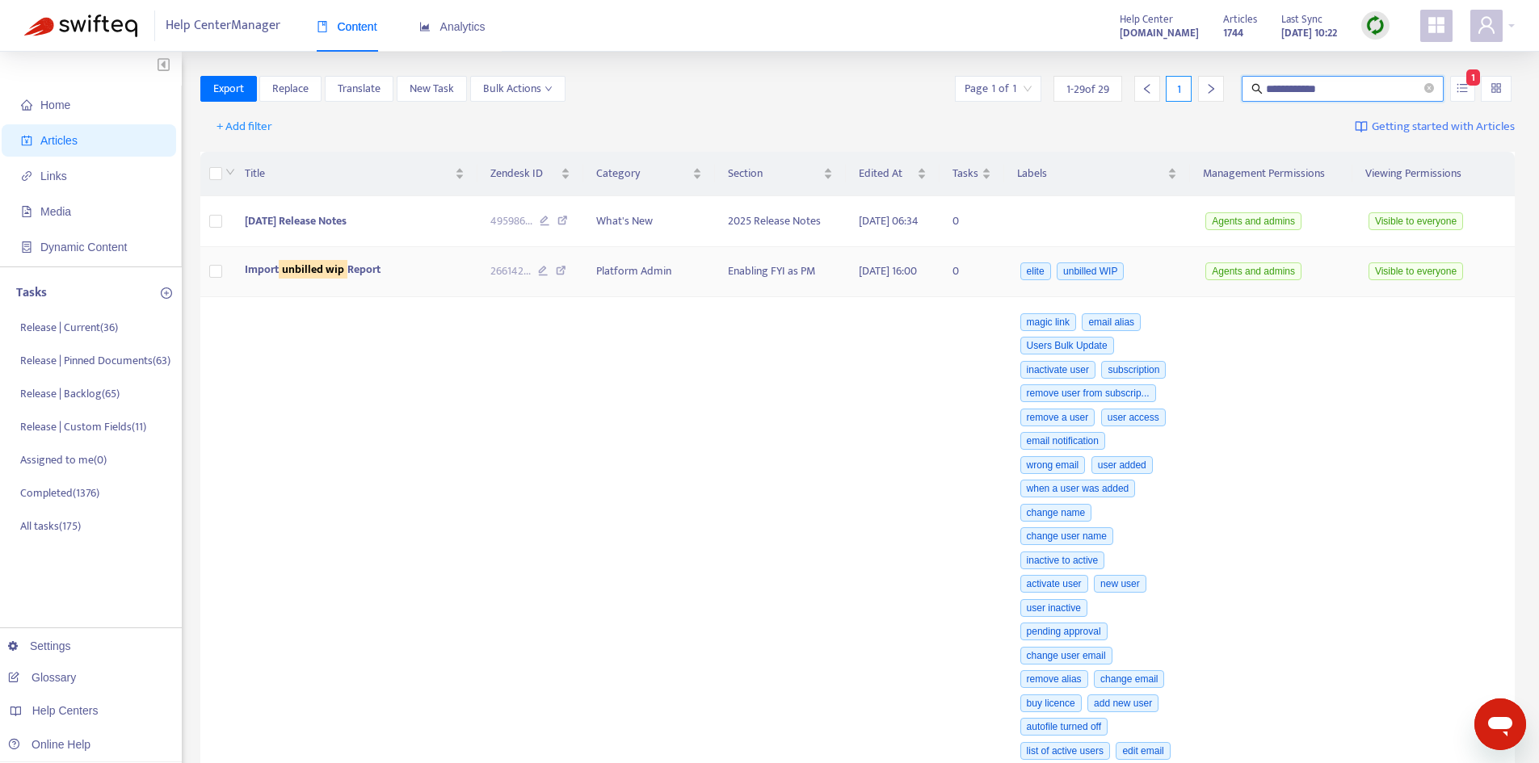
click at [260, 279] on span "Import unbilled wip Report" at bounding box center [313, 269] width 136 height 19
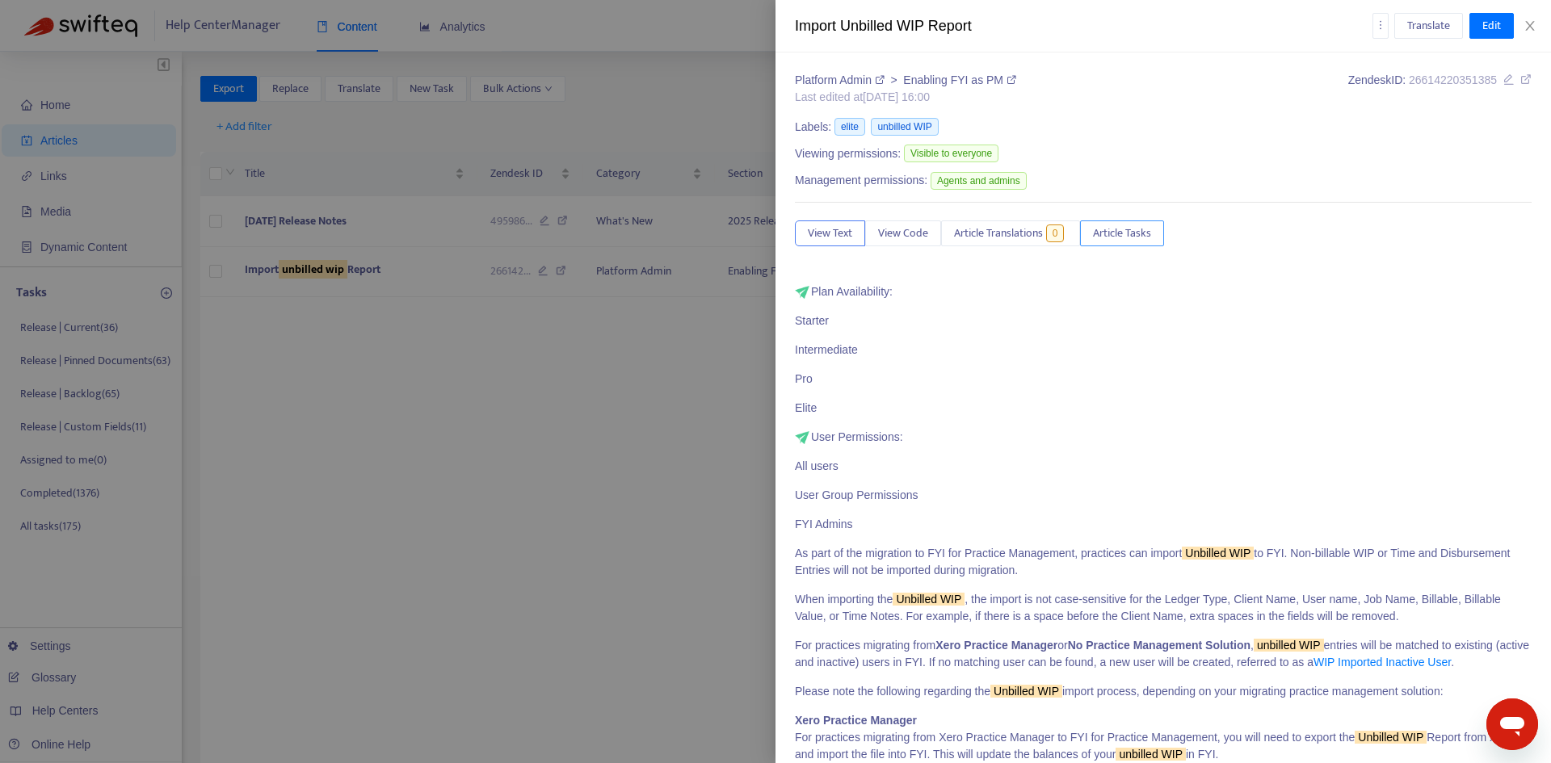
click at [1119, 232] on span "Article Tasks" at bounding box center [1122, 234] width 58 height 18
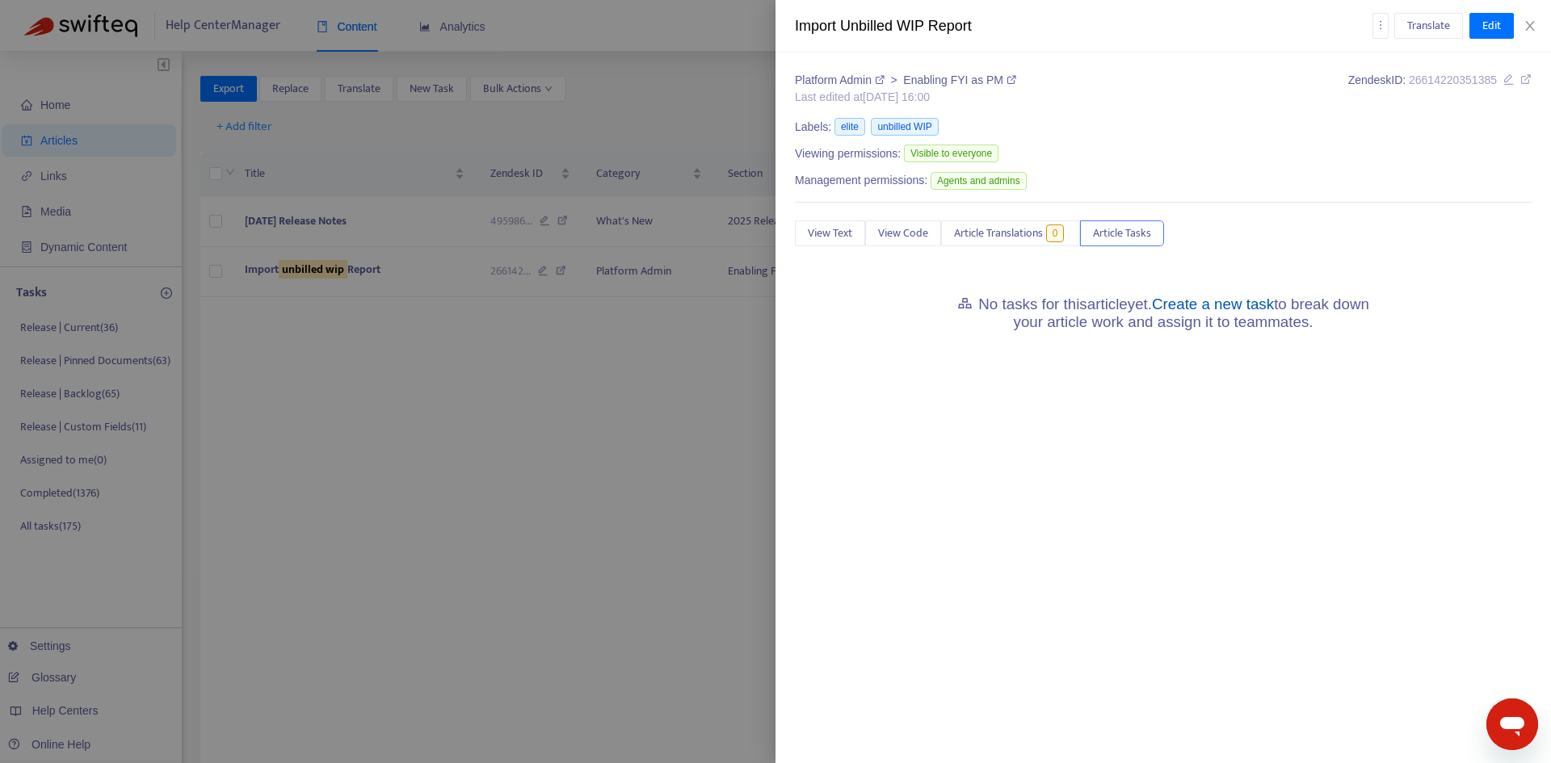
click at [1205, 302] on link "Create a new task" at bounding box center [1213, 304] width 122 height 17
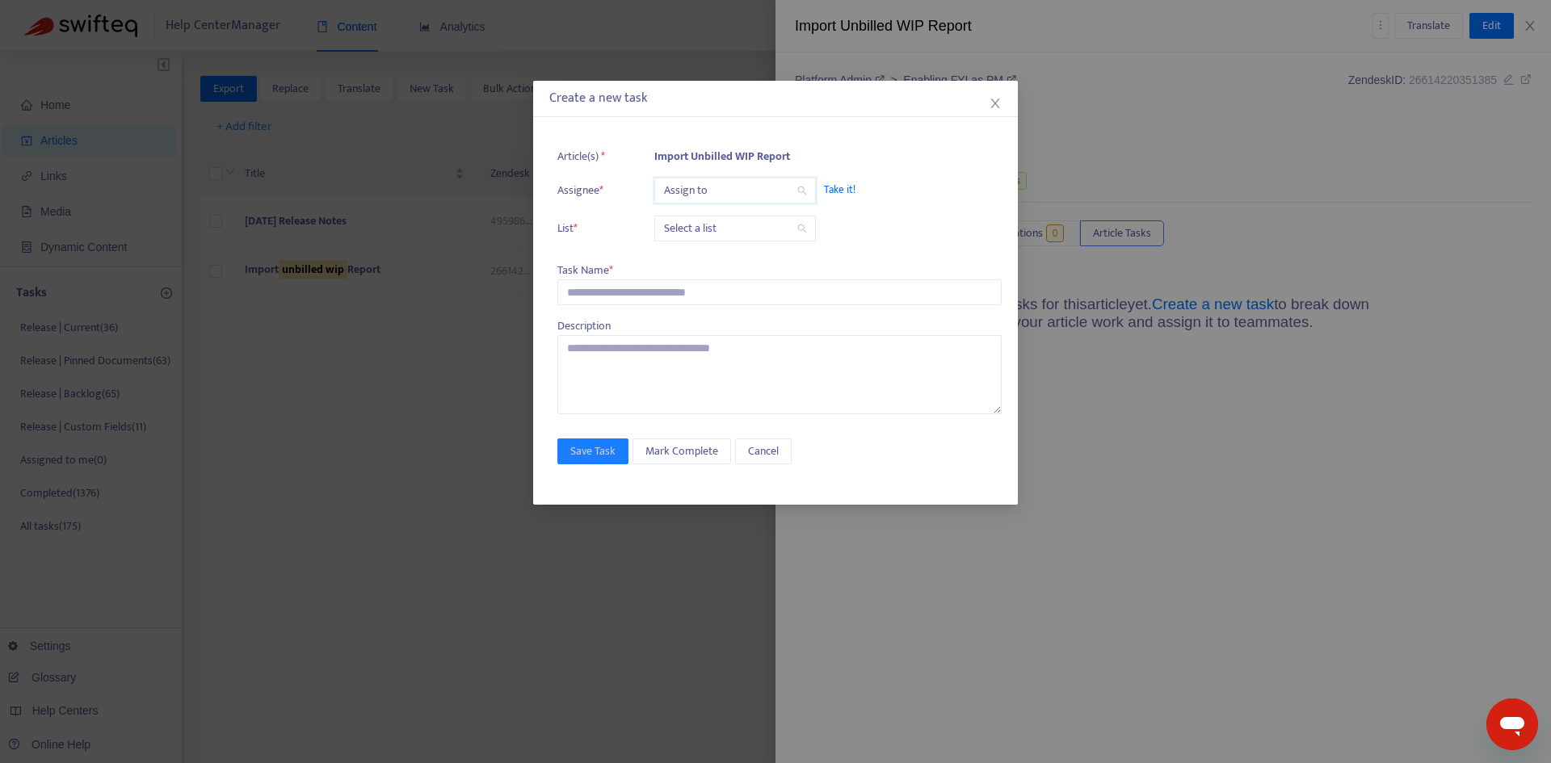
click at [707, 199] on input "search" at bounding box center [735, 191] width 142 height 24
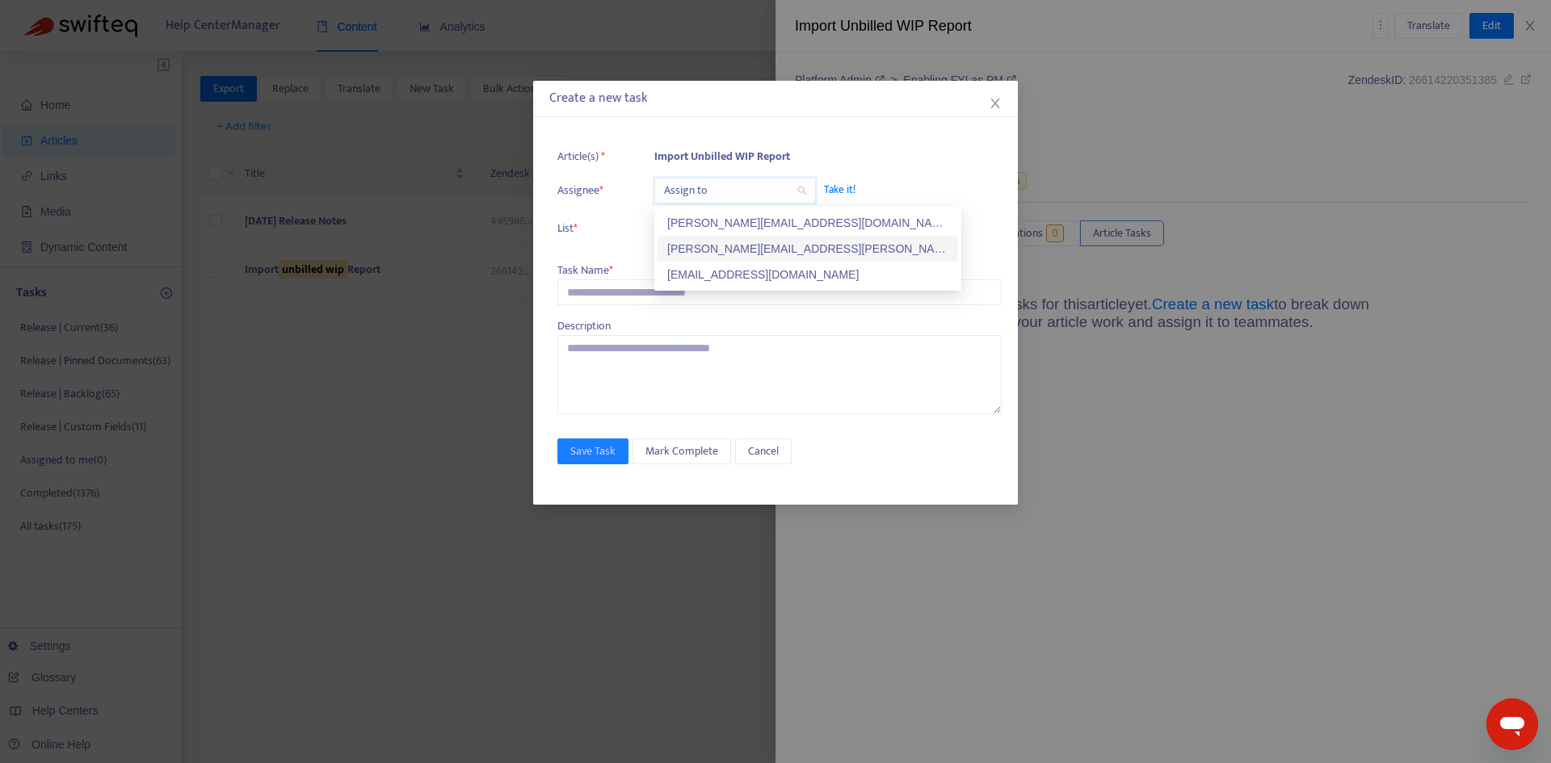
click at [708, 245] on div "[PERSON_NAME][EMAIL_ADDRESS][PERSON_NAME][DOMAIN_NAME]" at bounding box center [807, 249] width 281 height 18
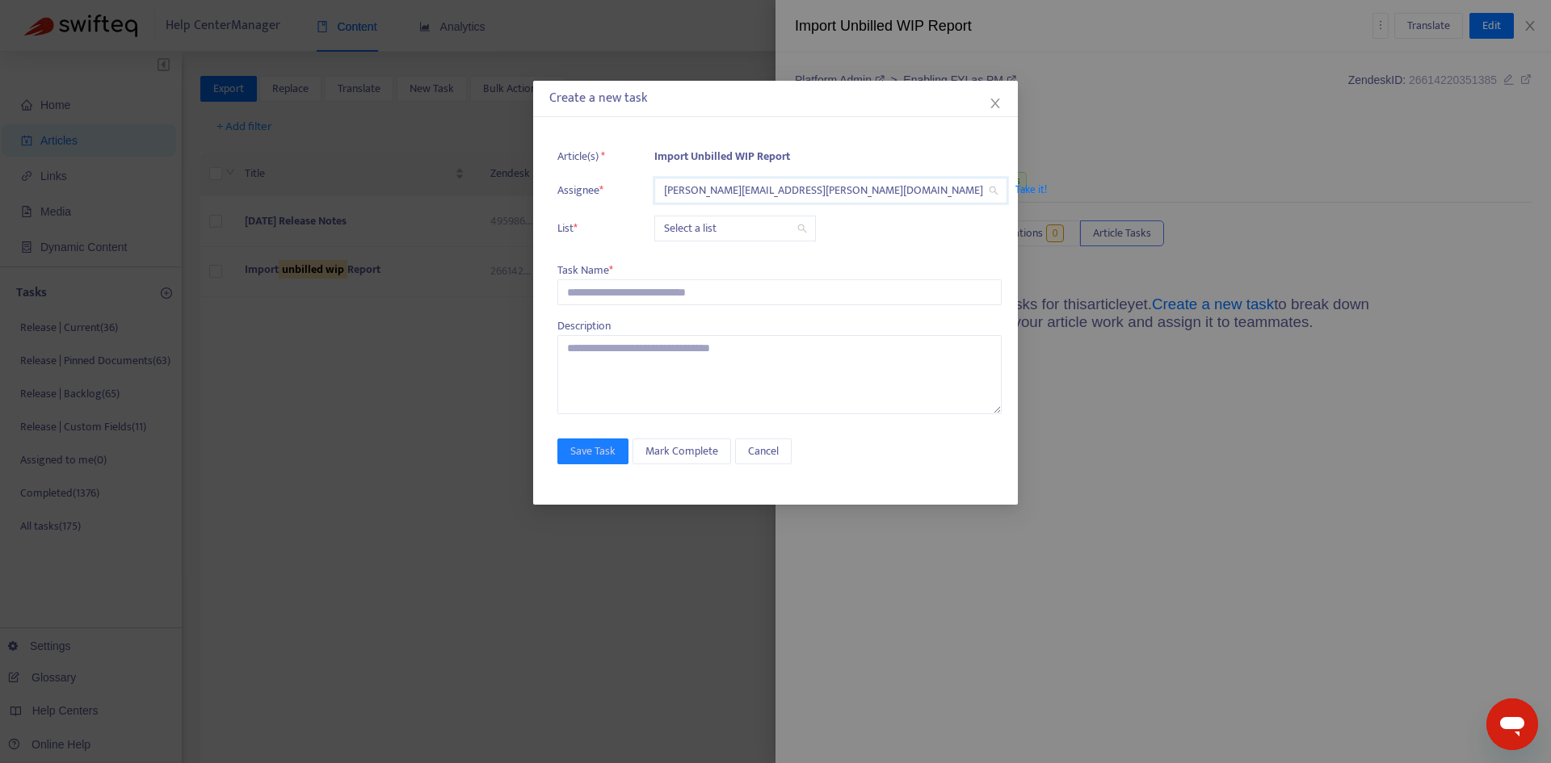
click at [700, 221] on input "search" at bounding box center [735, 229] width 142 height 24
click at [702, 264] on div "Release | Current" at bounding box center [807, 261] width 281 height 18
click at [619, 300] on input "text" at bounding box center [779, 293] width 444 height 26
type input "*"
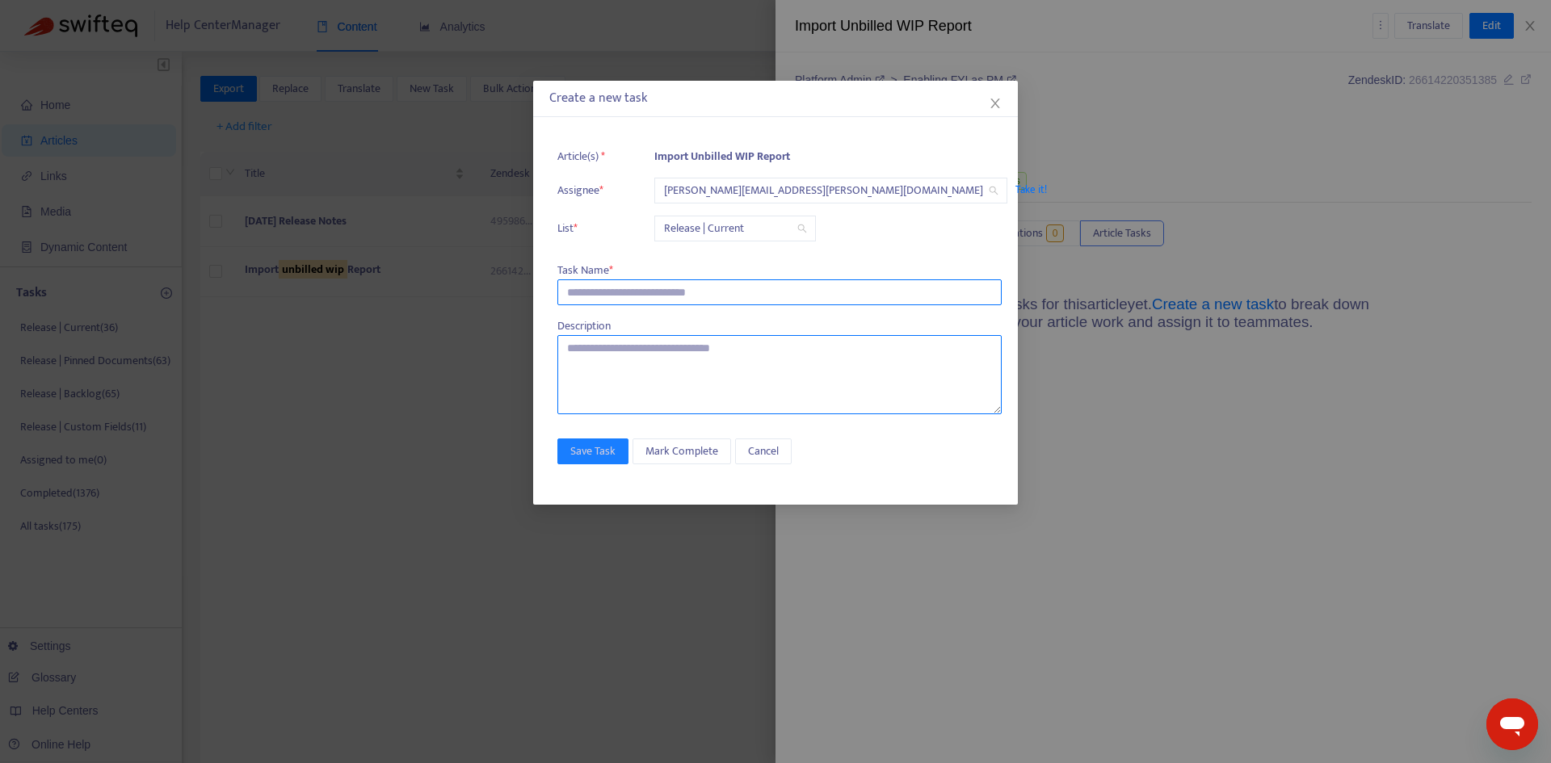
paste input "**********"
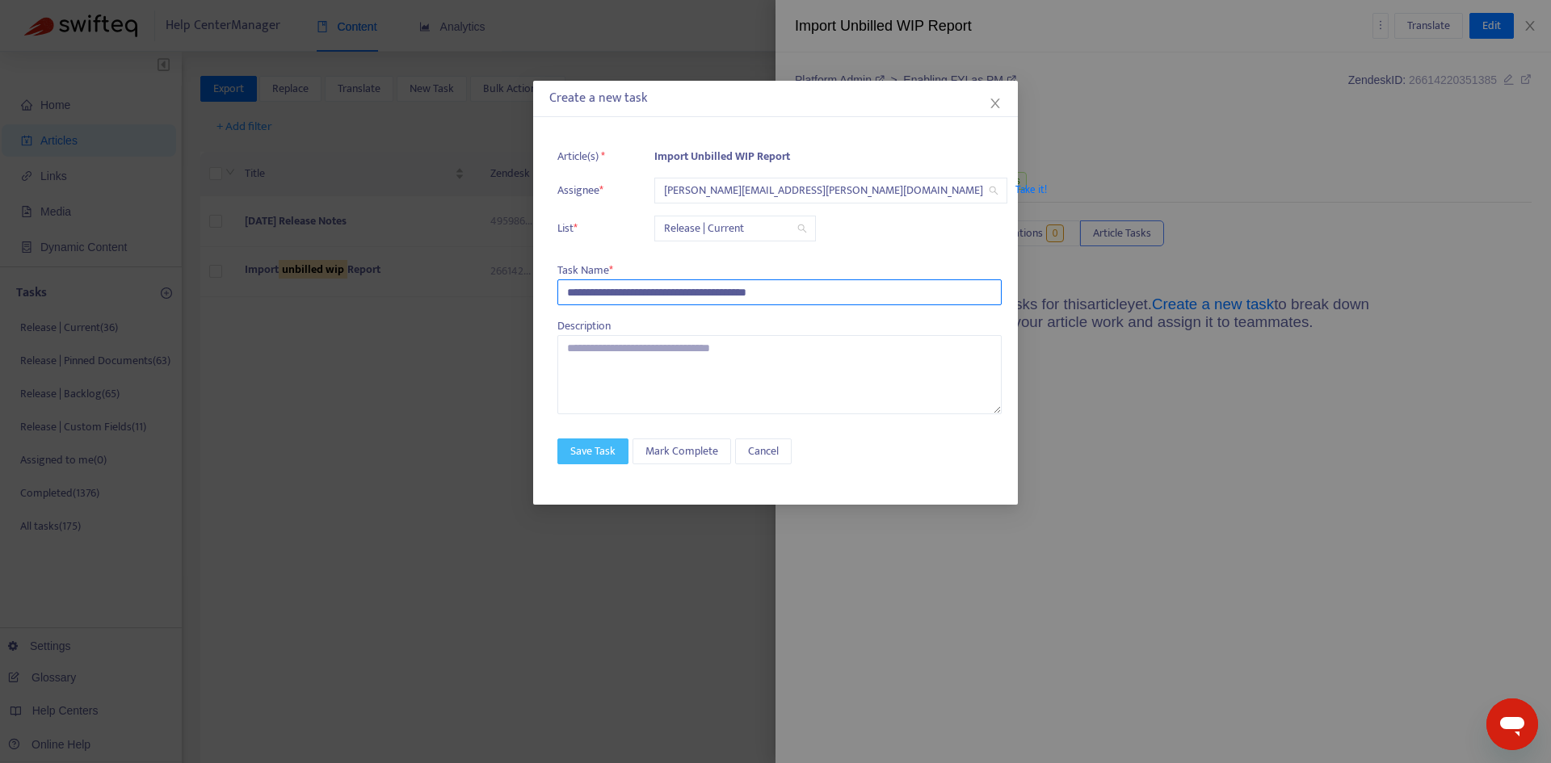
type input "**********"
click at [597, 447] on span "Save Task" at bounding box center [592, 452] width 45 height 18
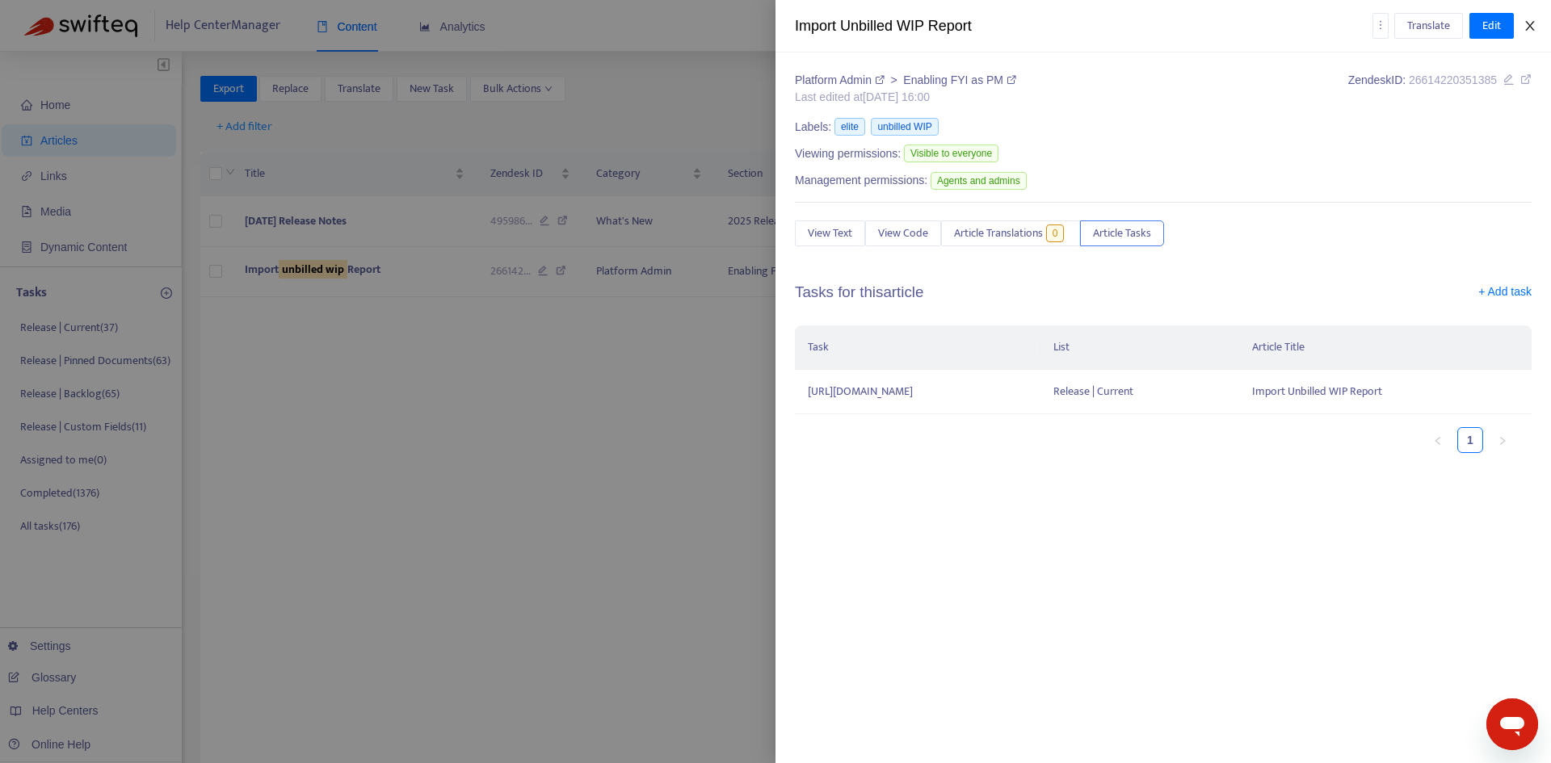
click at [1538, 28] on button "Close" at bounding box center [1530, 26] width 23 height 15
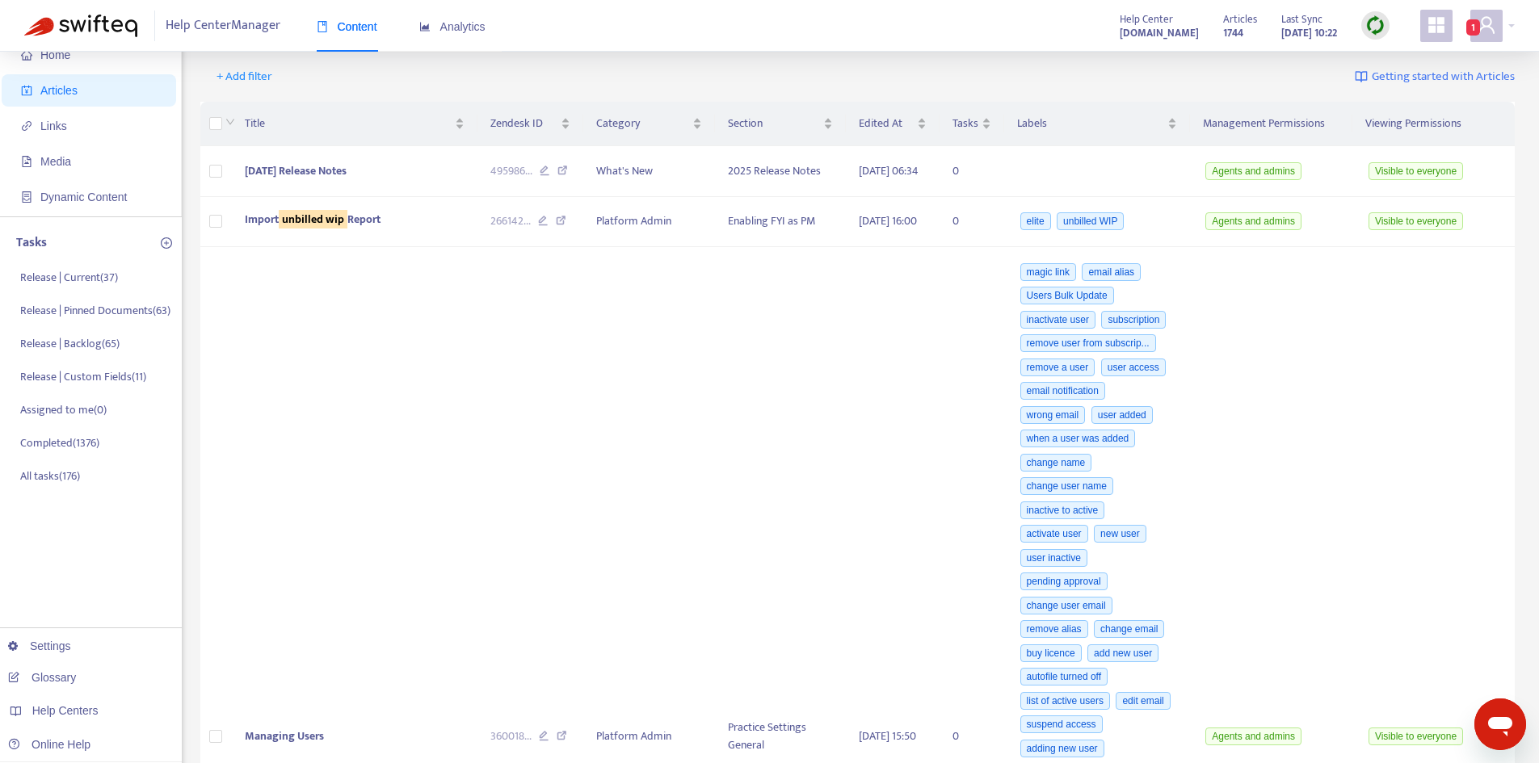
scroll to position [0, 0]
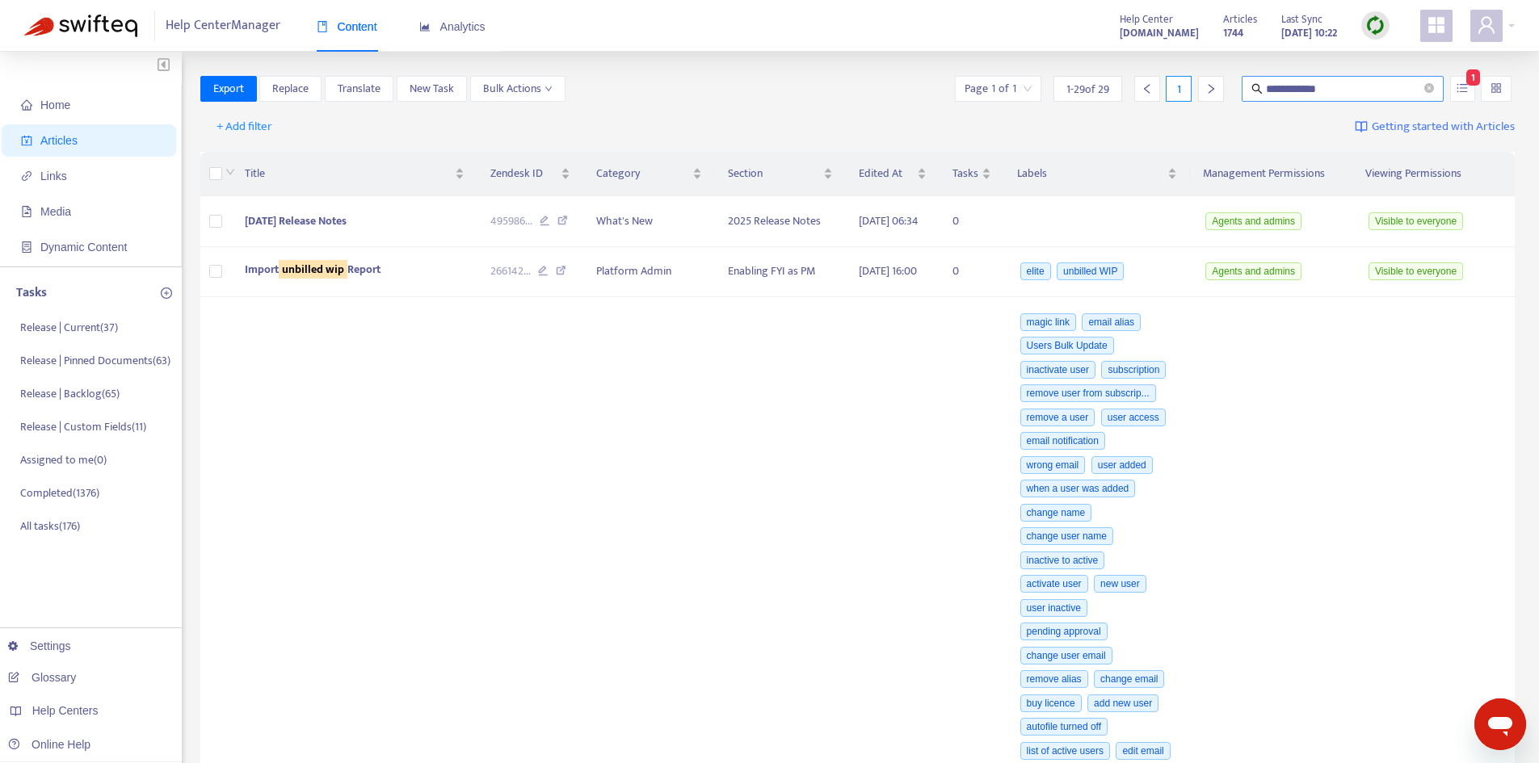
click at [1342, 79] on span "**********" at bounding box center [1343, 89] width 202 height 26
drag, startPoint x: 1333, startPoint y: 90, endPoint x: 1205, endPoint y: 90, distance: 127.7
click at [1201, 90] on div "**********" at bounding box center [1233, 89] width 563 height 26
type input "**********"
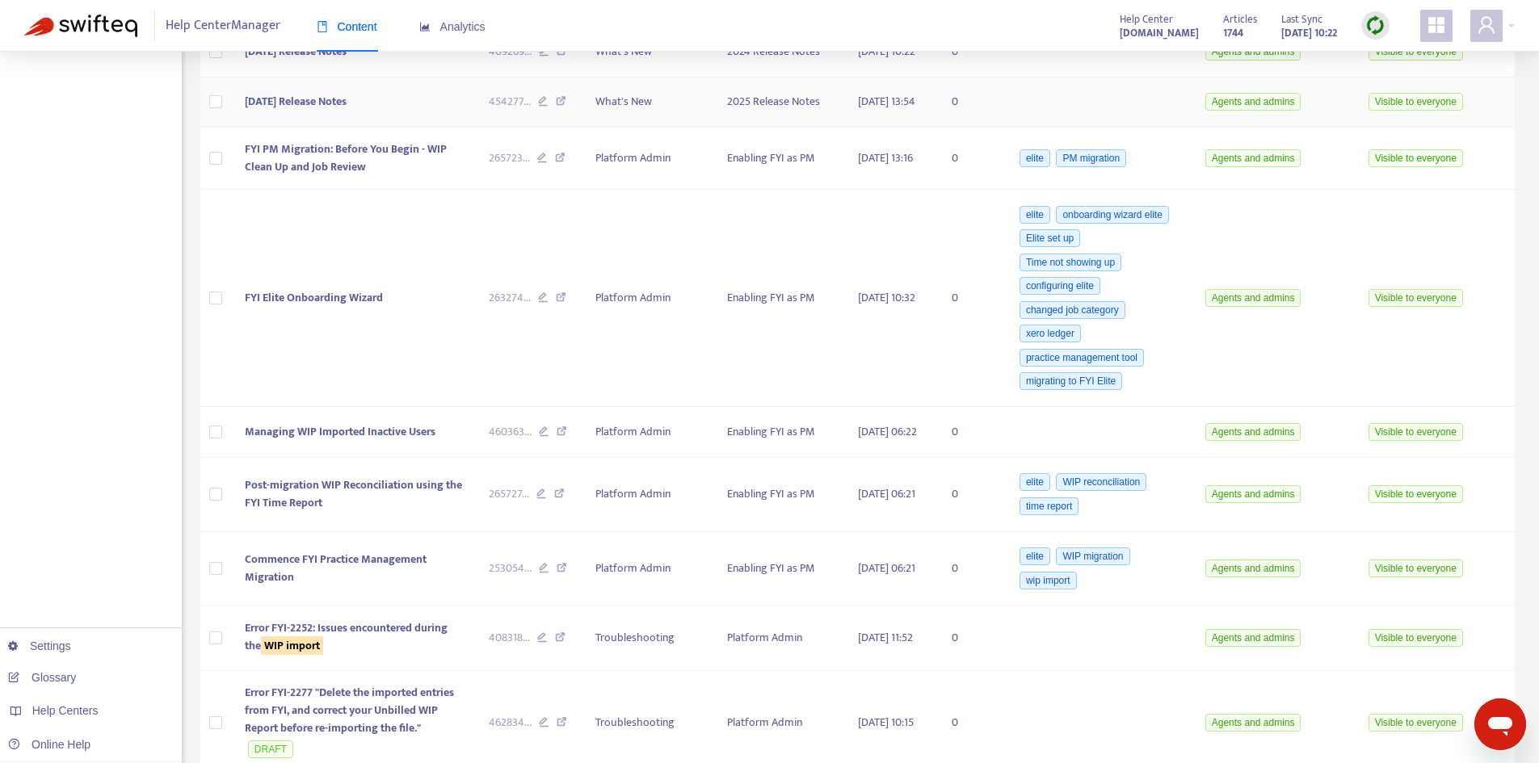
scroll to position [2262, 0]
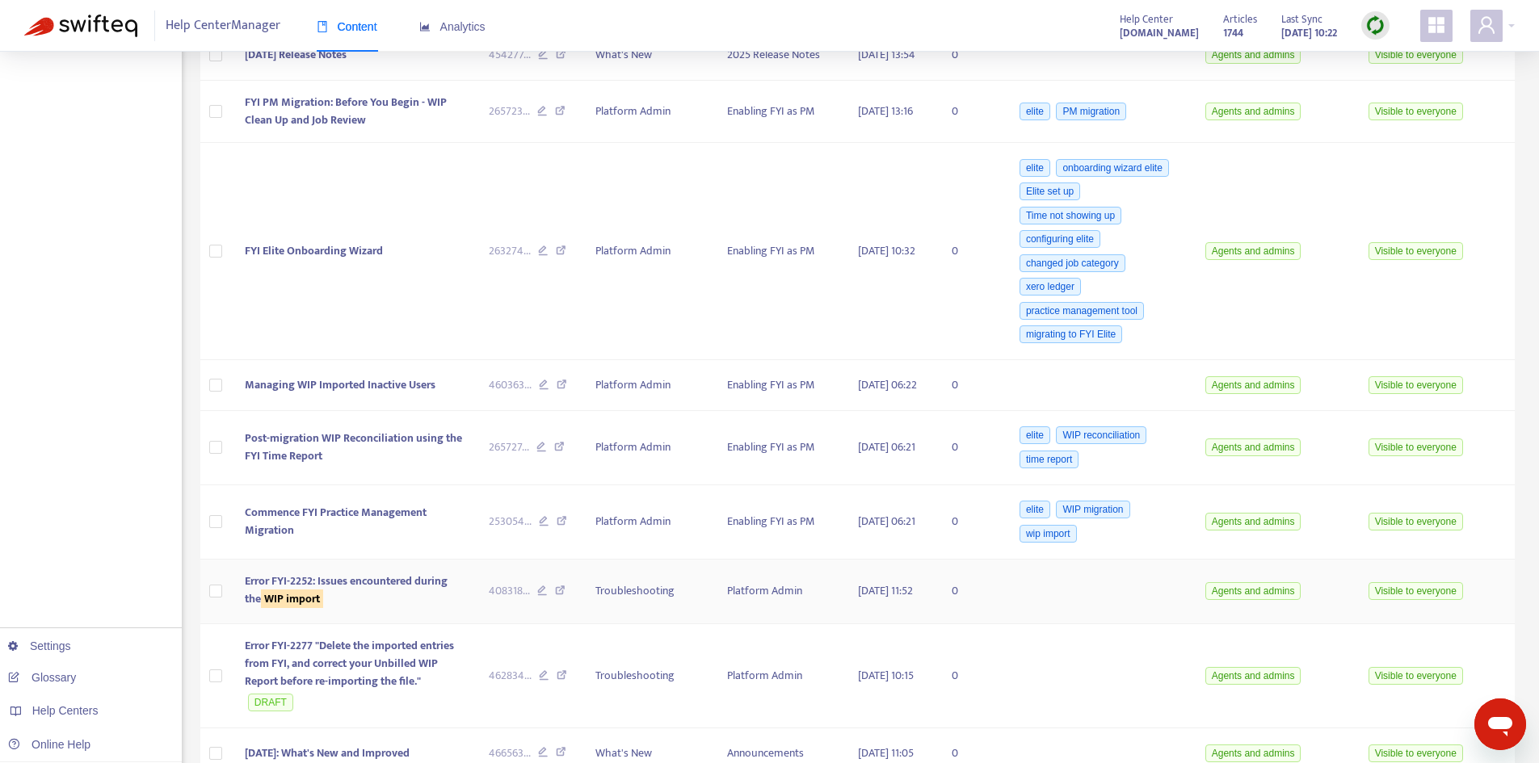
click at [381, 608] on span "Error FYI-2252: Issues encountered during the WIP import" at bounding box center [346, 590] width 203 height 36
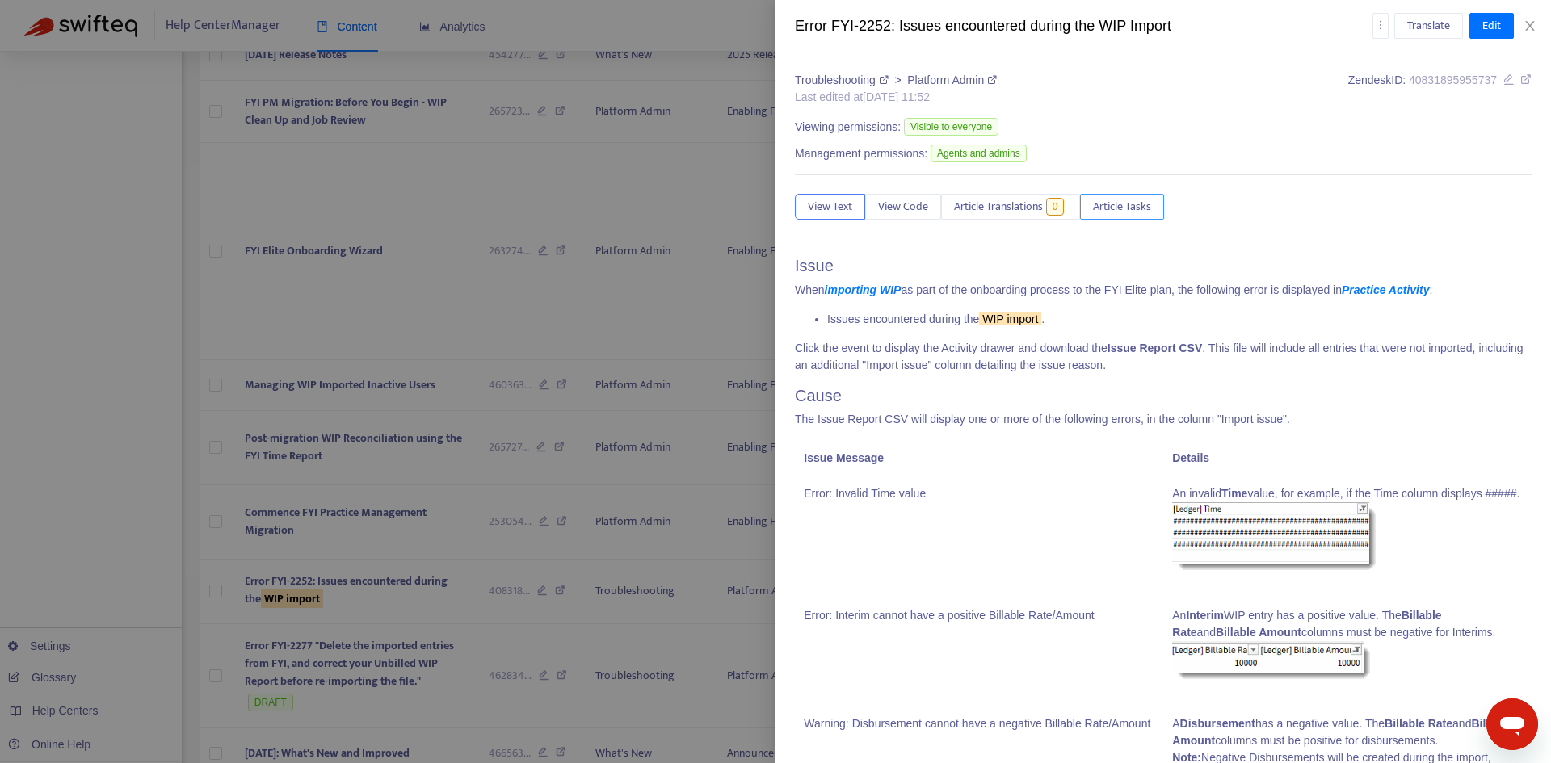
click at [1138, 215] on span "Article Tasks" at bounding box center [1122, 207] width 58 height 18
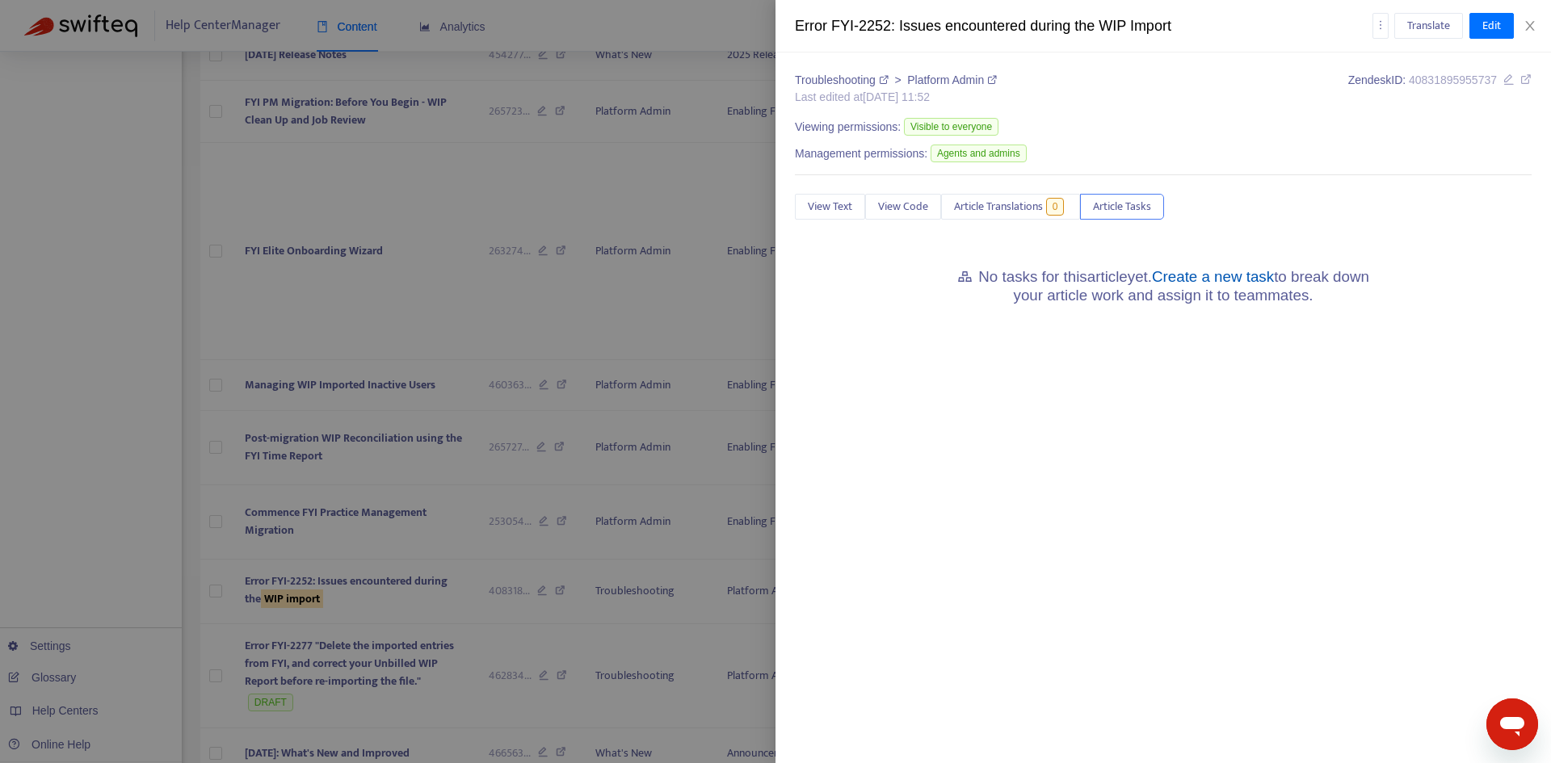
click at [1215, 280] on link "Create a new task" at bounding box center [1213, 276] width 122 height 17
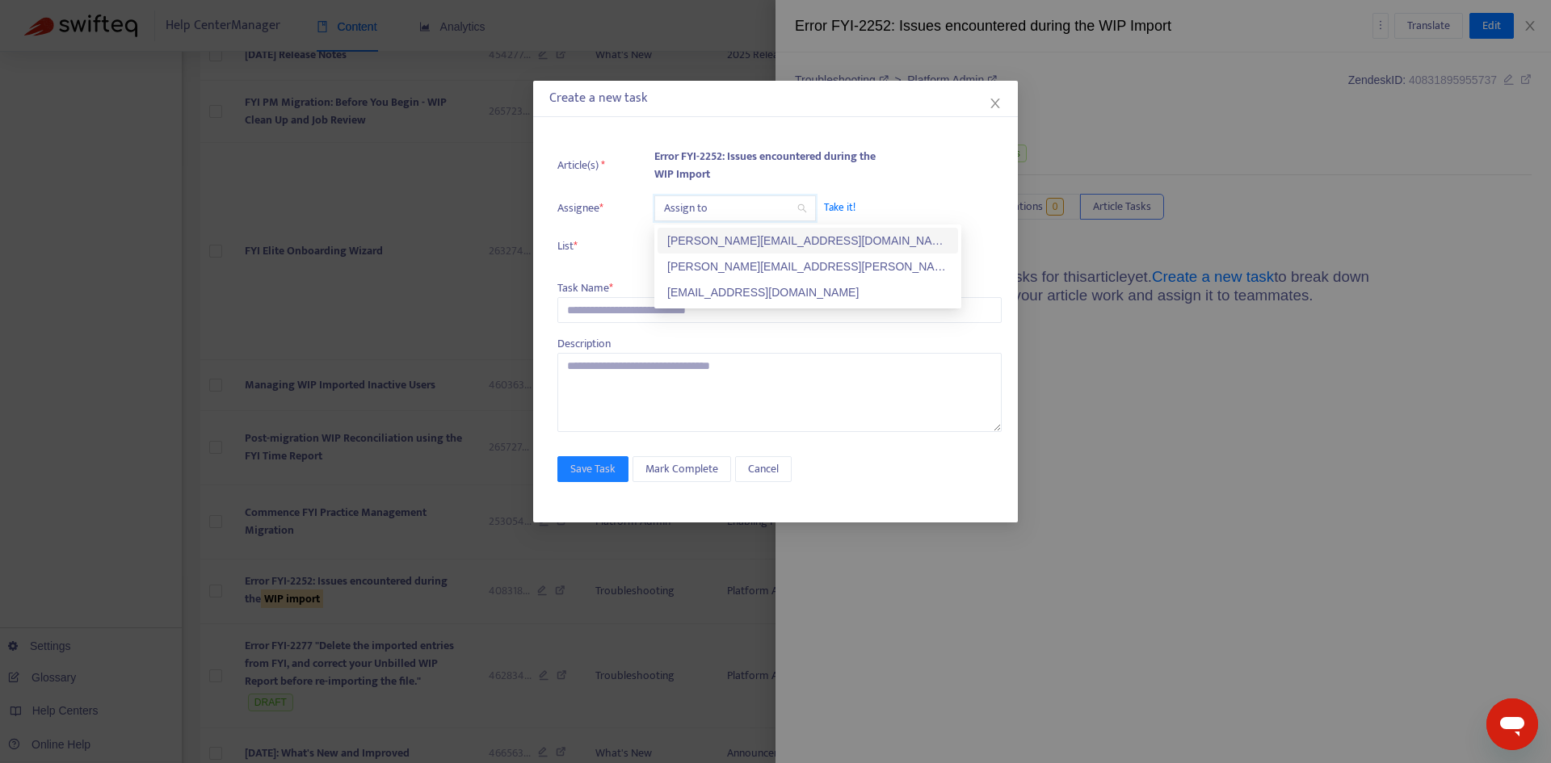
click at [715, 204] on input "search" at bounding box center [735, 208] width 142 height 24
click at [725, 262] on div "[PERSON_NAME][EMAIL_ADDRESS][PERSON_NAME][DOMAIN_NAME]" at bounding box center [807, 267] width 281 height 18
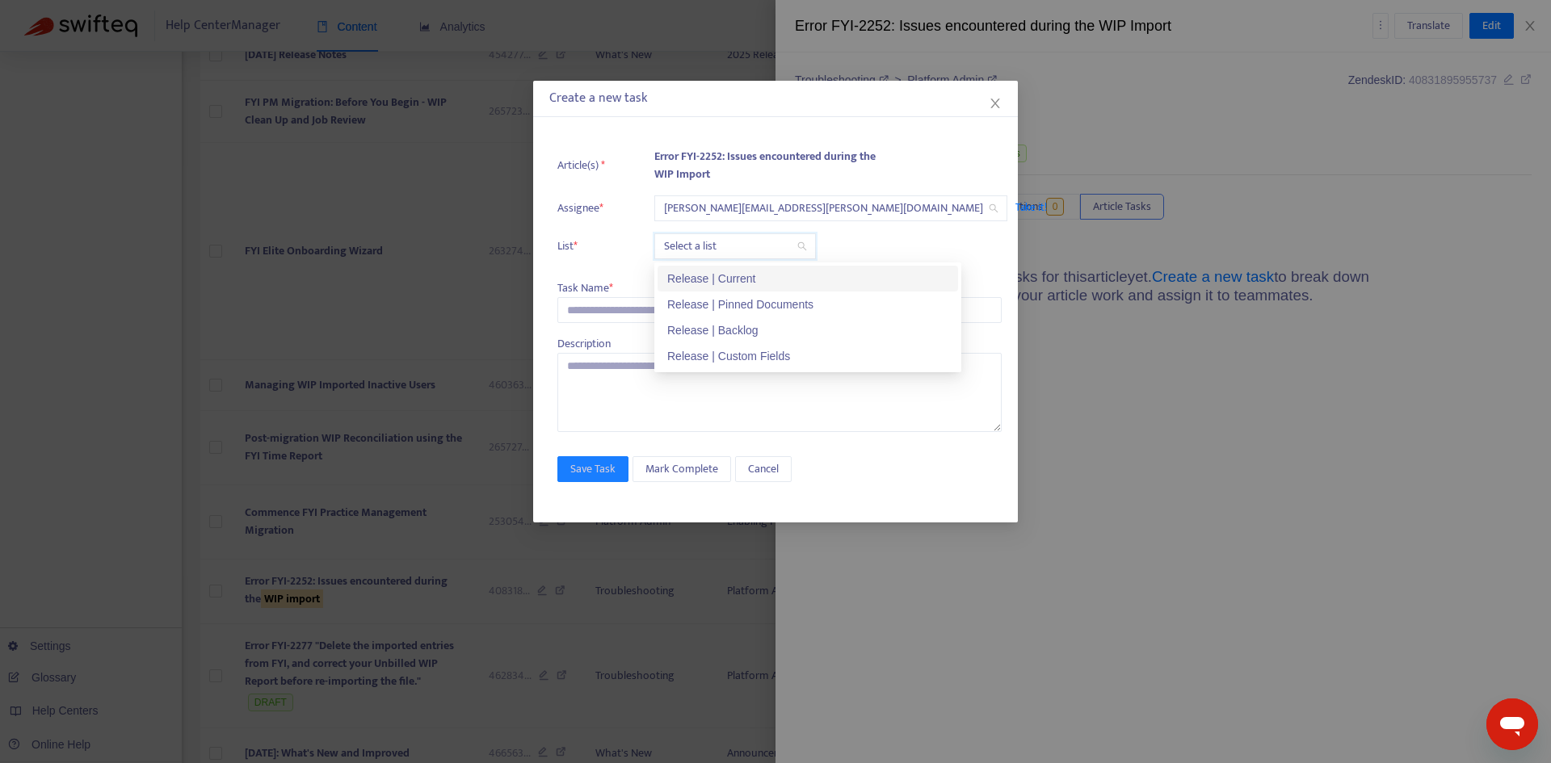
click at [709, 239] on input "search" at bounding box center [735, 246] width 142 height 24
drag, startPoint x: 719, startPoint y: 277, endPoint x: 698, endPoint y: 280, distance: 21.3
click at [717, 277] on div "Release | Current" at bounding box center [807, 279] width 281 height 18
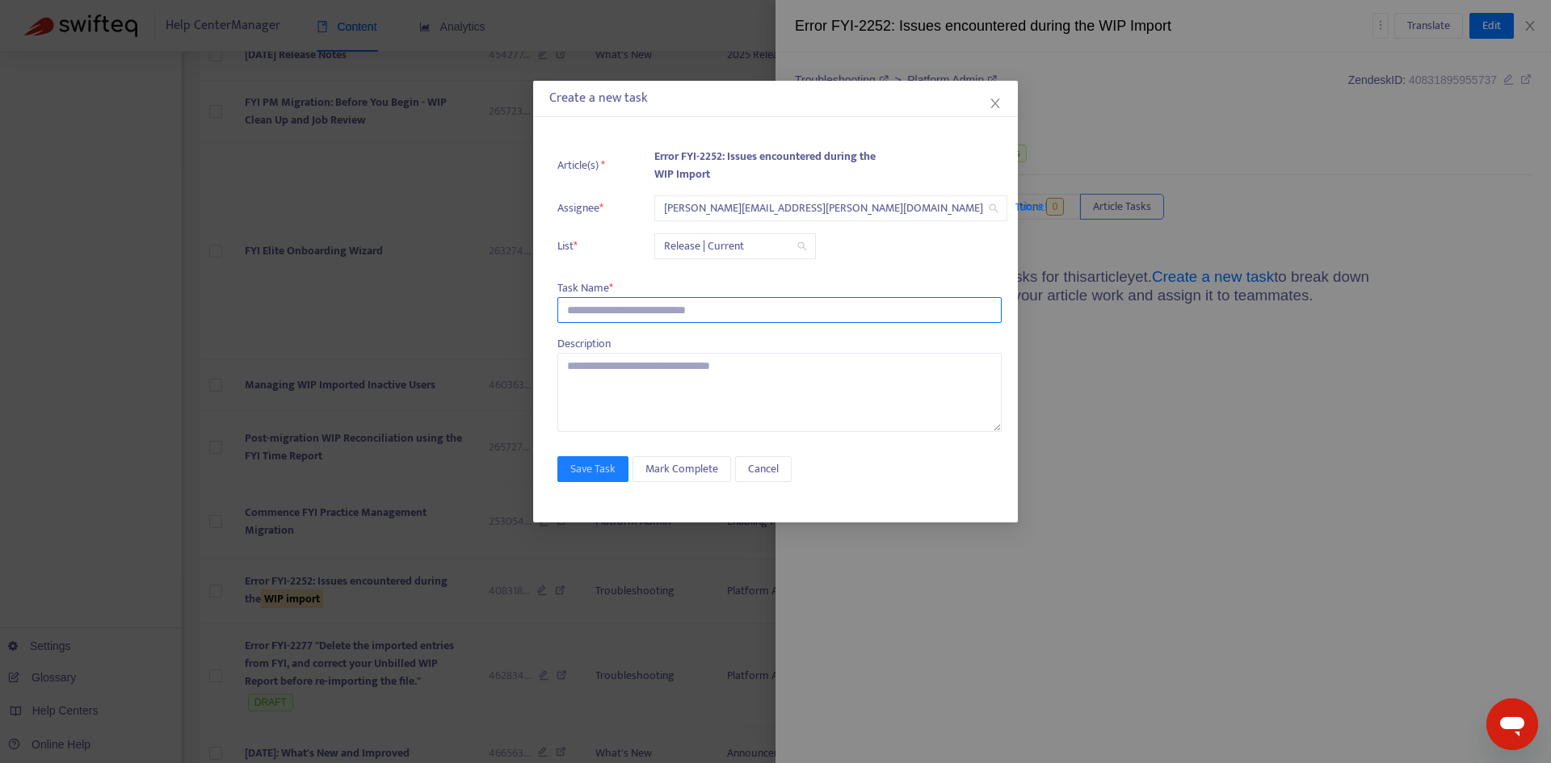
click at [623, 313] on input "text" at bounding box center [779, 310] width 444 height 26
paste input "**********"
type input "**********"
click at [591, 470] on span "Save Task" at bounding box center [592, 470] width 45 height 18
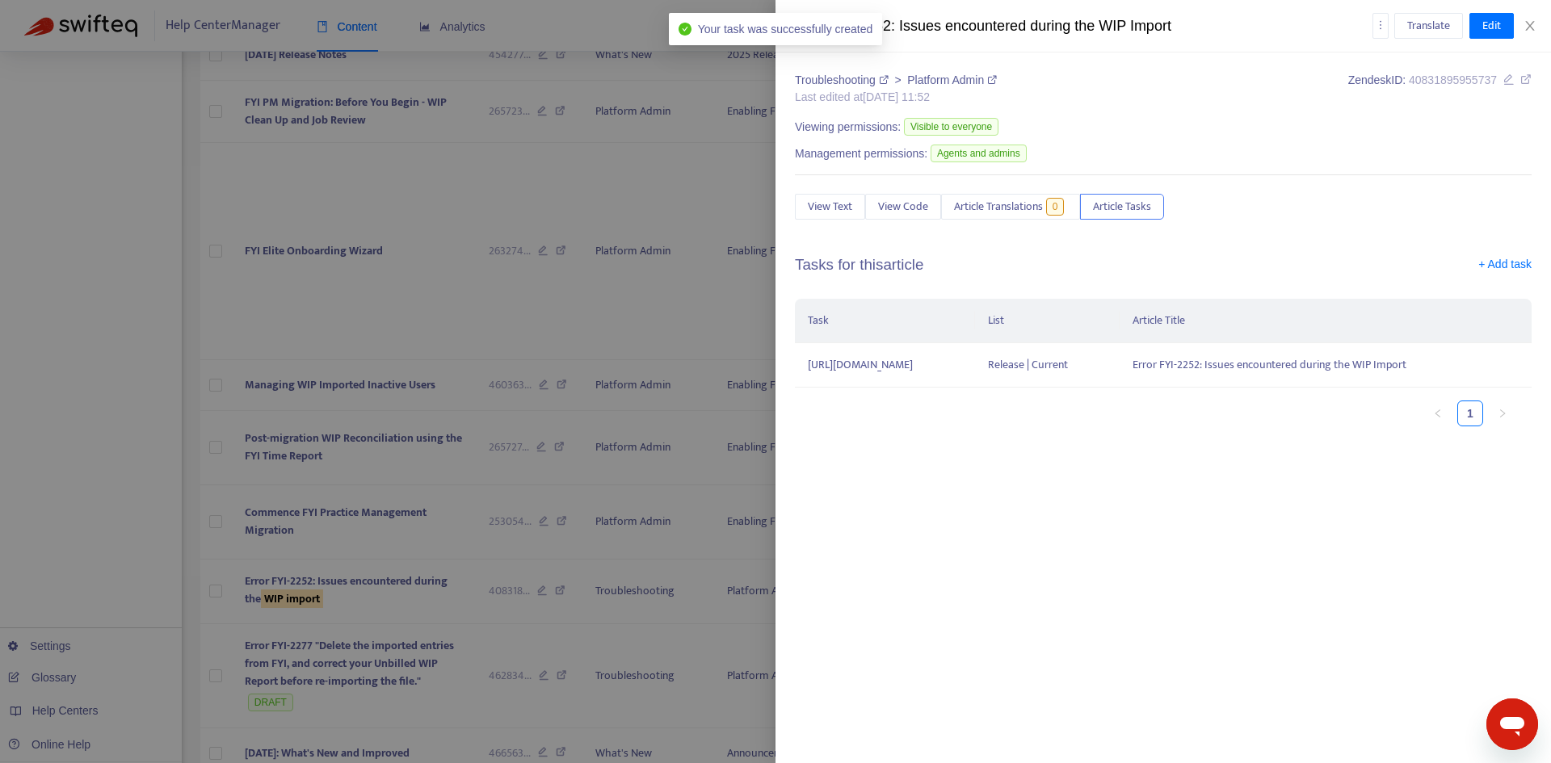
click at [1529, 34] on div "Translate Edit" at bounding box center [1453, 26] width 160 height 26
click at [1532, 31] on icon "close" at bounding box center [1530, 25] width 13 height 13
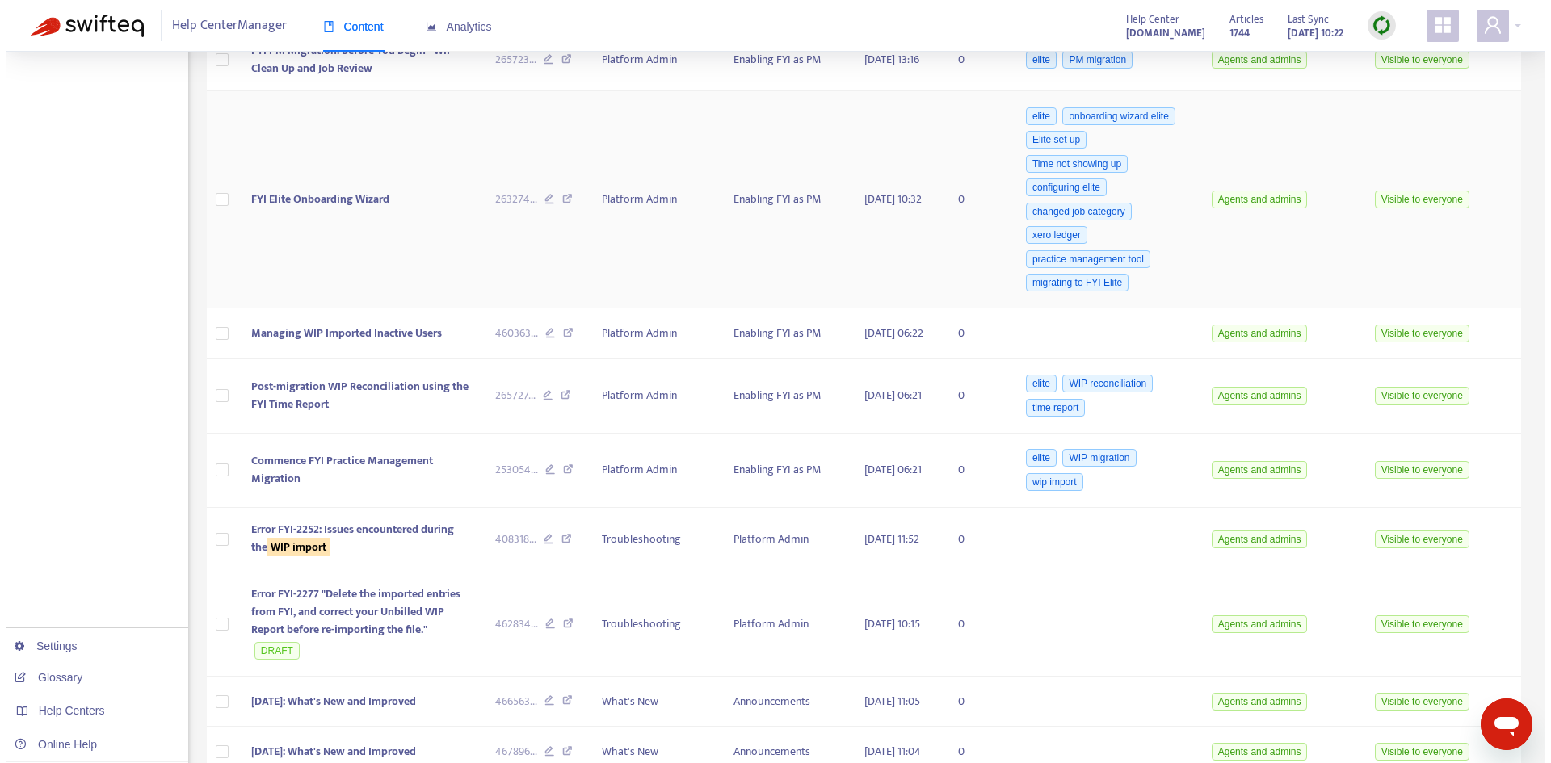
scroll to position [2343, 0]
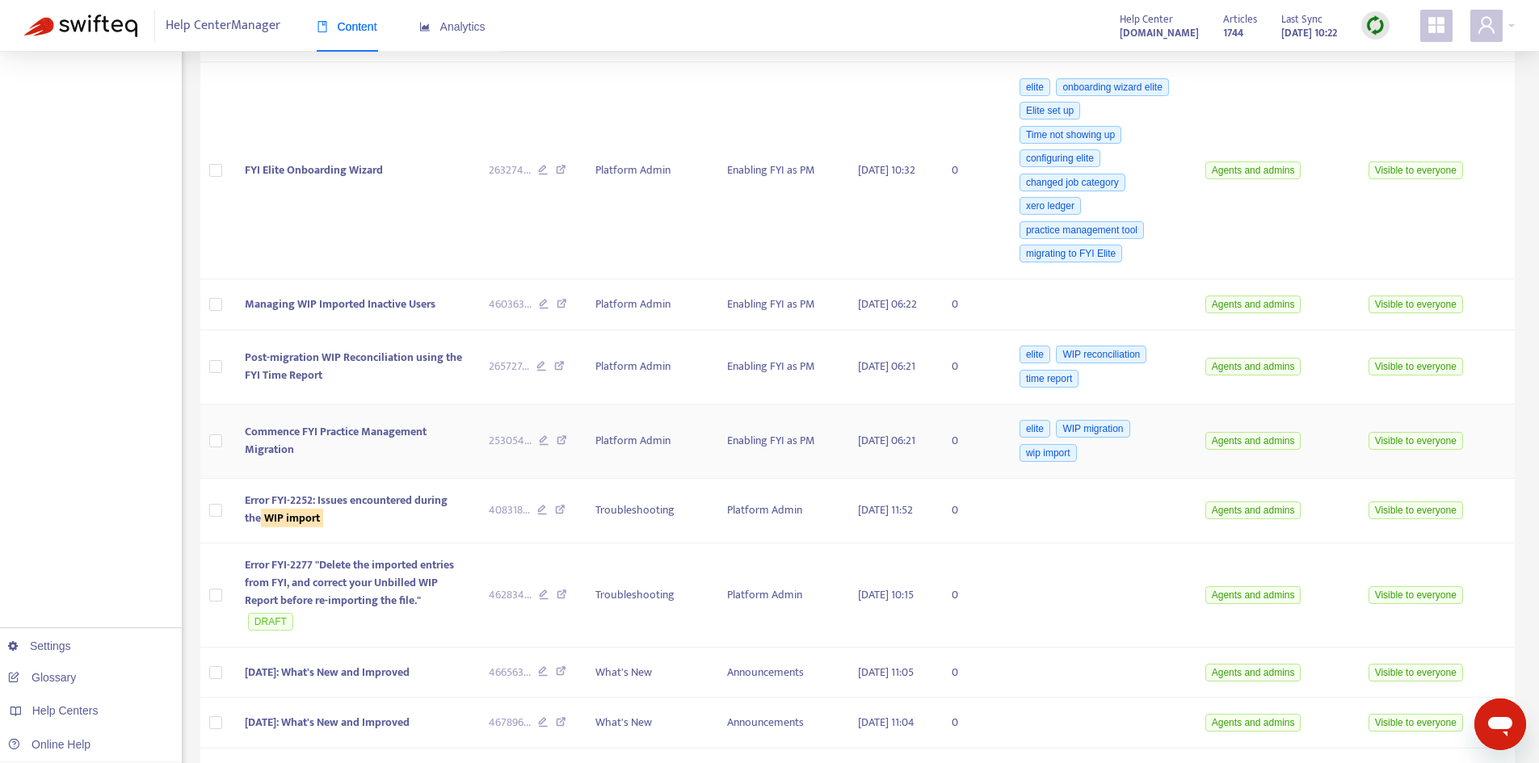
click at [362, 459] on span "Commence FYI Practice Management Migration" at bounding box center [336, 441] width 182 height 36
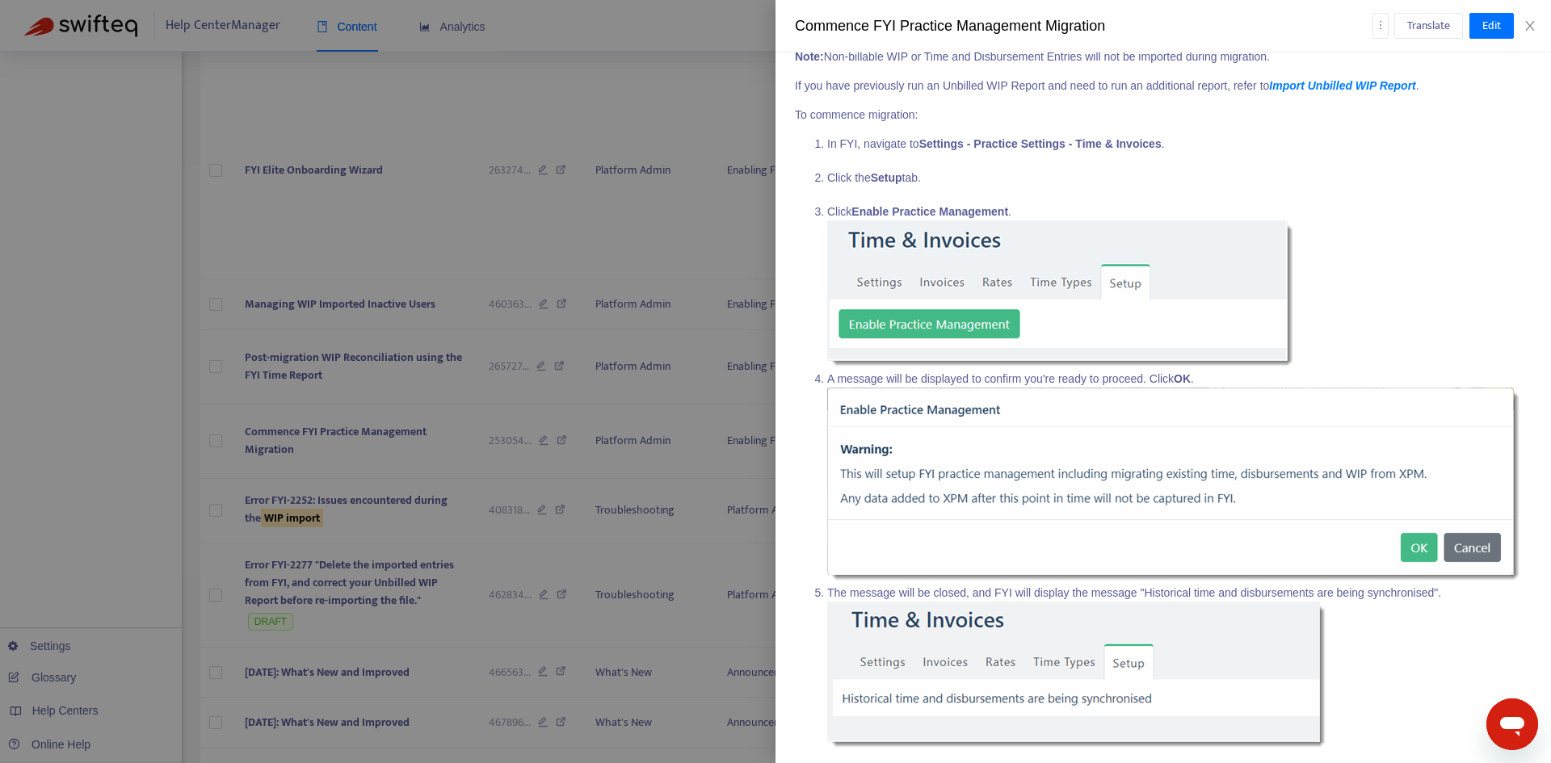
scroll to position [770, 0]
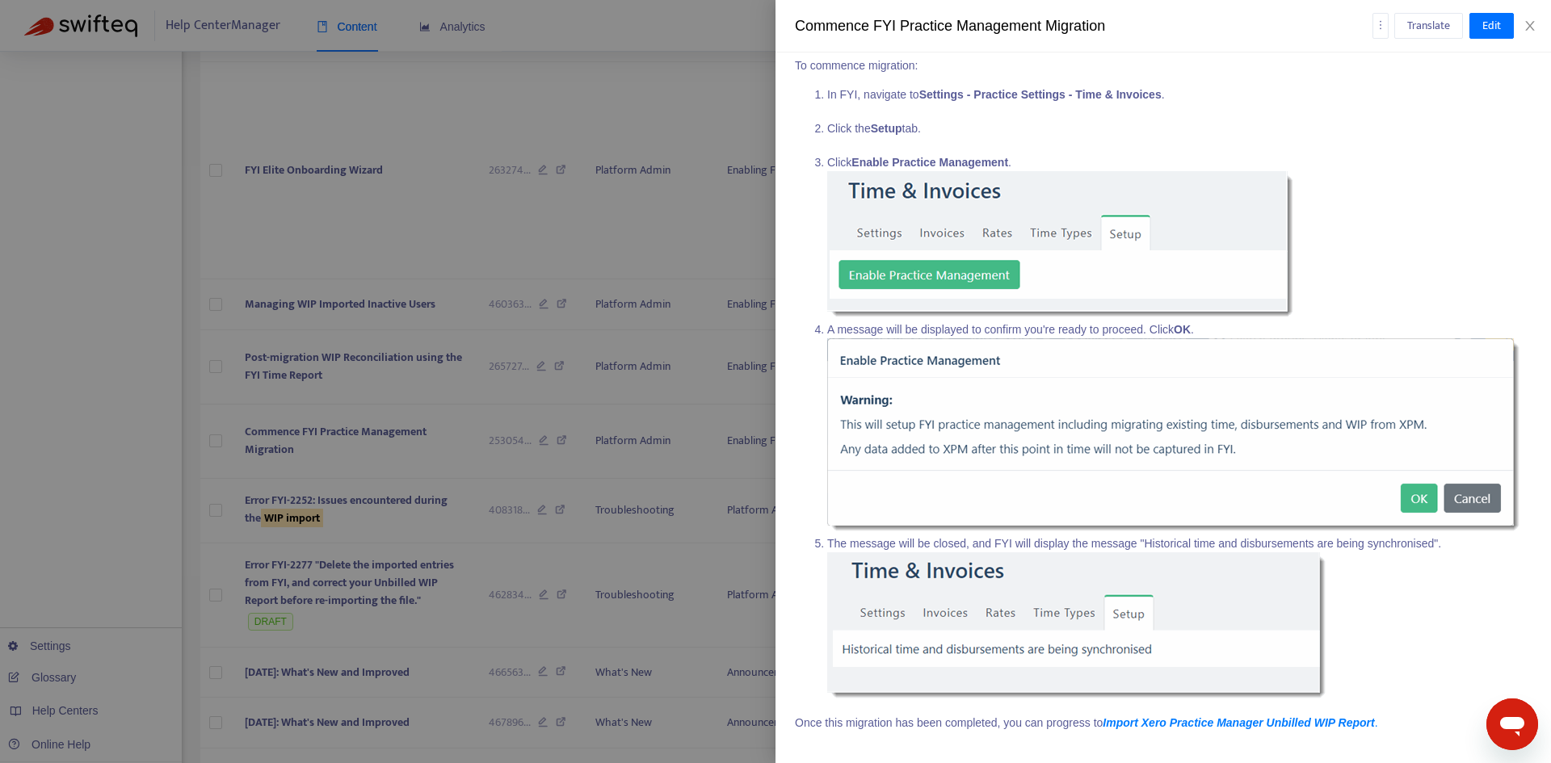
click at [1209, 726] on strong "Import Xero Practice Manager Unbilled WIP Report" at bounding box center [1238, 723] width 271 height 13
click at [1534, 21] on icon "close" at bounding box center [1530, 25] width 13 height 13
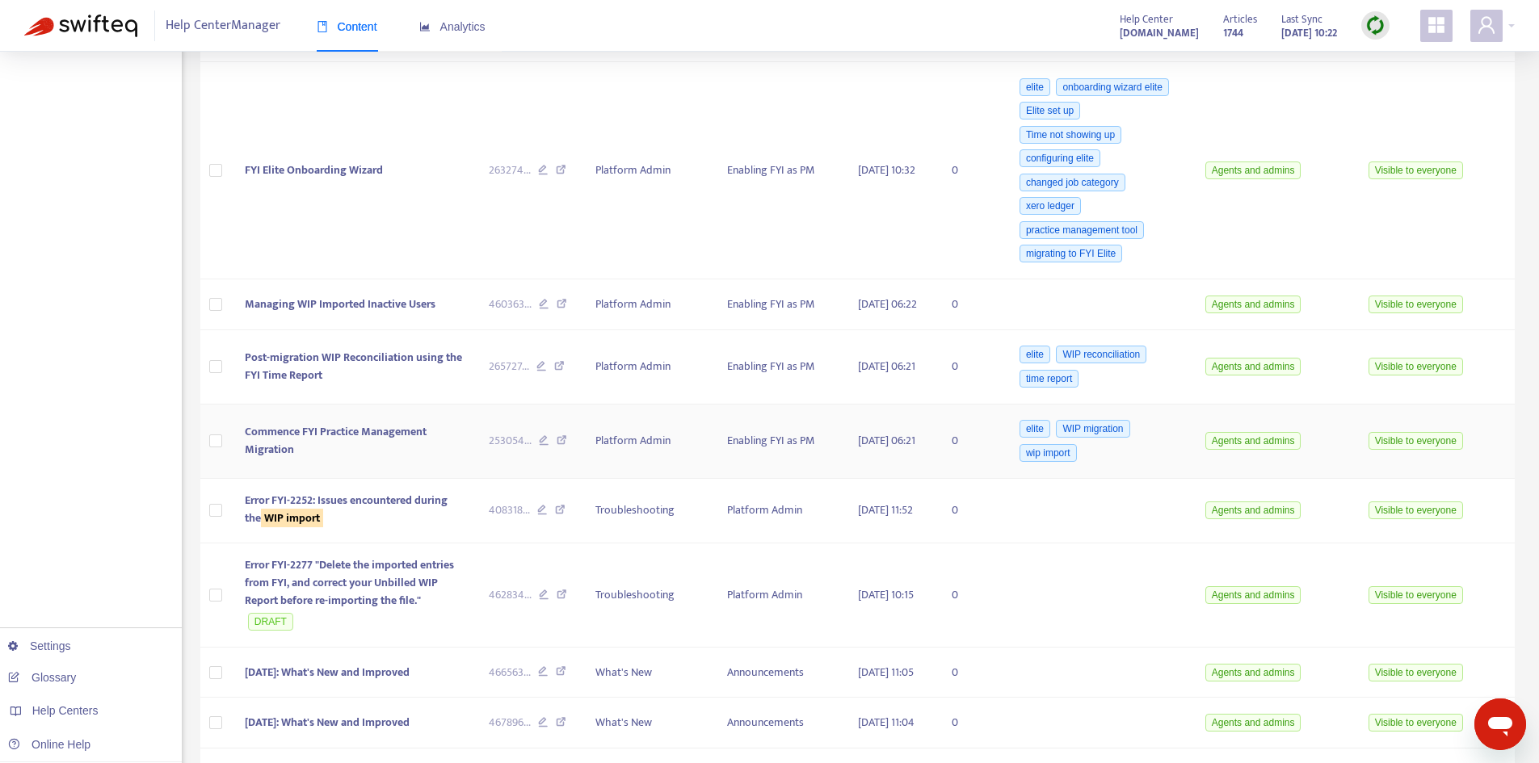
click at [334, 459] on span "Commence FYI Practice Management Migration" at bounding box center [336, 441] width 182 height 36
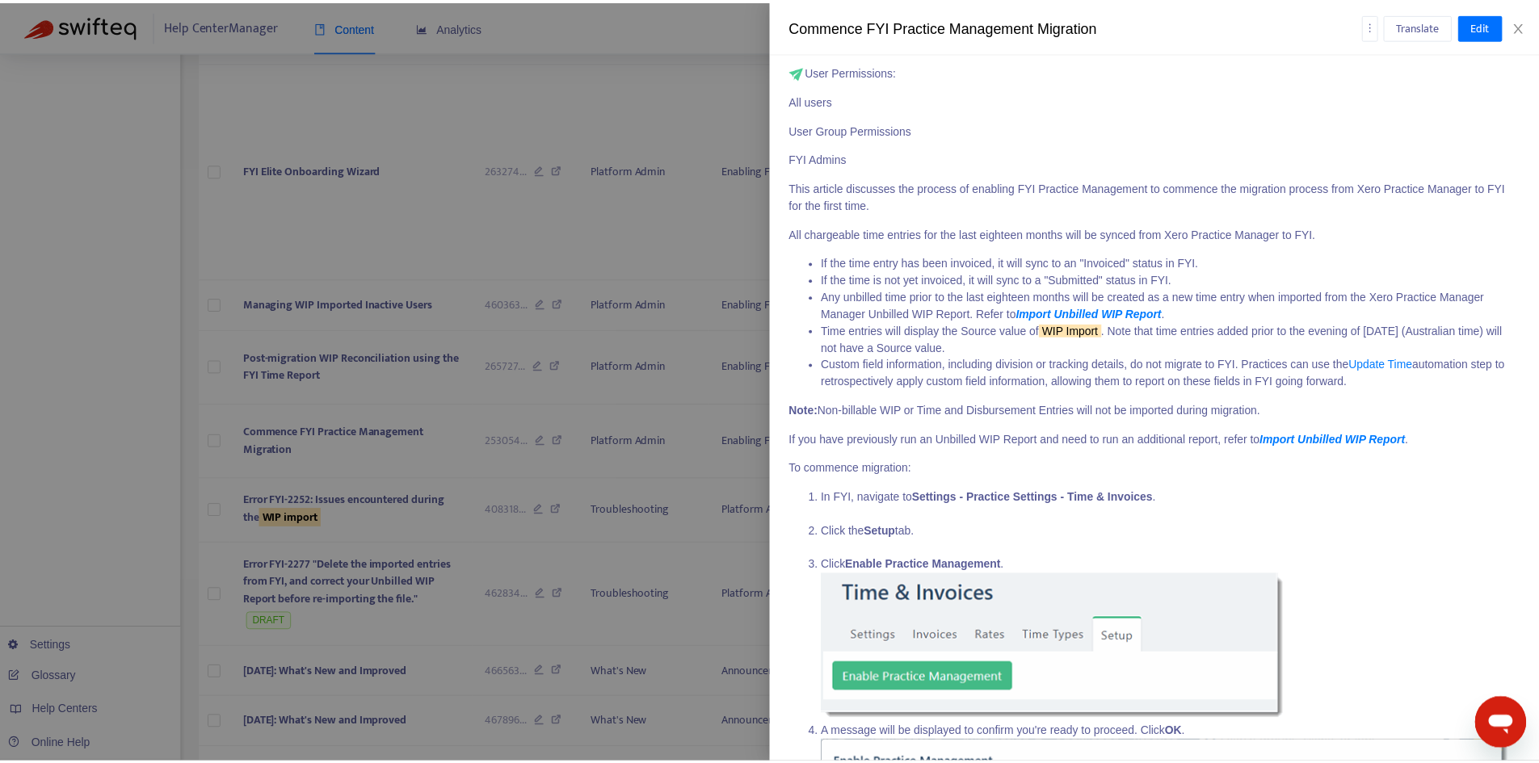
scroll to position [0, 0]
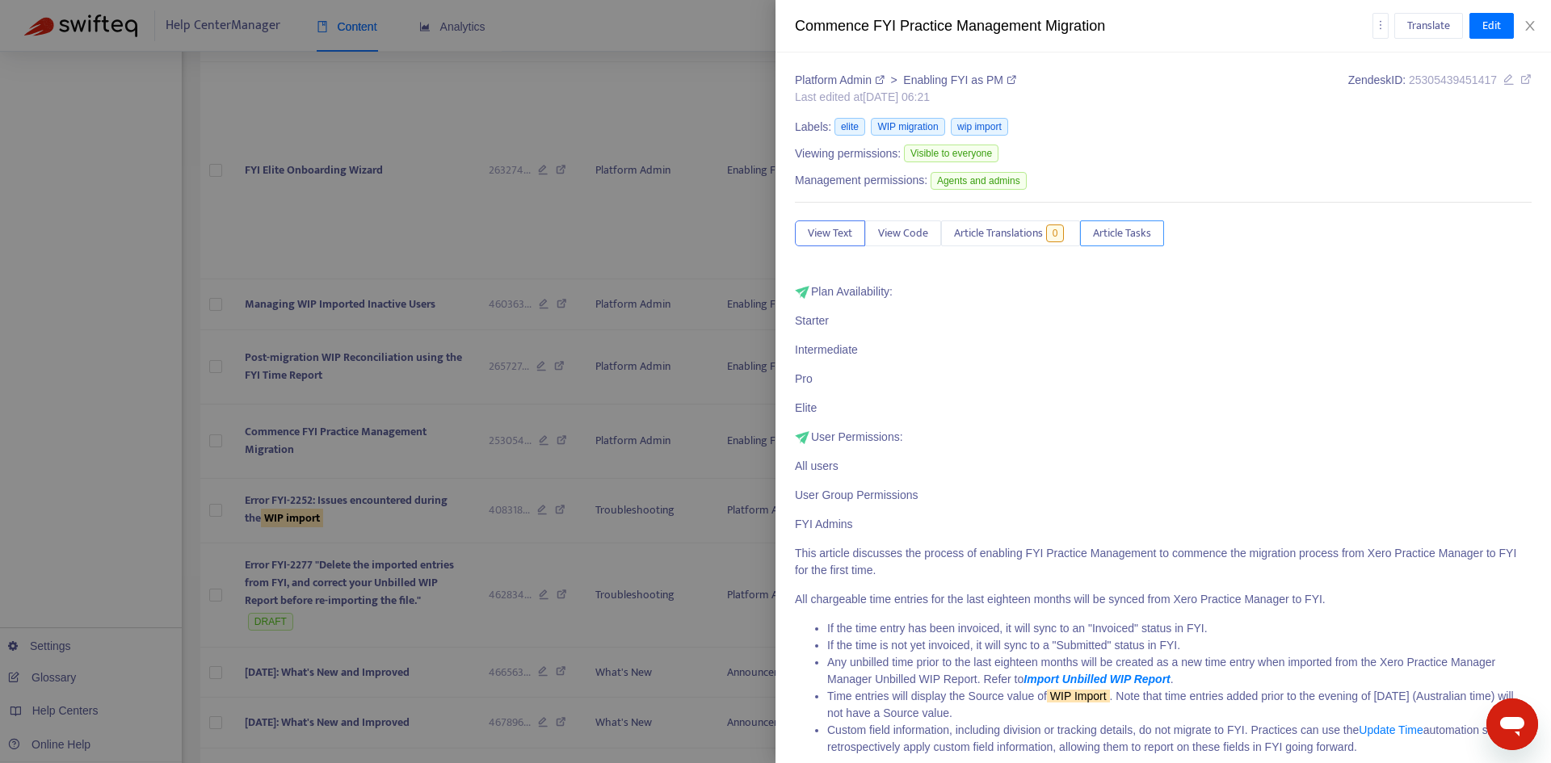
click at [1126, 240] on span "Article Tasks" at bounding box center [1122, 234] width 58 height 18
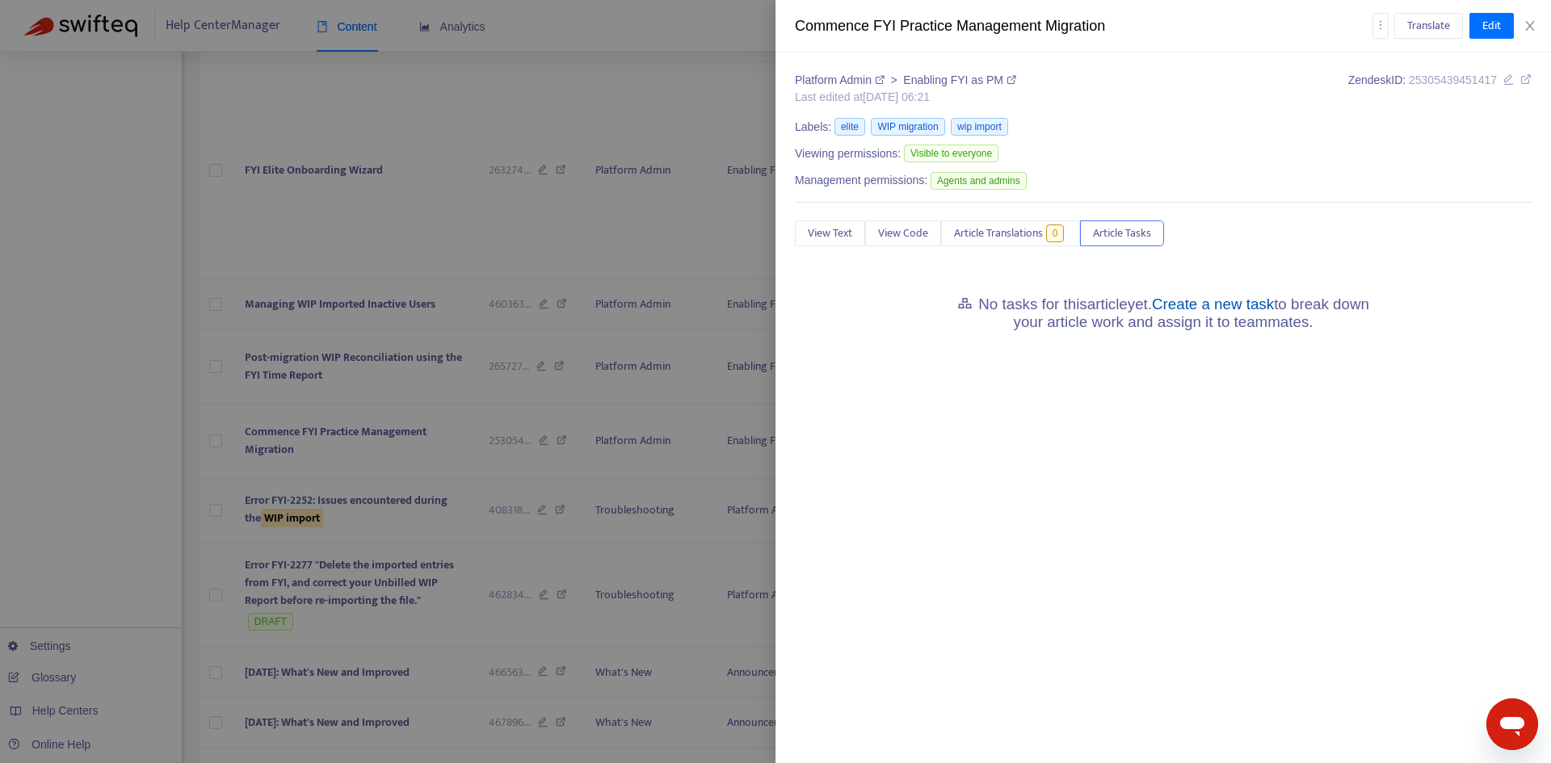
click at [1201, 305] on link "Create a new task" at bounding box center [1213, 304] width 122 height 17
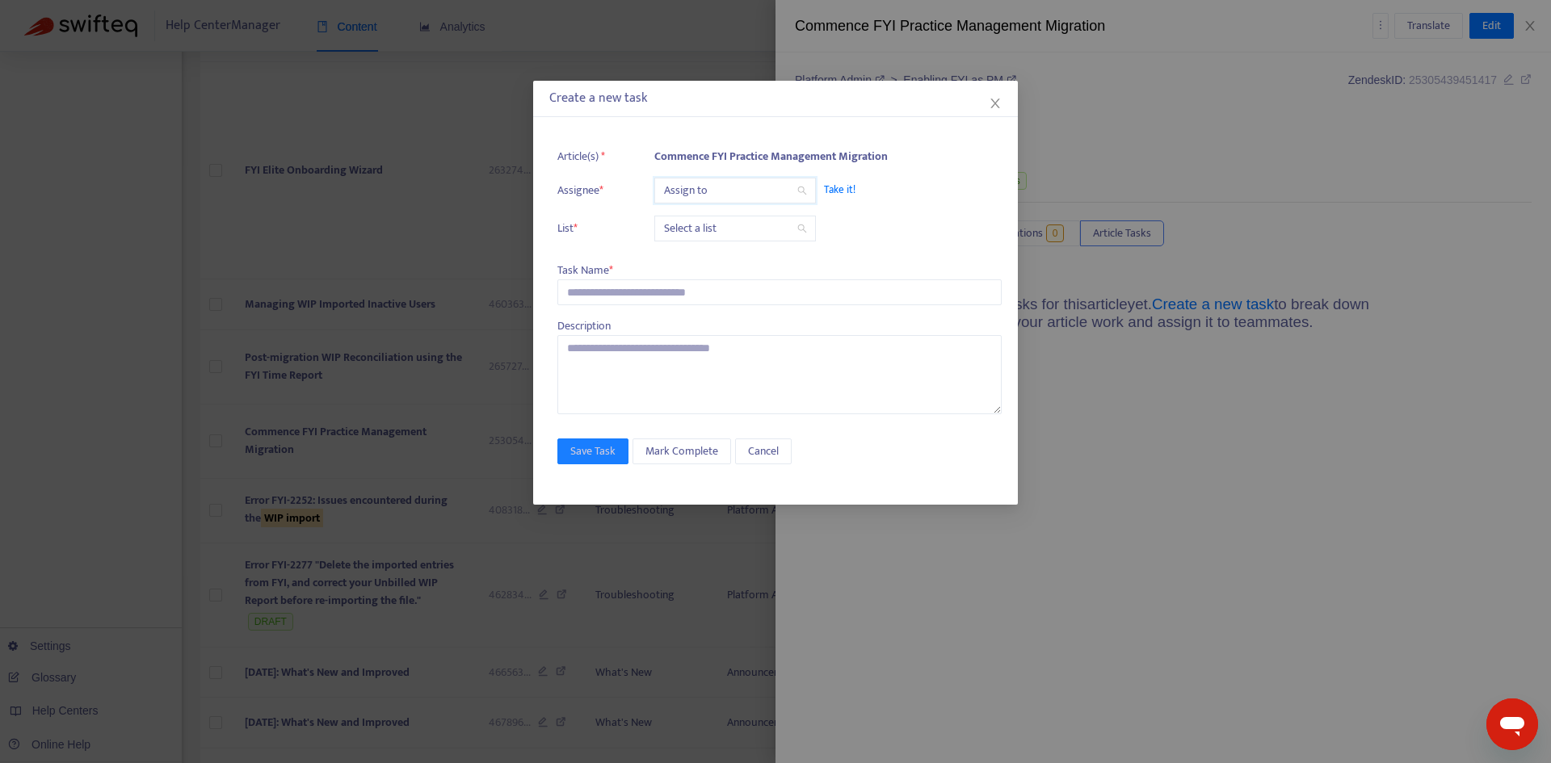
click at [702, 203] on input "search" at bounding box center [735, 191] width 142 height 24
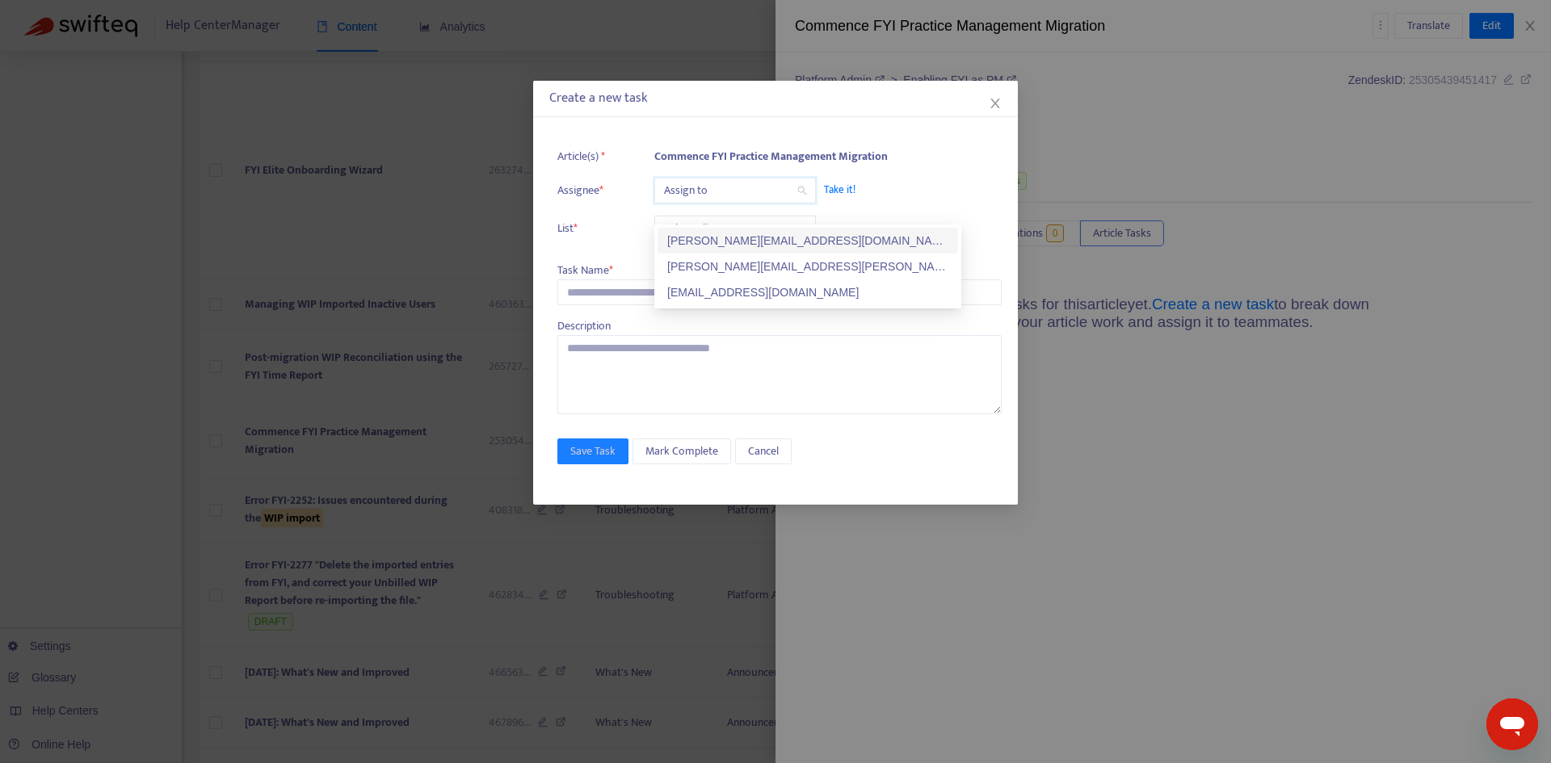
click at [724, 257] on div "[PERSON_NAME][EMAIL_ADDRESS][PERSON_NAME][DOMAIN_NAME]" at bounding box center [808, 267] width 301 height 26
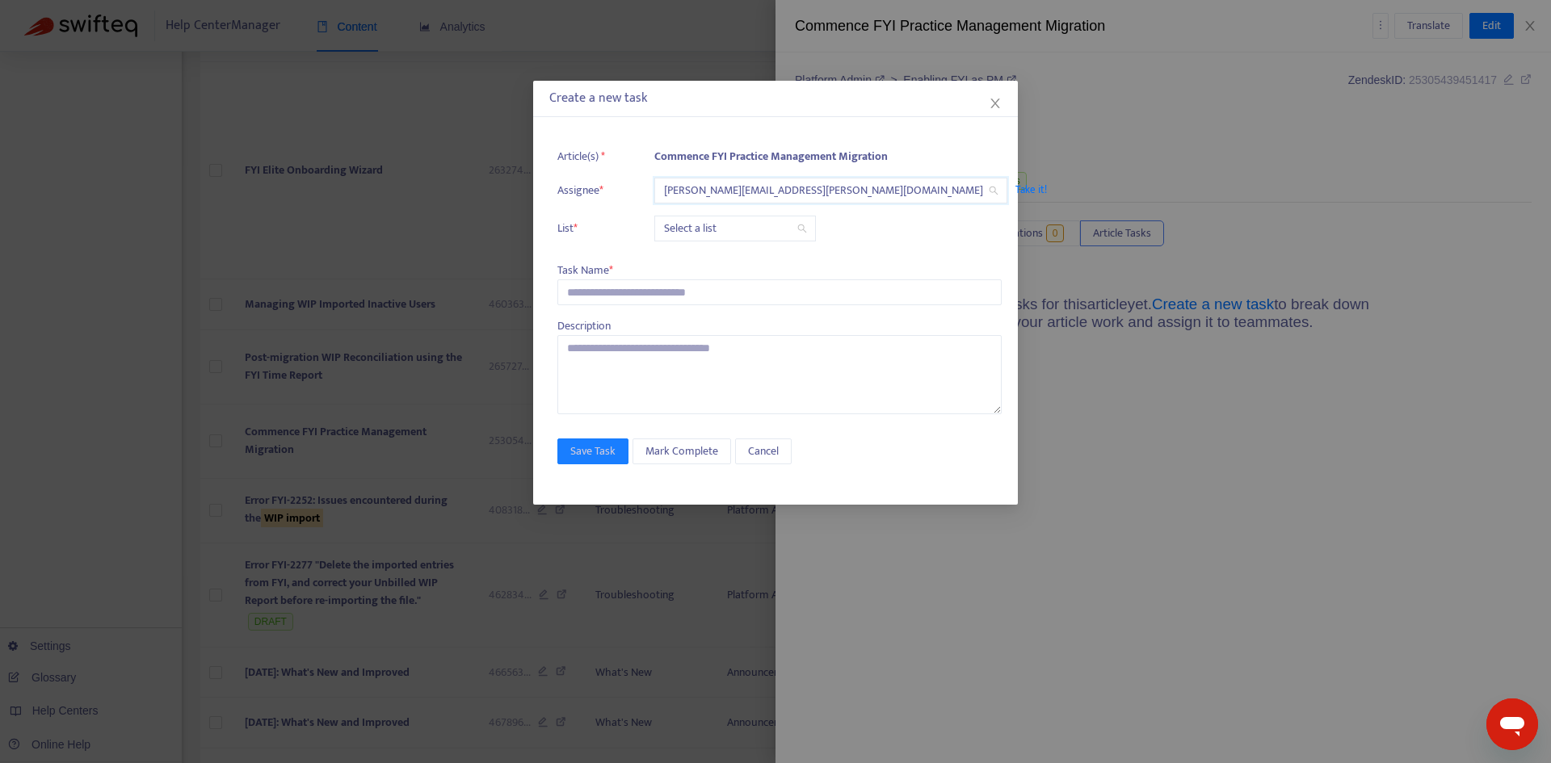
click at [717, 241] on input "search" at bounding box center [735, 229] width 142 height 24
click at [725, 271] on div "Release | Current" at bounding box center [807, 279] width 281 height 18
click at [650, 305] on input "text" at bounding box center [779, 293] width 444 height 26
paste input "**********"
type input "**********"
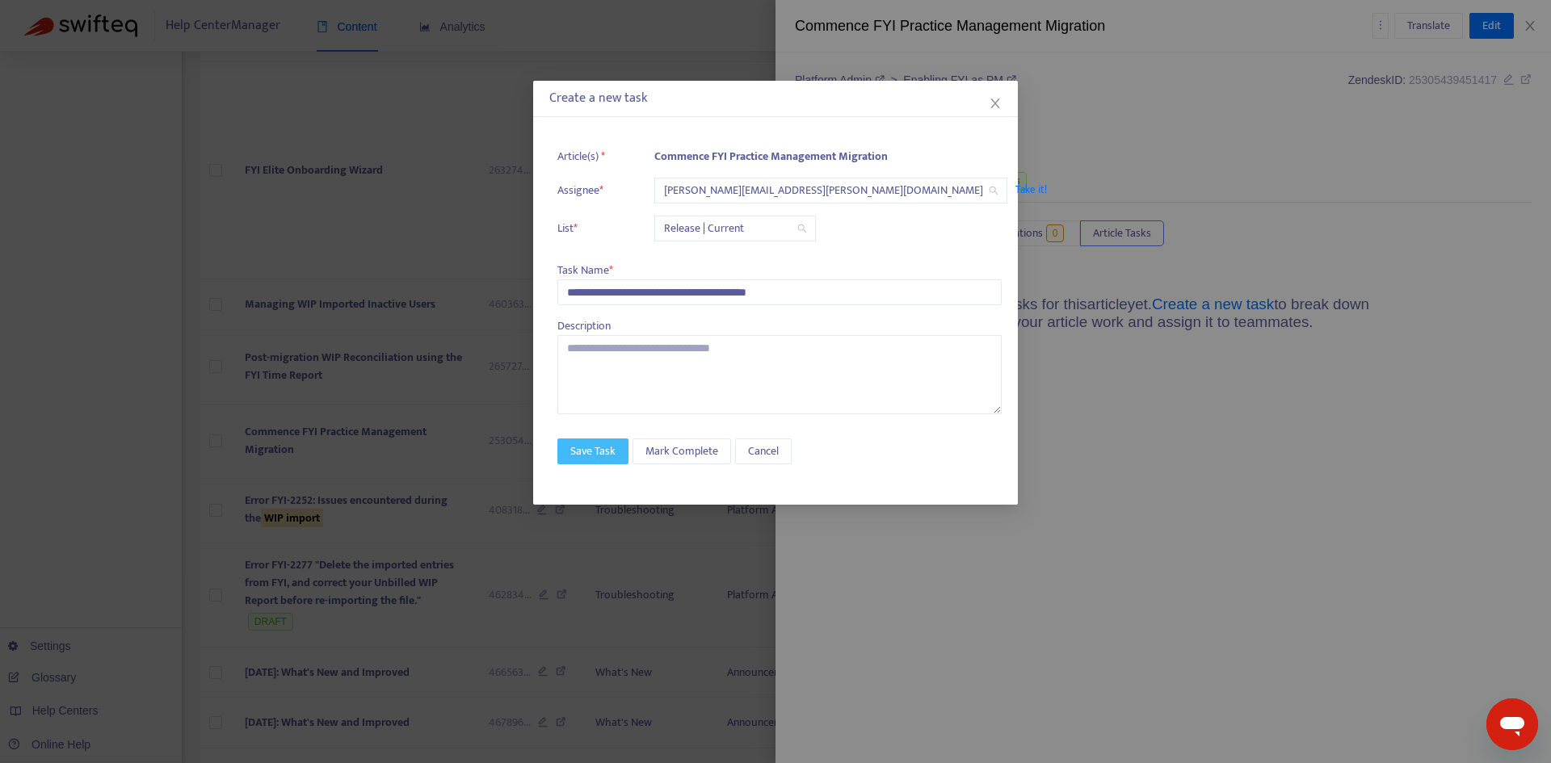
click at [613, 461] on span "Save Task" at bounding box center [592, 452] width 45 height 18
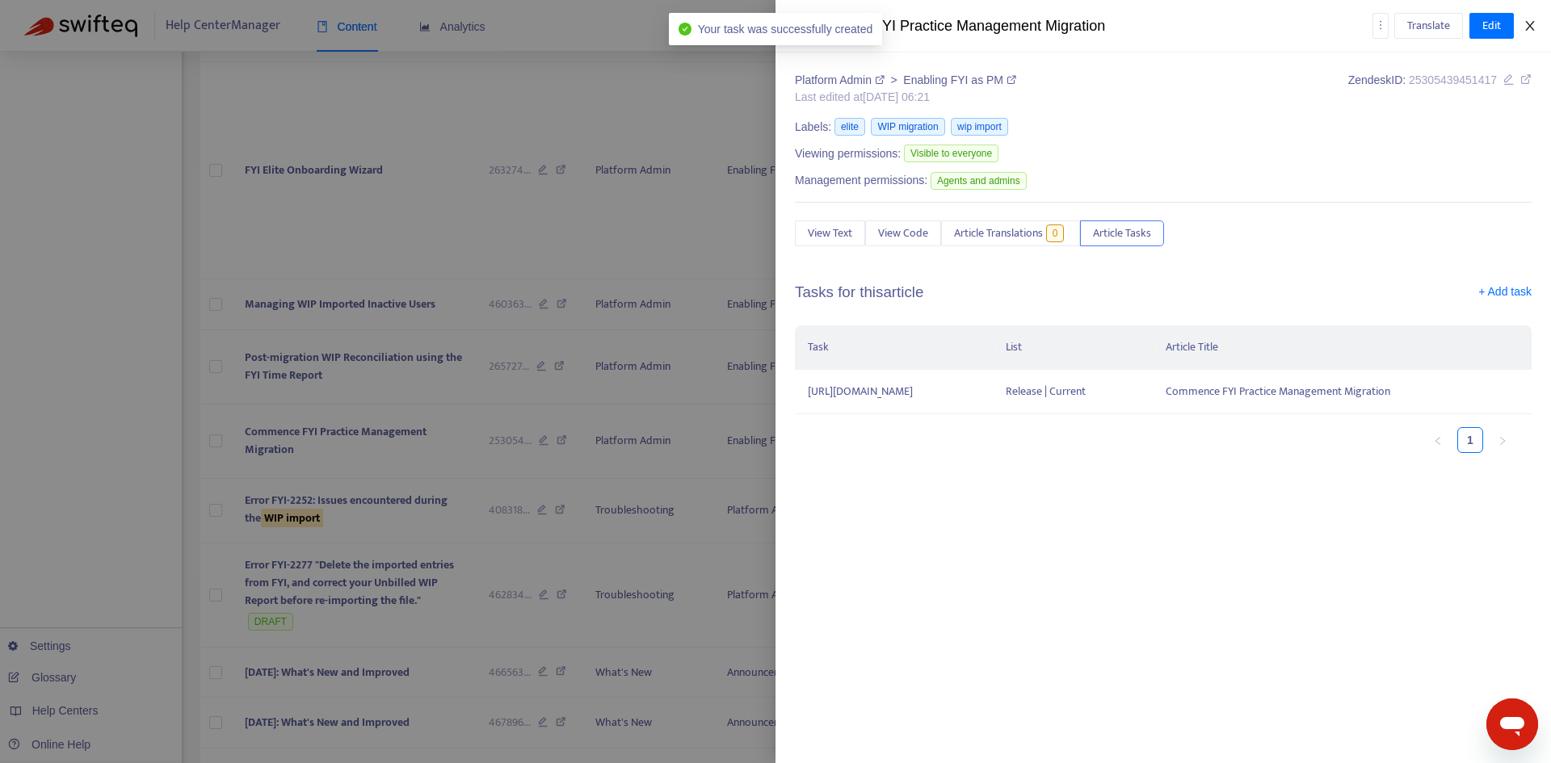
click at [1531, 27] on icon "close" at bounding box center [1529, 26] width 9 height 10
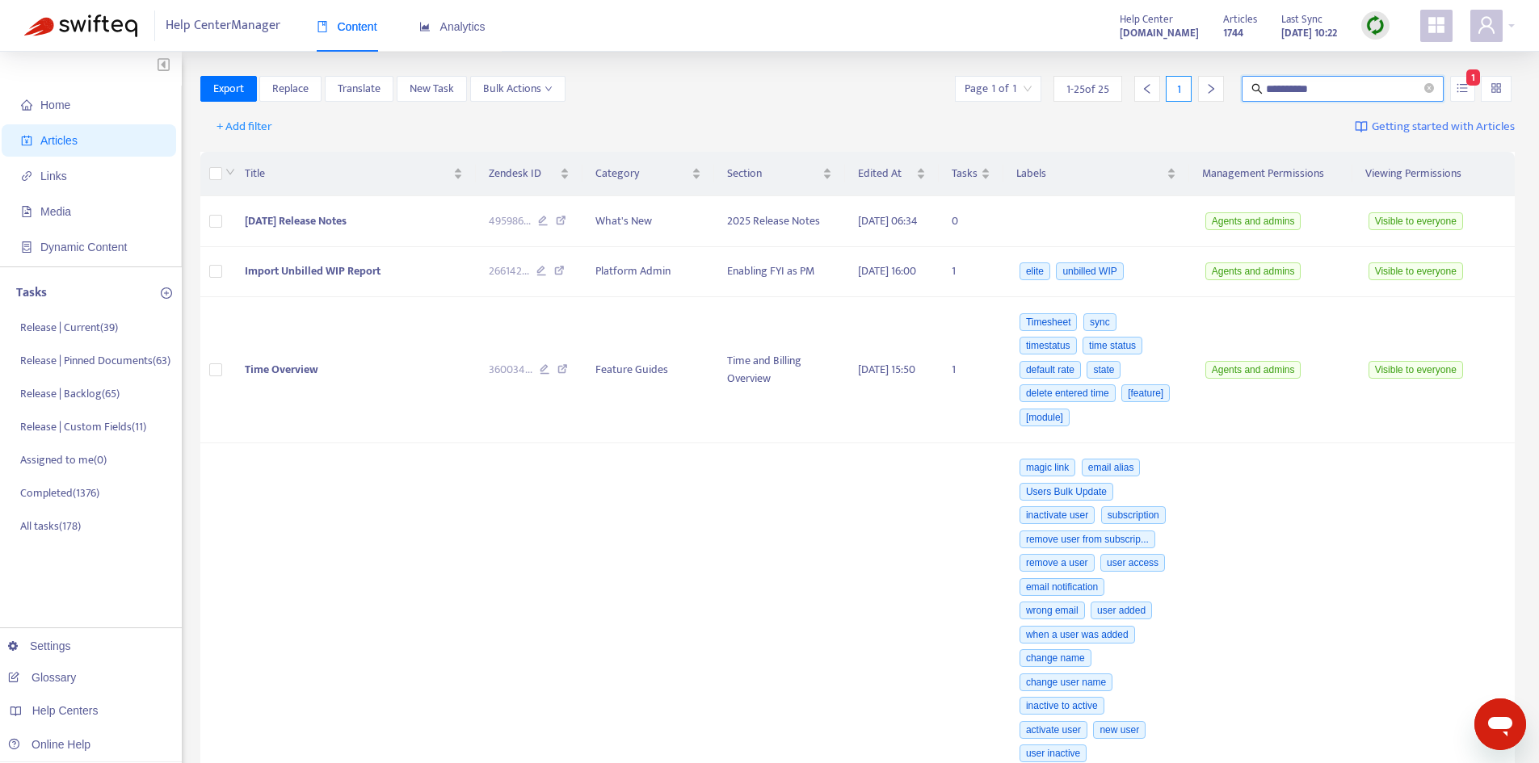
drag, startPoint x: 1343, startPoint y: 86, endPoint x: 1261, endPoint y: 86, distance: 81.6
click at [1261, 86] on span "**********" at bounding box center [1343, 89] width 202 height 26
type input "**********"
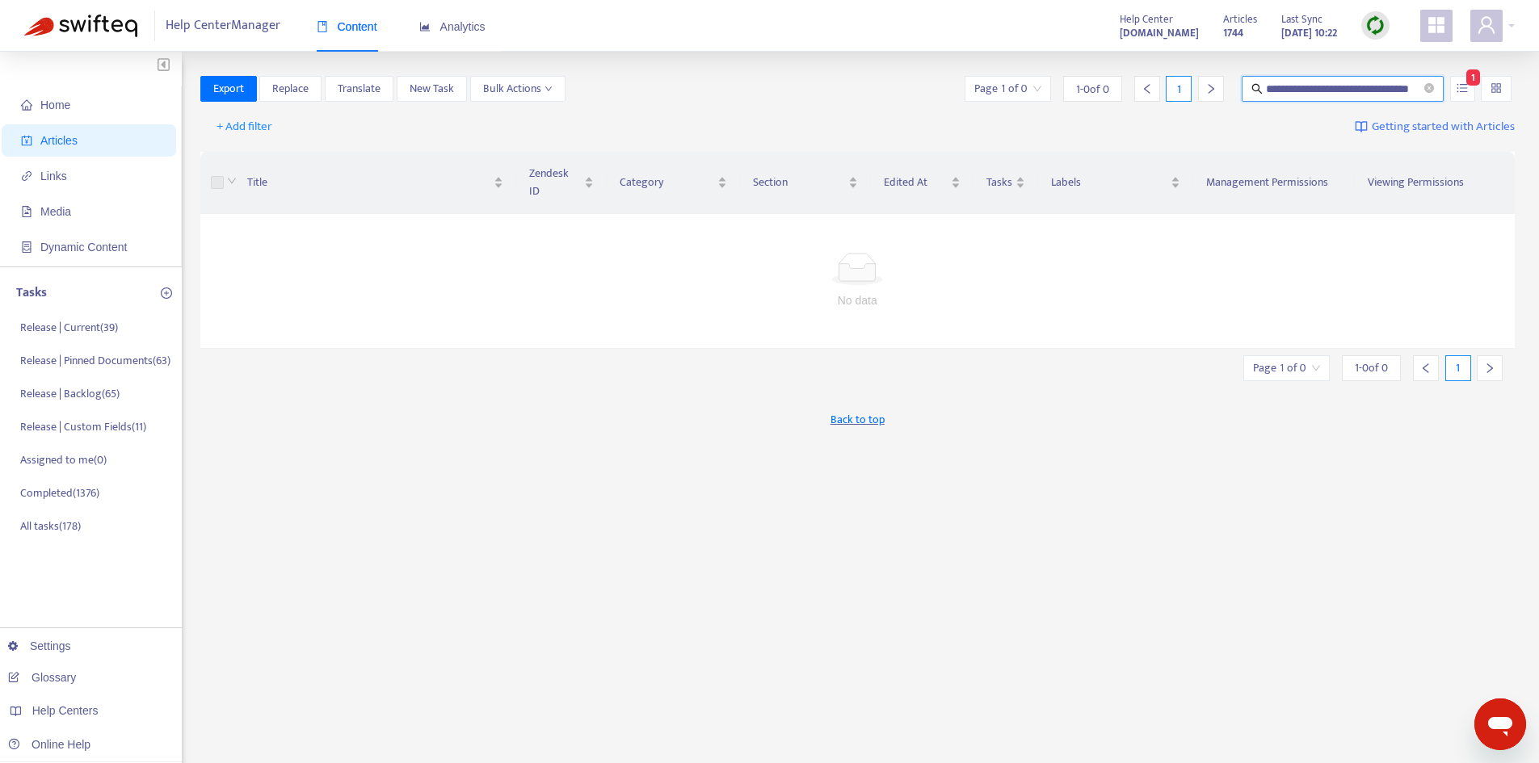
scroll to position [0, 0]
